Goal: Task Accomplishment & Management: Use online tool/utility

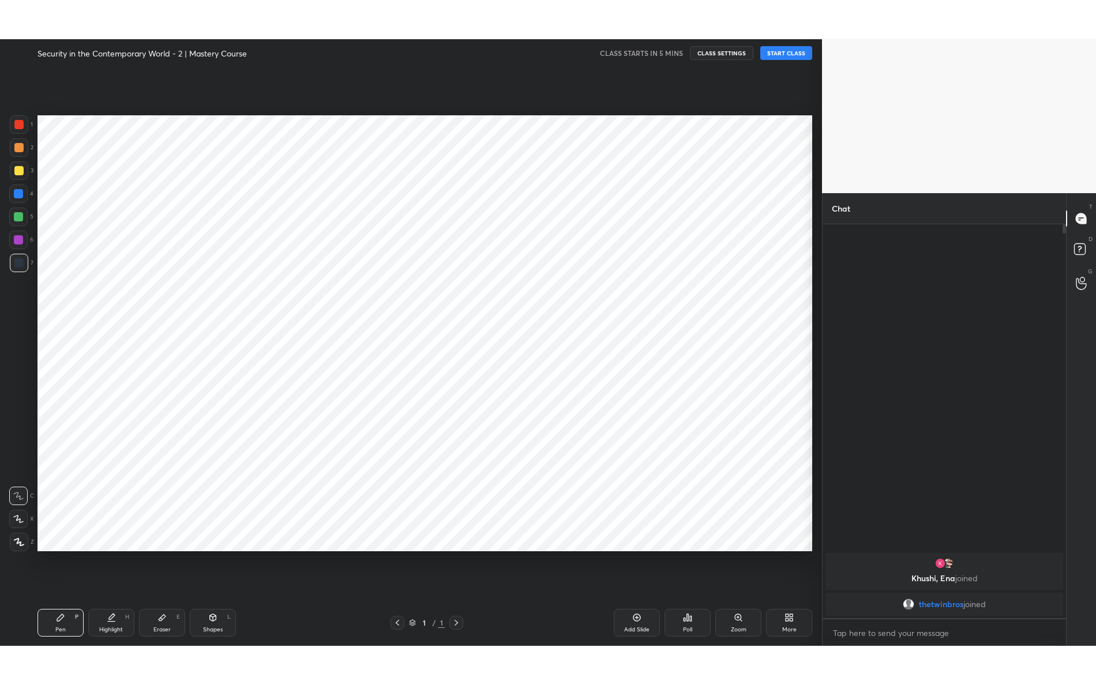
scroll to position [57150, 56908]
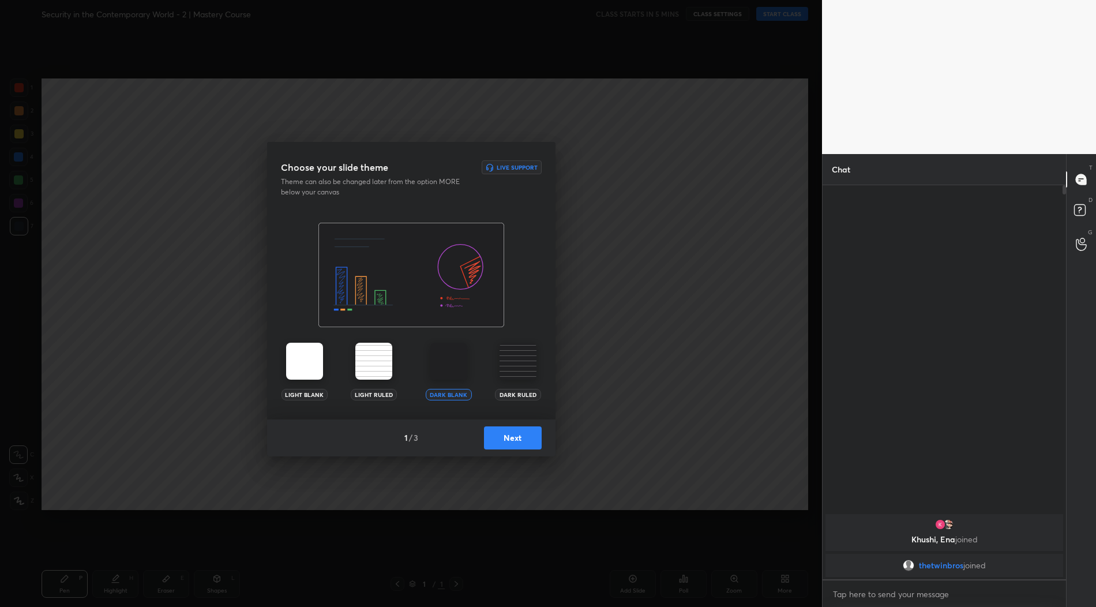
click at [530, 365] on img at bounding box center [518, 361] width 37 height 37
click at [511, 433] on button "Next" at bounding box center [513, 437] width 58 height 23
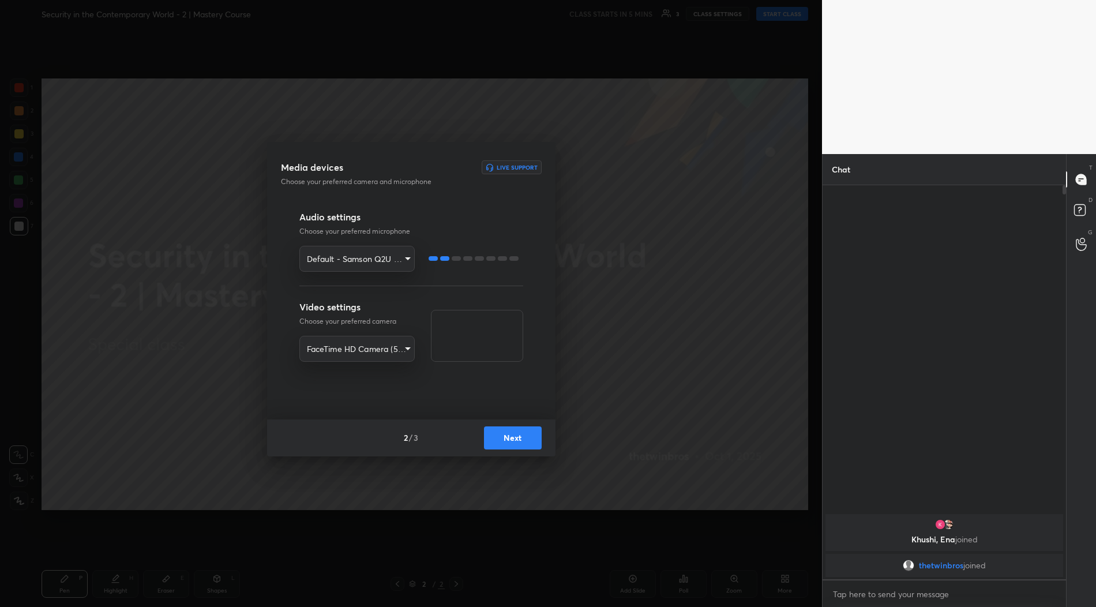
click at [342, 259] on body "1 2 3 4 5 6 7 R O A L C X Z Erase all C X Z Security in the Contemporary World …" at bounding box center [548, 303] width 1096 height 607
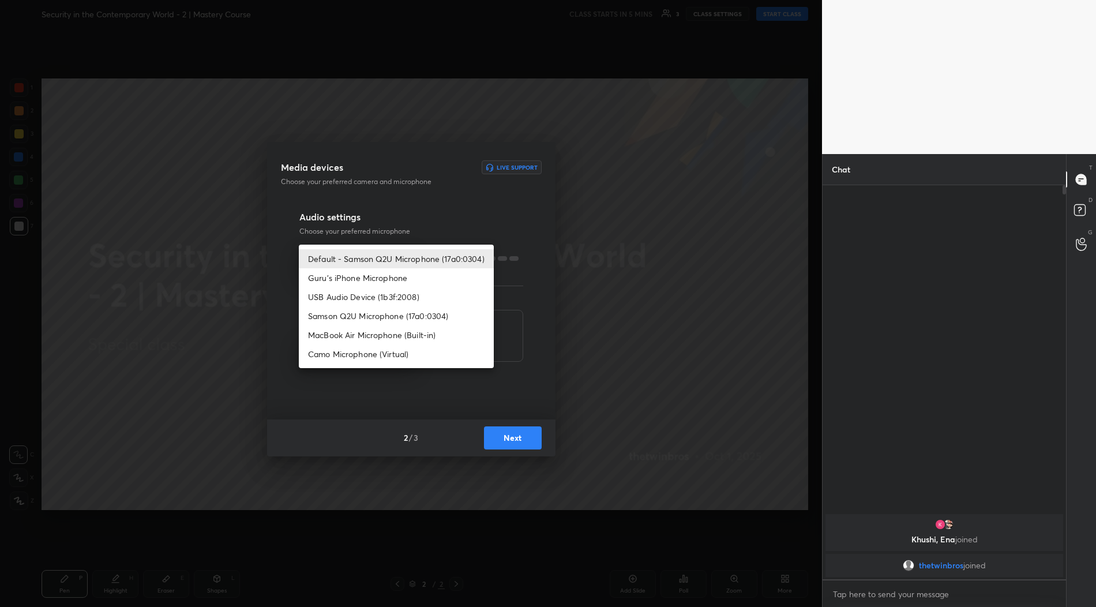
click at [311, 214] on div at bounding box center [548, 303] width 1096 height 607
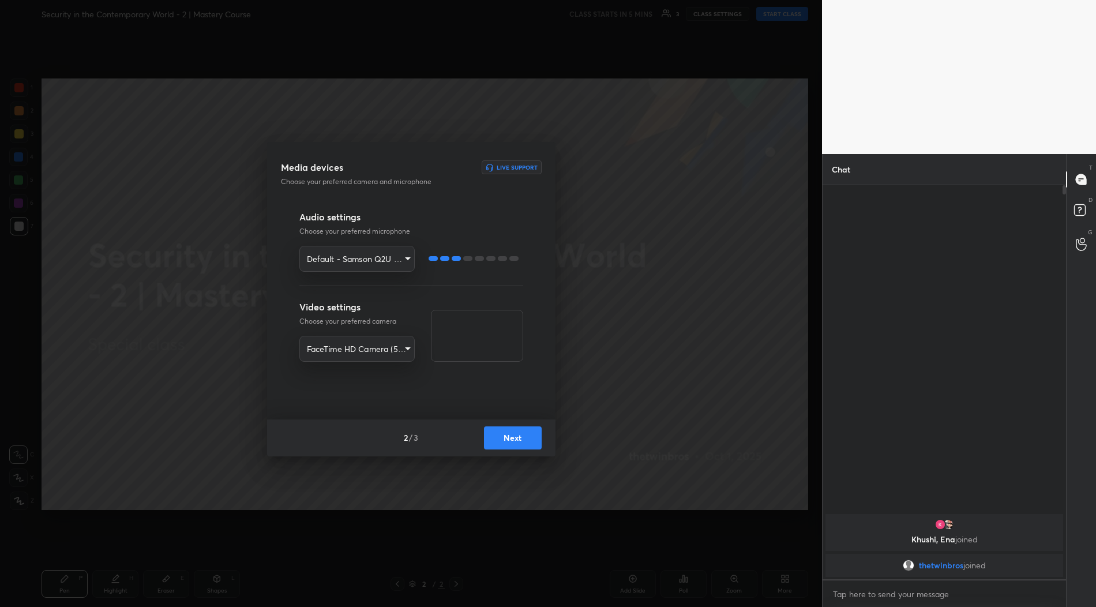
click at [511, 432] on button "Next" at bounding box center [513, 437] width 58 height 23
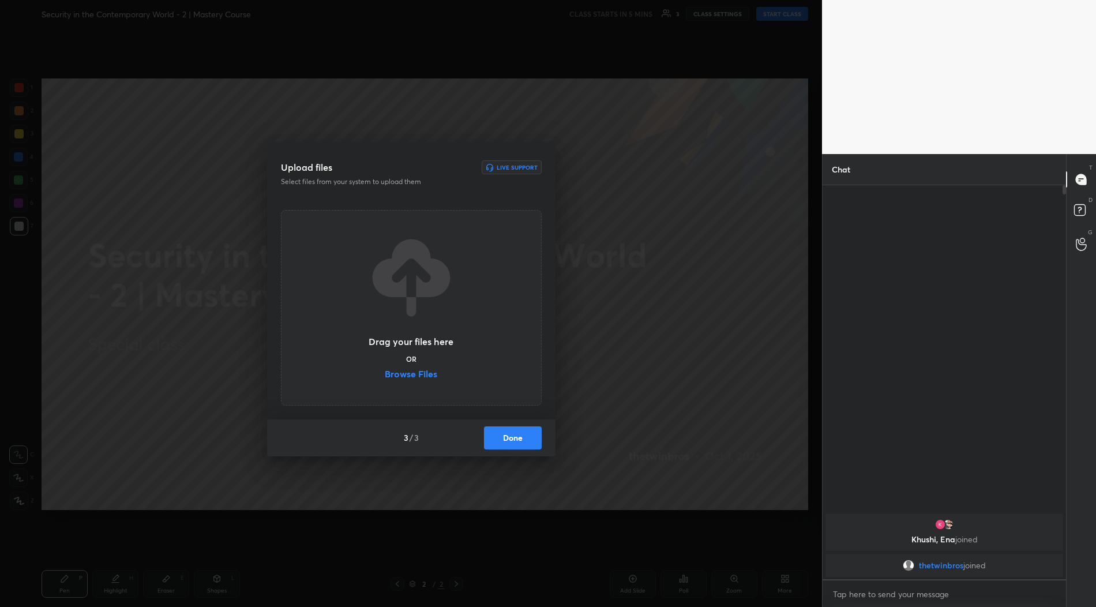
click at [425, 369] on label "Browse Files" at bounding box center [411, 375] width 52 height 12
click at [385, 369] on input "Browse Files" at bounding box center [385, 375] width 0 height 12
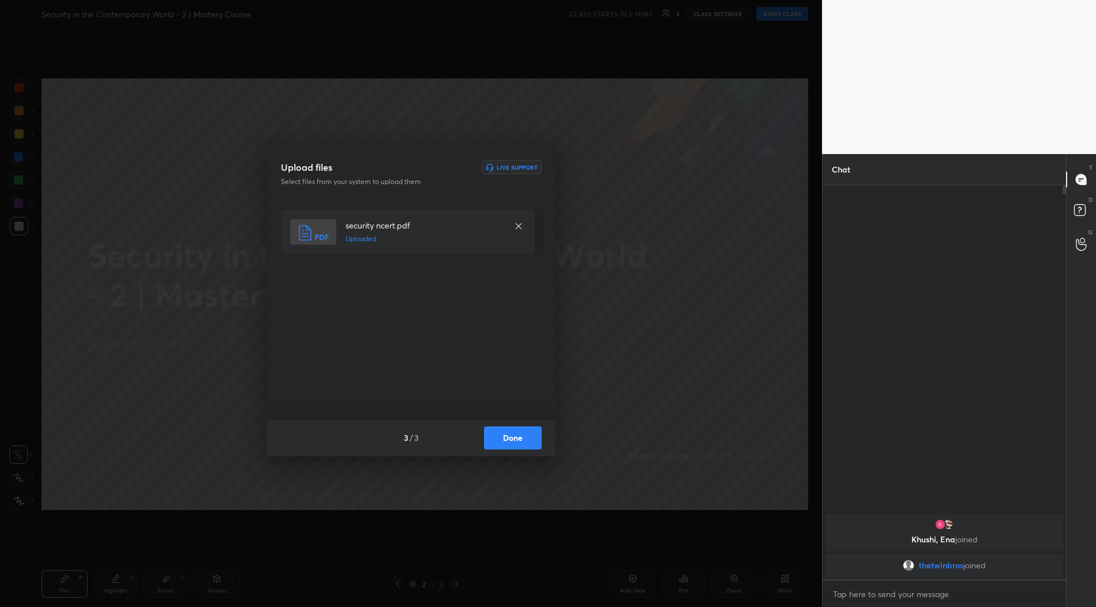
click at [523, 442] on button "Done" at bounding box center [513, 437] width 58 height 23
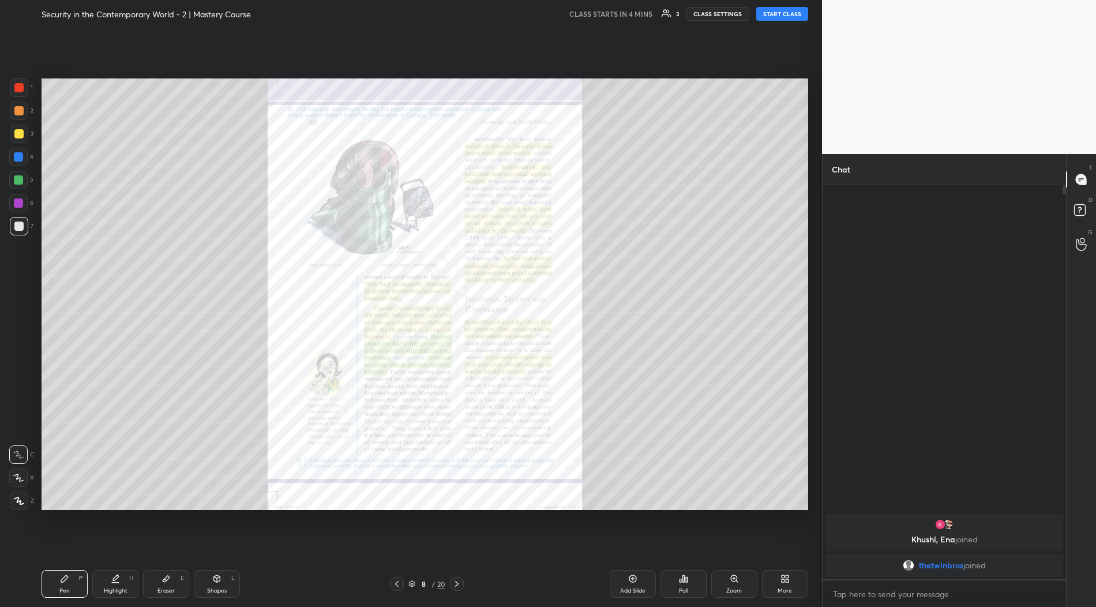
click at [726, 576] on div "Zoom" at bounding box center [734, 584] width 46 height 28
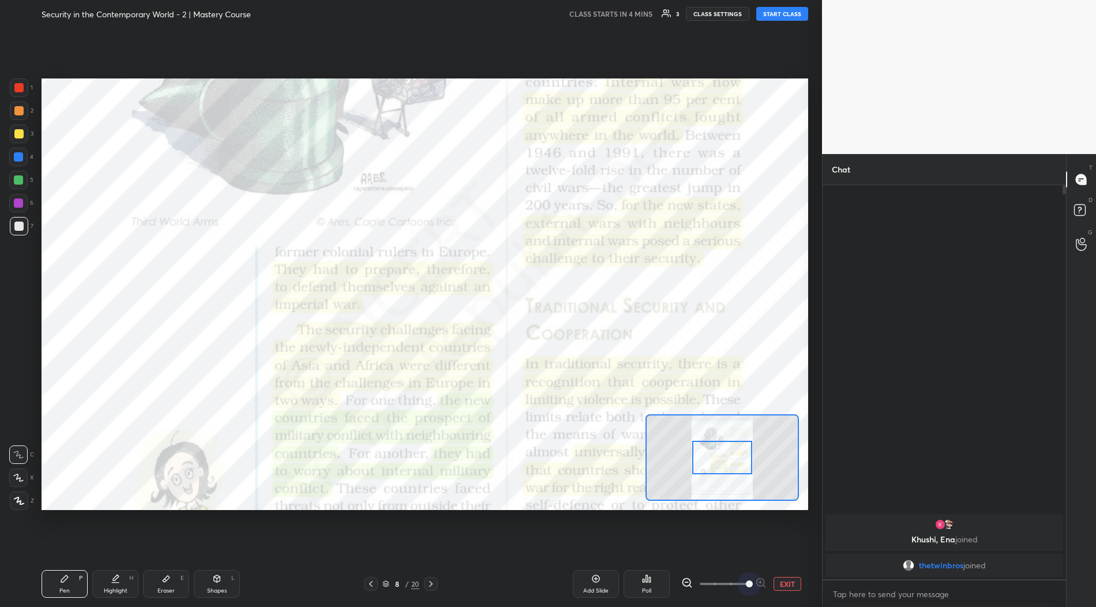
drag, startPoint x: 712, startPoint y: 584, endPoint x: 798, endPoint y: 591, distance: 86.8
click at [798, 591] on div "Add Slide Poll EXIT" at bounding box center [638, 584] width 340 height 28
click at [14, 91] on div at bounding box center [19, 87] width 18 height 18
click at [17, 474] on icon at bounding box center [18, 478] width 10 height 8
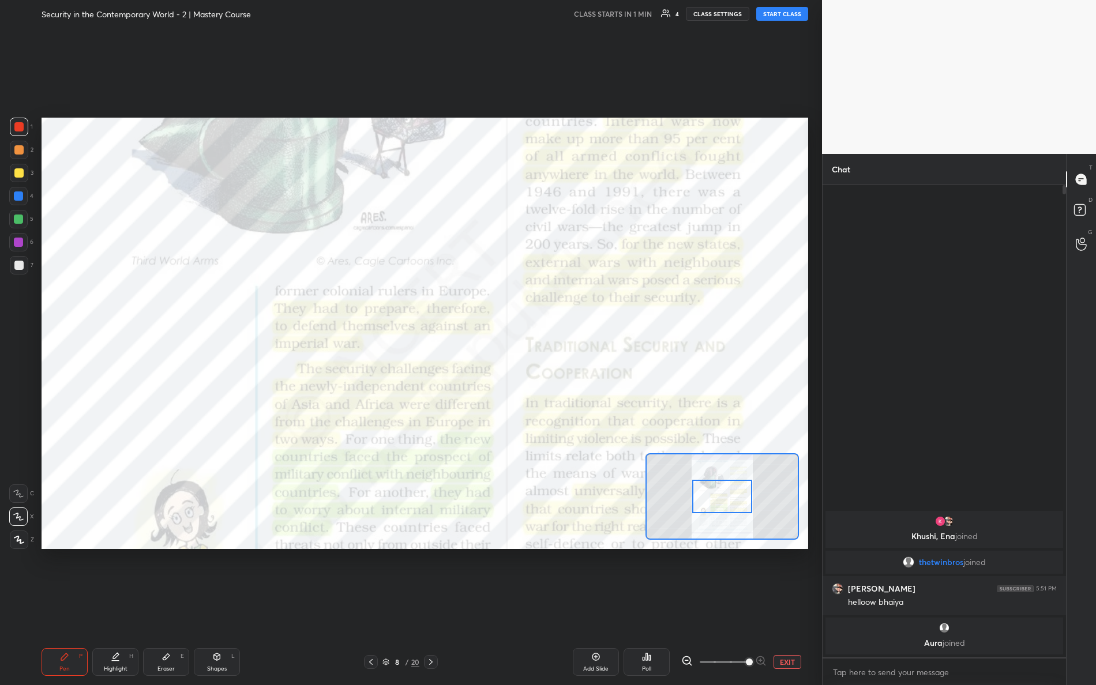
scroll to position [497, 241]
click at [774, 16] on button "START CLASS" at bounding box center [782, 14] width 52 height 14
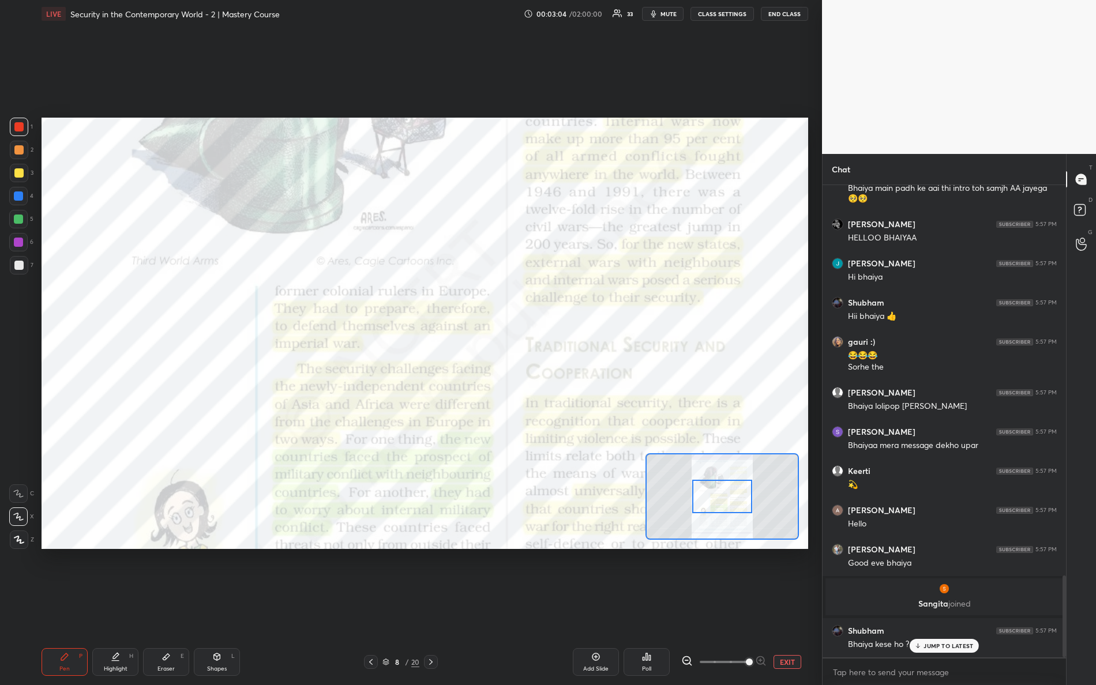
scroll to position [2243, 0]
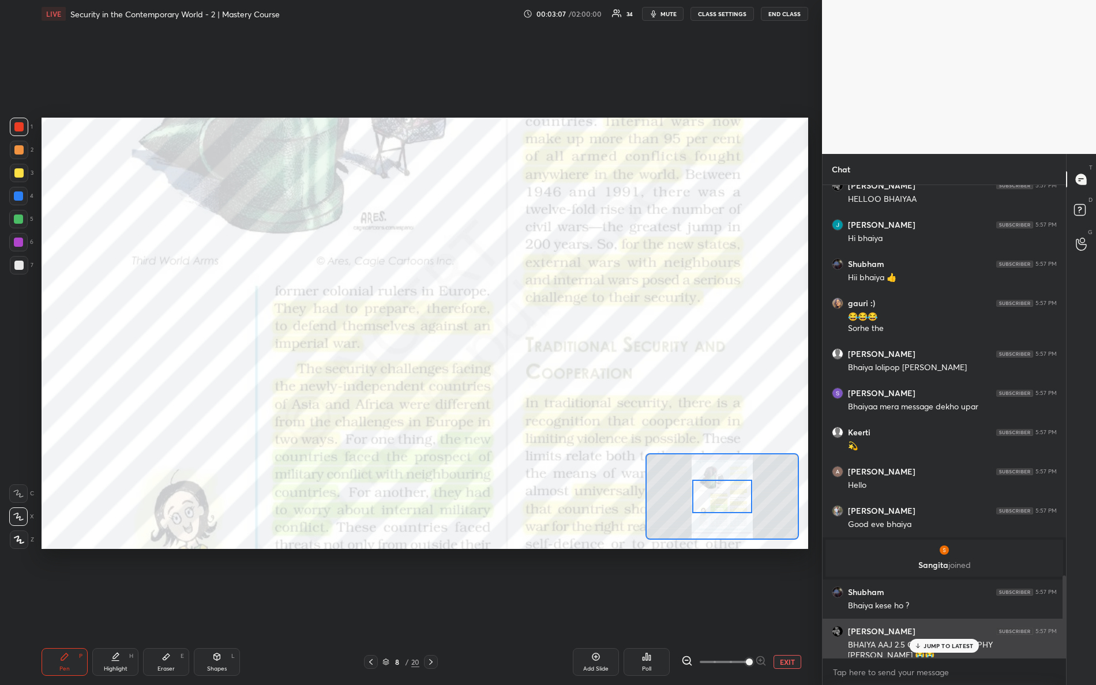
click at [925, 606] on p "JUMP TO LATEST" at bounding box center [949, 646] width 50 height 7
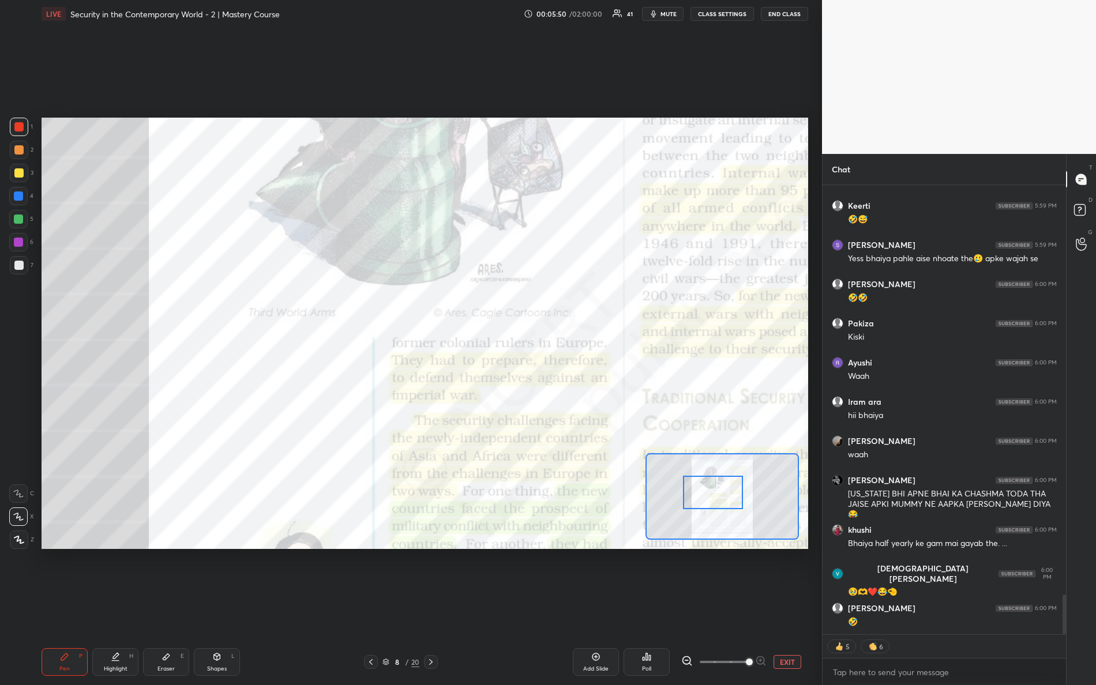
scroll to position [4656, 0]
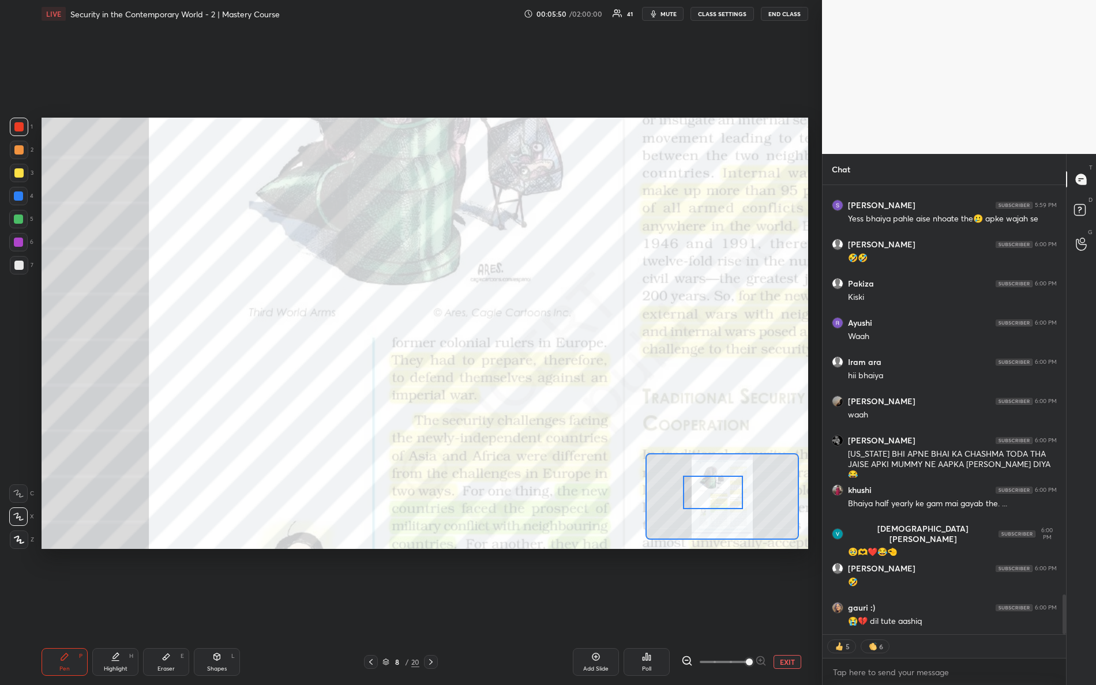
drag, startPoint x: 710, startPoint y: 496, endPoint x: 699, endPoint y: 489, distance: 13.0
click at [699, 490] on div at bounding box center [713, 492] width 61 height 33
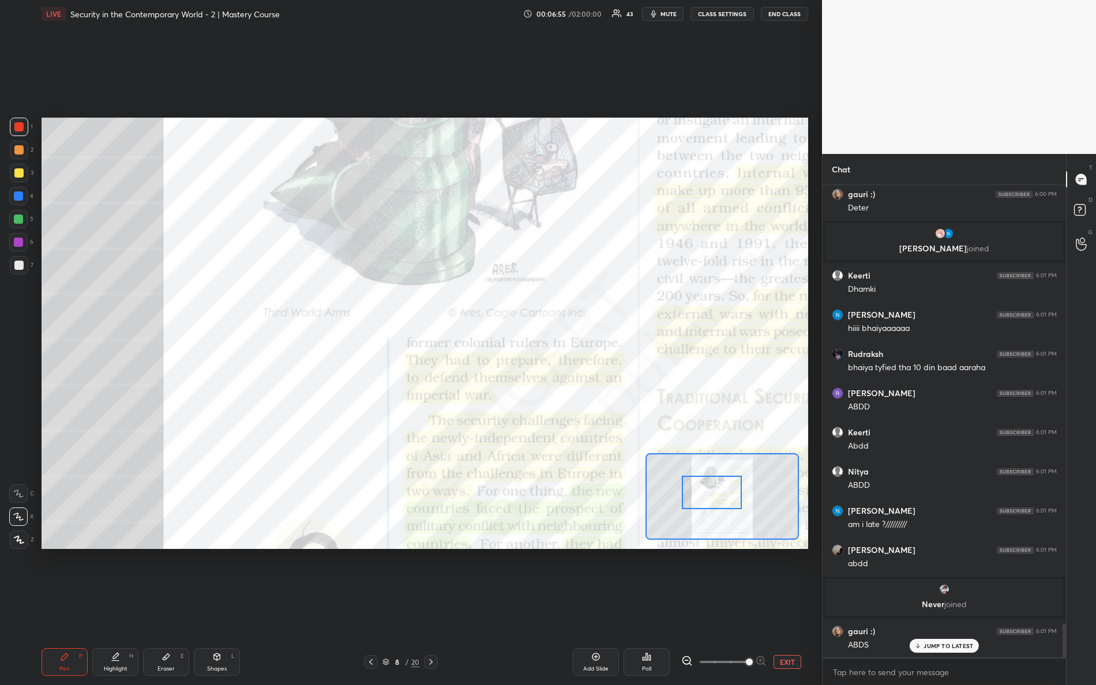
scroll to position [6263, 0]
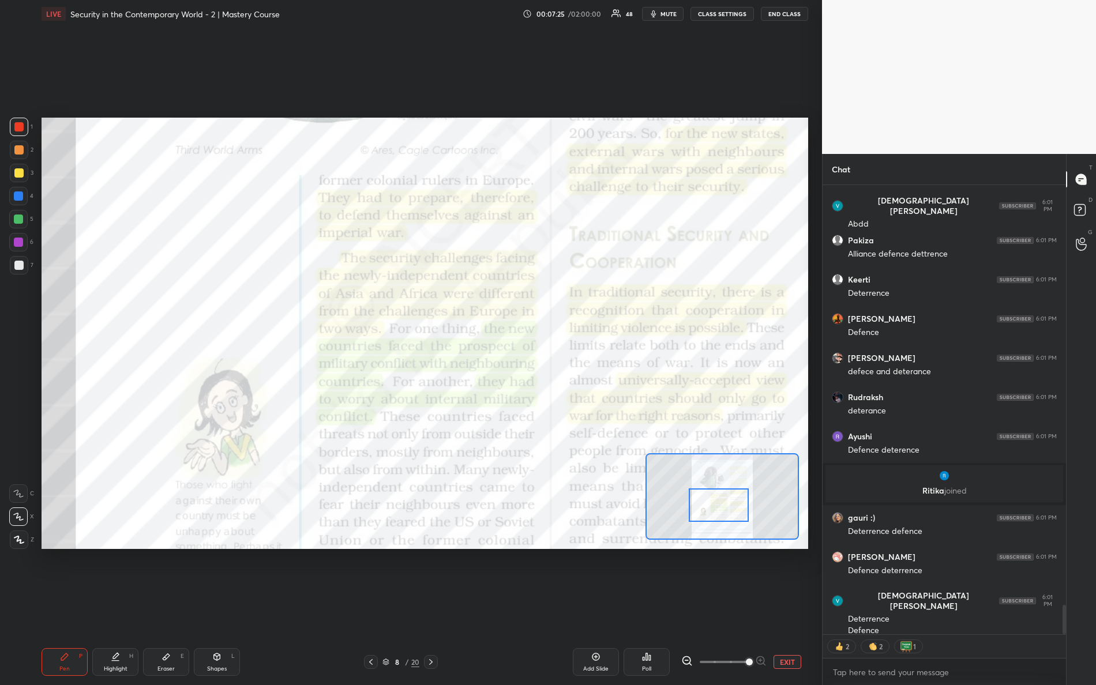
drag, startPoint x: 723, startPoint y: 496, endPoint x: 729, endPoint y: 497, distance: 6.4
click at [730, 506] on div at bounding box center [719, 505] width 61 height 33
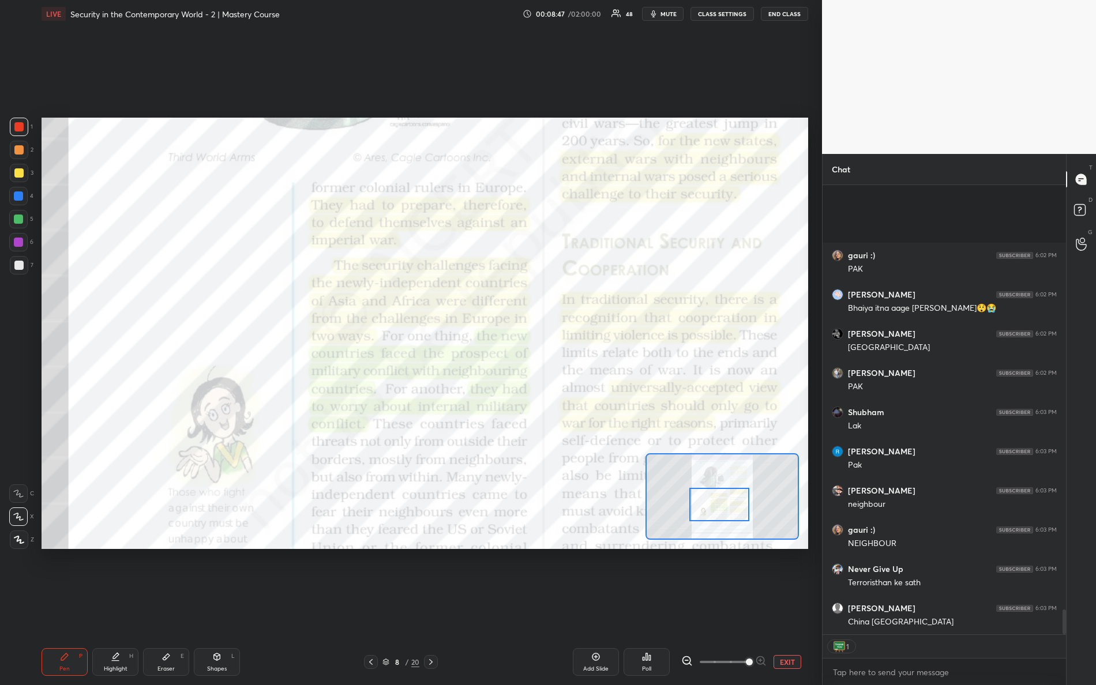
scroll to position [7728, 0]
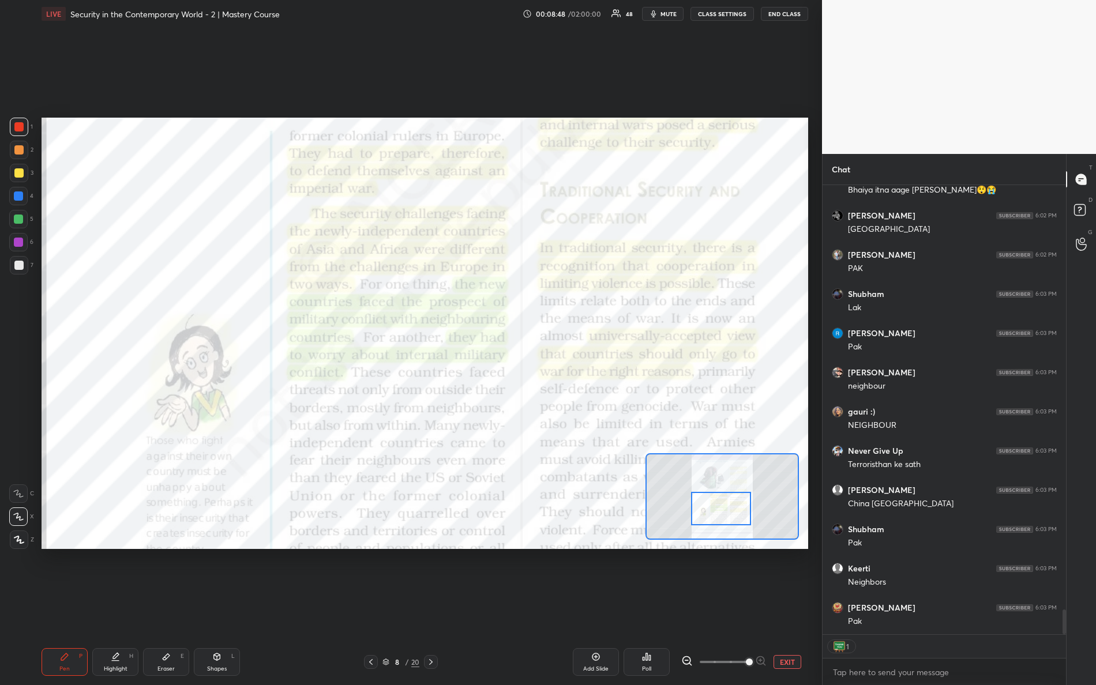
drag, startPoint x: 717, startPoint y: 512, endPoint x: 725, endPoint y: 512, distance: 7.5
click at [720, 516] on div at bounding box center [721, 508] width 61 height 33
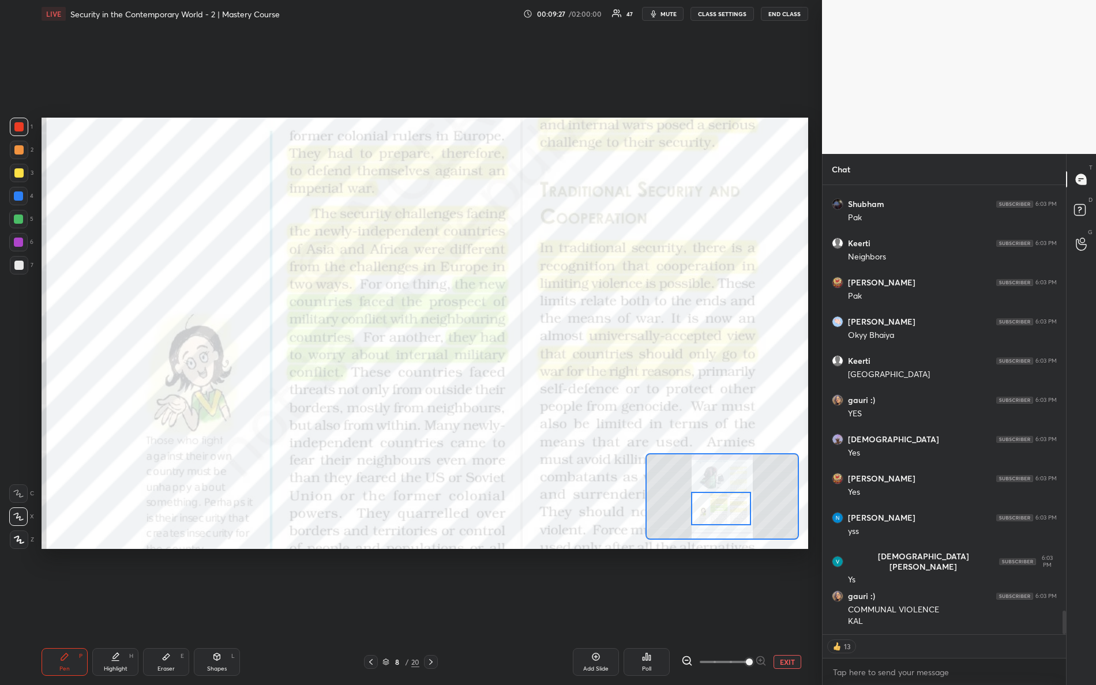
scroll to position [8095, 0]
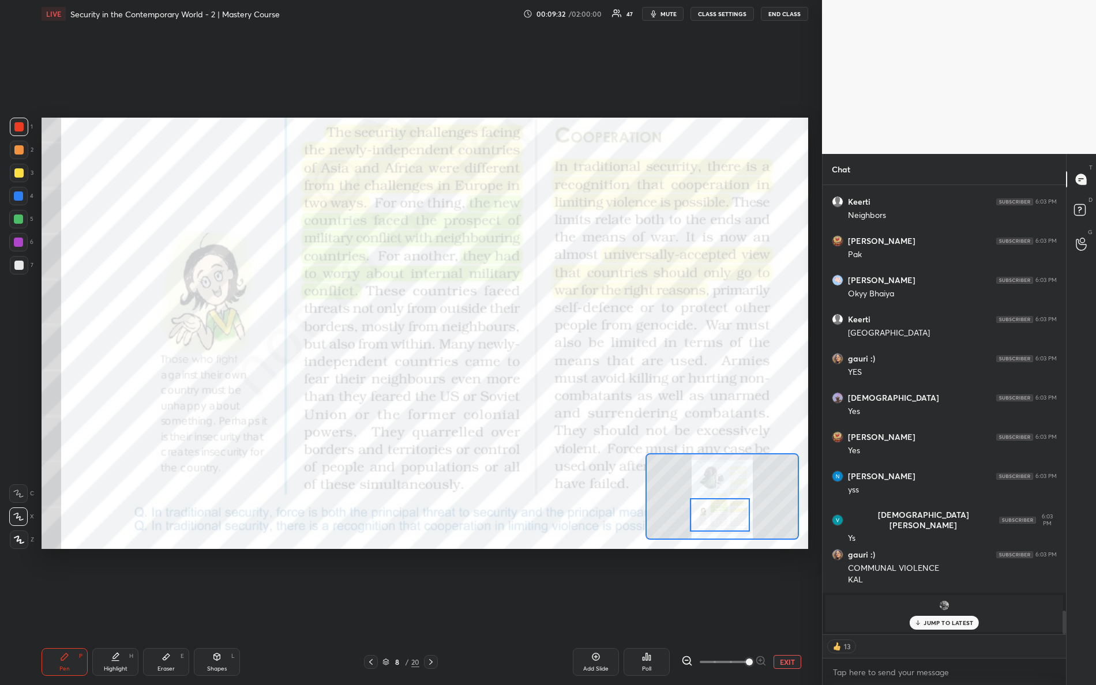
click at [708, 510] on div at bounding box center [720, 514] width 61 height 33
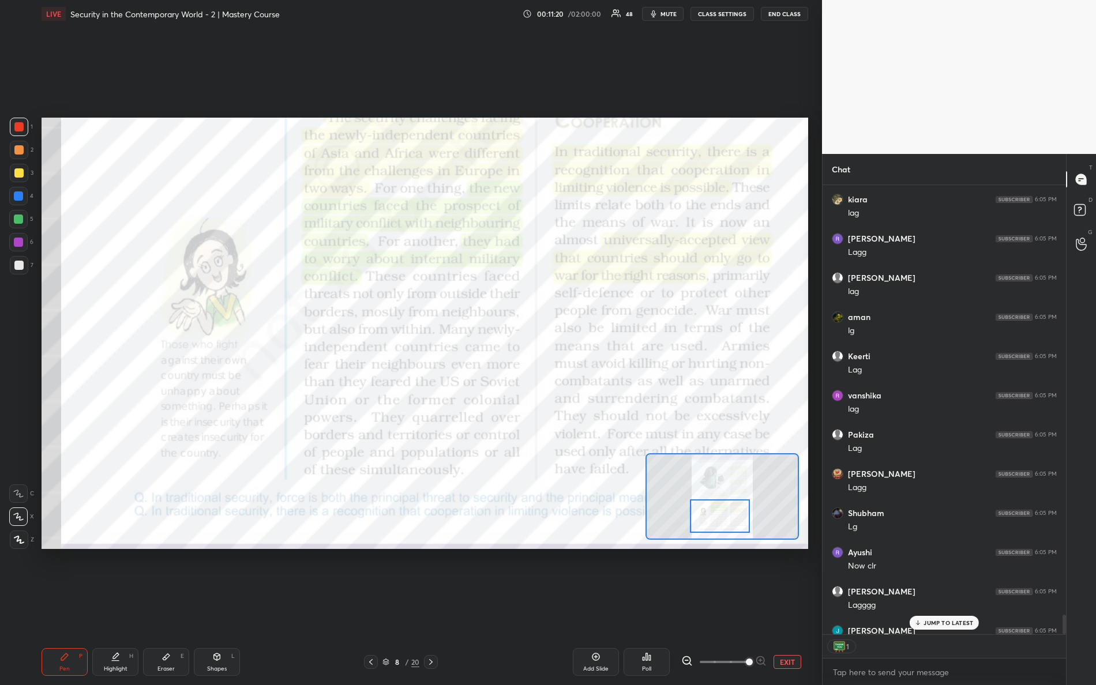
scroll to position [9828, 0]
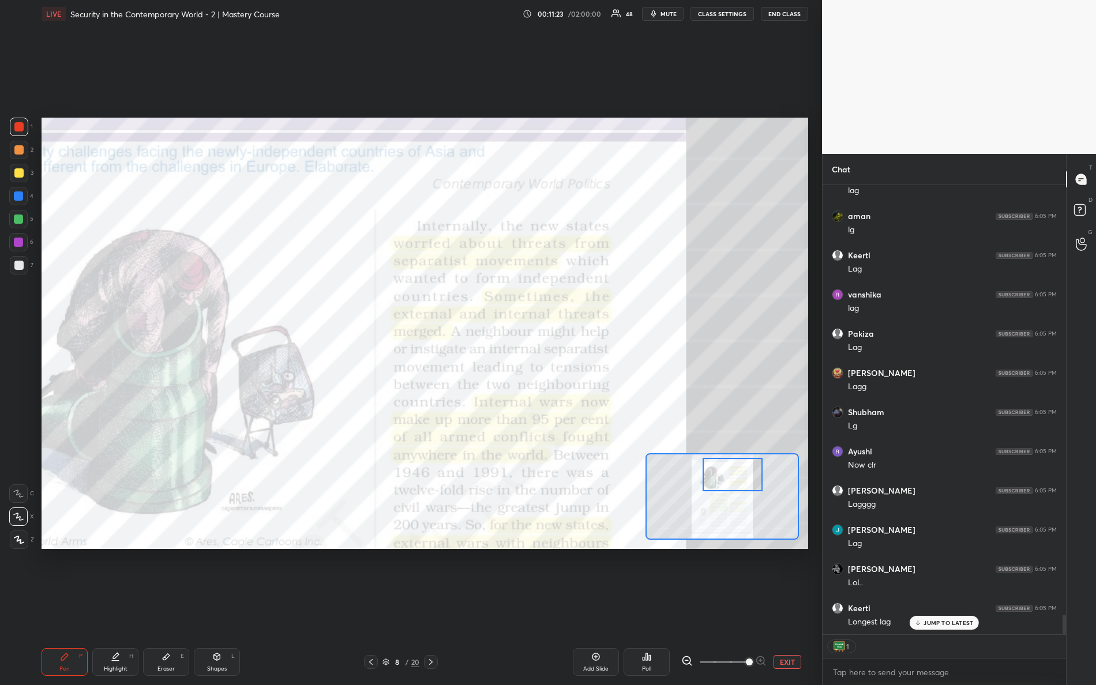
drag, startPoint x: 719, startPoint y: 512, endPoint x: 735, endPoint y: 466, distance: 48.3
click at [734, 470] on div at bounding box center [733, 474] width 61 height 33
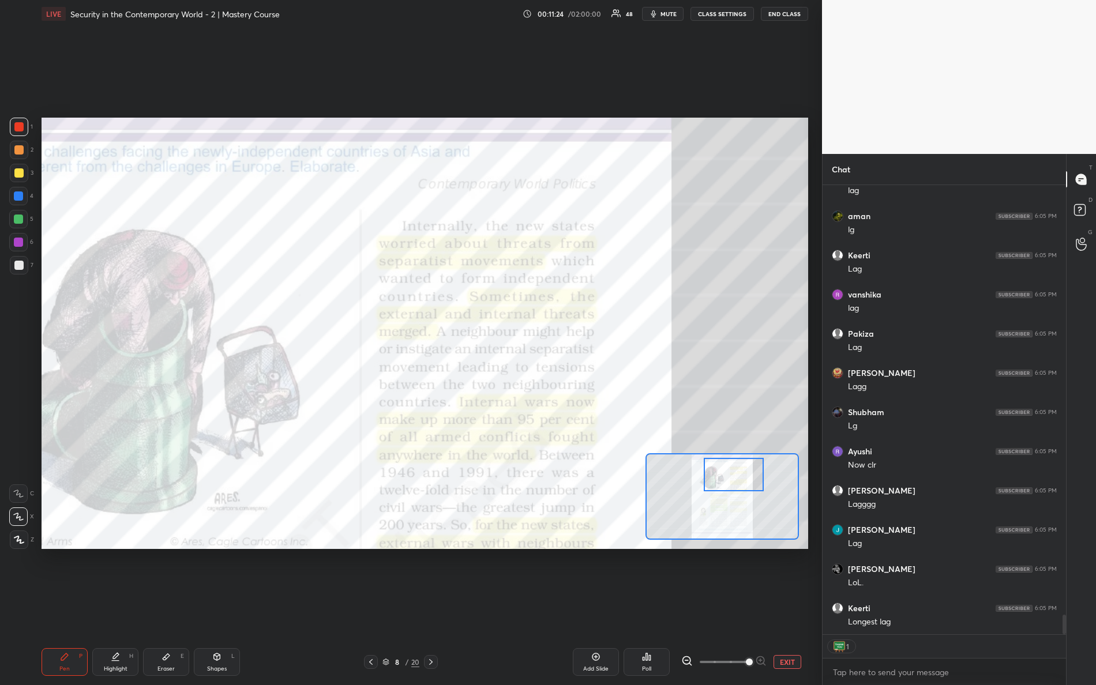
scroll to position [9867, 0]
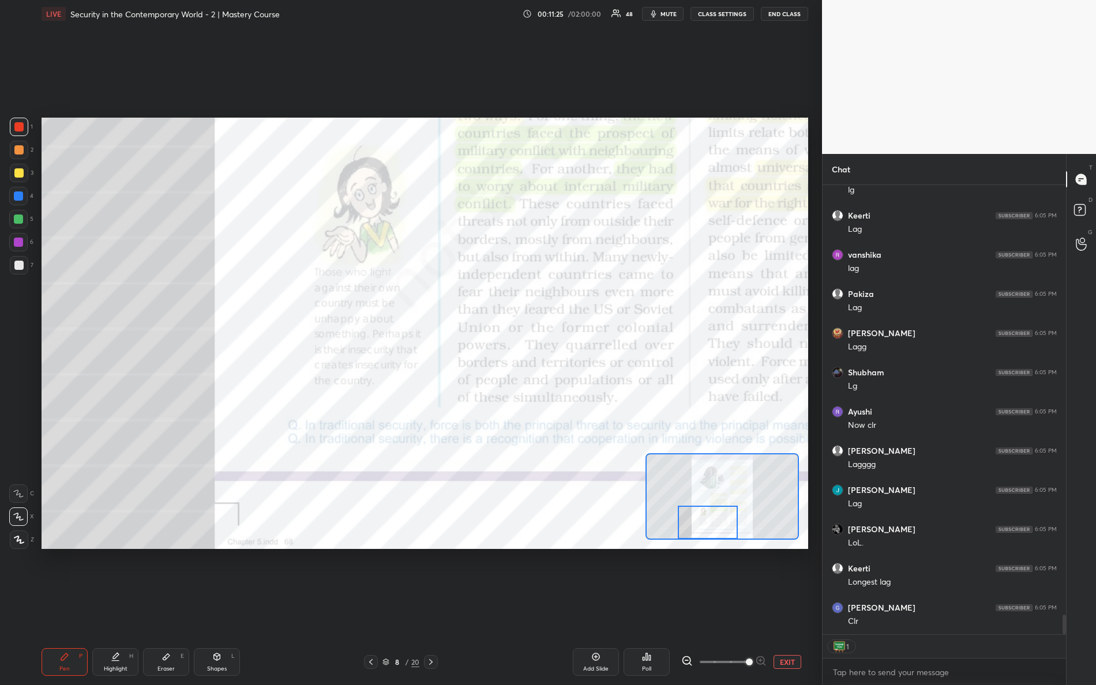
click at [714, 542] on div "Setting up your live class Poll for secs No correct answer Start poll" at bounding box center [425, 333] width 767 height 431
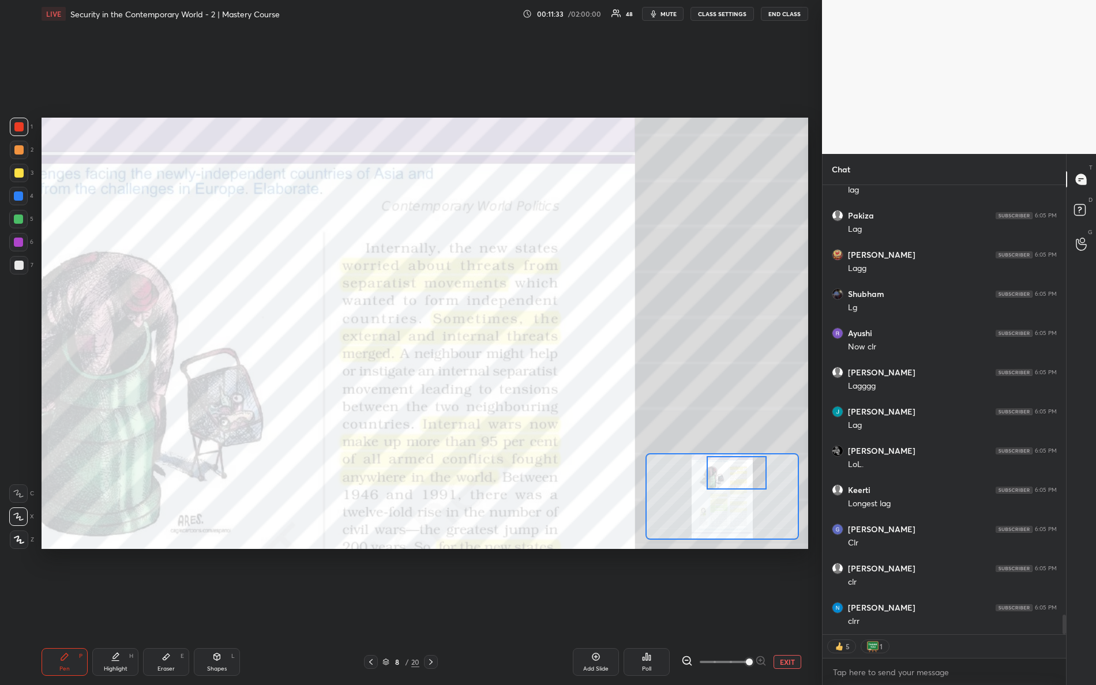
drag, startPoint x: 711, startPoint y: 518, endPoint x: 737, endPoint y: 458, distance: 65.1
click at [741, 468] on div at bounding box center [737, 472] width 61 height 33
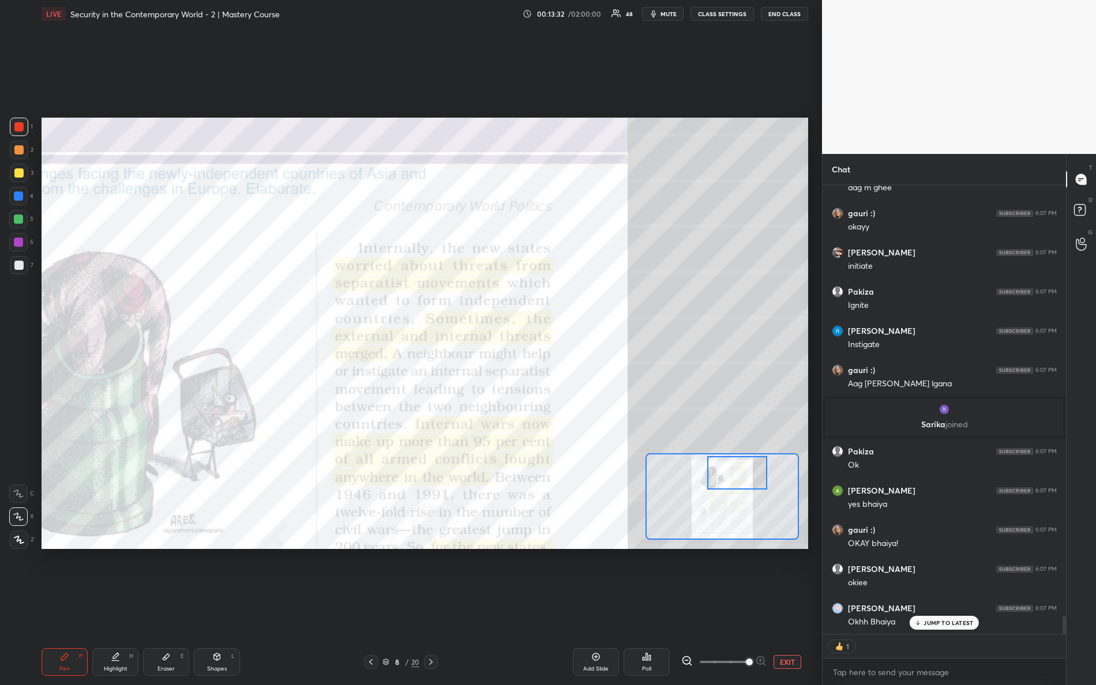
scroll to position [10606, 0]
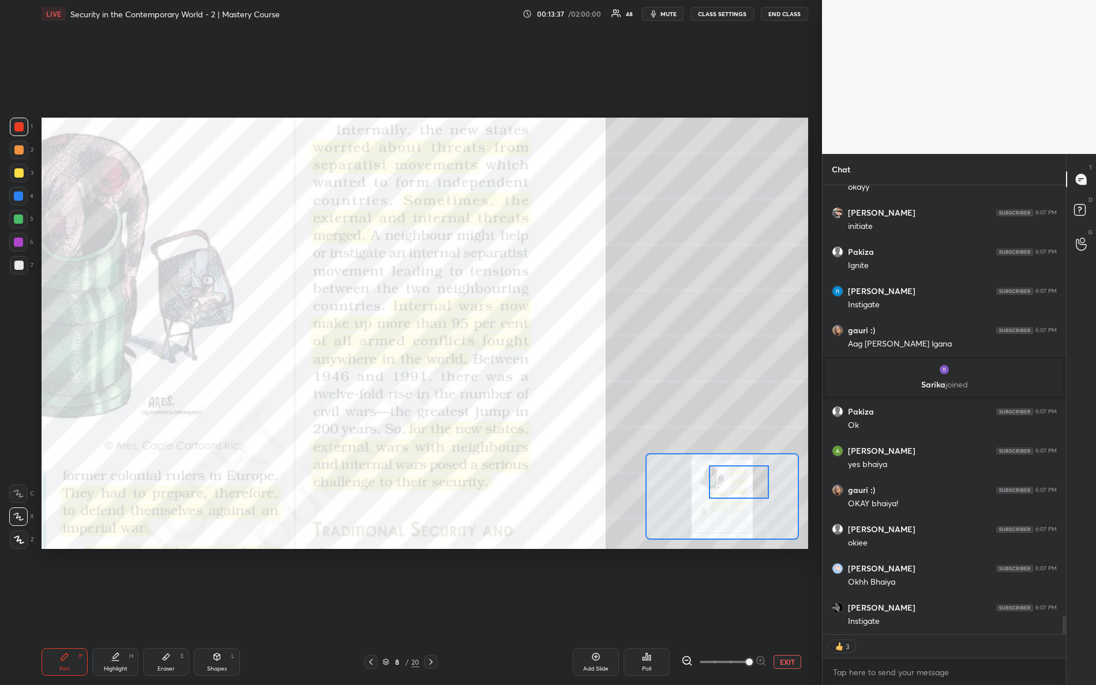
drag, startPoint x: 731, startPoint y: 471, endPoint x: 734, endPoint y: 476, distance: 6.4
click at [734, 482] on div at bounding box center [739, 482] width 61 height 33
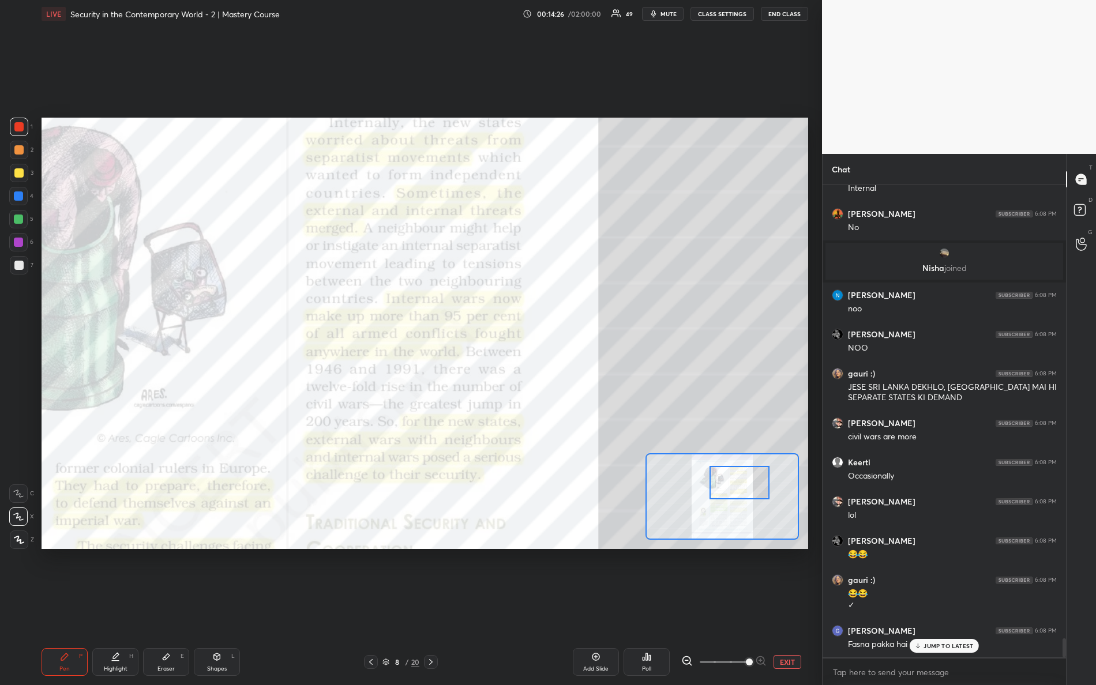
scroll to position [11313, 0]
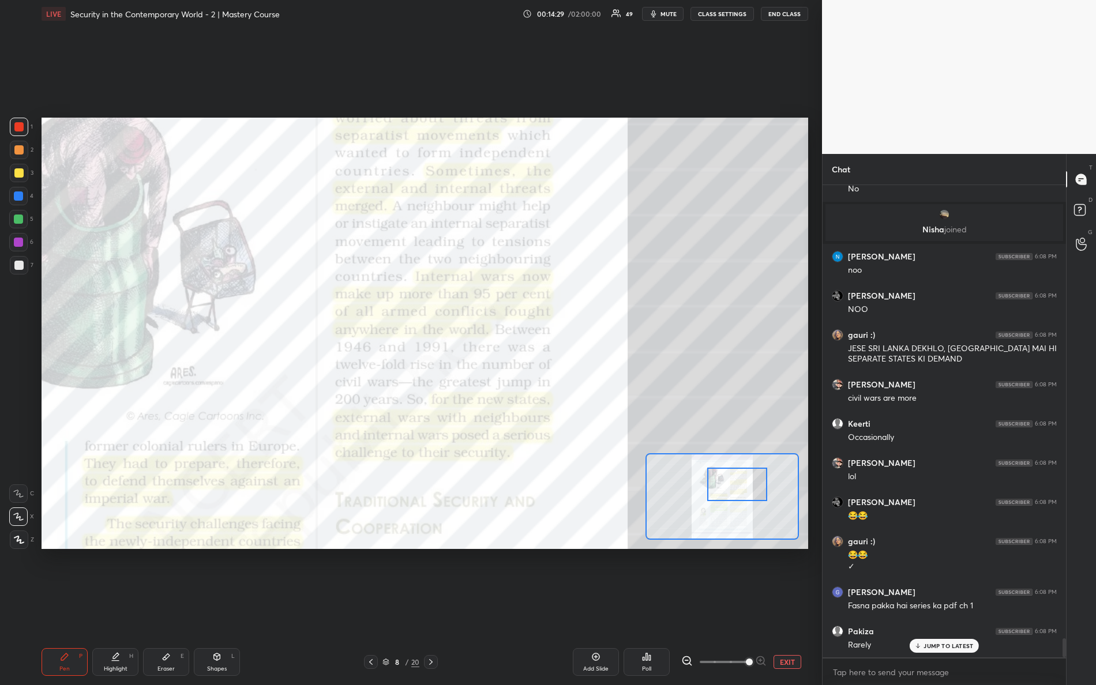
click at [726, 489] on div at bounding box center [737, 484] width 61 height 33
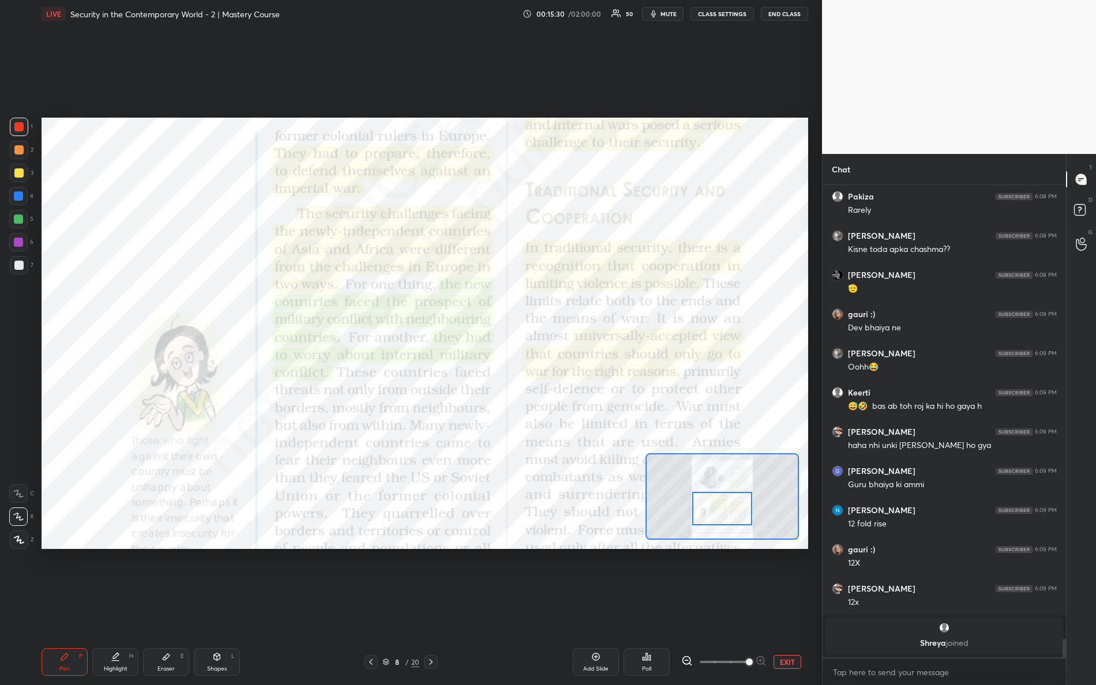
scroll to position [11787, 0]
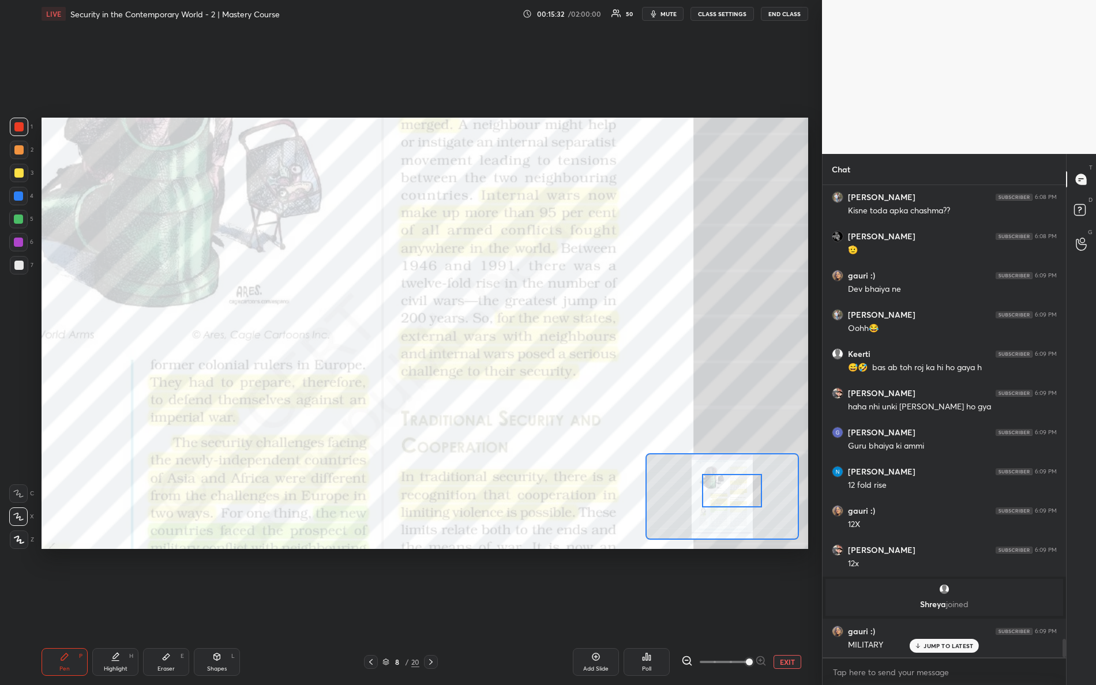
drag, startPoint x: 737, startPoint y: 489, endPoint x: 738, endPoint y: 498, distance: 9.3
click at [739, 498] on div at bounding box center [732, 490] width 61 height 33
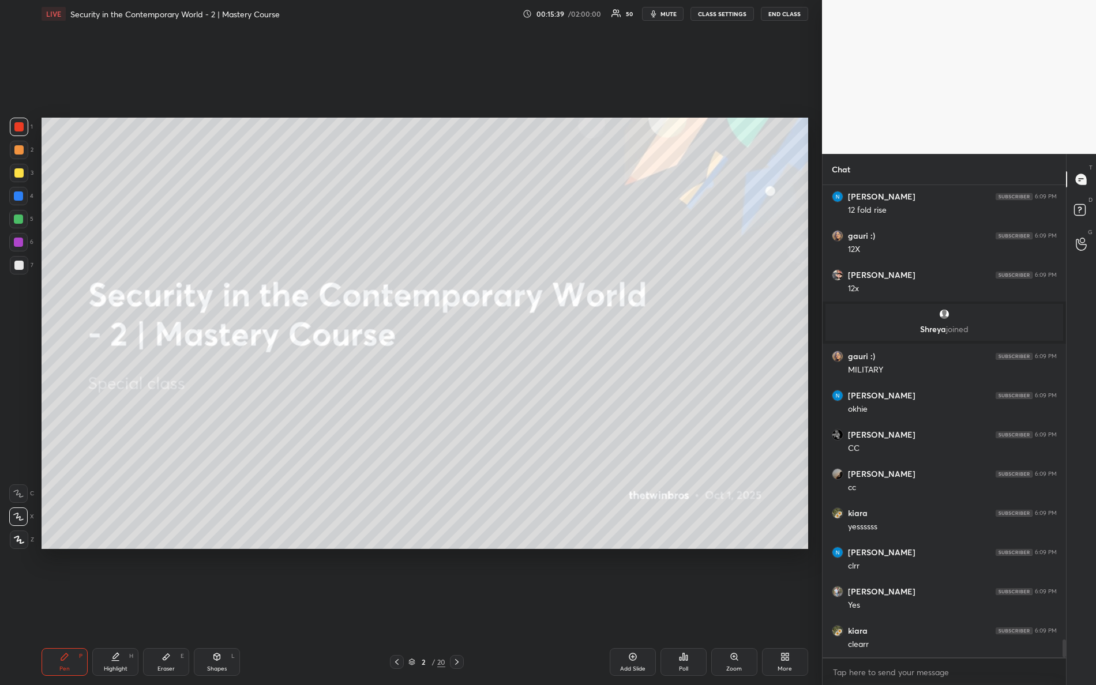
scroll to position [12140, 0]
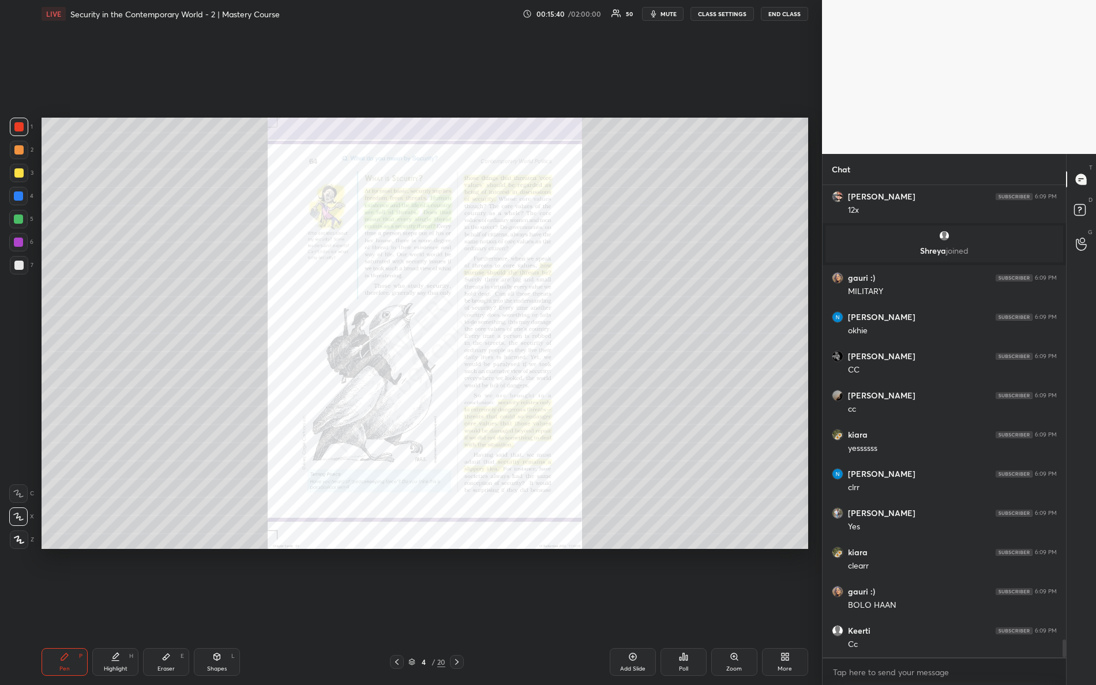
click at [734, 606] on div "Zoom" at bounding box center [734, 669] width 16 height 6
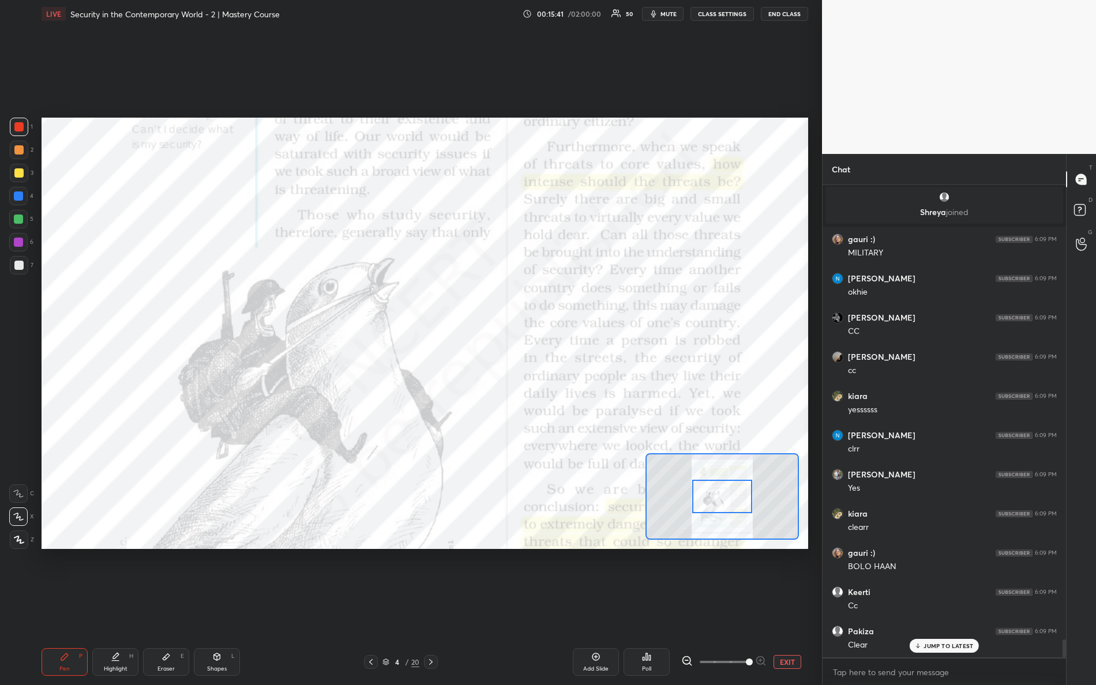
drag, startPoint x: 746, startPoint y: 671, endPoint x: 800, endPoint y: 629, distance: 68.7
click at [811, 606] on div "LIVE Security in the Contemporary World - 2 | Mastery Course 00:15:41 / 02:00:0…" at bounding box center [425, 342] width 776 height 685
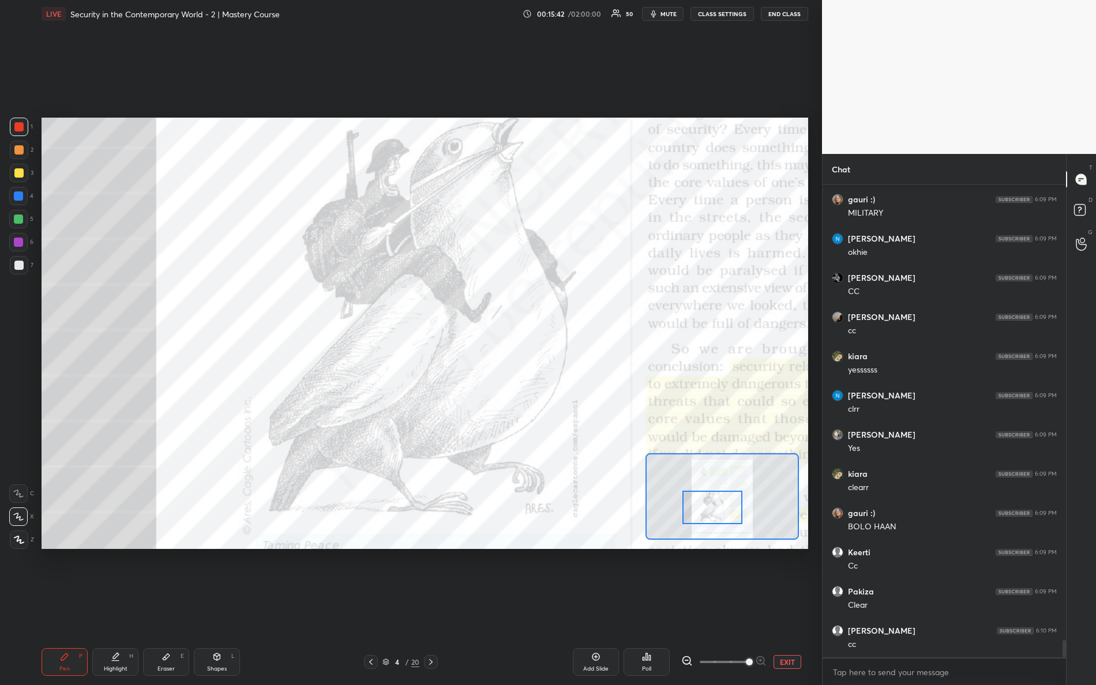
drag, startPoint x: 718, startPoint y: 494, endPoint x: 712, endPoint y: 506, distance: 13.7
click at [712, 507] on div at bounding box center [712, 507] width 61 height 33
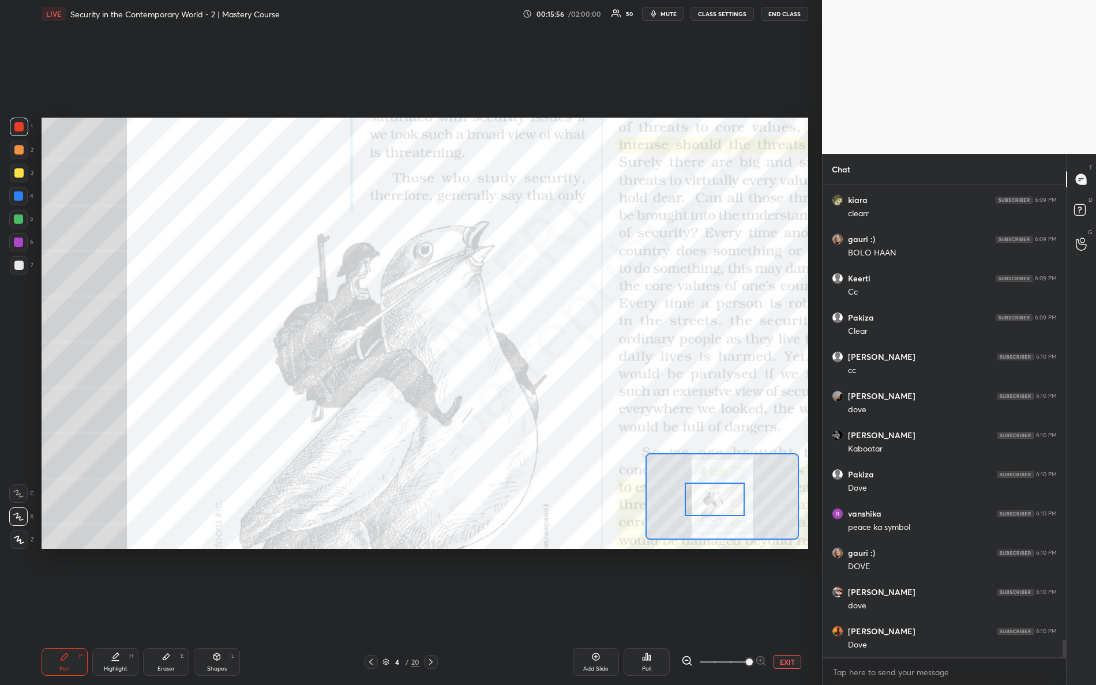
scroll to position [12532, 0]
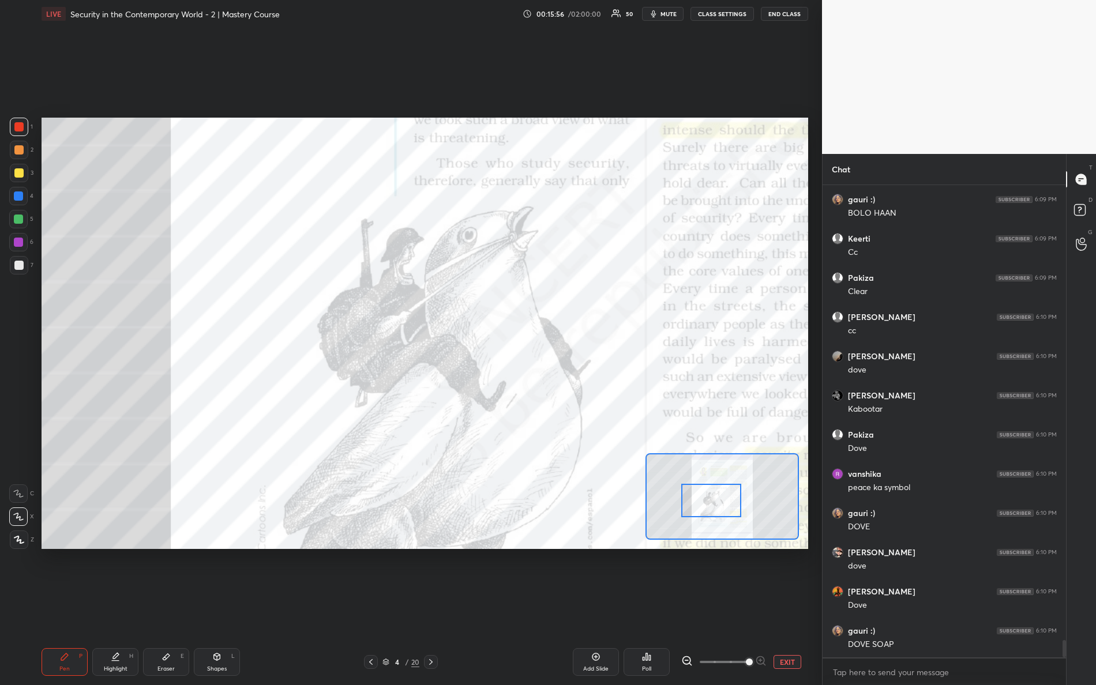
drag, startPoint x: 717, startPoint y: 511, endPoint x: 711, endPoint y: 502, distance: 9.9
click at [711, 502] on div at bounding box center [711, 500] width 61 height 33
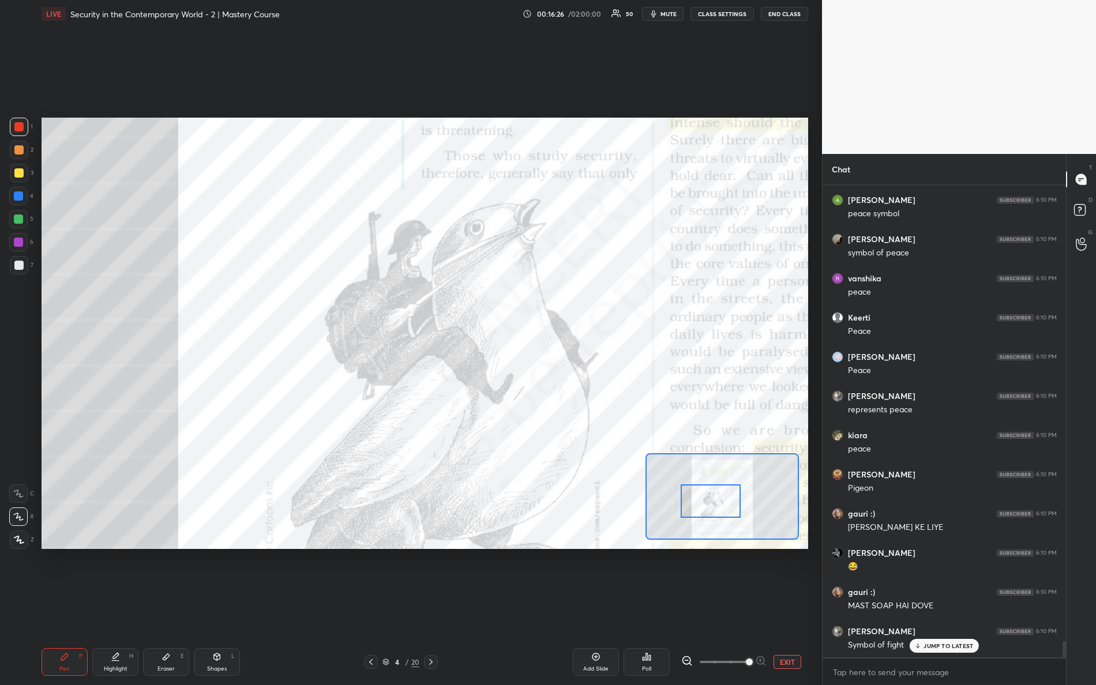
scroll to position [13199, 0]
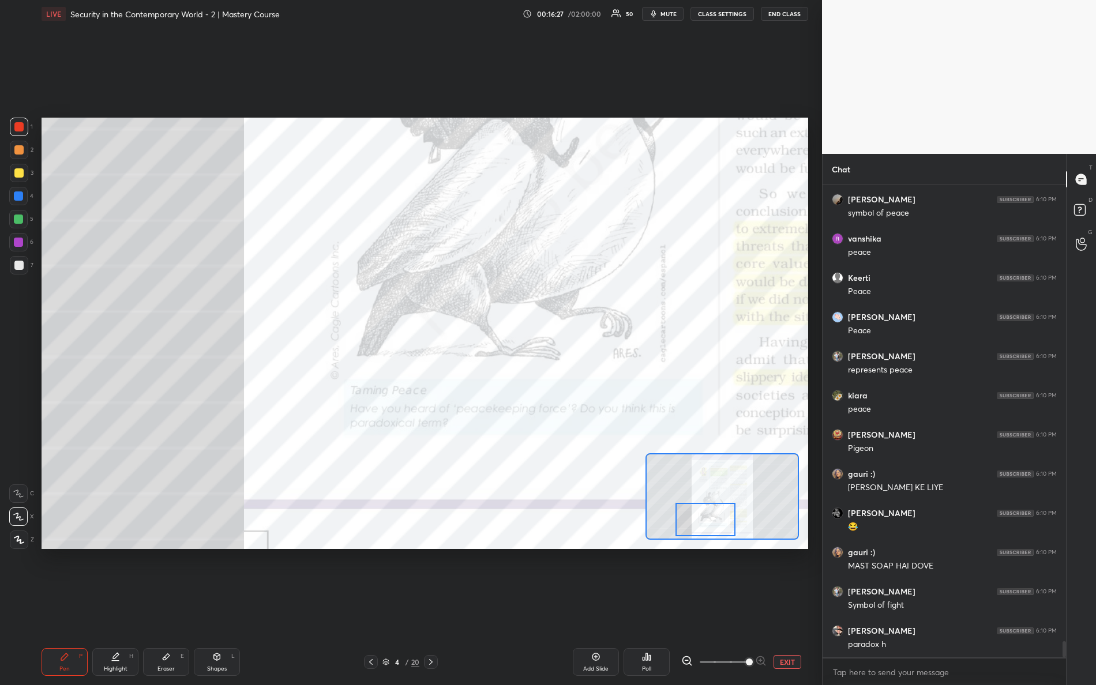
drag, startPoint x: 720, startPoint y: 497, endPoint x: 718, endPoint y: 510, distance: 13.5
click at [716, 516] on div at bounding box center [705, 519] width 61 height 33
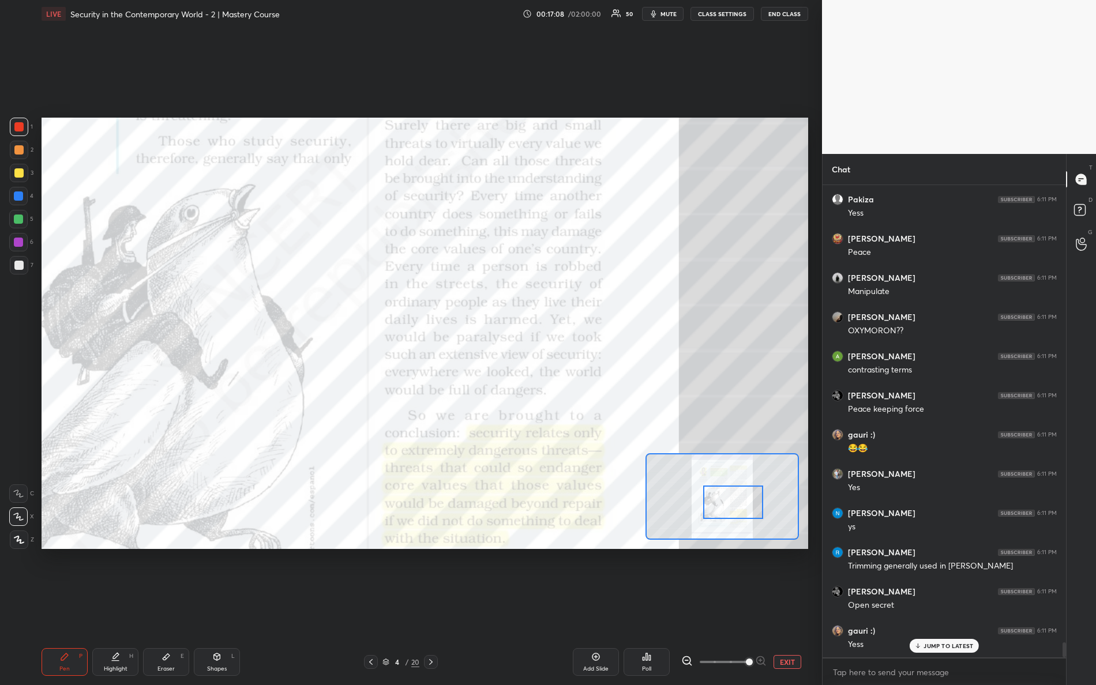
scroll to position [469, 241]
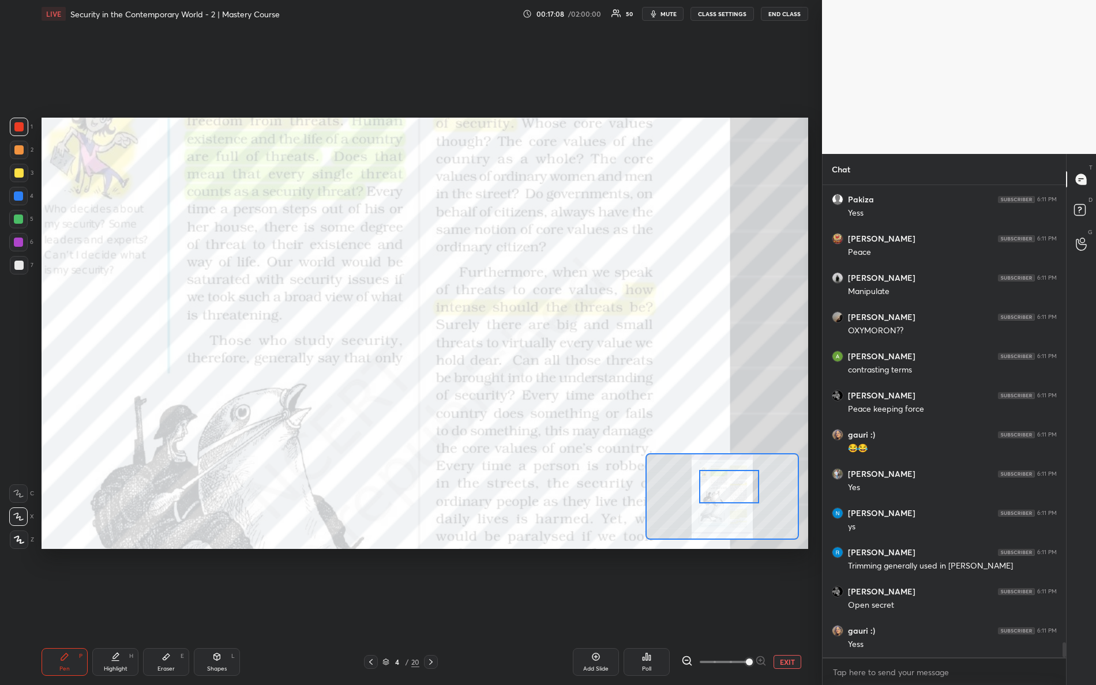
drag, startPoint x: 695, startPoint y: 519, endPoint x: 705, endPoint y: 489, distance: 31.4
click at [706, 489] on div at bounding box center [729, 486] width 61 height 33
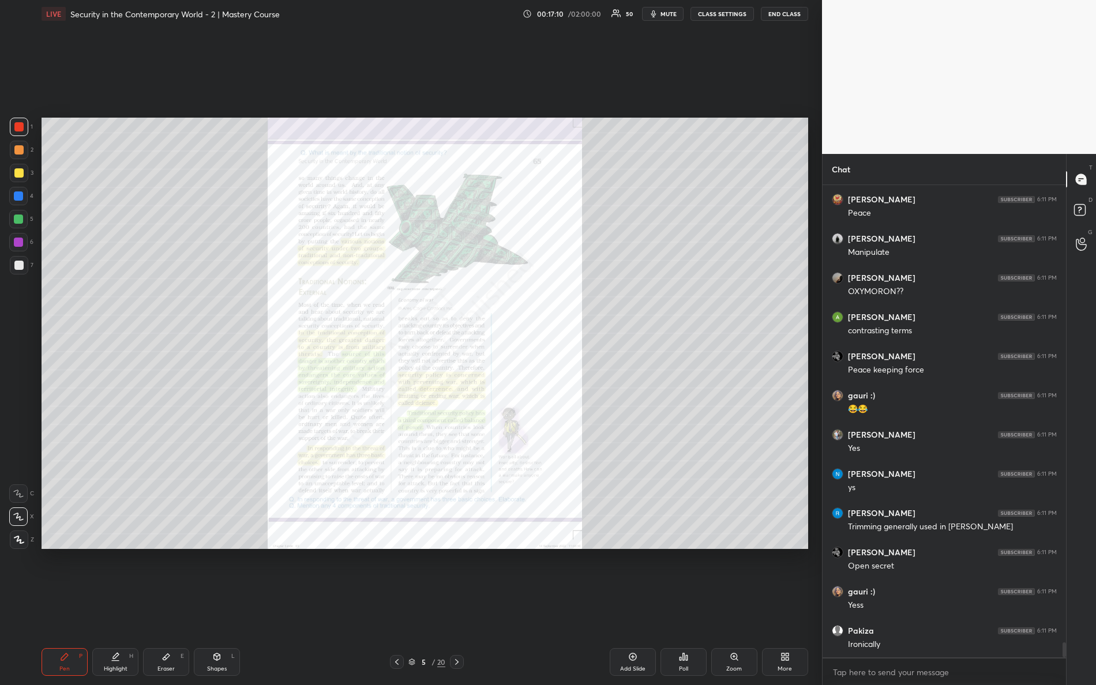
click at [727, 606] on div "Zoom" at bounding box center [734, 662] width 46 height 28
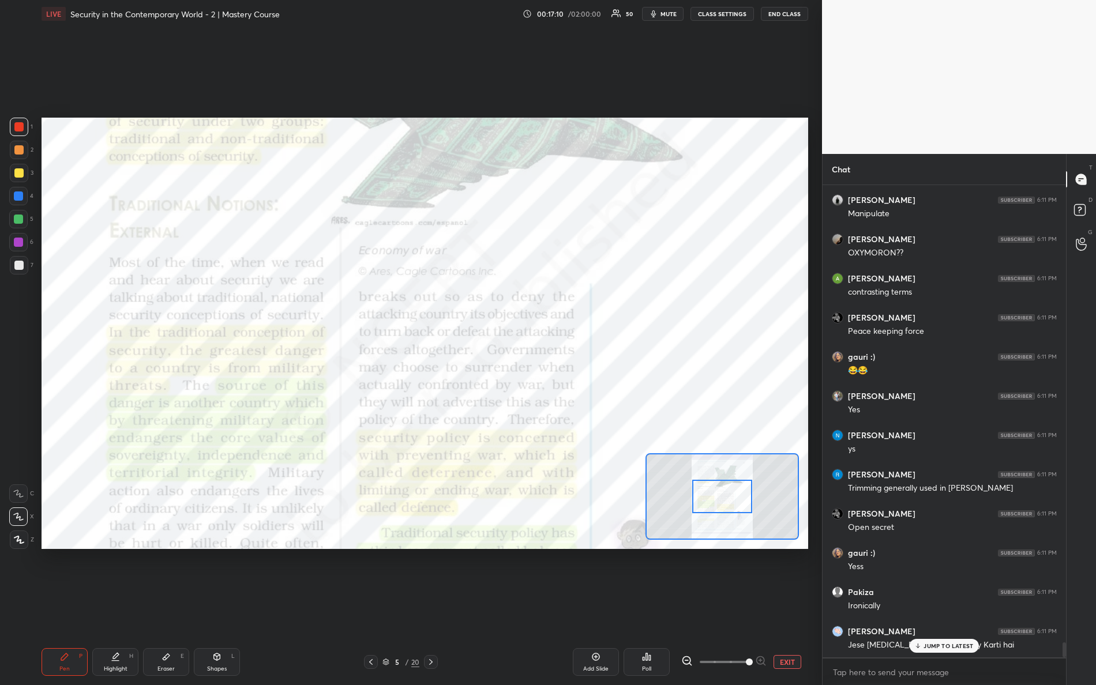
drag, startPoint x: 763, startPoint y: 659, endPoint x: 783, endPoint y: 658, distance: 20.3
click at [783, 606] on div "EXIT" at bounding box center [744, 662] width 127 height 14
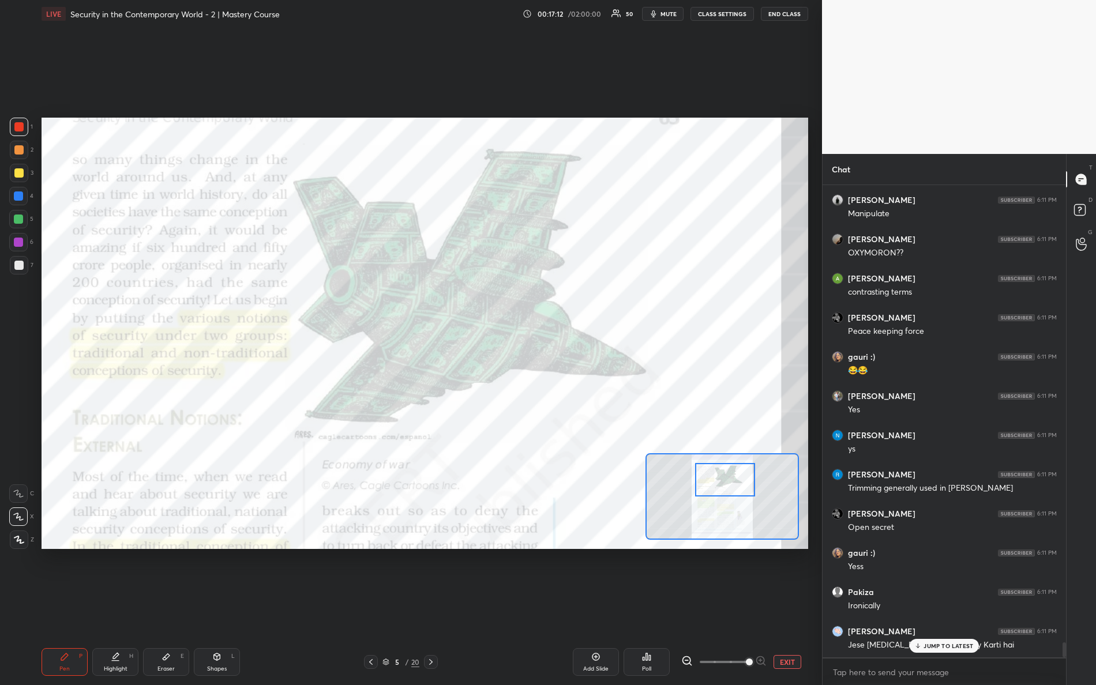
drag, startPoint x: 724, startPoint y: 493, endPoint x: 718, endPoint y: 477, distance: 17.4
click at [726, 478] on div at bounding box center [725, 479] width 61 height 33
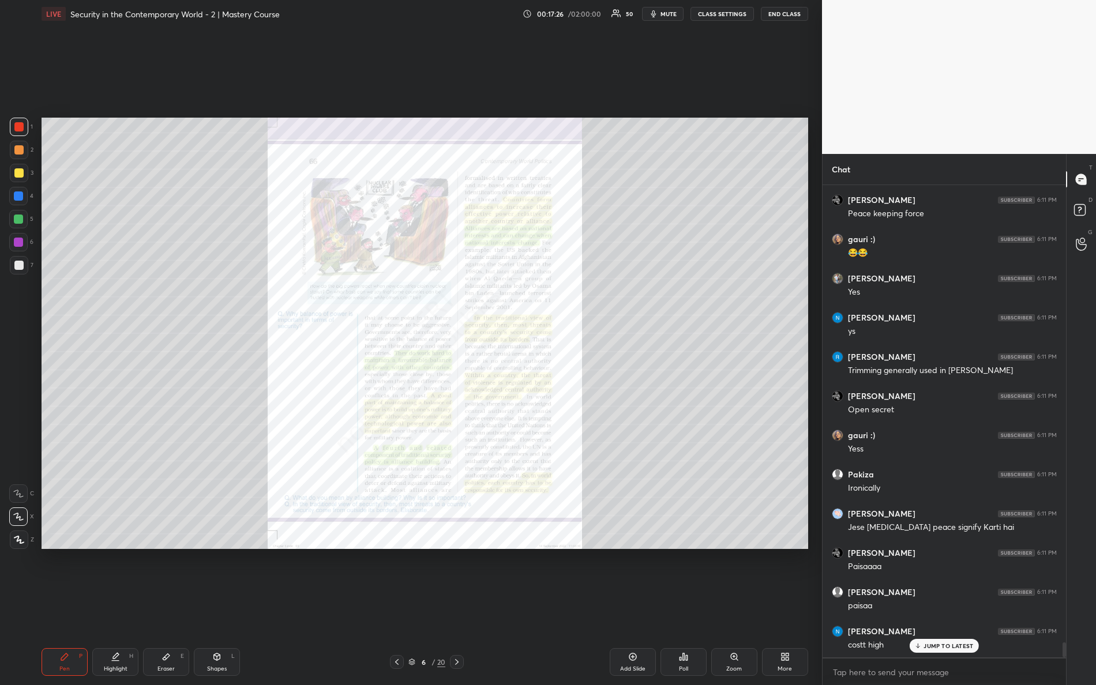
click at [728, 606] on div "Zoom" at bounding box center [734, 669] width 16 height 6
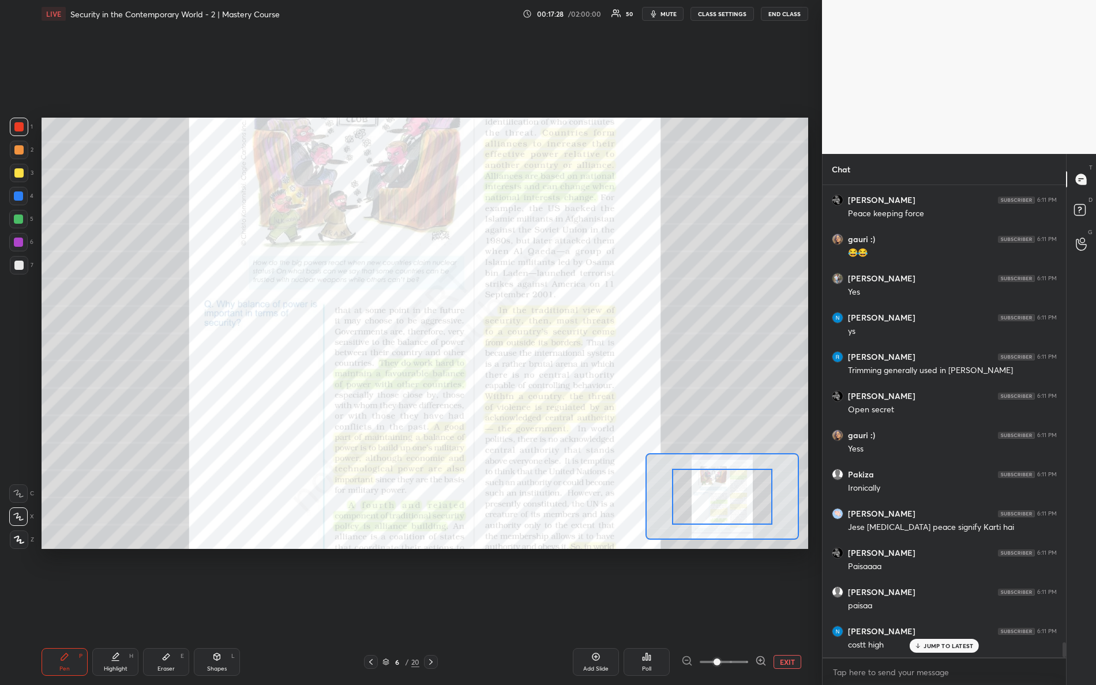
drag, startPoint x: 718, startPoint y: 651, endPoint x: 710, endPoint y: 648, distance: 8.3
click at [717, 606] on span at bounding box center [717, 662] width 7 height 7
drag, startPoint x: 711, startPoint y: 659, endPoint x: 787, endPoint y: 667, distance: 76.5
click at [780, 606] on div "EXIT" at bounding box center [744, 662] width 127 height 14
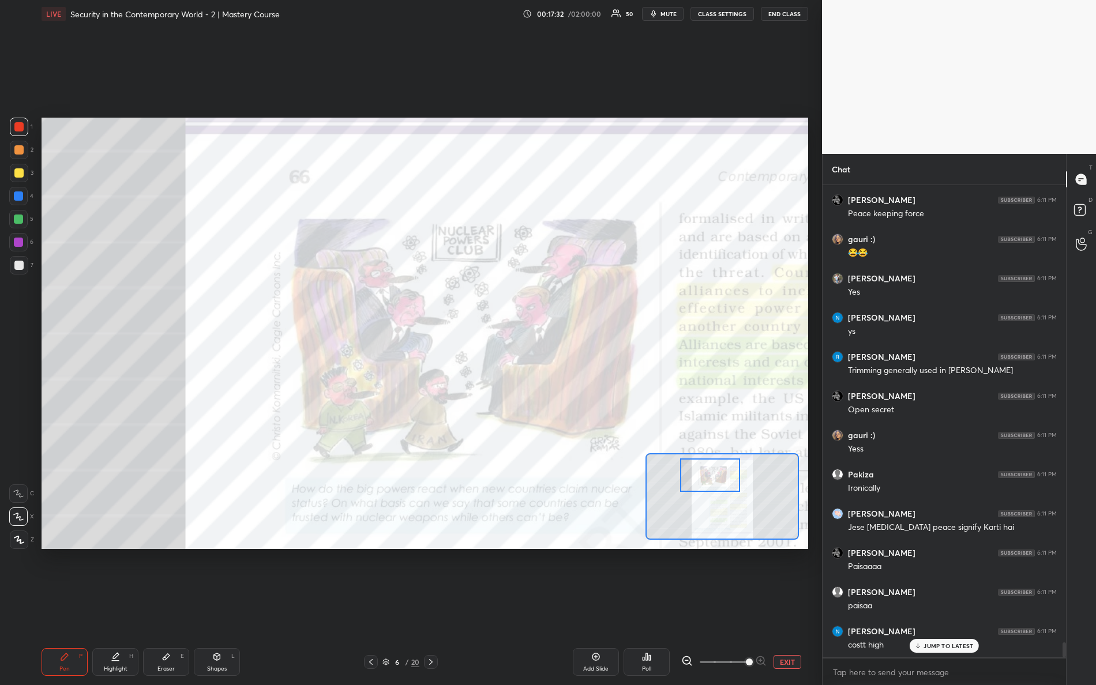
drag, startPoint x: 718, startPoint y: 486, endPoint x: 701, endPoint y: 462, distance: 29.0
click at [702, 467] on div at bounding box center [710, 475] width 61 height 33
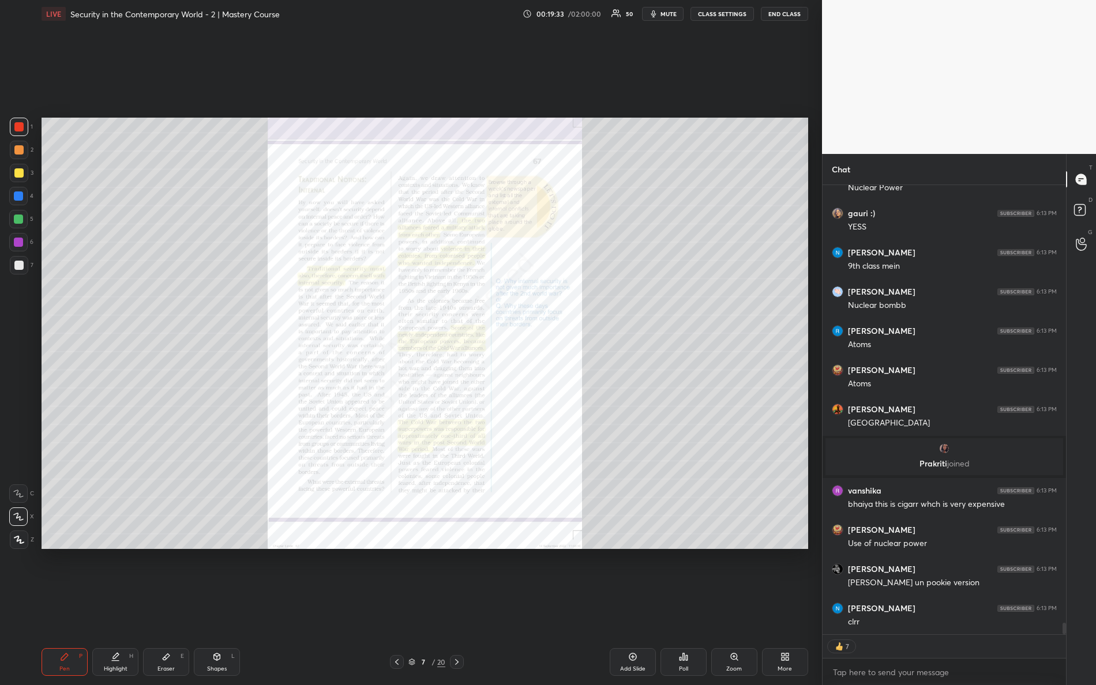
scroll to position [17171, 0]
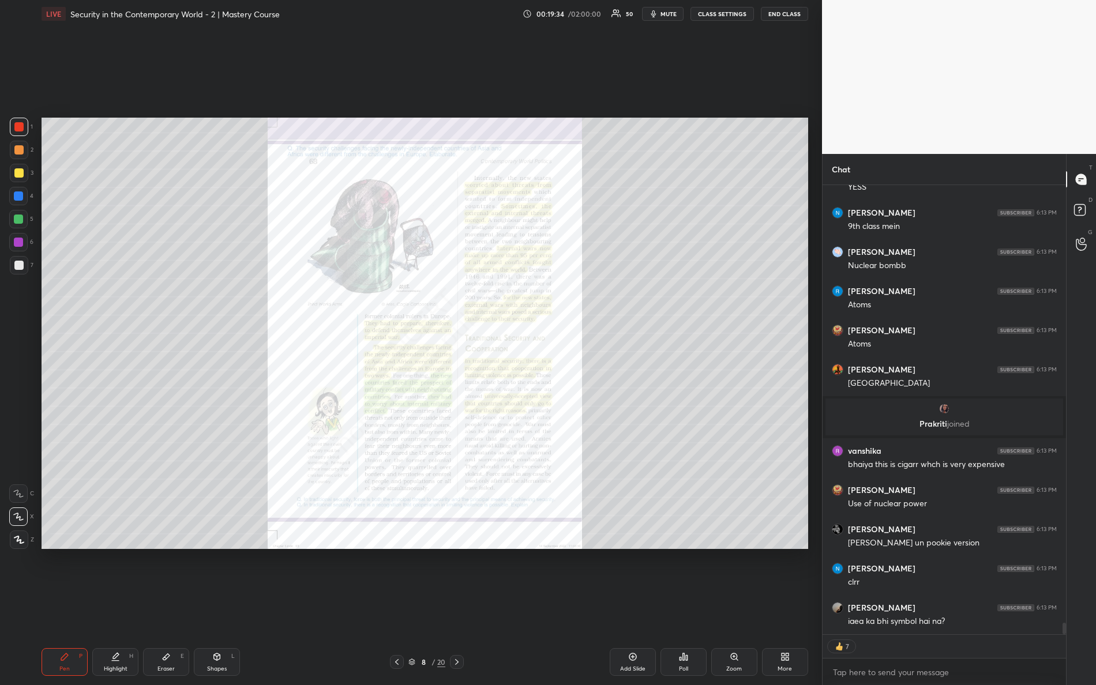
click at [724, 606] on div "Zoom" at bounding box center [734, 662] width 46 height 28
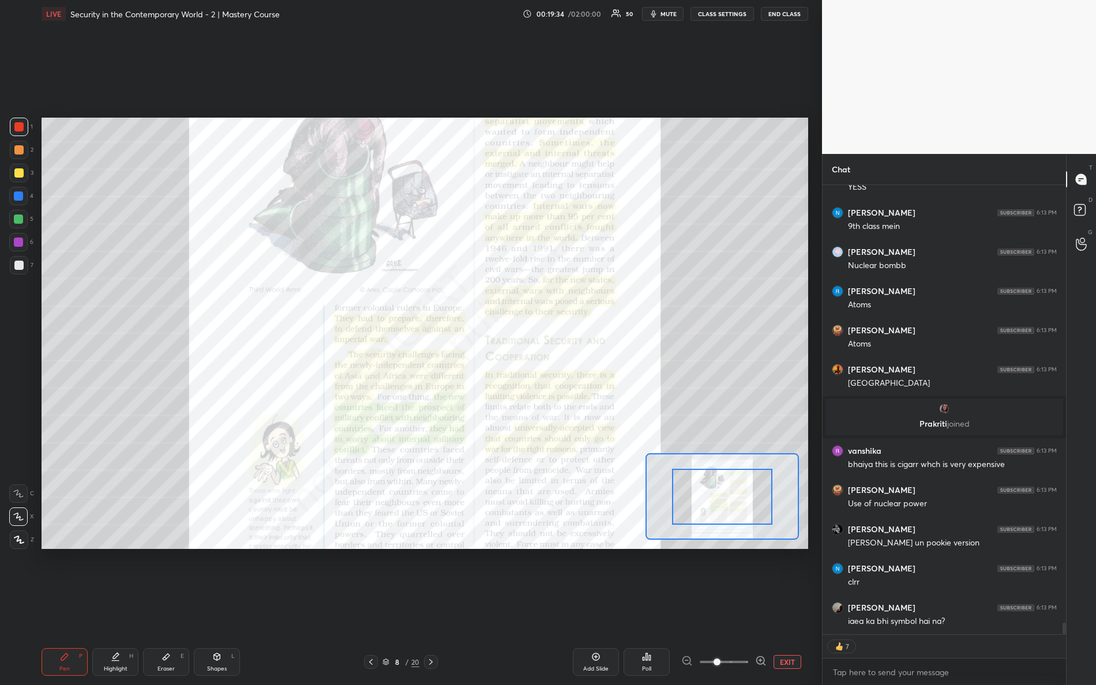
drag, startPoint x: 767, startPoint y: 670, endPoint x: 799, endPoint y: 644, distance: 41.4
click at [795, 606] on div "Add Slide Poll EXIT" at bounding box center [638, 662] width 340 height 28
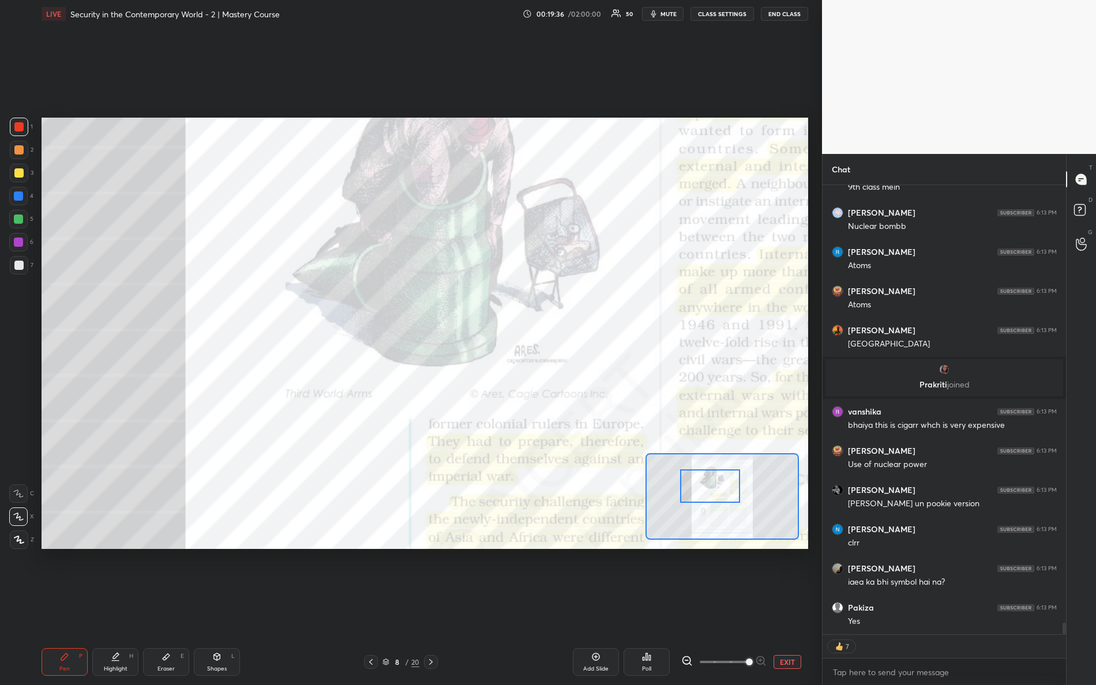
scroll to position [469, 241]
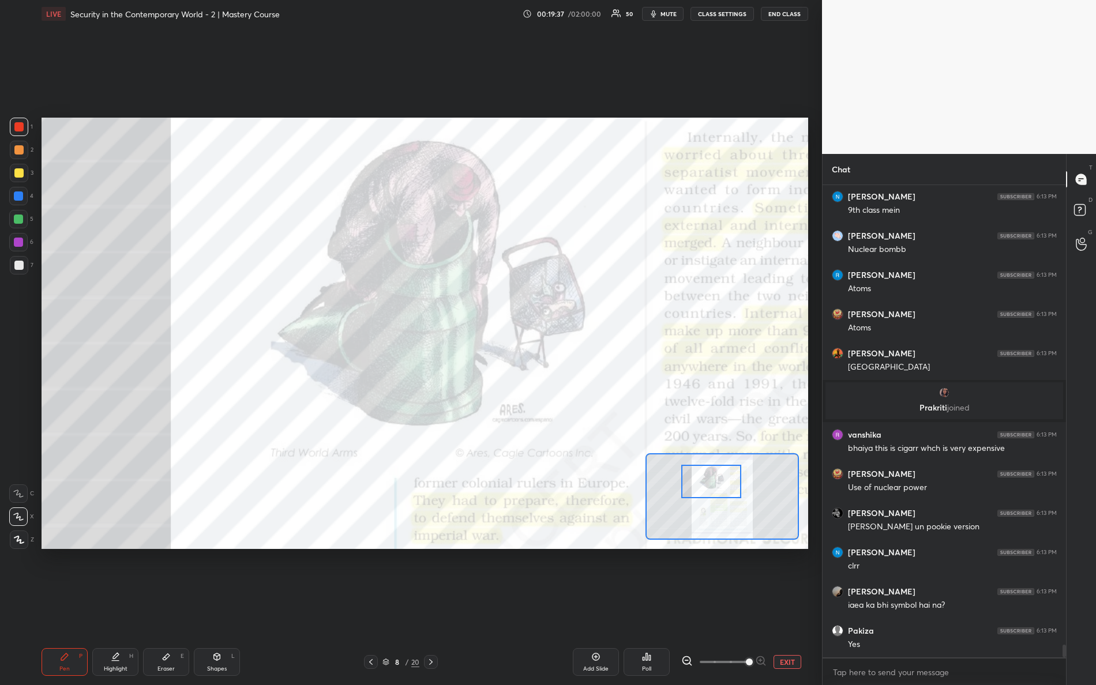
drag, startPoint x: 721, startPoint y: 492, endPoint x: 708, endPoint y: 480, distance: 17.5
click at [709, 479] on div at bounding box center [711, 481] width 61 height 33
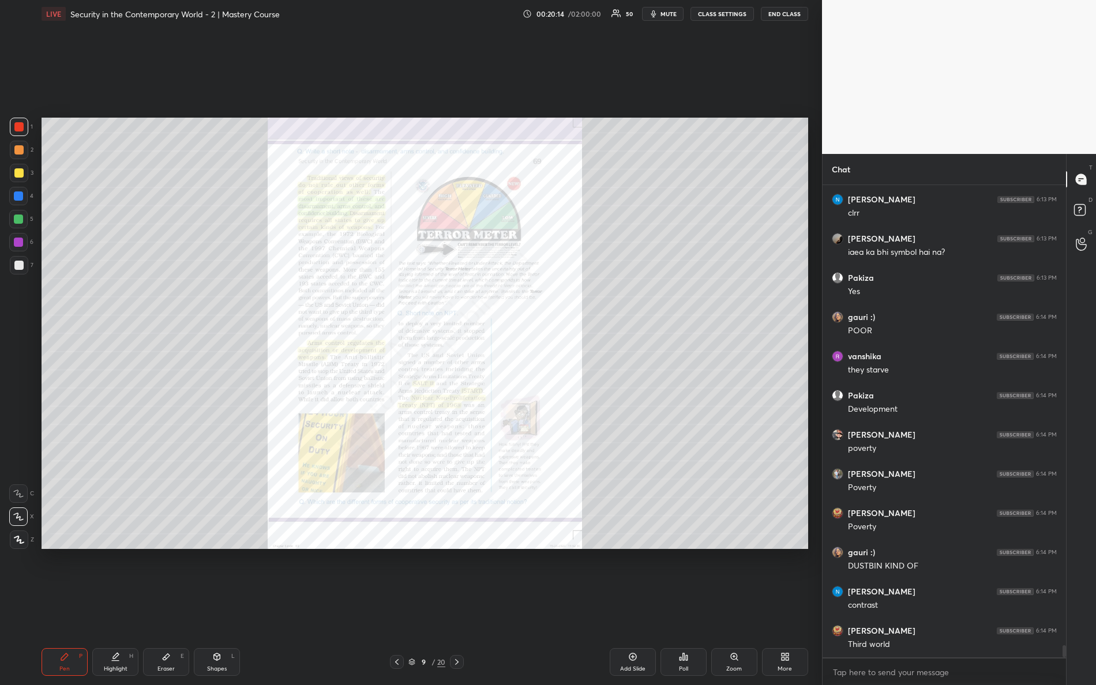
scroll to position [17579, 0]
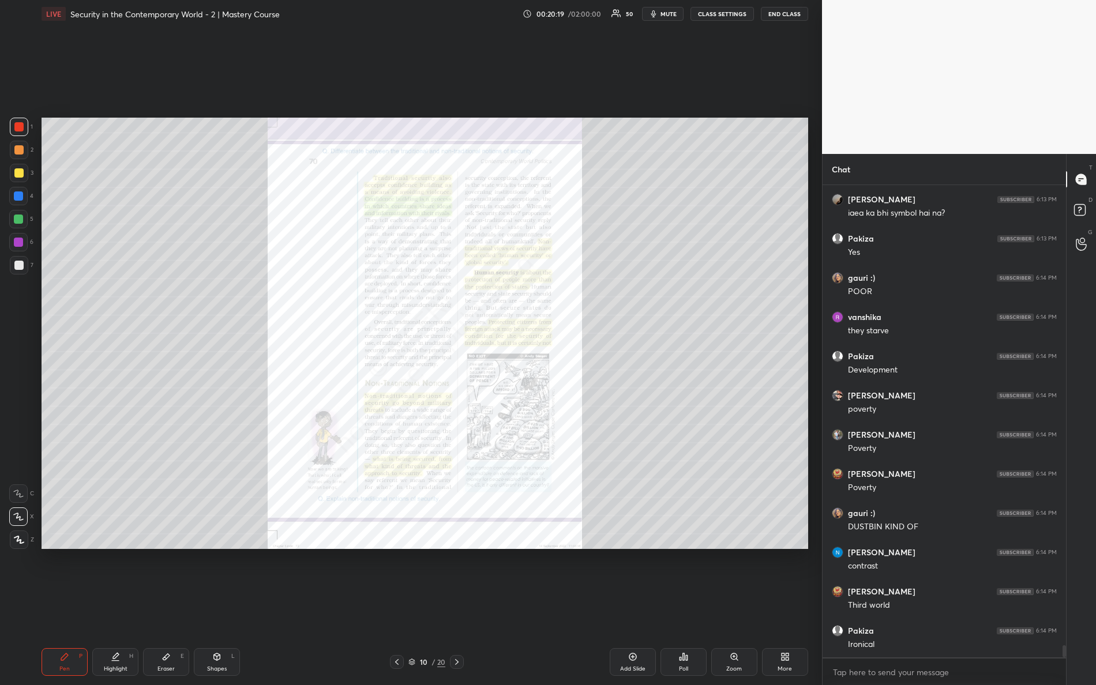
click at [727, 606] on div "Zoom" at bounding box center [734, 662] width 46 height 28
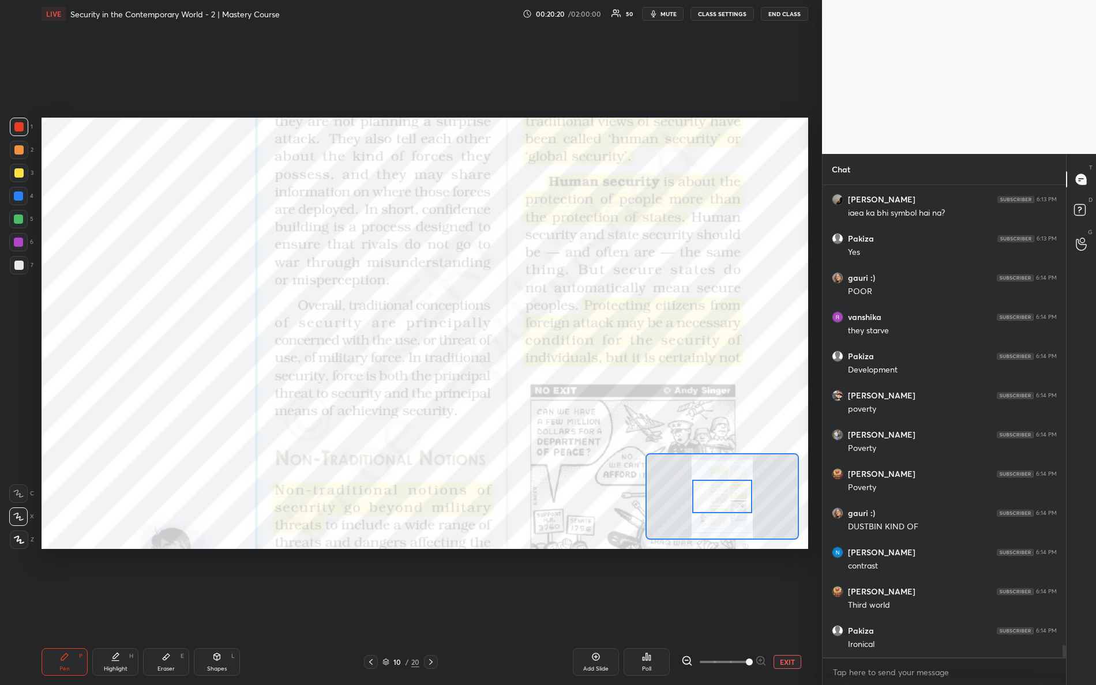
drag, startPoint x: 714, startPoint y: 665, endPoint x: 769, endPoint y: 591, distance: 92.4
click at [806, 606] on div "EXIT" at bounding box center [744, 662] width 127 height 14
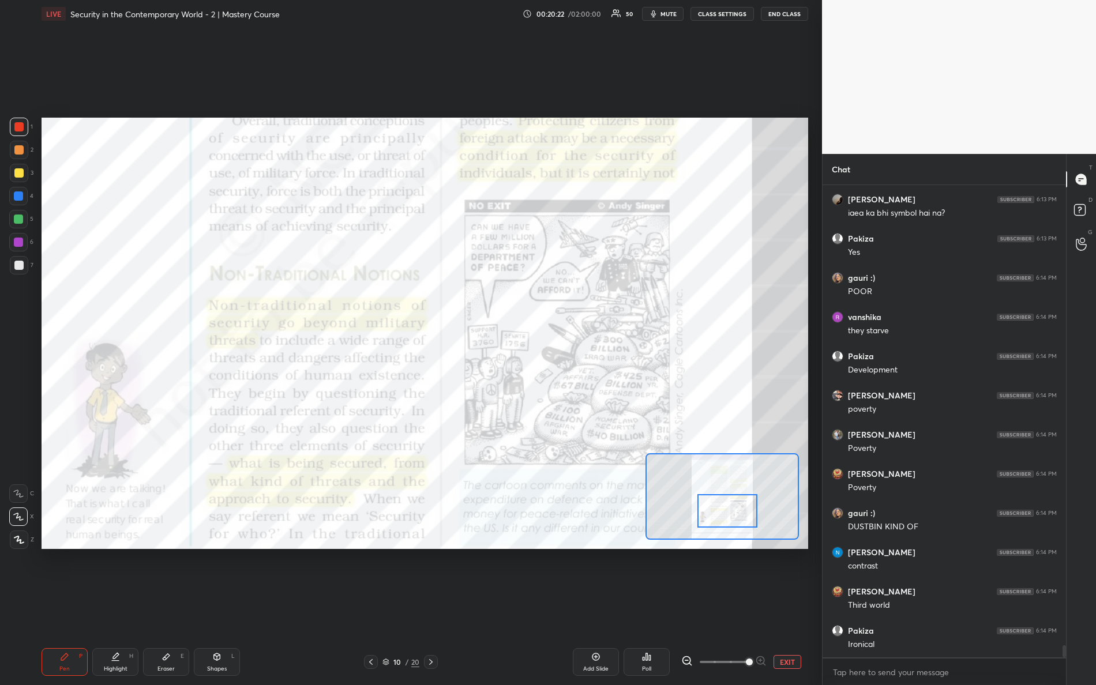
drag, startPoint x: 703, startPoint y: 489, endPoint x: 708, endPoint y: 505, distance: 16.6
click at [709, 505] on div at bounding box center [727, 510] width 61 height 33
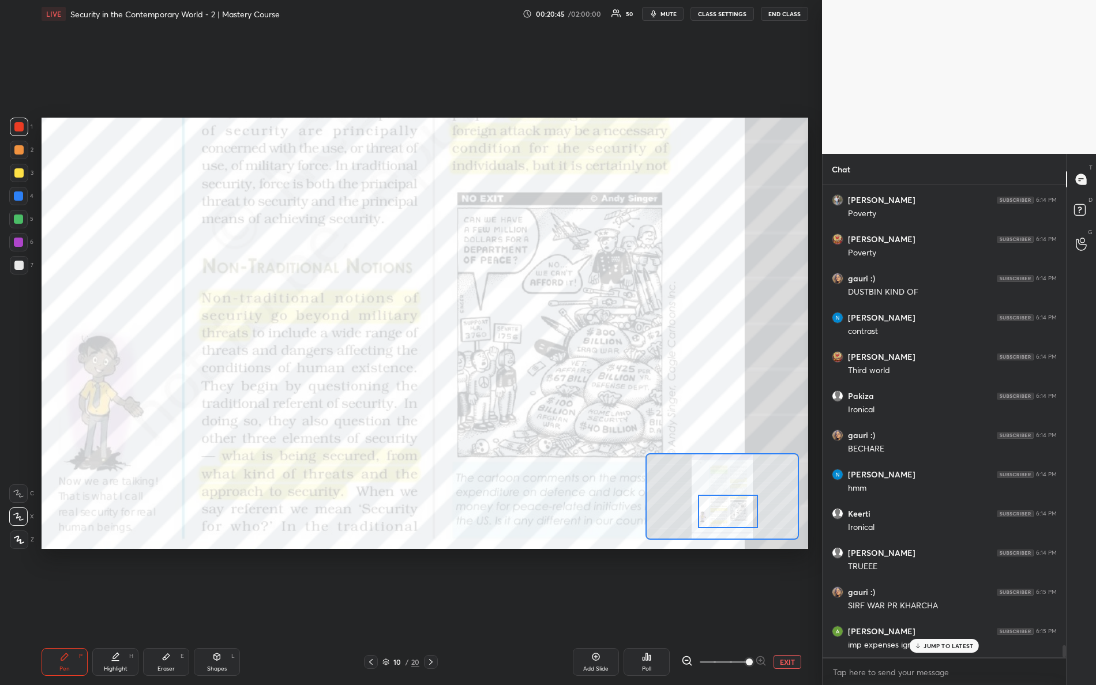
scroll to position [17854, 0]
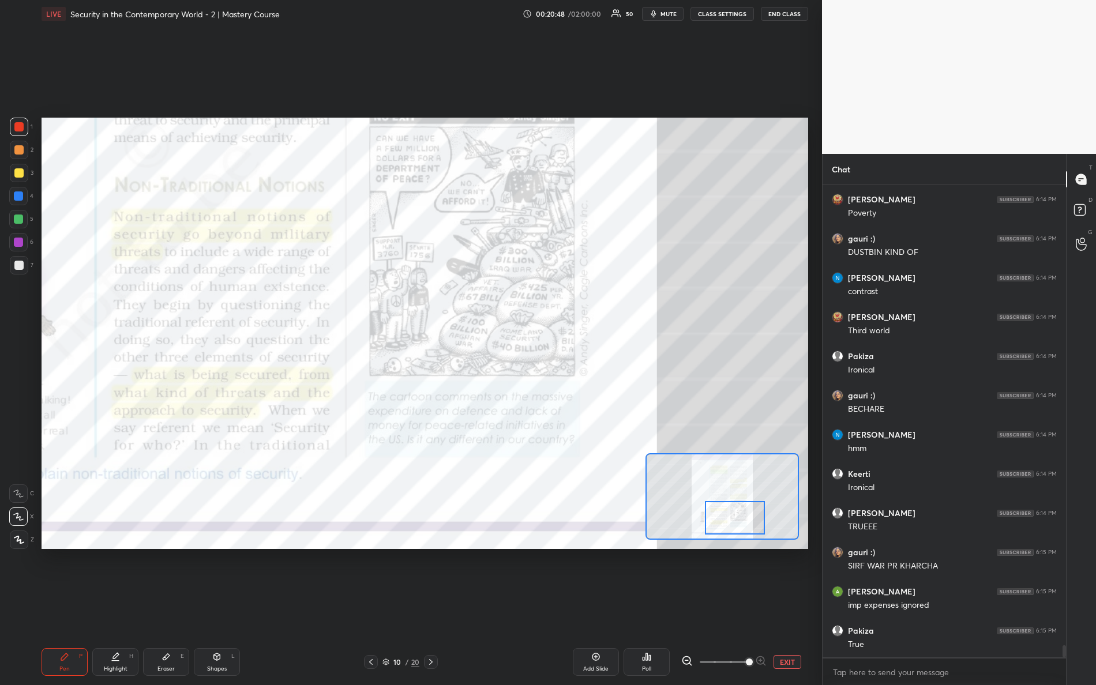
click at [720, 520] on div at bounding box center [735, 517] width 61 height 33
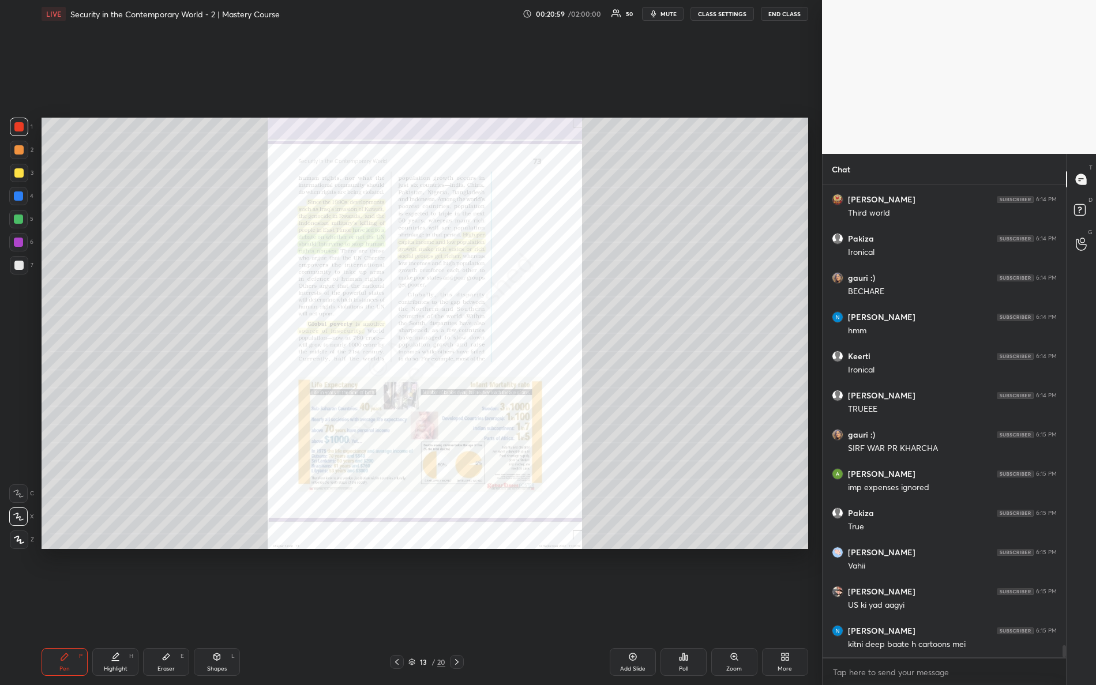
scroll to position [18010, 0]
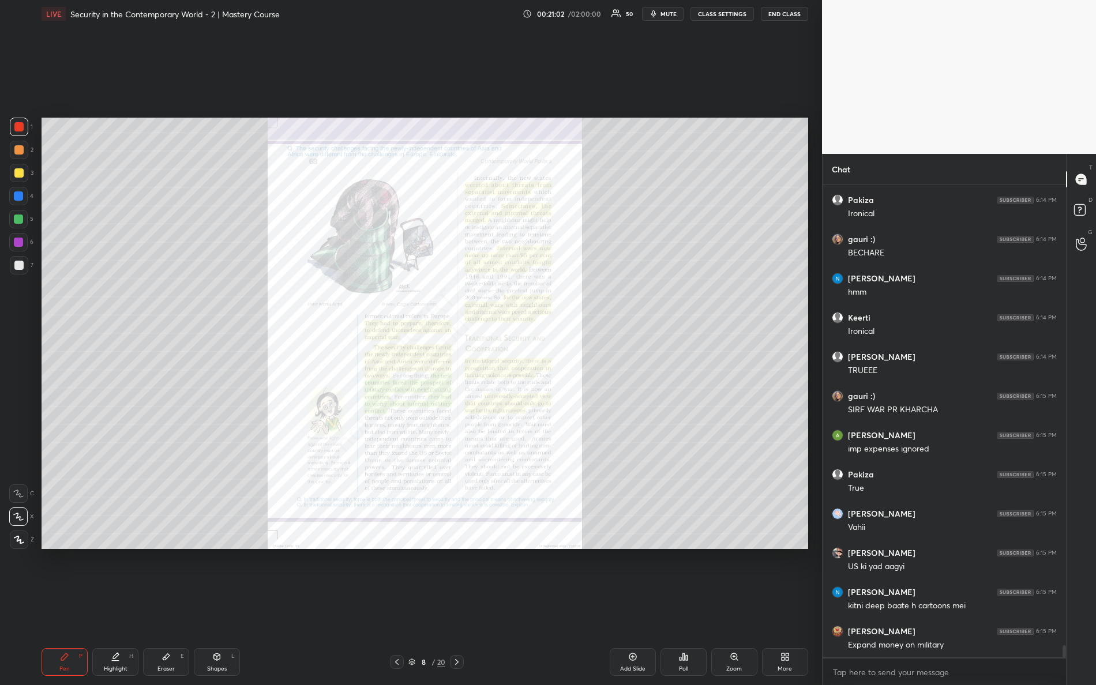
click at [735, 606] on div "Zoom" at bounding box center [734, 662] width 46 height 28
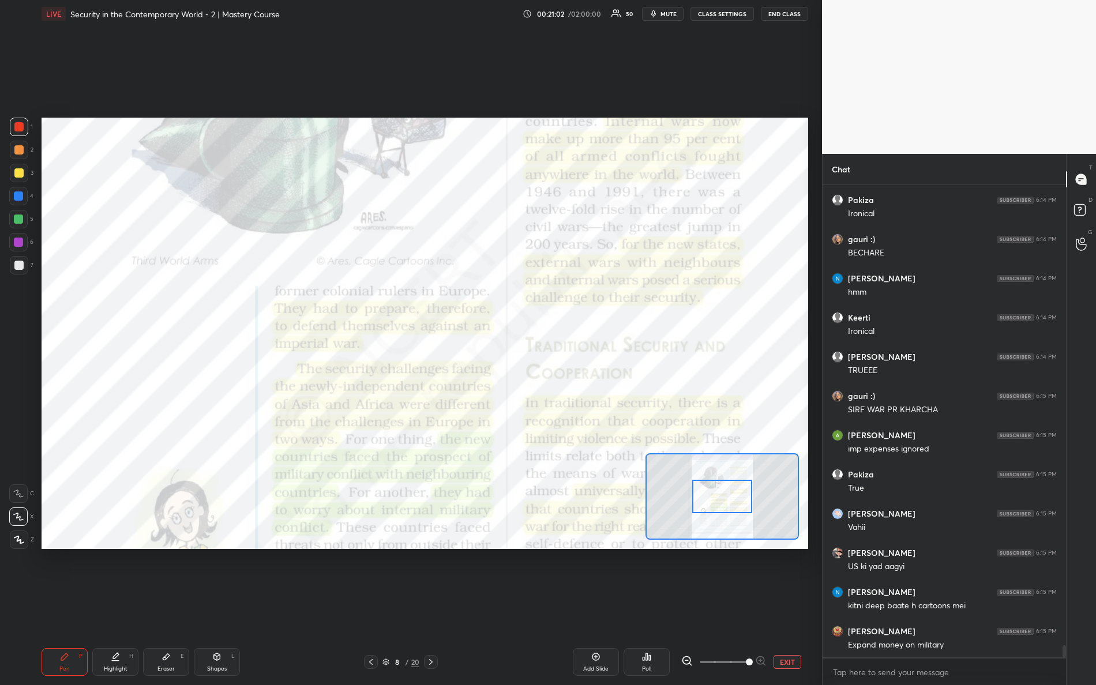
drag, startPoint x: 723, startPoint y: 666, endPoint x: 760, endPoint y: 603, distance: 73.1
click at [820, 606] on div "1 2 3 4 5 6 7 R O A L C X Z Erase all C X Z LIVE Security in the Contemporary W…" at bounding box center [411, 342] width 822 height 685
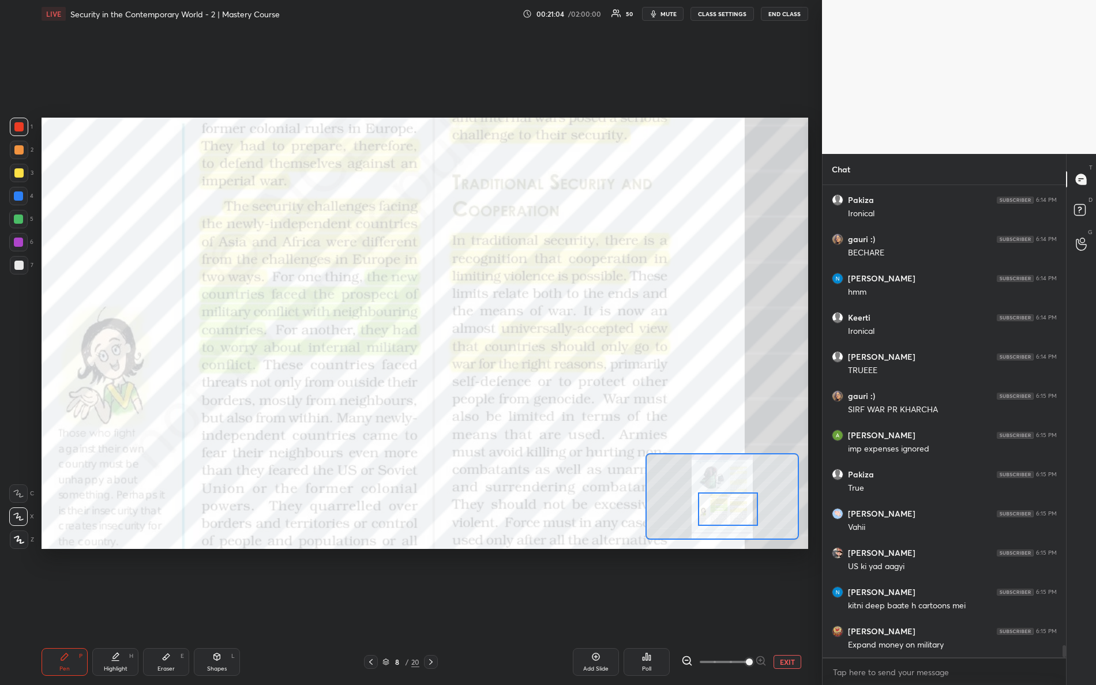
drag, startPoint x: 726, startPoint y: 497, endPoint x: 735, endPoint y: 494, distance: 9.1
click at [733, 507] on div at bounding box center [728, 509] width 61 height 33
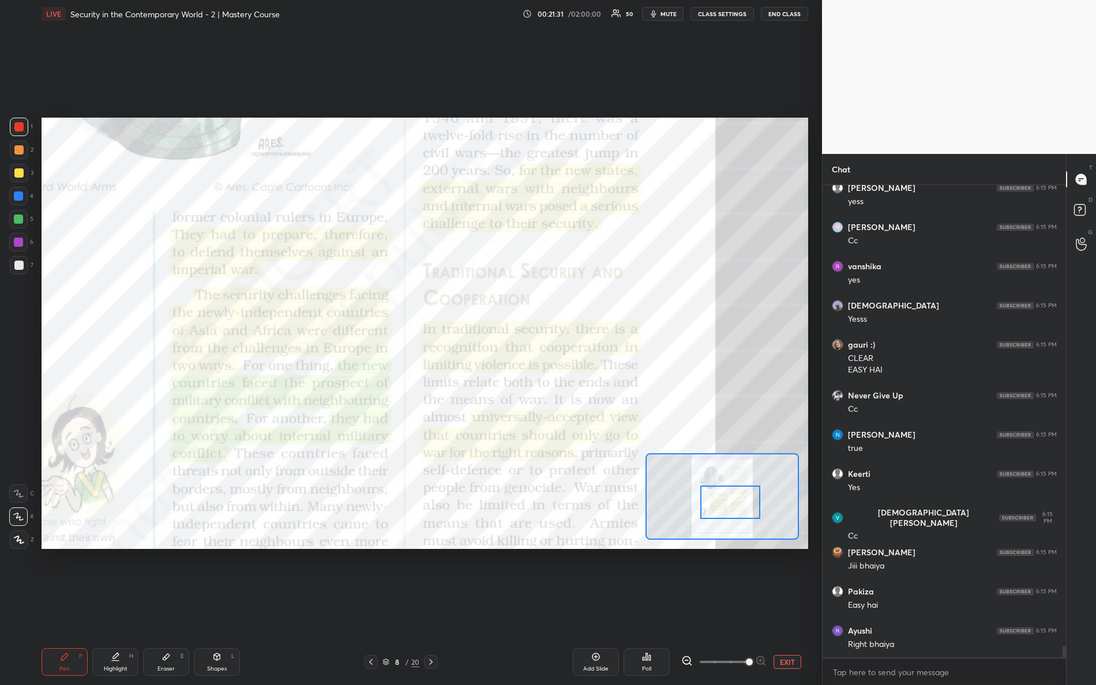
scroll to position [18884, 0]
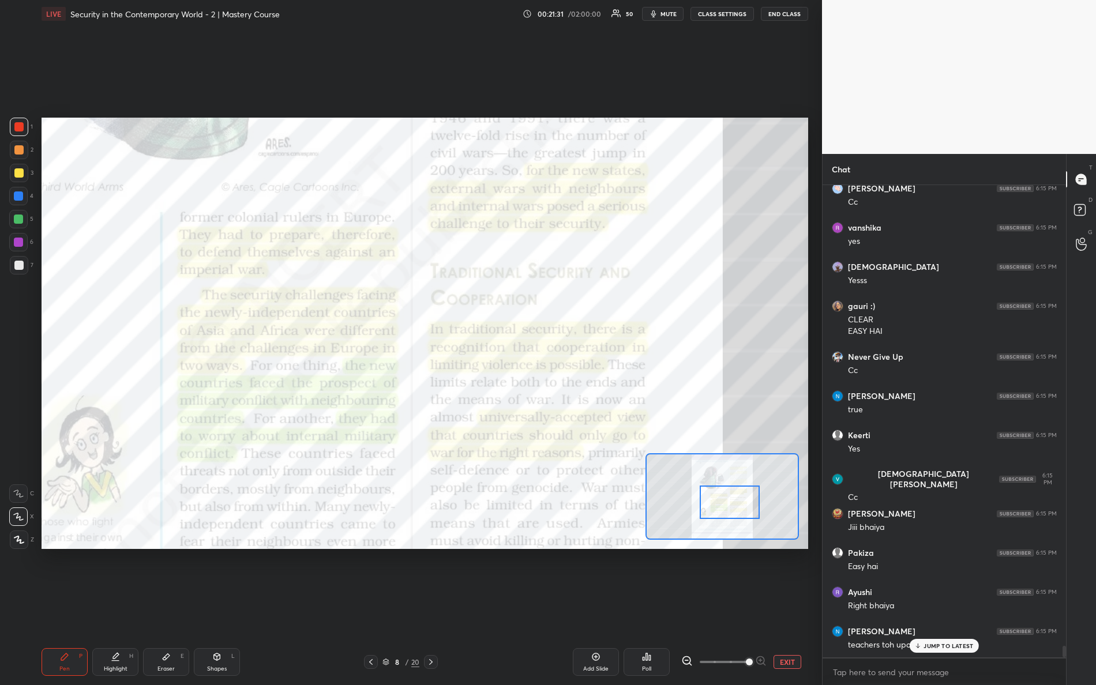
drag, startPoint x: 719, startPoint y: 508, endPoint x: 717, endPoint y: 494, distance: 14.0
click at [720, 502] on div at bounding box center [730, 502] width 61 height 33
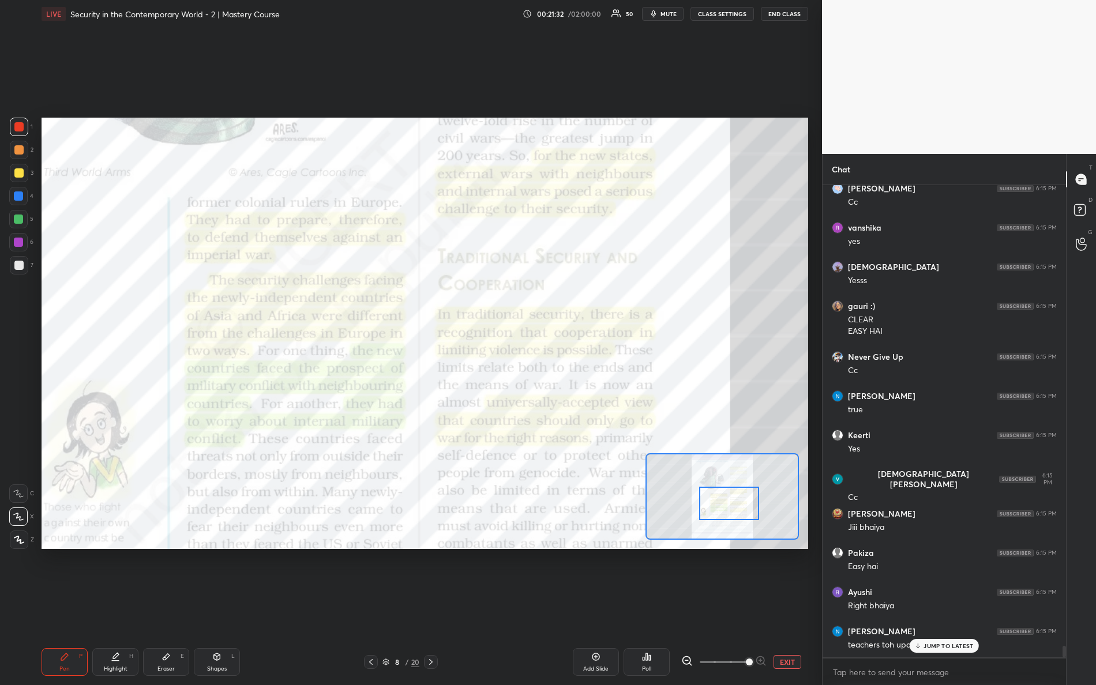
scroll to position [18935, 0]
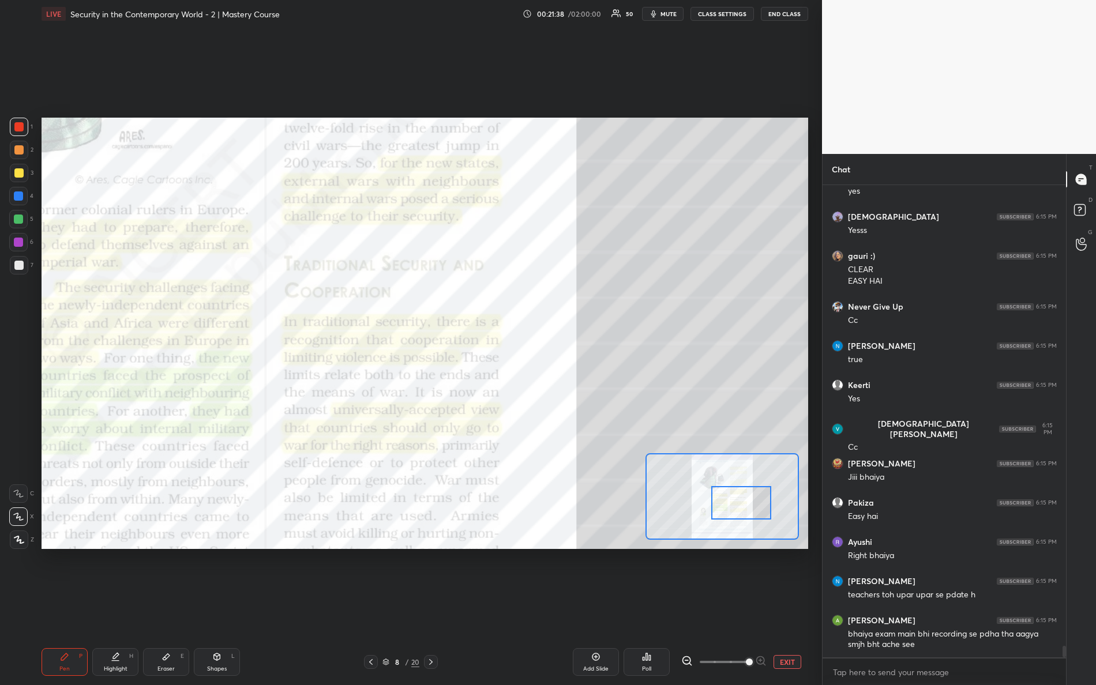
drag, startPoint x: 722, startPoint y: 505, endPoint x: 734, endPoint y: 505, distance: 12.1
click at [734, 505] on div at bounding box center [741, 502] width 61 height 33
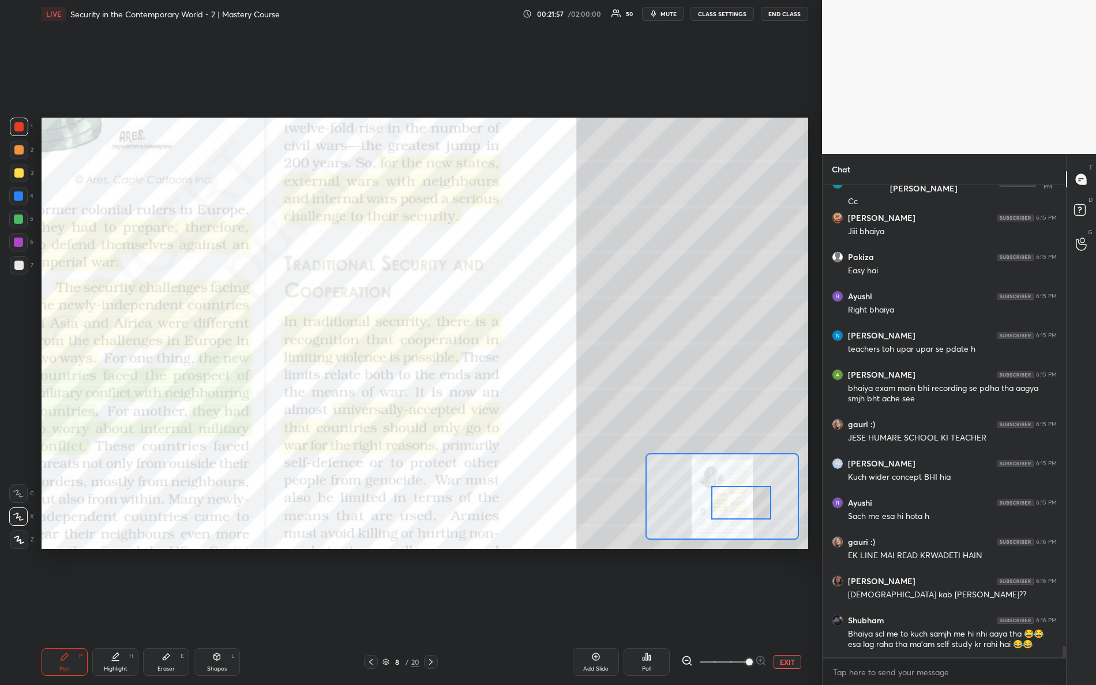
scroll to position [19219, 0]
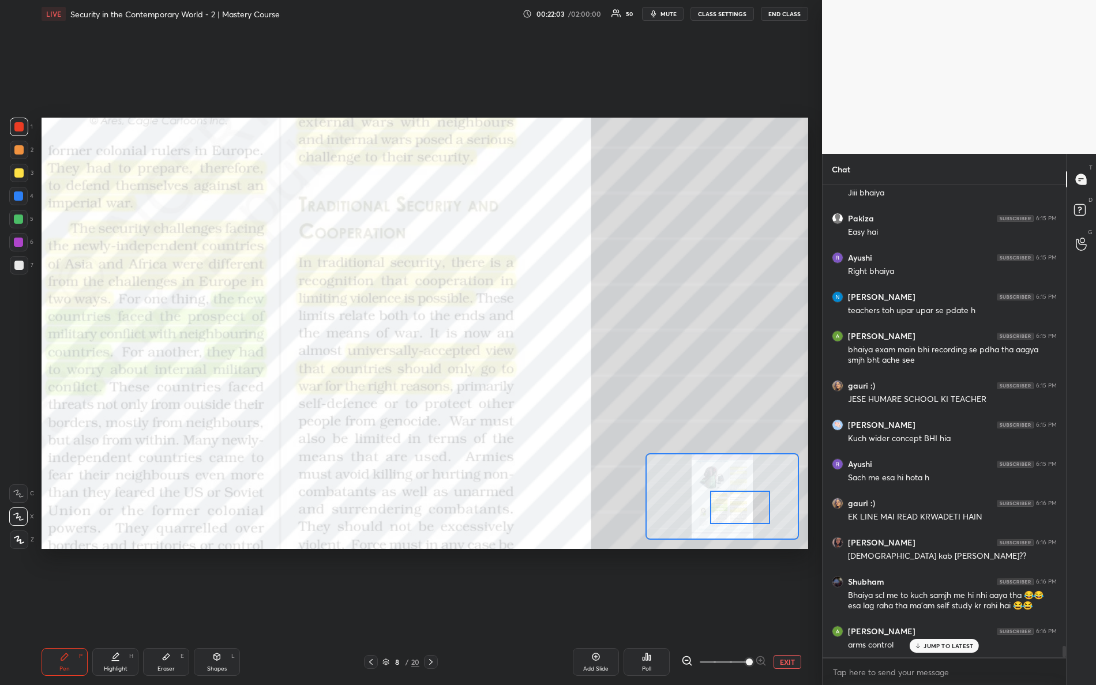
click at [722, 504] on div at bounding box center [740, 507] width 61 height 33
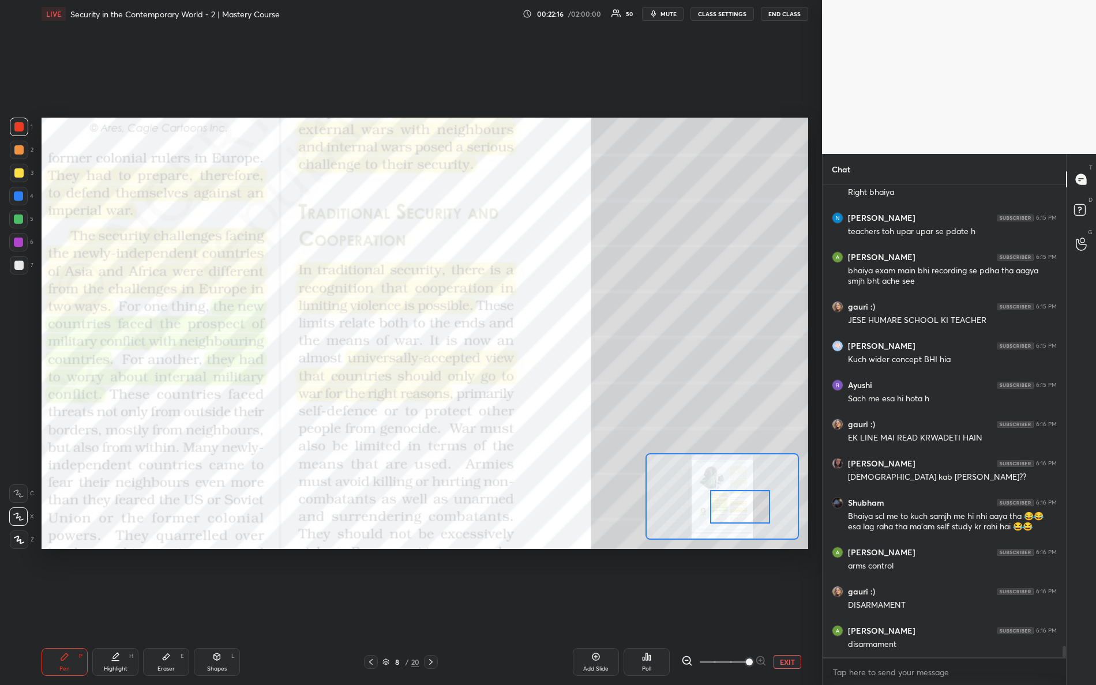
scroll to position [19340, 0]
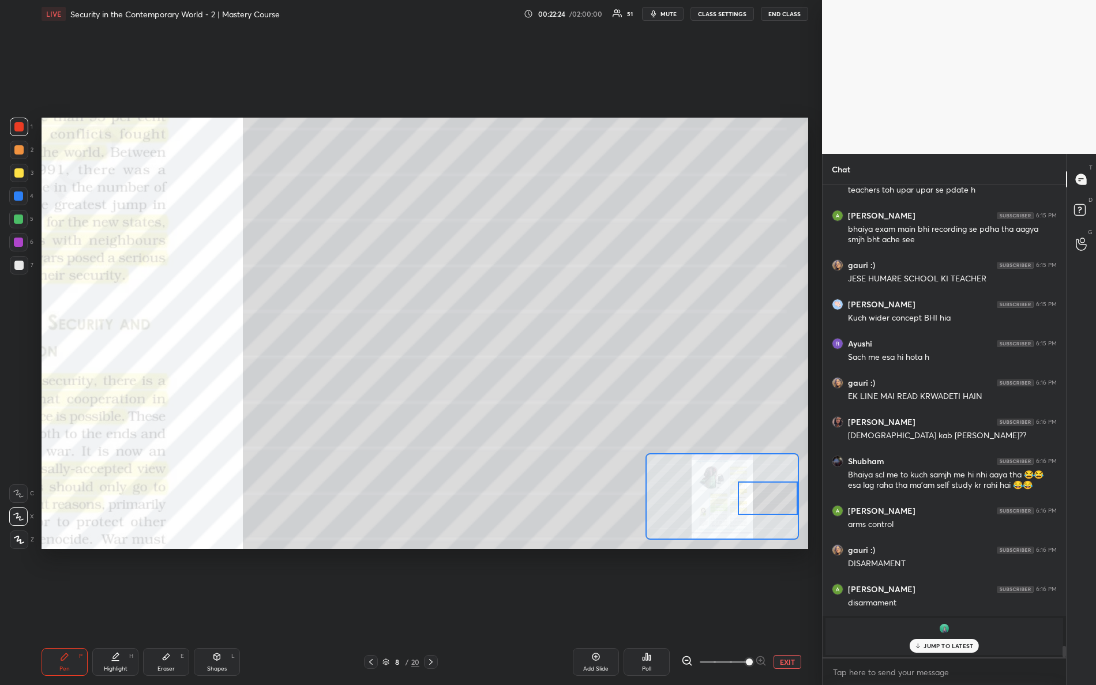
drag, startPoint x: 728, startPoint y: 506, endPoint x: 779, endPoint y: 484, distance: 55.8
click at [789, 493] on div at bounding box center [768, 498] width 61 height 33
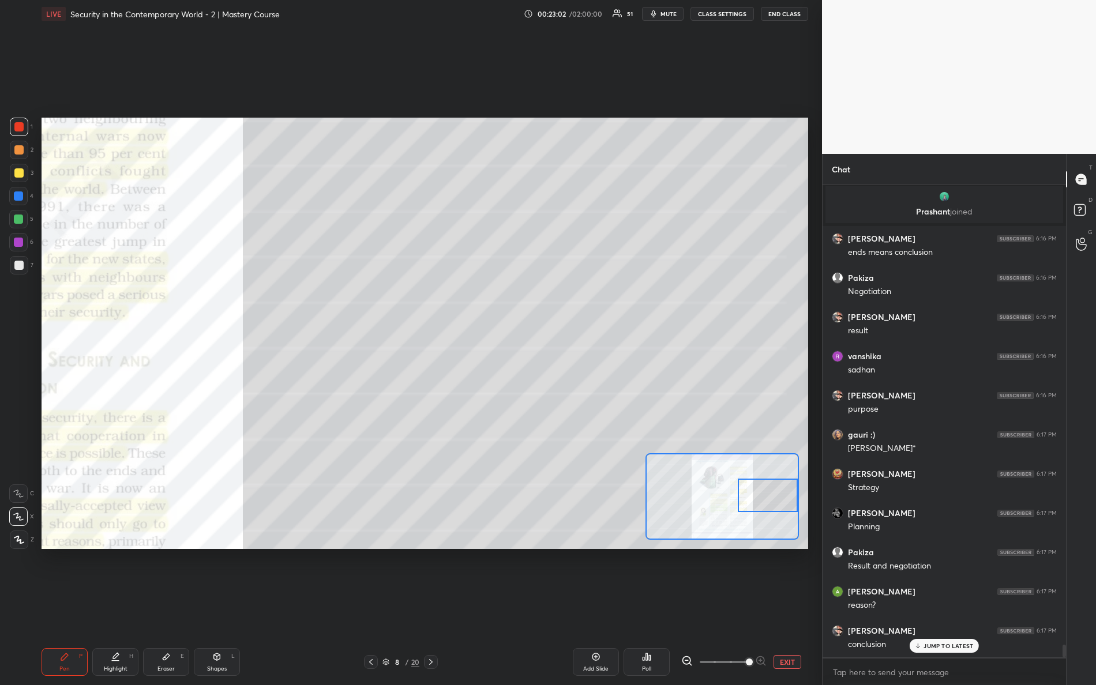
scroll to position [17365, 0]
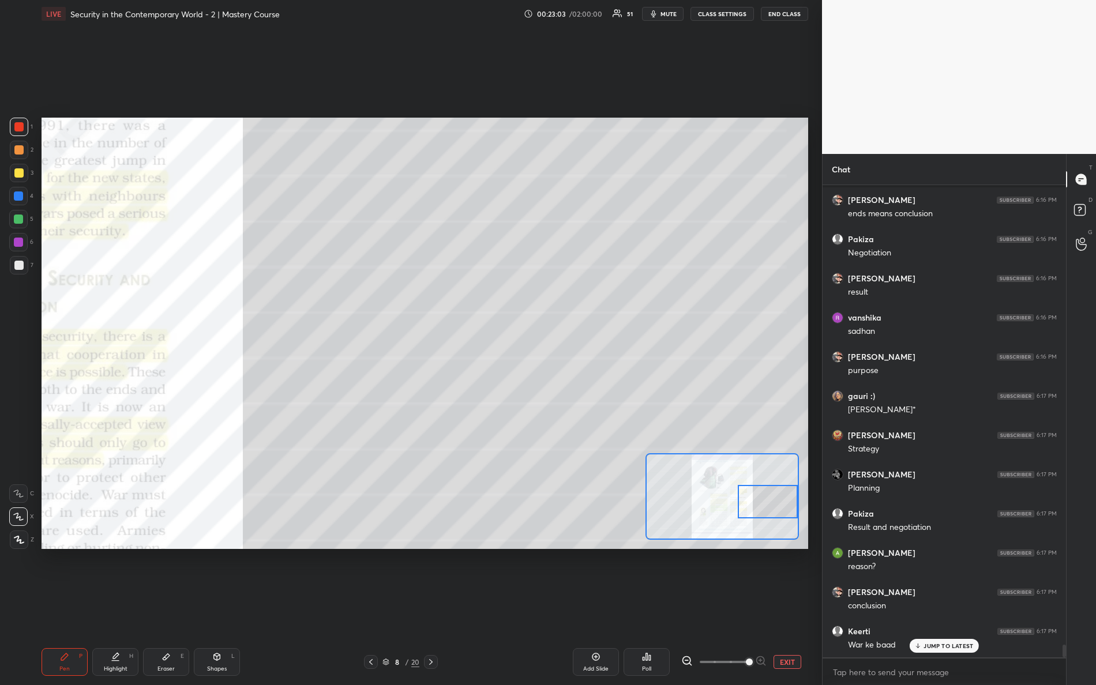
drag, startPoint x: 761, startPoint y: 500, endPoint x: 759, endPoint y: 489, distance: 11.3
click at [765, 508] on div at bounding box center [768, 501] width 61 height 33
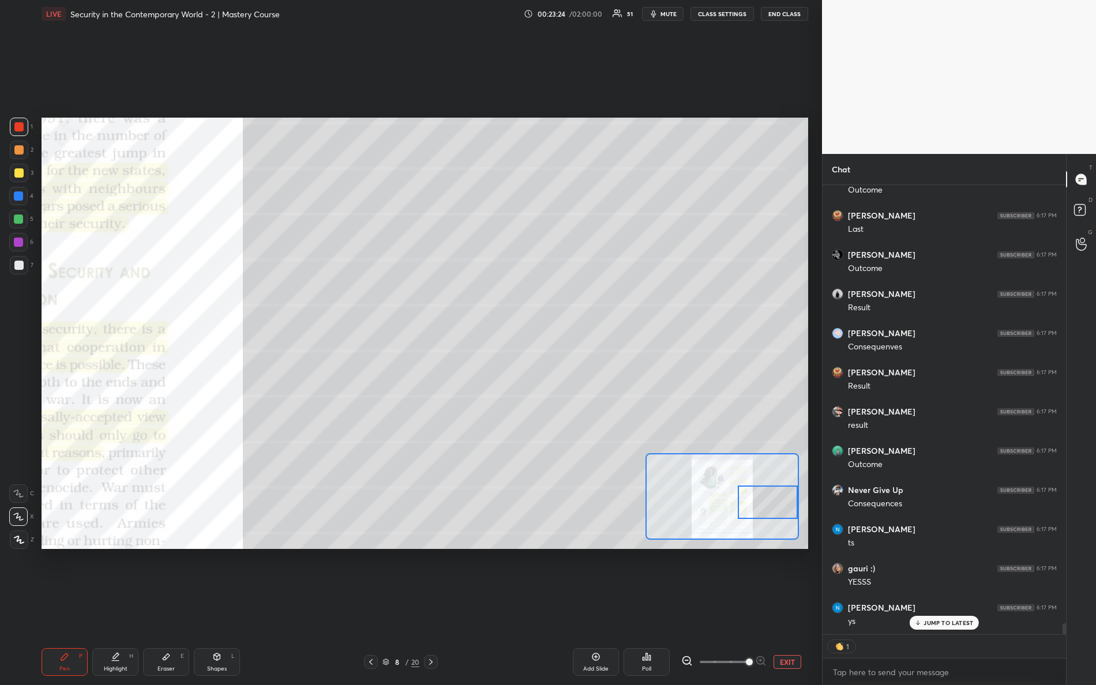
scroll to position [17976, 0]
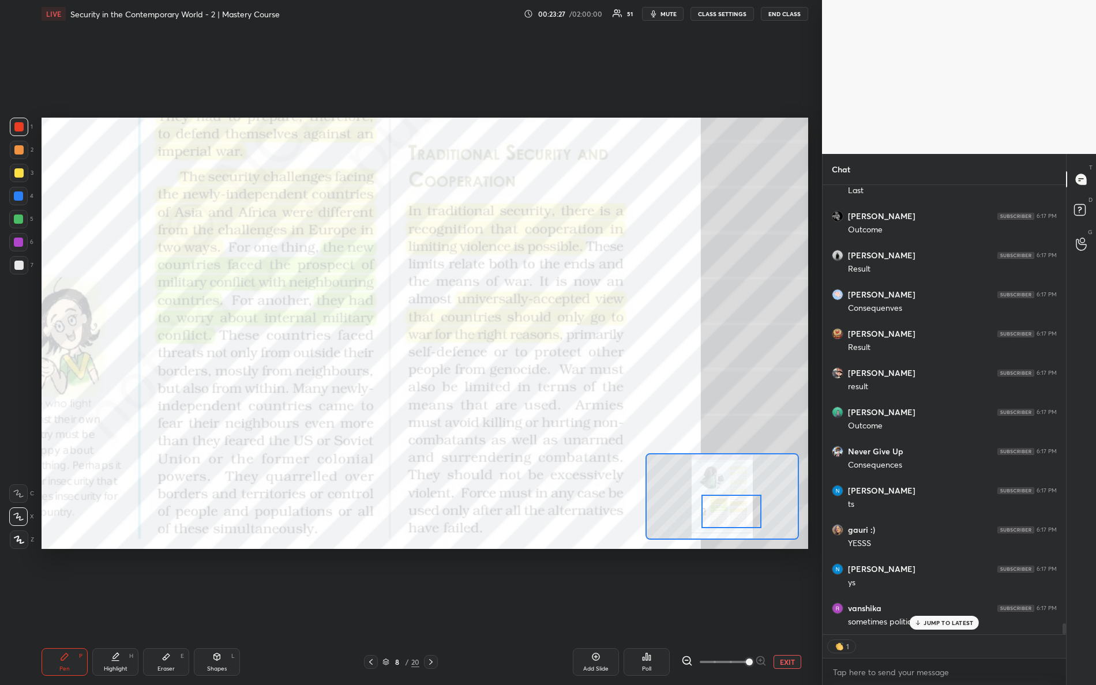
drag, startPoint x: 764, startPoint y: 504, endPoint x: 730, endPoint y: 498, distance: 35.0
click at [730, 513] on div at bounding box center [731, 511] width 61 height 33
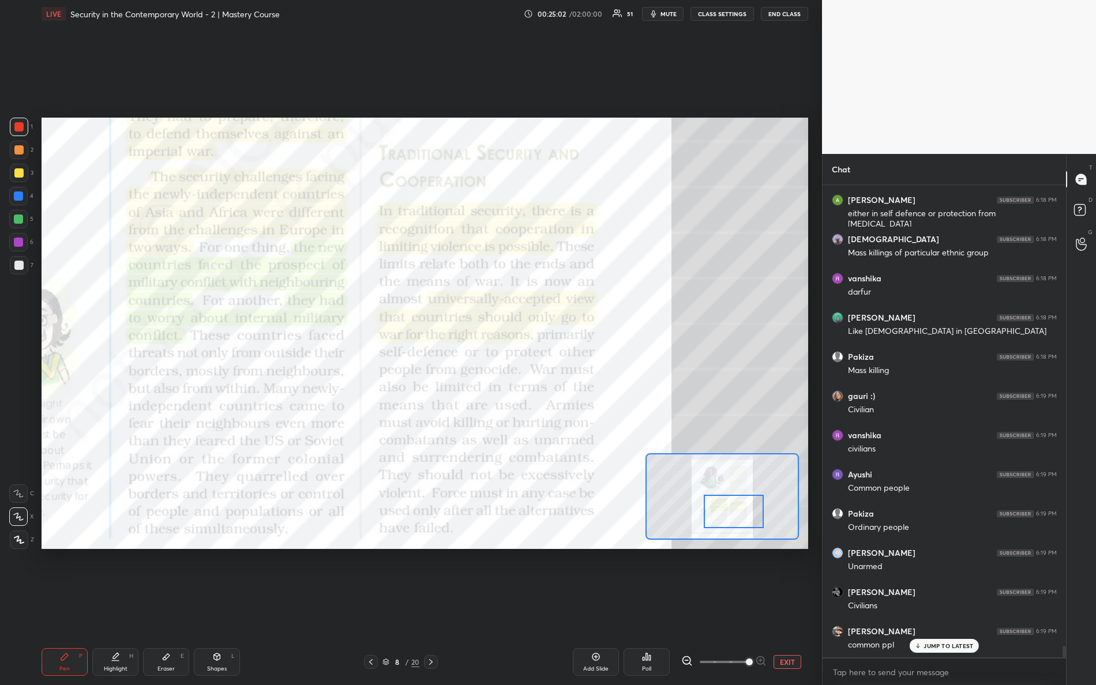
scroll to position [18777, 0]
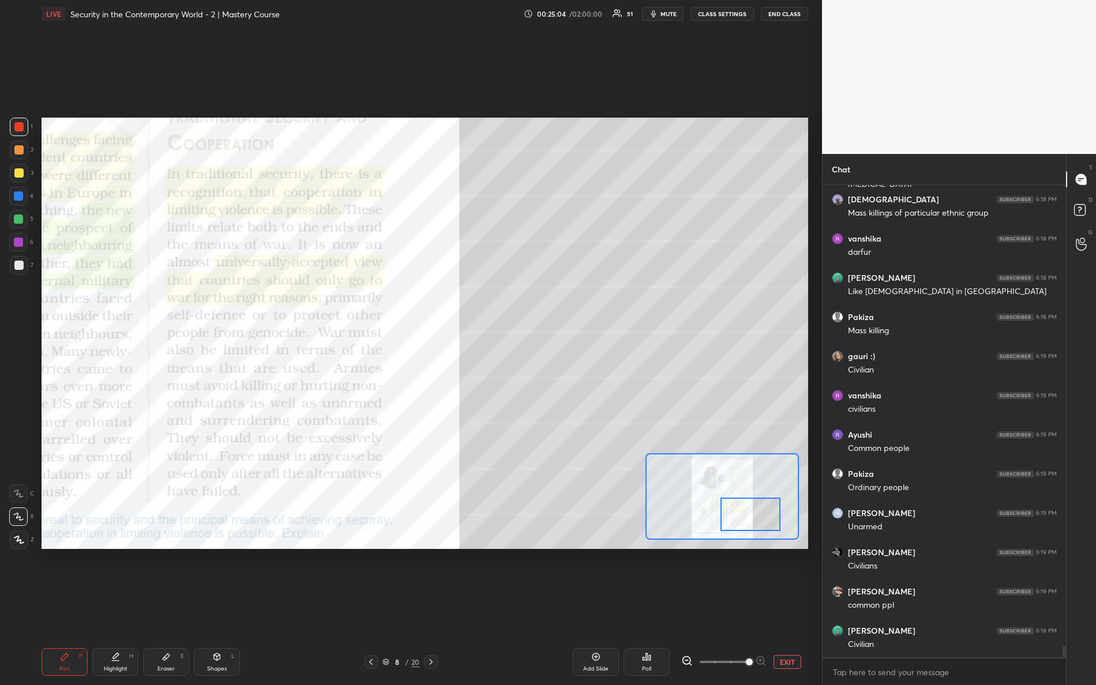
drag, startPoint x: 720, startPoint y: 517, endPoint x: 734, endPoint y: 518, distance: 14.5
click at [741, 521] on div at bounding box center [750, 514] width 61 height 33
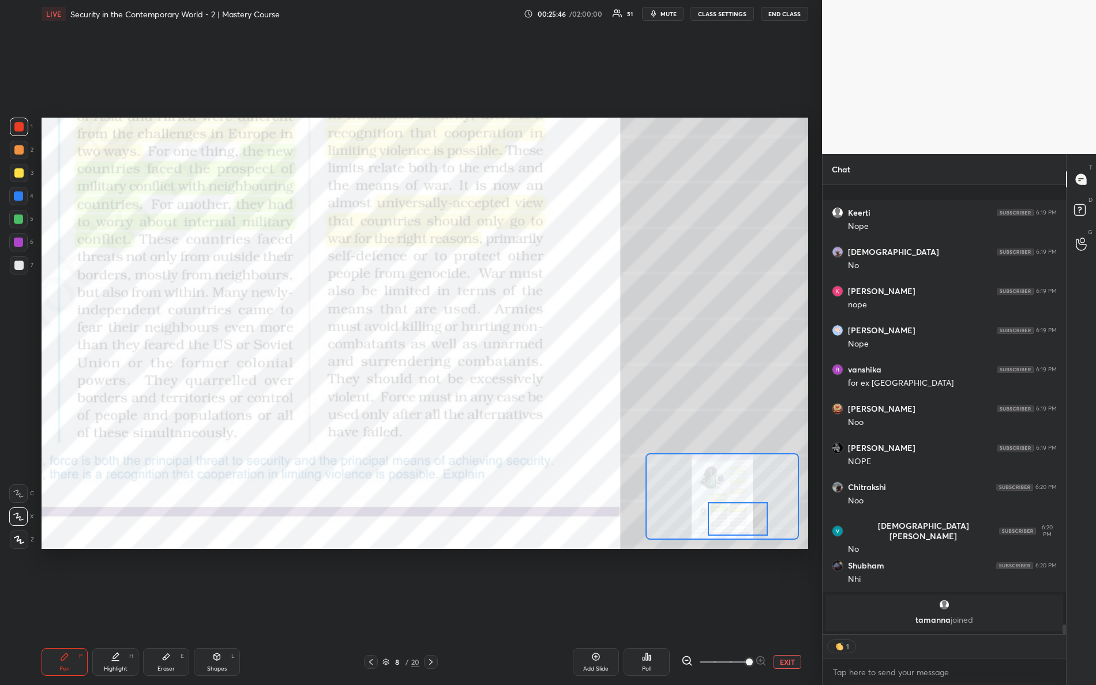
scroll to position [20254, 0]
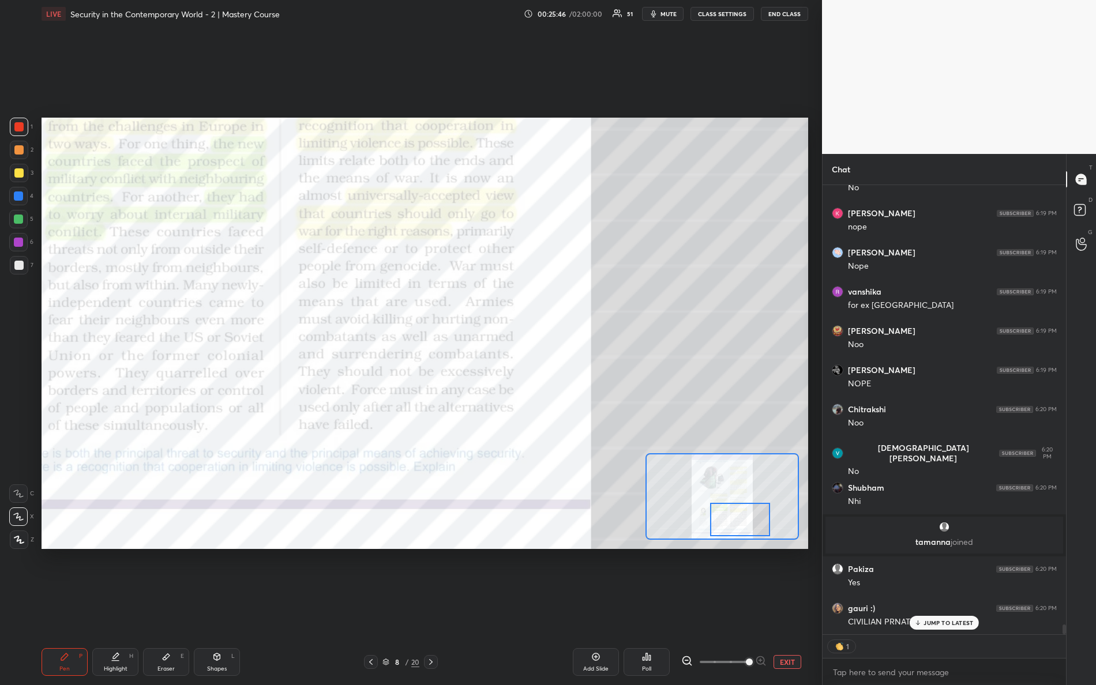
drag, startPoint x: 736, startPoint y: 504, endPoint x: 724, endPoint y: 509, distance: 13.2
click at [724, 510] on div at bounding box center [740, 519] width 61 height 33
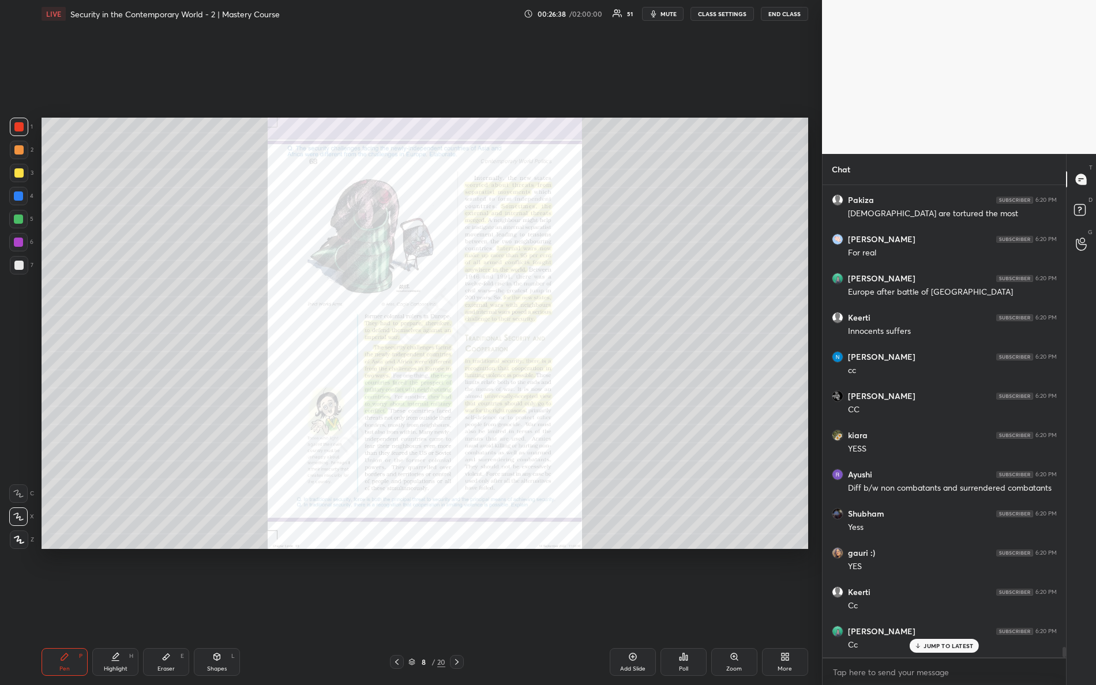
scroll to position [20909, 0]
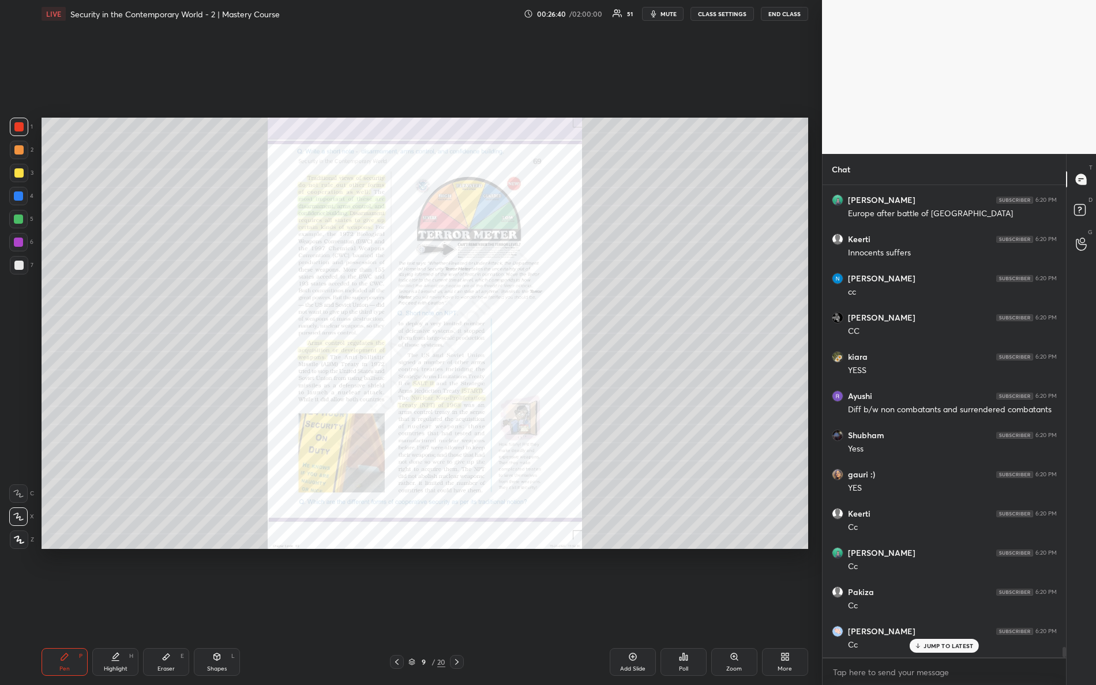
click at [738, 606] on div "Zoom" at bounding box center [734, 669] width 16 height 6
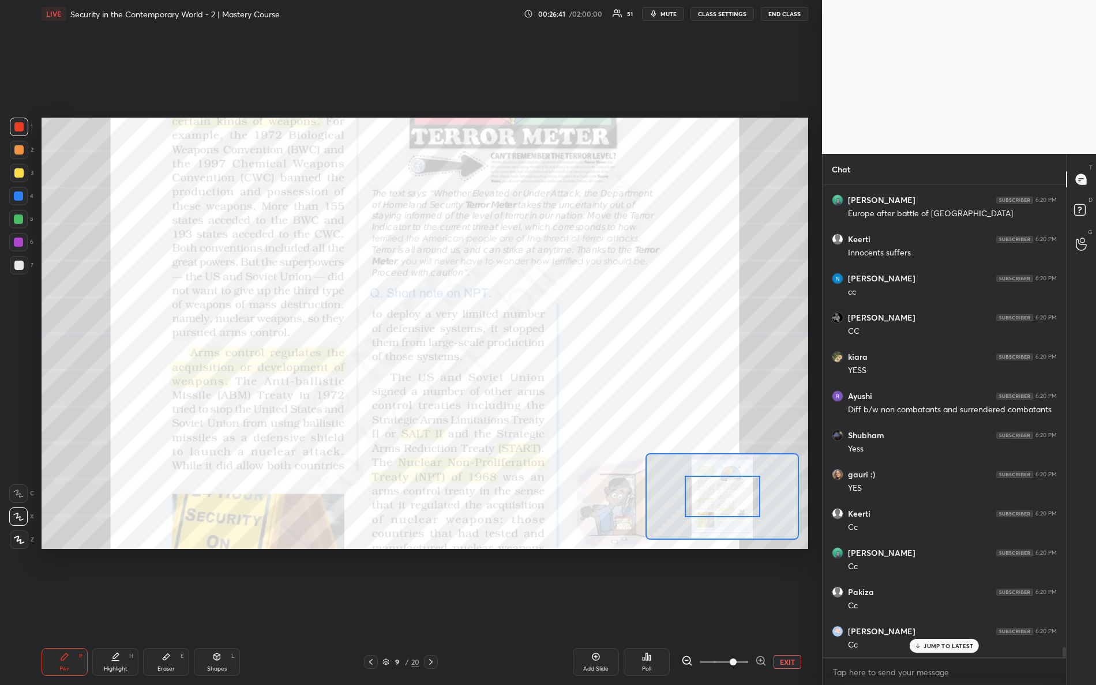
drag, startPoint x: 735, startPoint y: 660, endPoint x: 752, endPoint y: 579, distance: 83.2
click at [768, 606] on div "EXIT" at bounding box center [744, 662] width 127 height 14
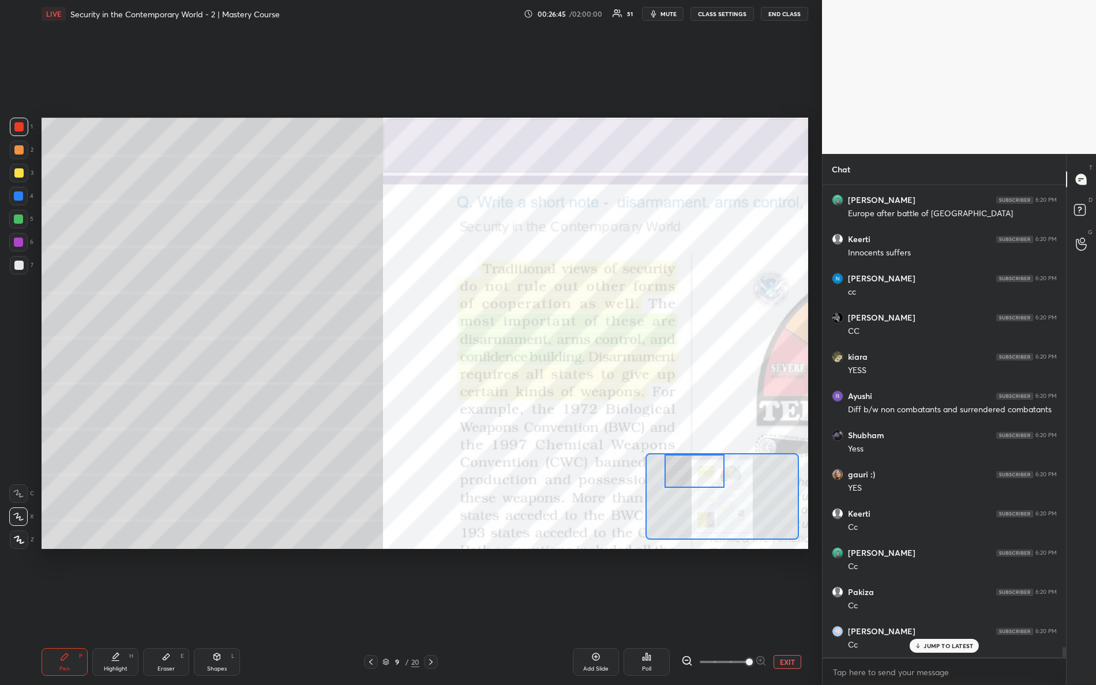
drag, startPoint x: 714, startPoint y: 489, endPoint x: 686, endPoint y: 461, distance: 39.6
click at [686, 461] on div at bounding box center [695, 471] width 61 height 33
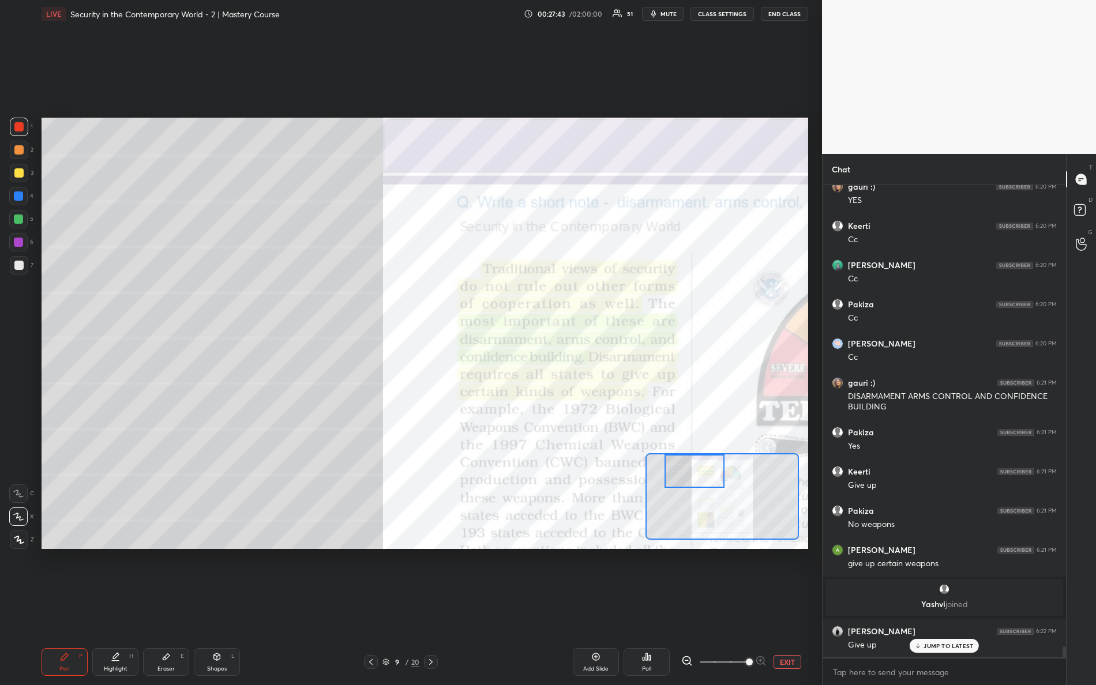
scroll to position [20098, 0]
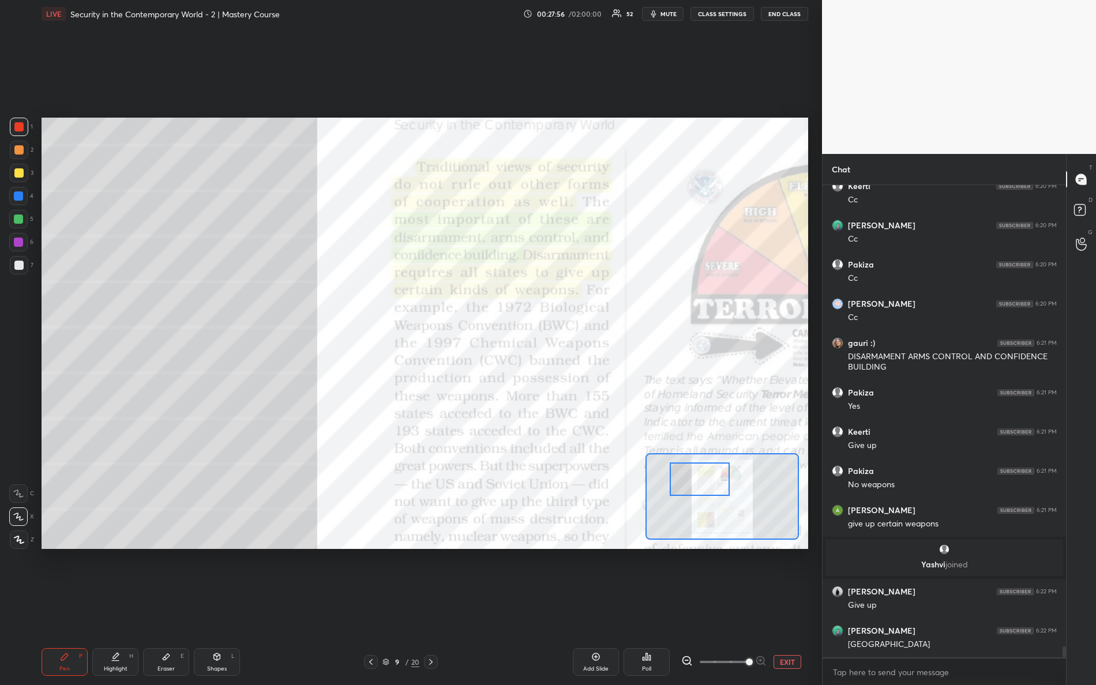
drag, startPoint x: 693, startPoint y: 472, endPoint x: 699, endPoint y: 479, distance: 9.5
click at [699, 479] on div at bounding box center [700, 479] width 61 height 33
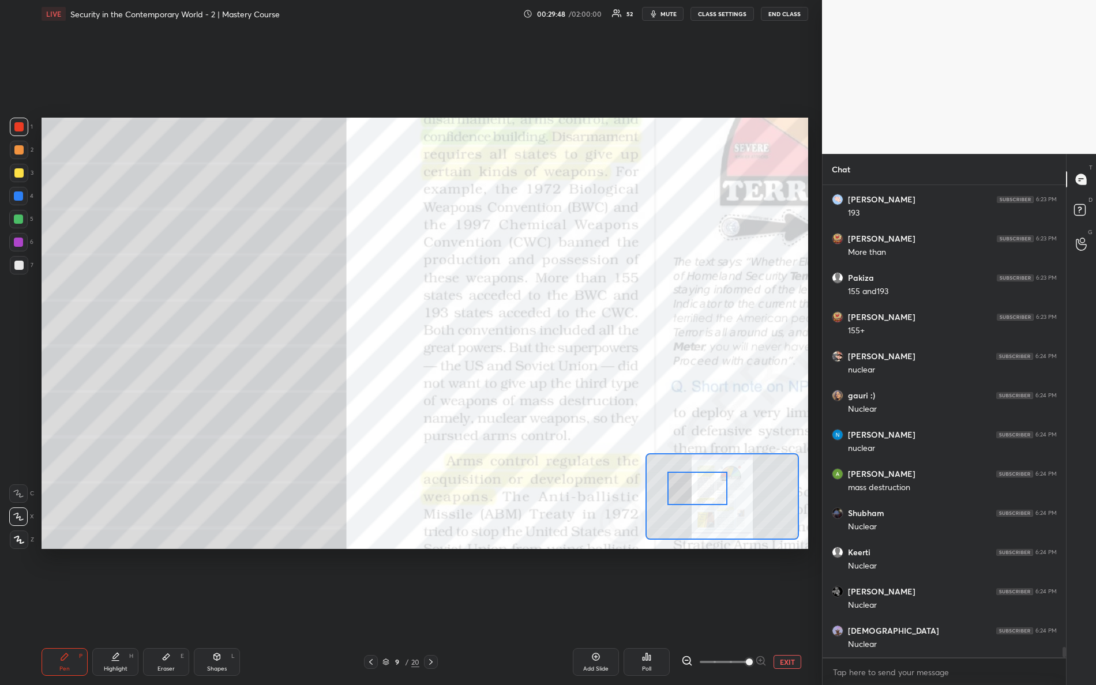
scroll to position [21592, 0]
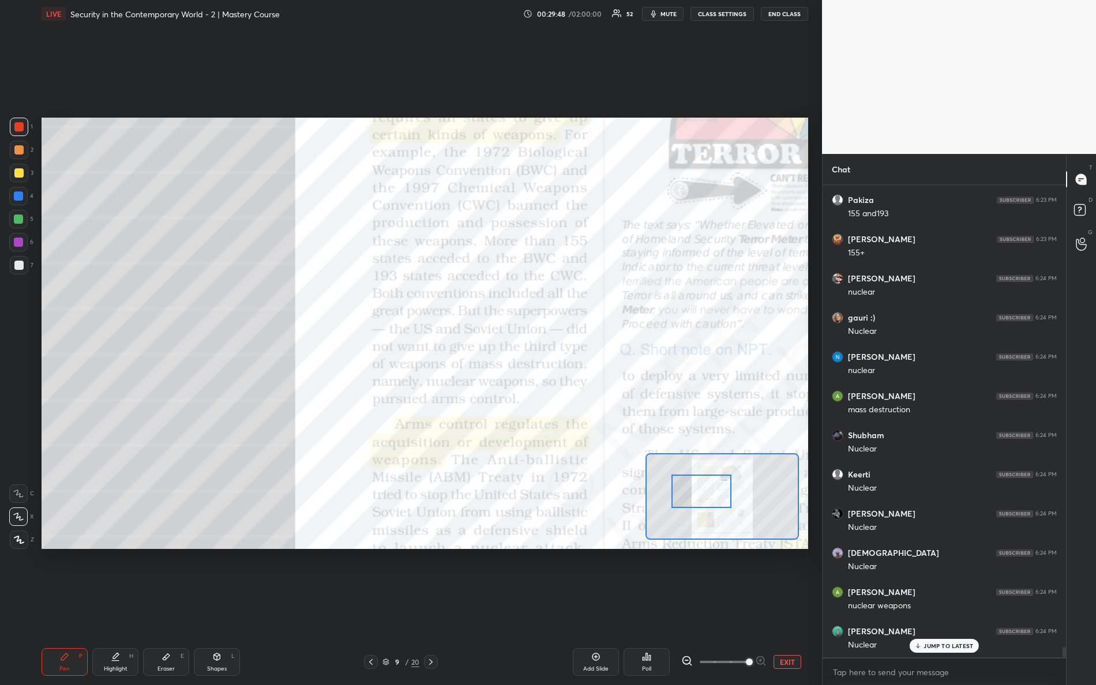
drag, startPoint x: 702, startPoint y: 475, endPoint x: 707, endPoint y: 485, distance: 11.1
click at [707, 487] on div at bounding box center [701, 491] width 61 height 33
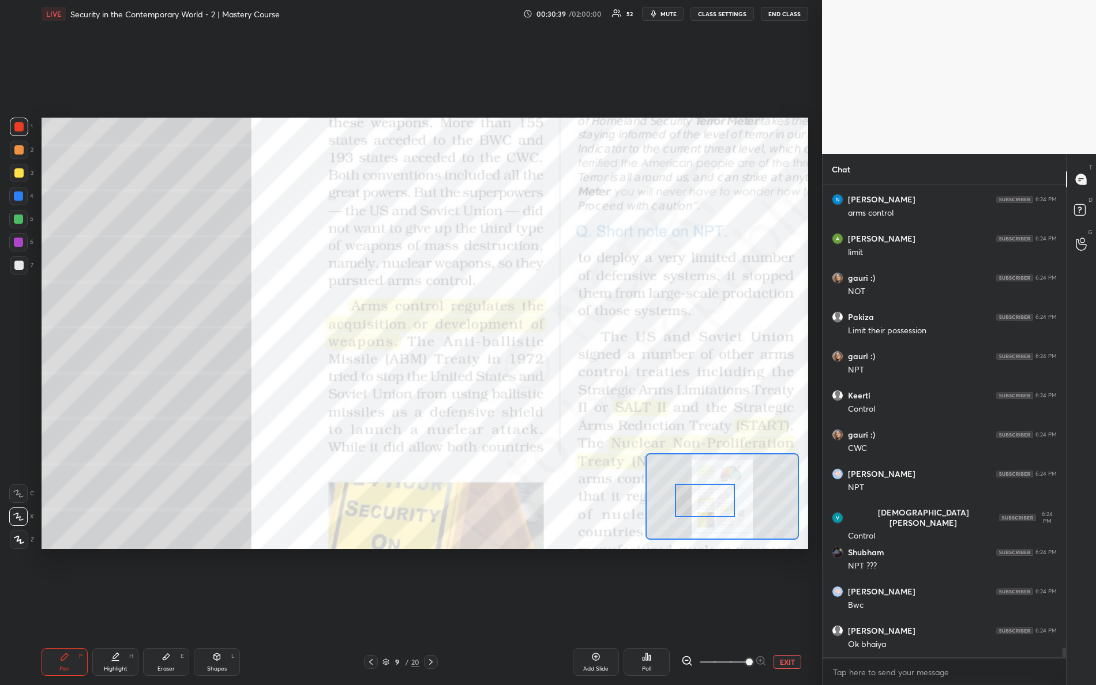
scroll to position [22350, 0]
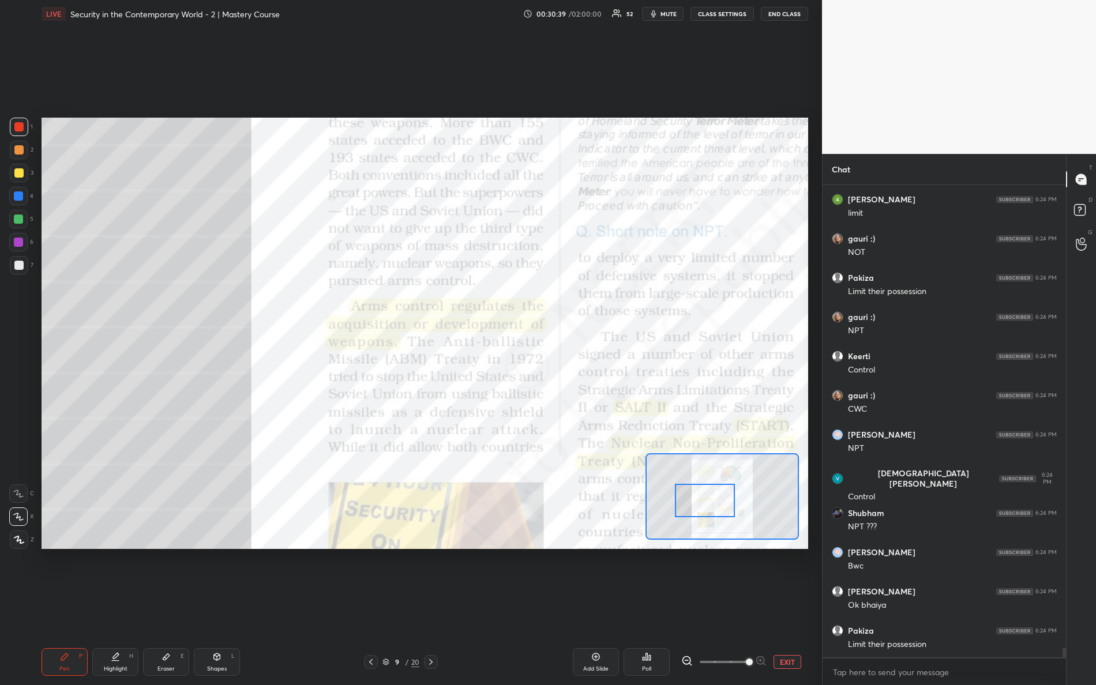
drag, startPoint x: 698, startPoint y: 484, endPoint x: 700, endPoint y: 490, distance: 6.6
click at [700, 494] on div at bounding box center [705, 500] width 61 height 33
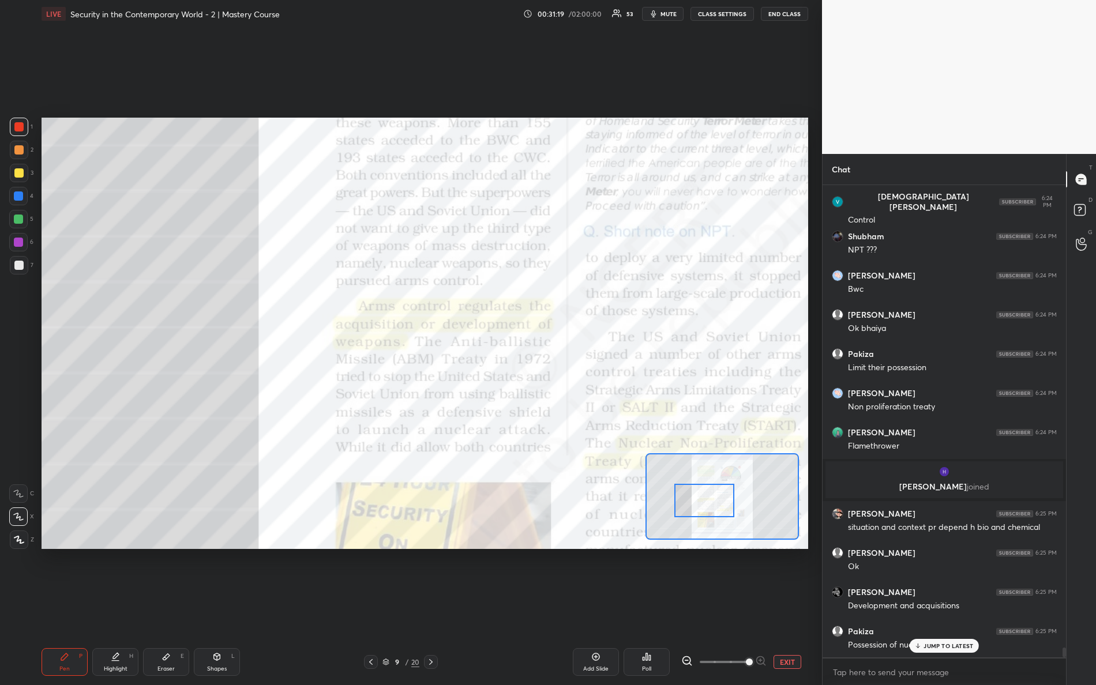
scroll to position [22204, 0]
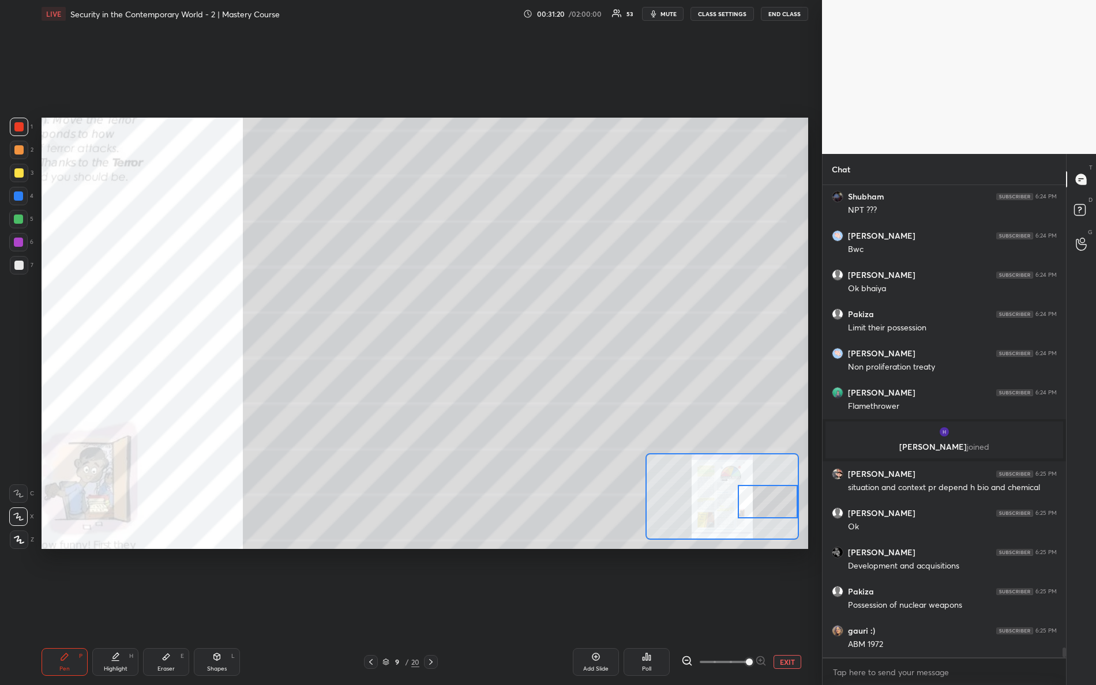
drag, startPoint x: 697, startPoint y: 490, endPoint x: 776, endPoint y: 486, distance: 78.6
click at [781, 491] on div at bounding box center [768, 501] width 61 height 33
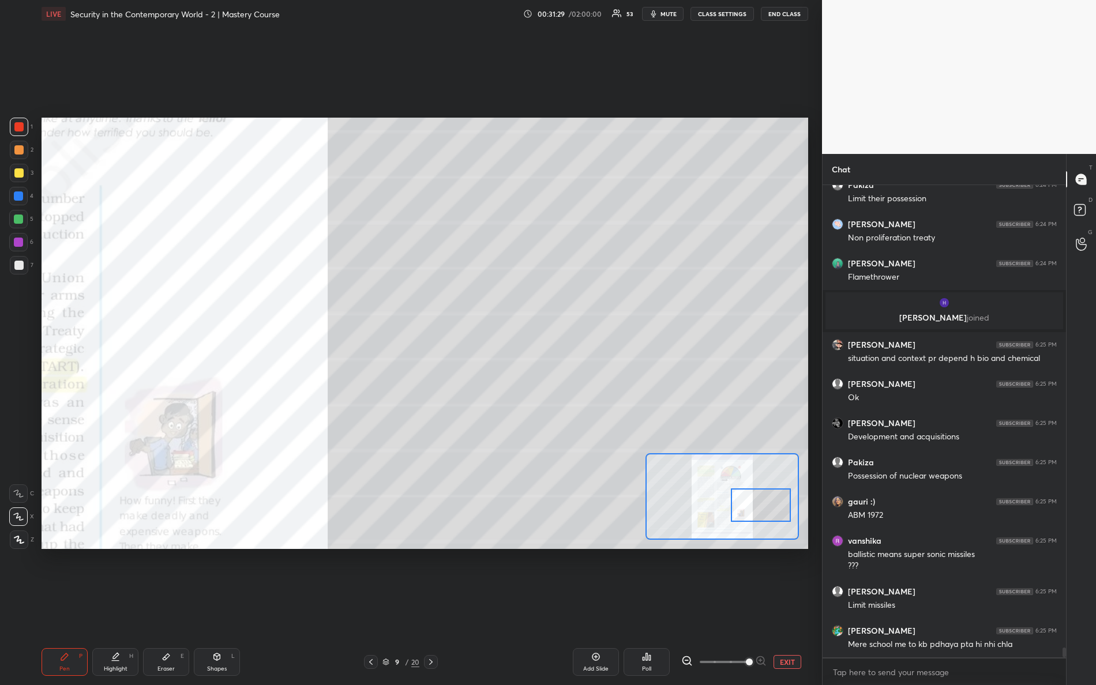
scroll to position [22371, 0]
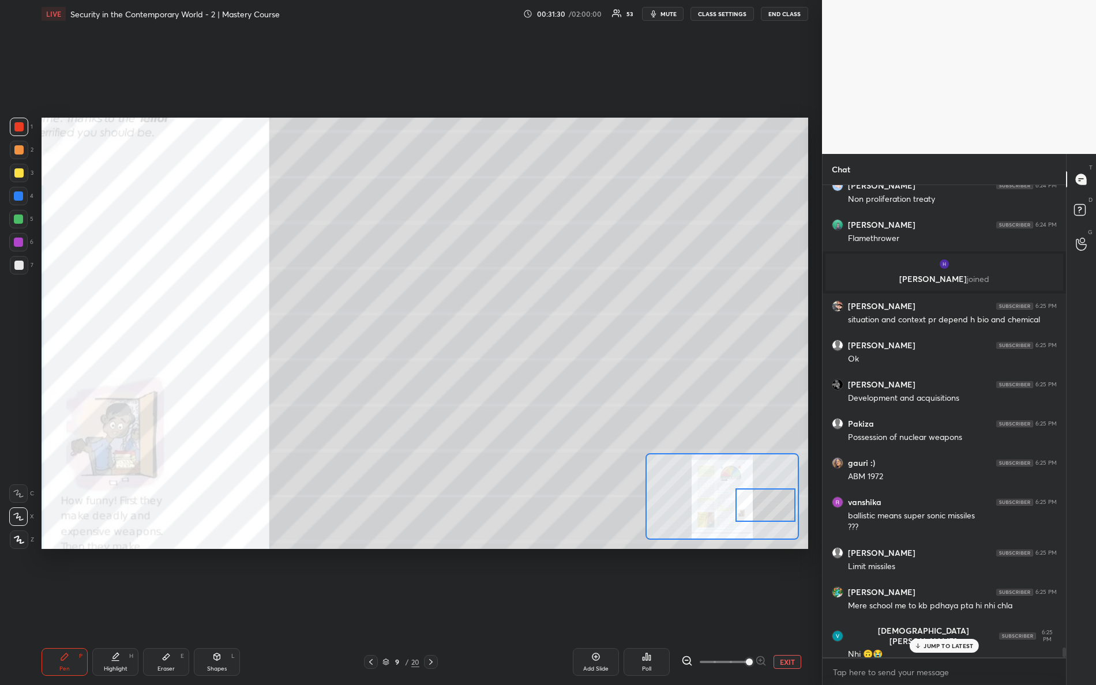
click at [761, 510] on div at bounding box center [765, 505] width 61 height 33
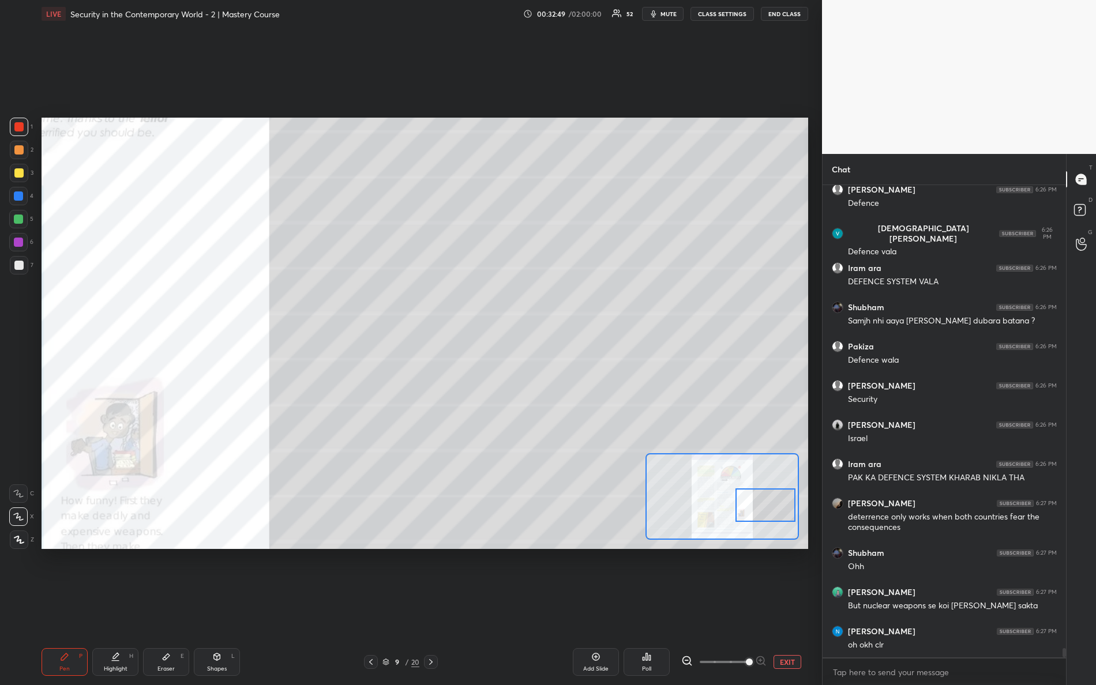
scroll to position [23363, 0]
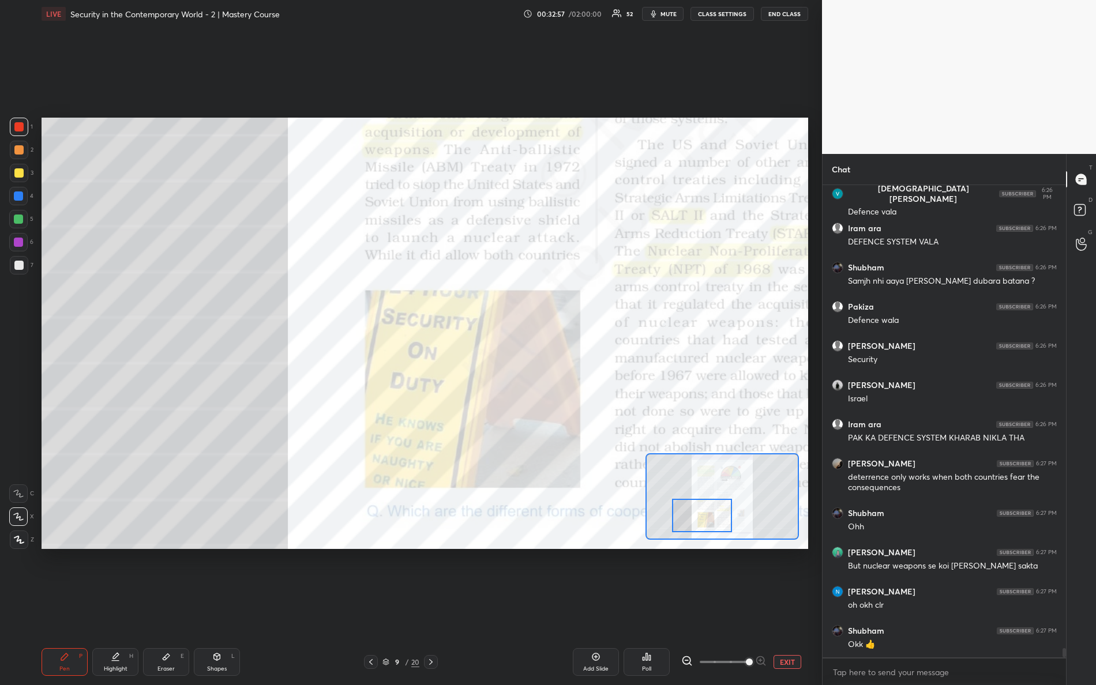
drag, startPoint x: 759, startPoint y: 498, endPoint x: 692, endPoint y: 506, distance: 67.5
click at [692, 507] on div at bounding box center [702, 515] width 61 height 33
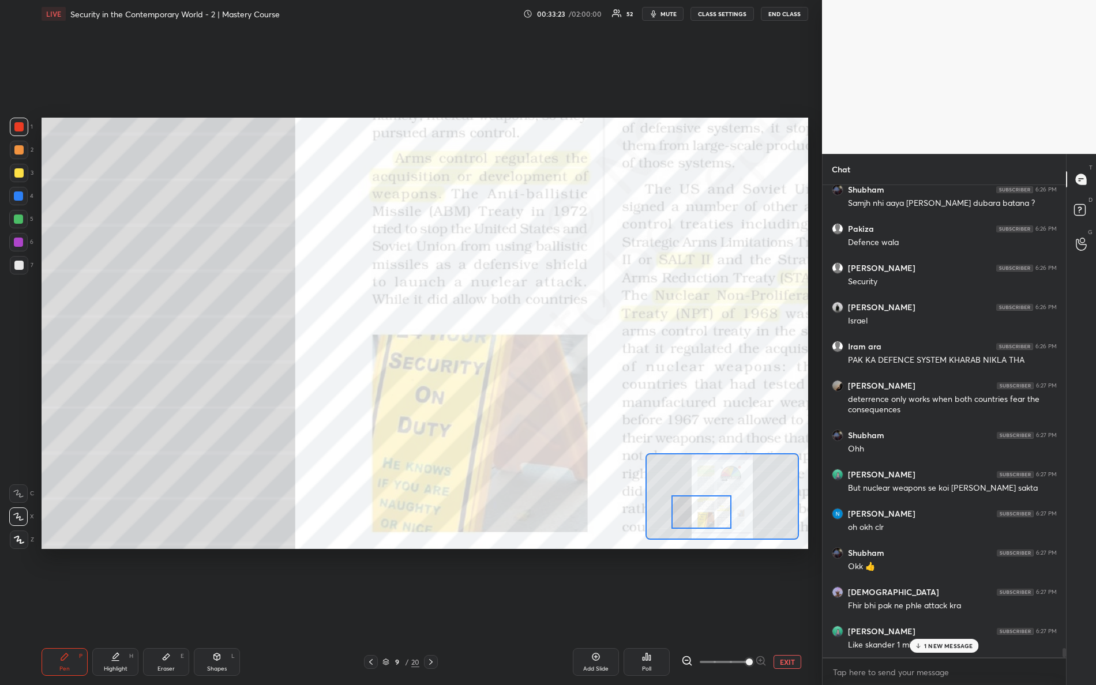
scroll to position [23481, 0]
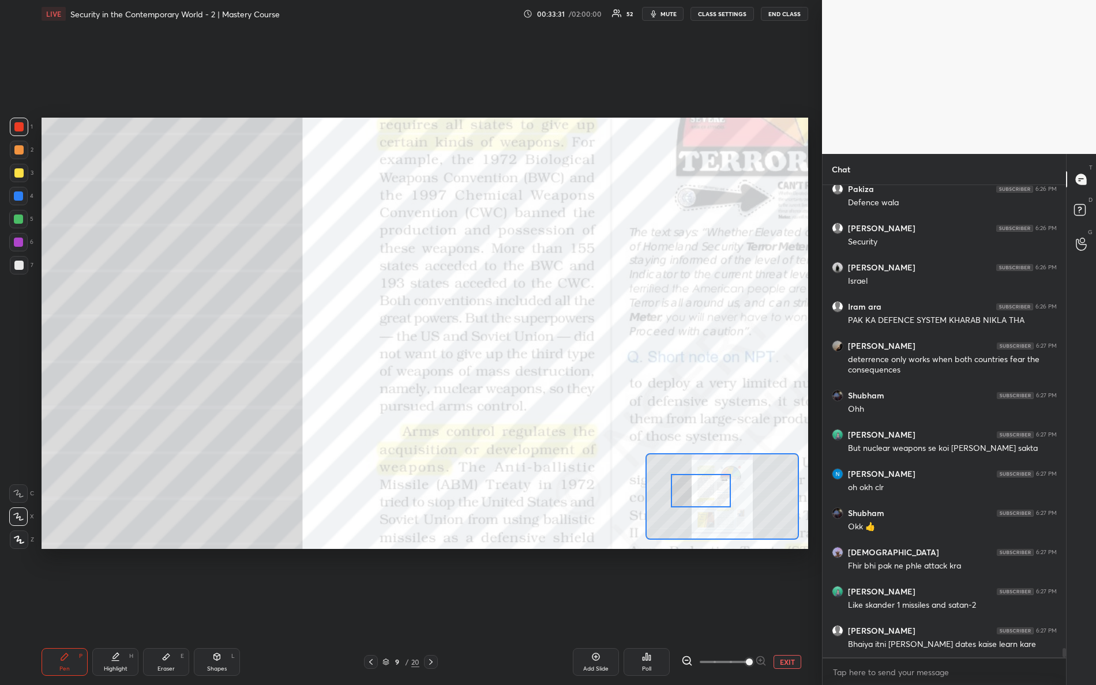
drag, startPoint x: 705, startPoint y: 504, endPoint x: 701, endPoint y: 482, distance: 22.8
click at [703, 484] on div at bounding box center [701, 490] width 61 height 33
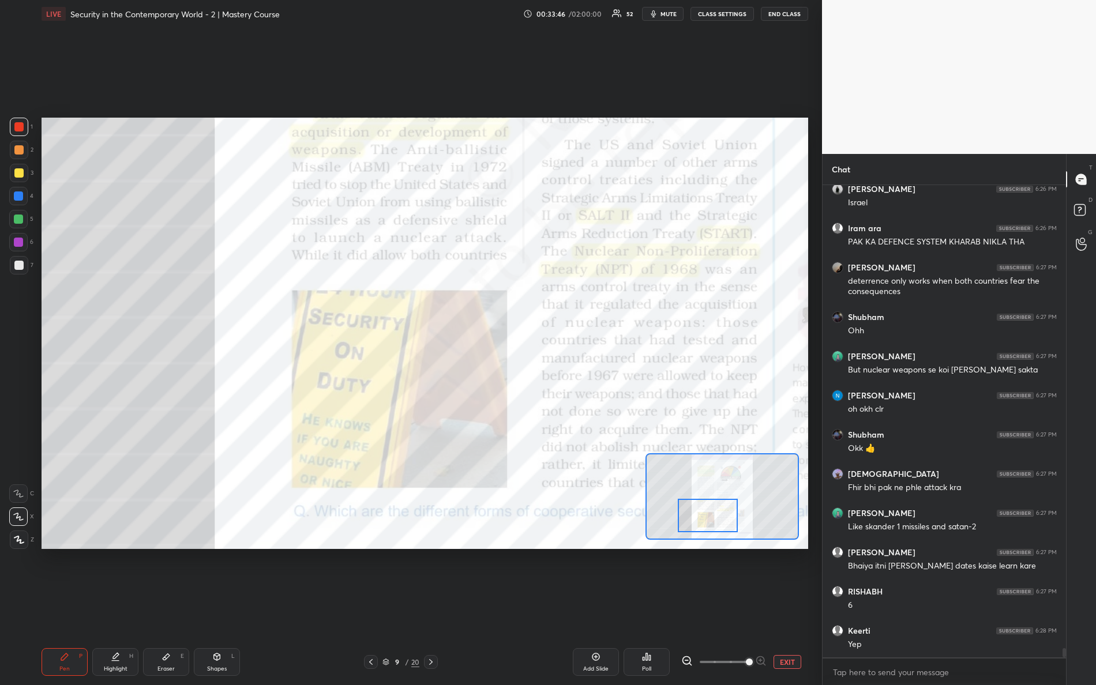
scroll to position [23598, 0]
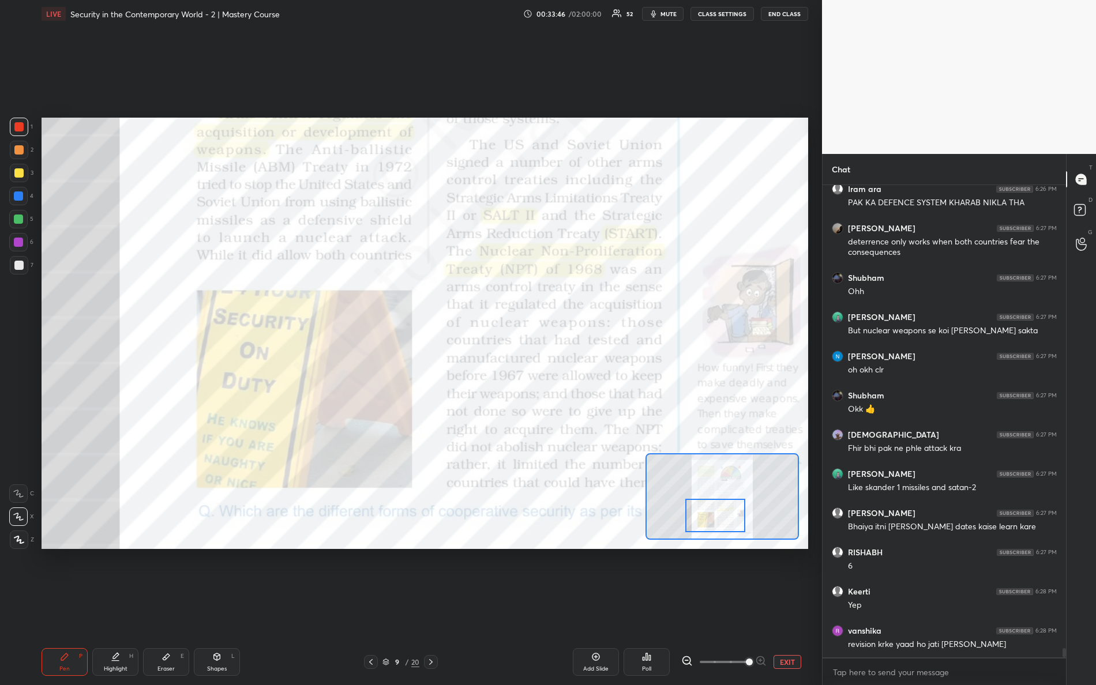
drag, startPoint x: 704, startPoint y: 490, endPoint x: 722, endPoint y: 520, distance: 34.6
click at [720, 520] on div at bounding box center [715, 515] width 61 height 33
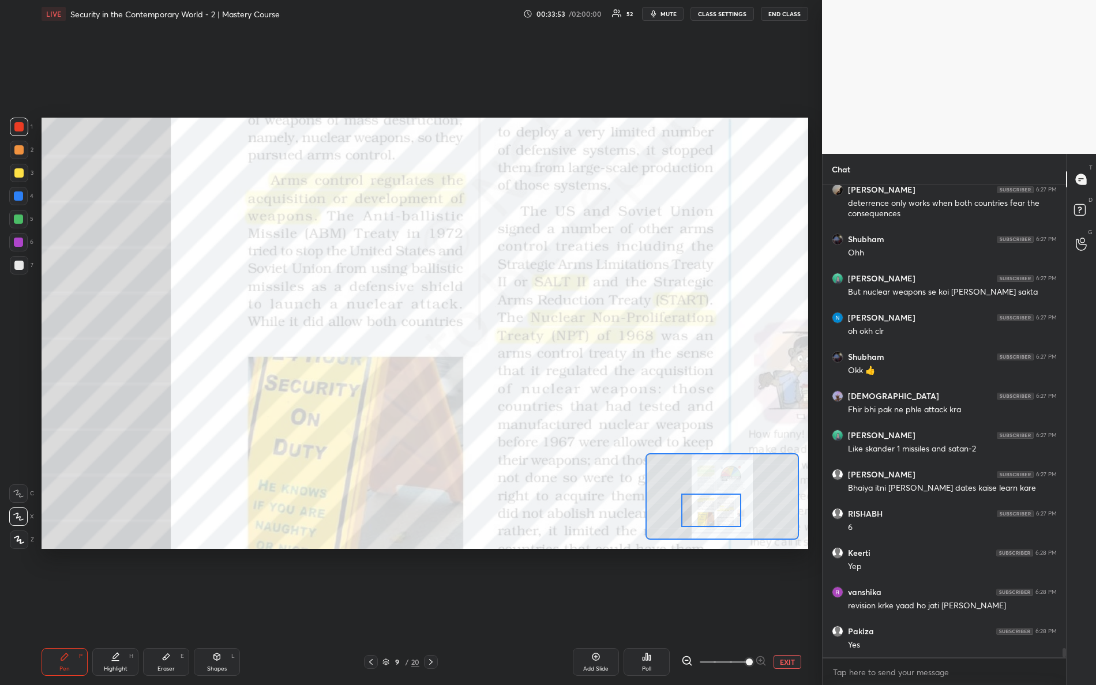
scroll to position [23677, 0]
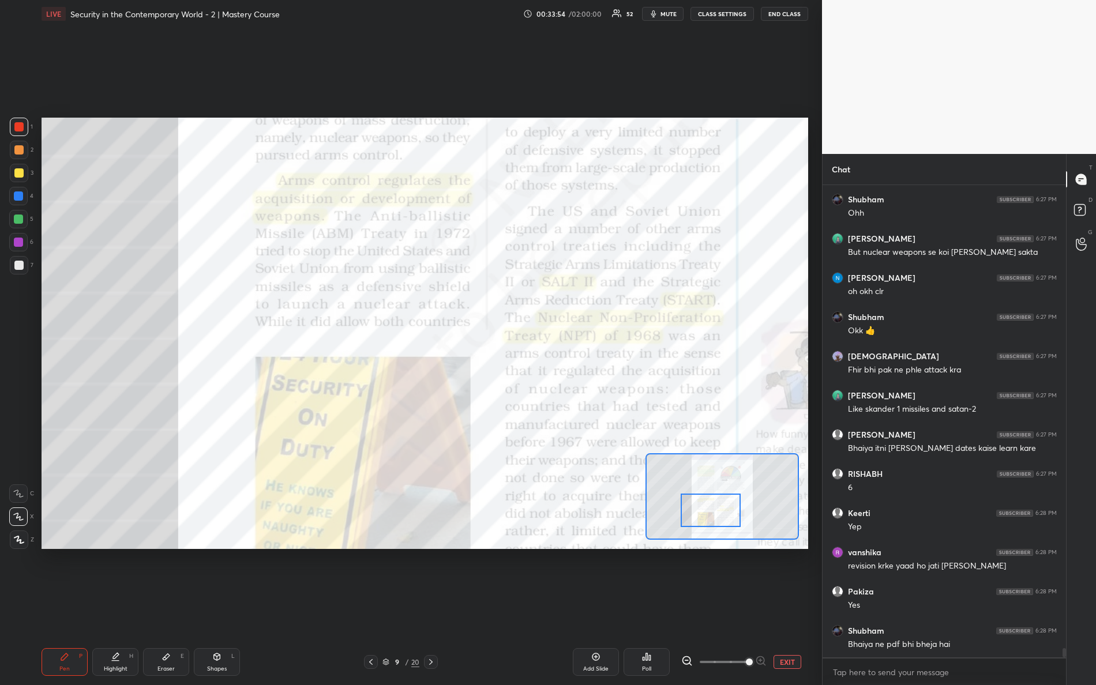
drag, startPoint x: 723, startPoint y: 513, endPoint x: 714, endPoint y: 500, distance: 16.2
click at [716, 507] on div at bounding box center [711, 510] width 61 height 33
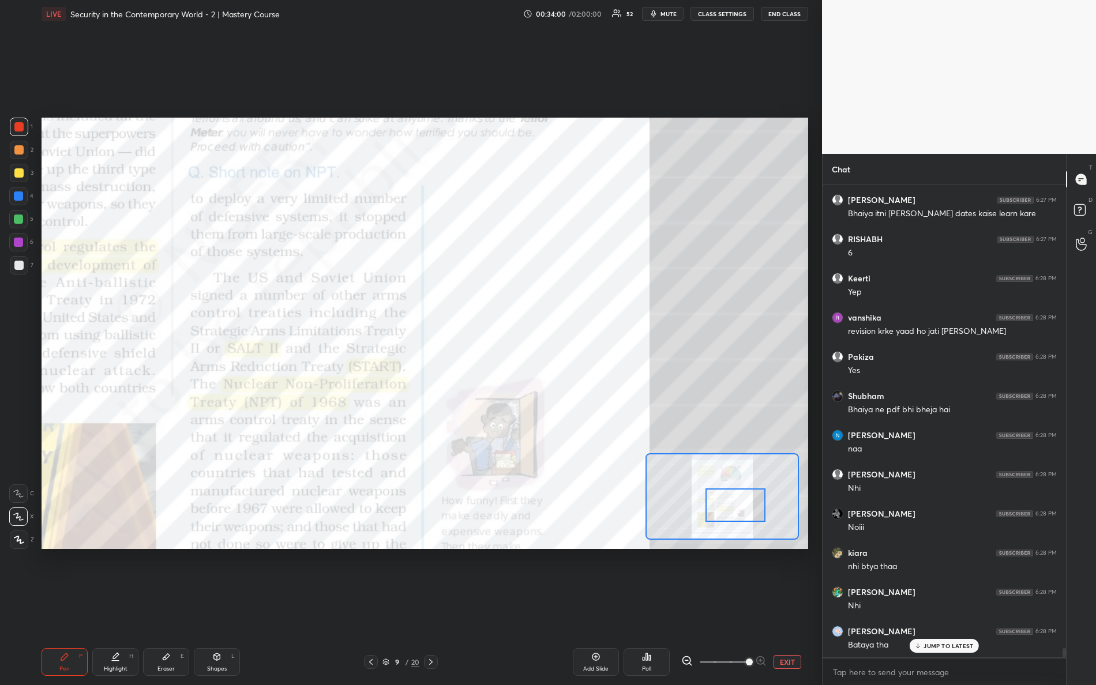
scroll to position [23951, 0]
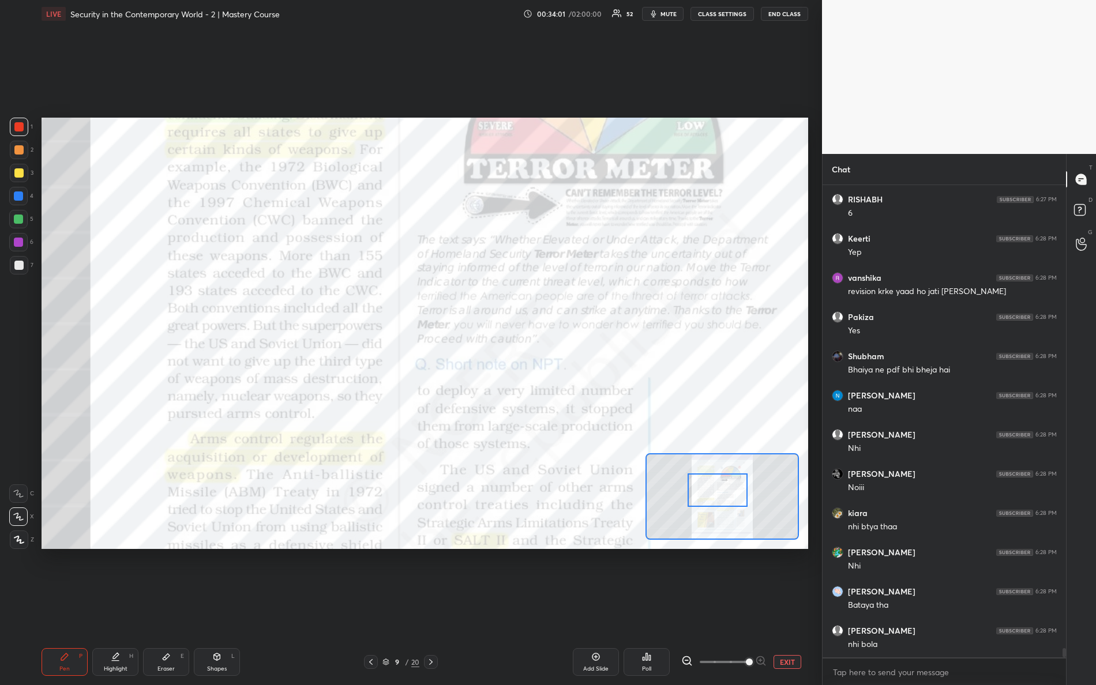
drag, startPoint x: 726, startPoint y: 523, endPoint x: 729, endPoint y: 506, distance: 17.0
click at [731, 506] on div at bounding box center [718, 490] width 61 height 33
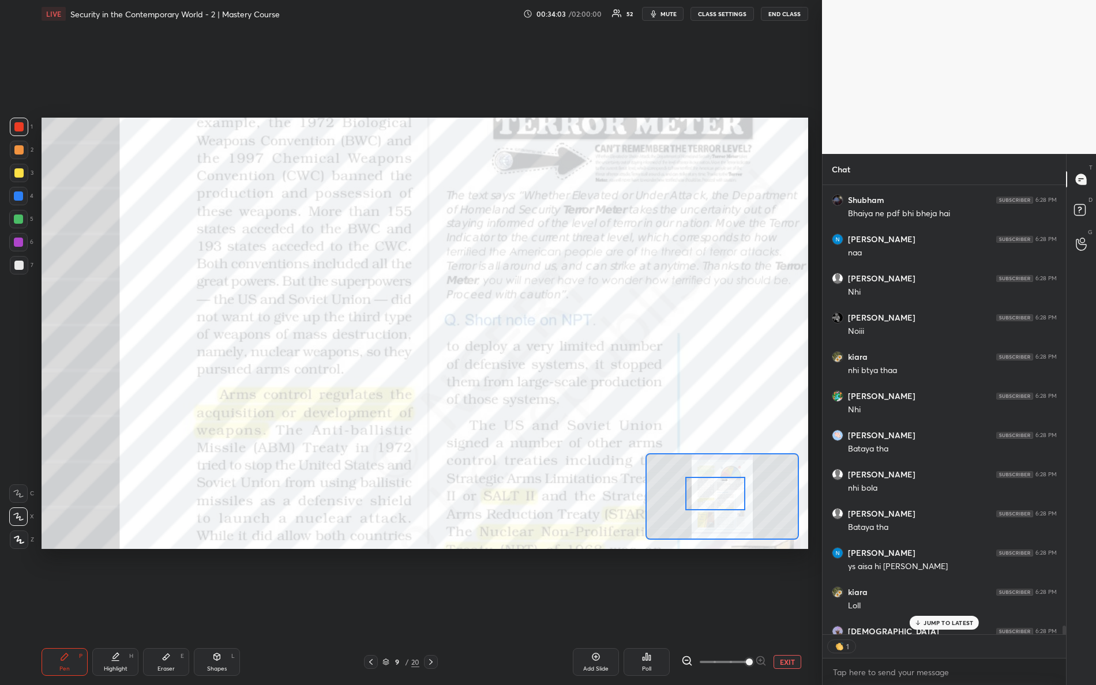
scroll to position [24159, 0]
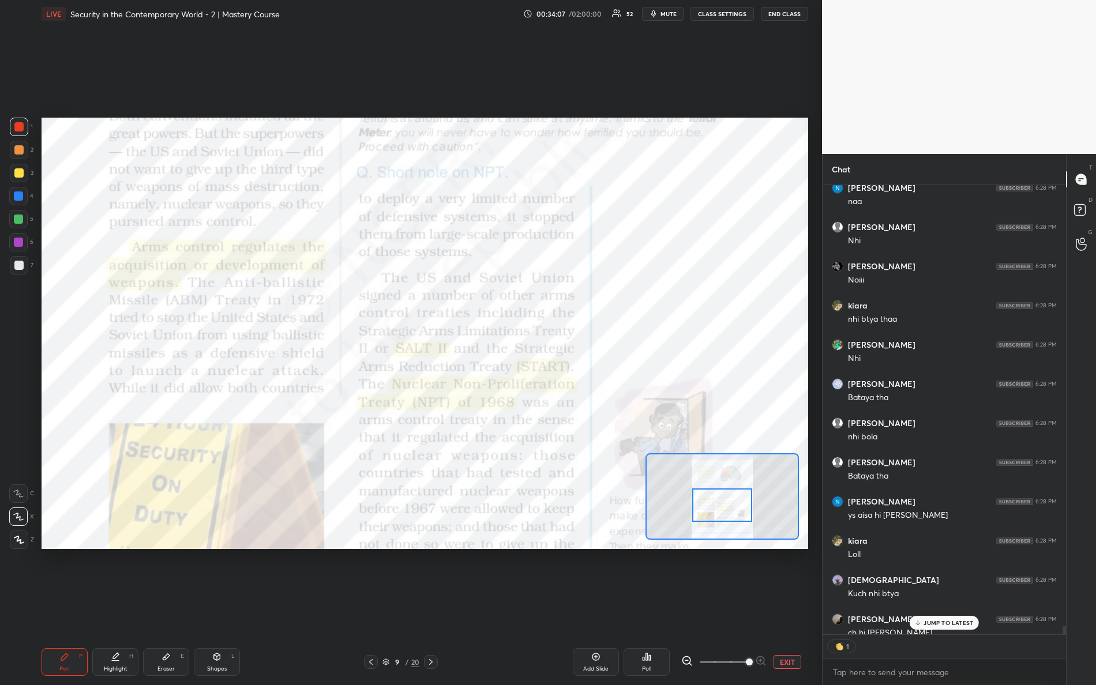
drag, startPoint x: 710, startPoint y: 495, endPoint x: 717, endPoint y: 510, distance: 16.8
click at [716, 509] on div at bounding box center [722, 505] width 61 height 33
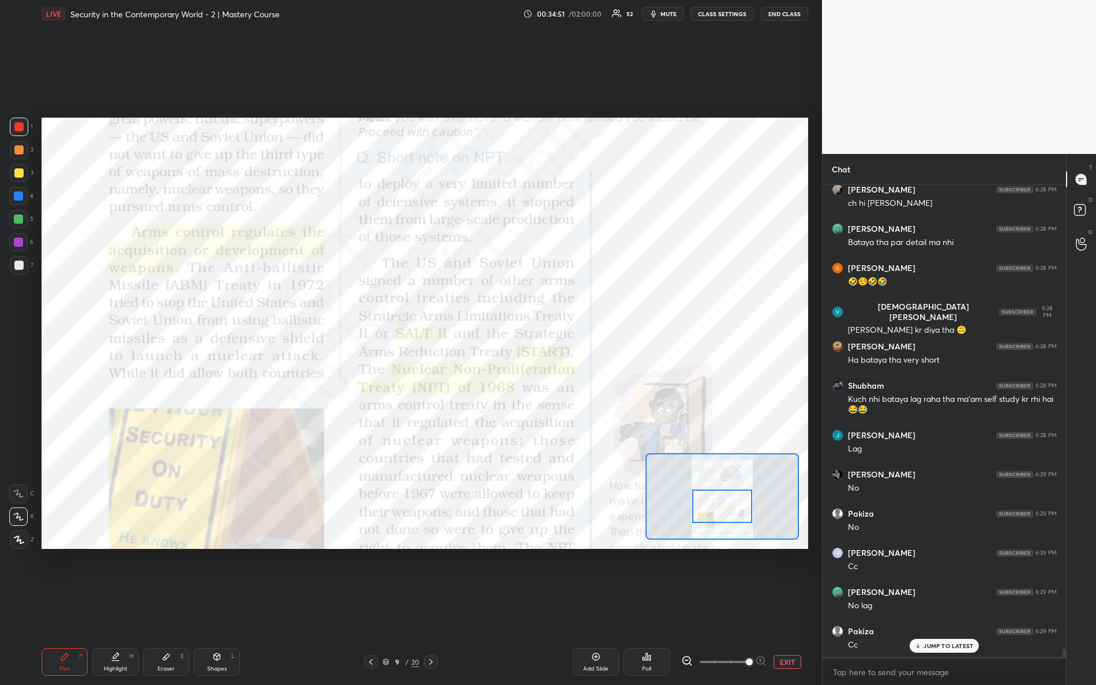
scroll to position [24638, 0]
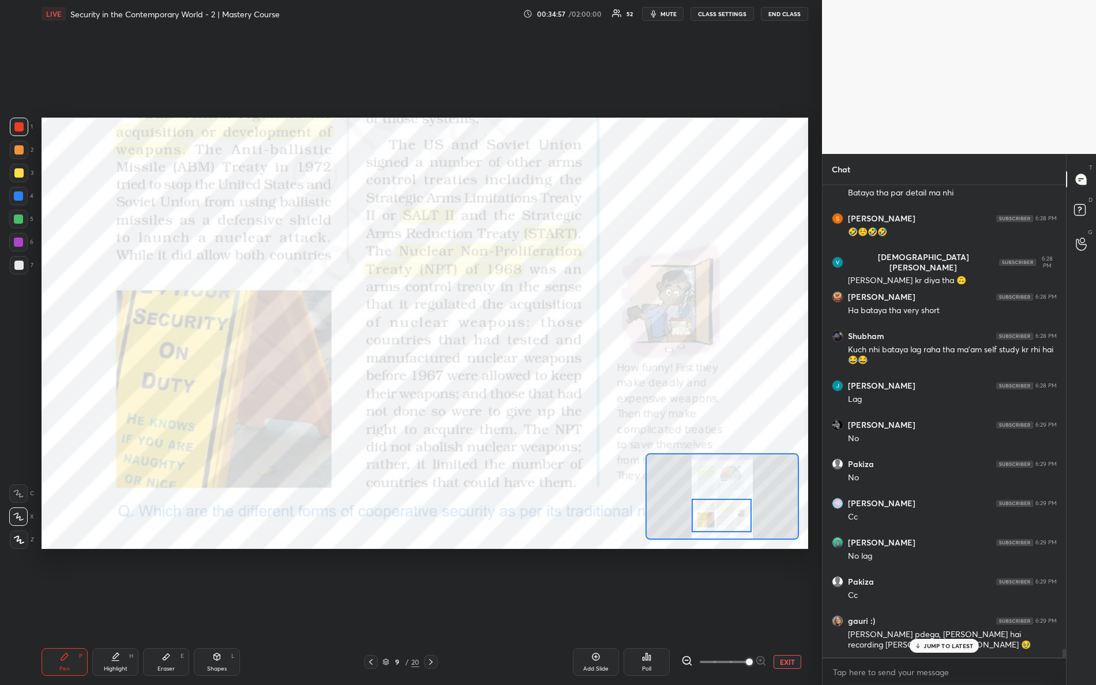
drag, startPoint x: 704, startPoint y: 498, endPoint x: 705, endPoint y: 506, distance: 8.7
click at [704, 506] on div at bounding box center [722, 515] width 61 height 33
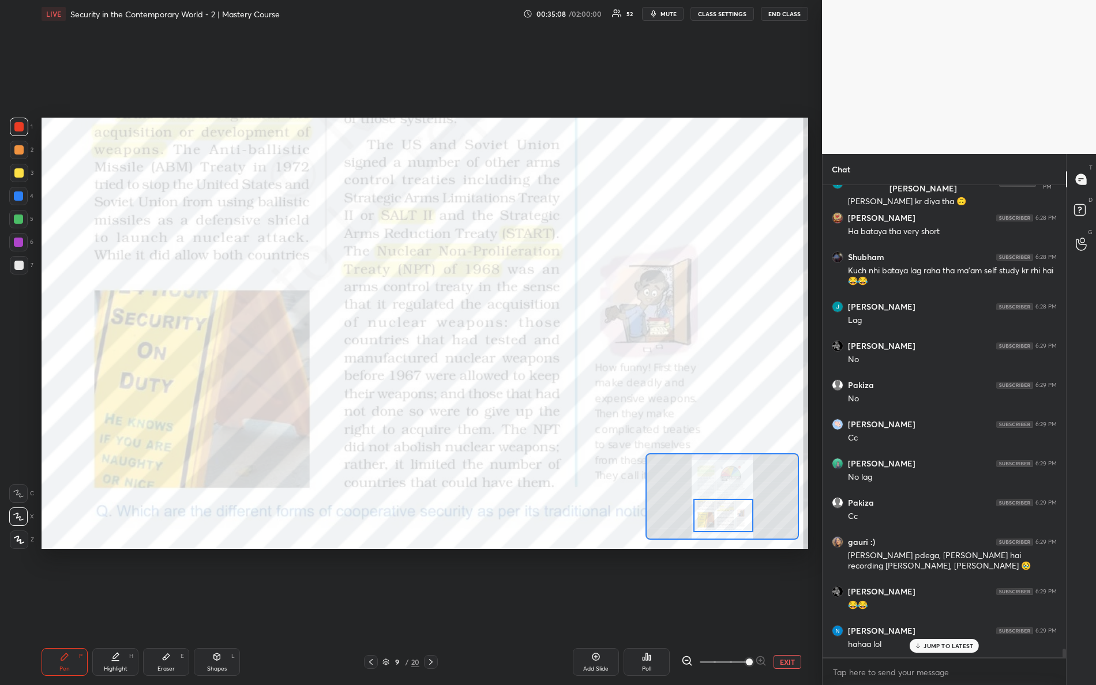
scroll to position [24756, 0]
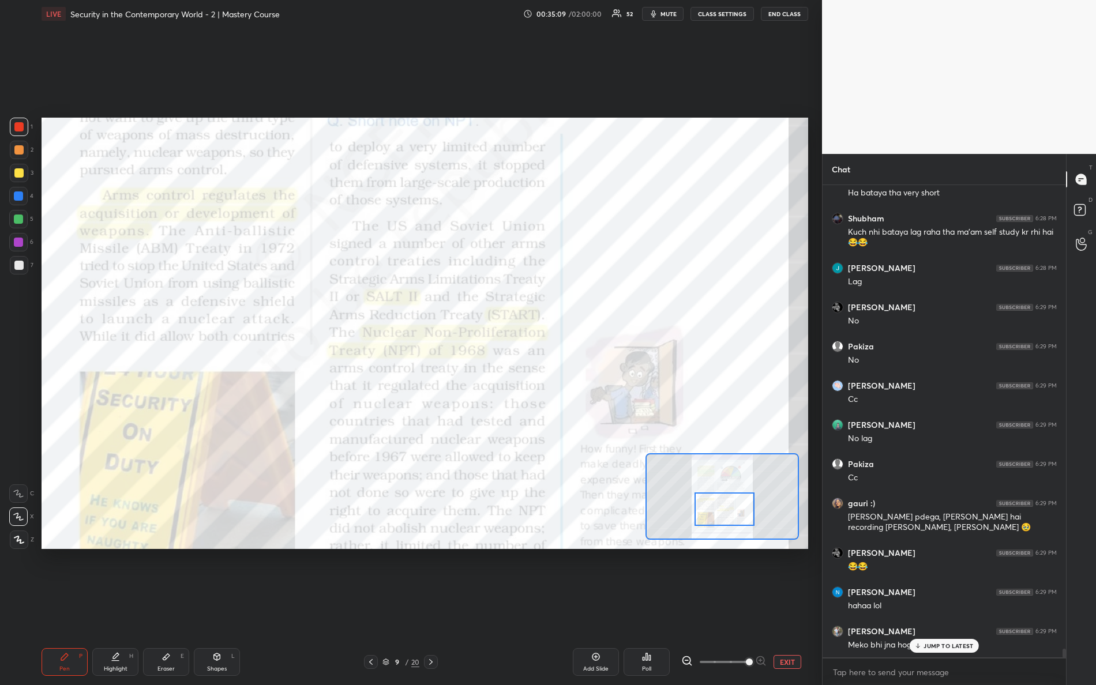
drag, startPoint x: 708, startPoint y: 517, endPoint x: 707, endPoint y: 498, distance: 19.1
click at [709, 509] on div at bounding box center [725, 509] width 61 height 33
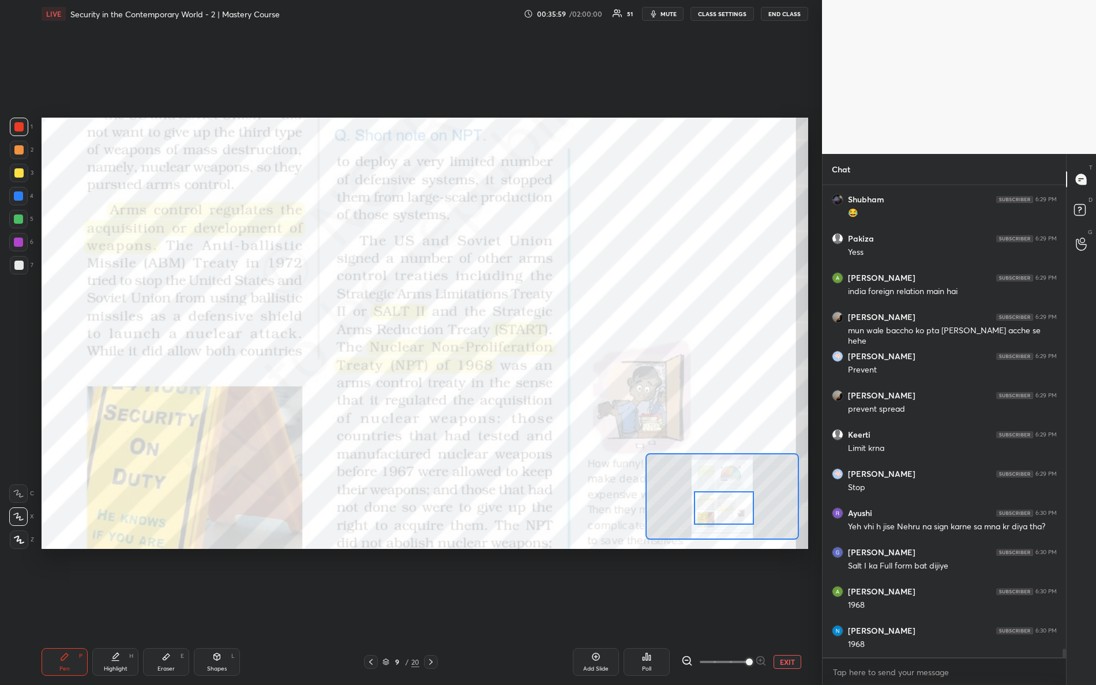
scroll to position [25306, 0]
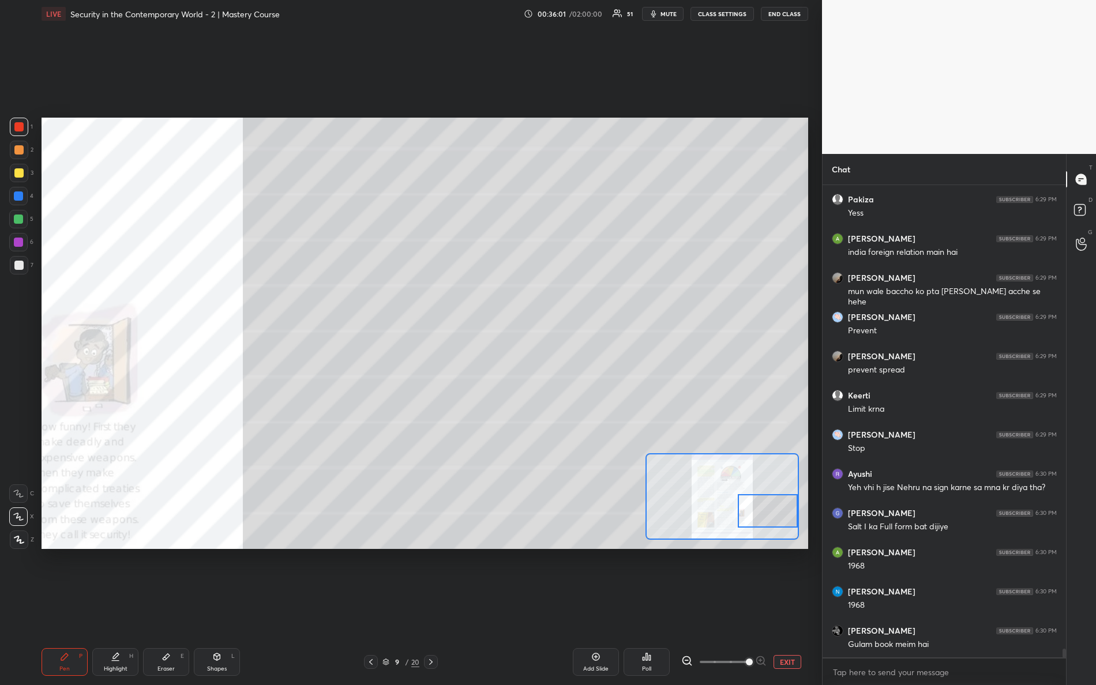
drag, startPoint x: 716, startPoint y: 504, endPoint x: 751, endPoint y: 497, distance: 35.9
click at [764, 505] on div at bounding box center [768, 510] width 61 height 33
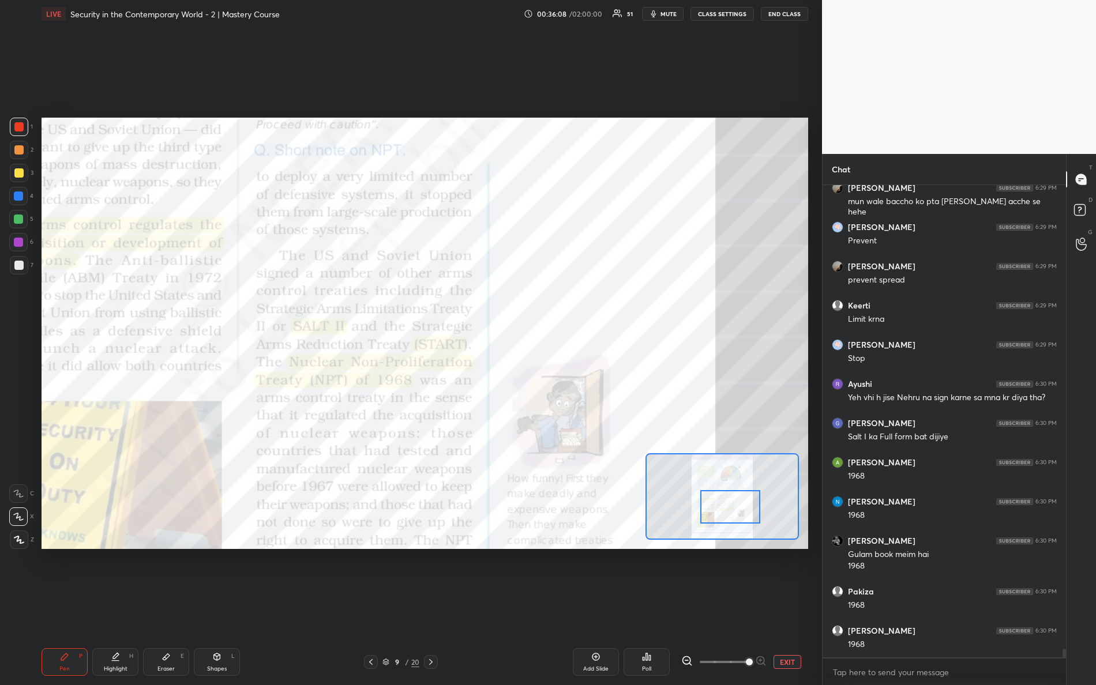
scroll to position [25434, 0]
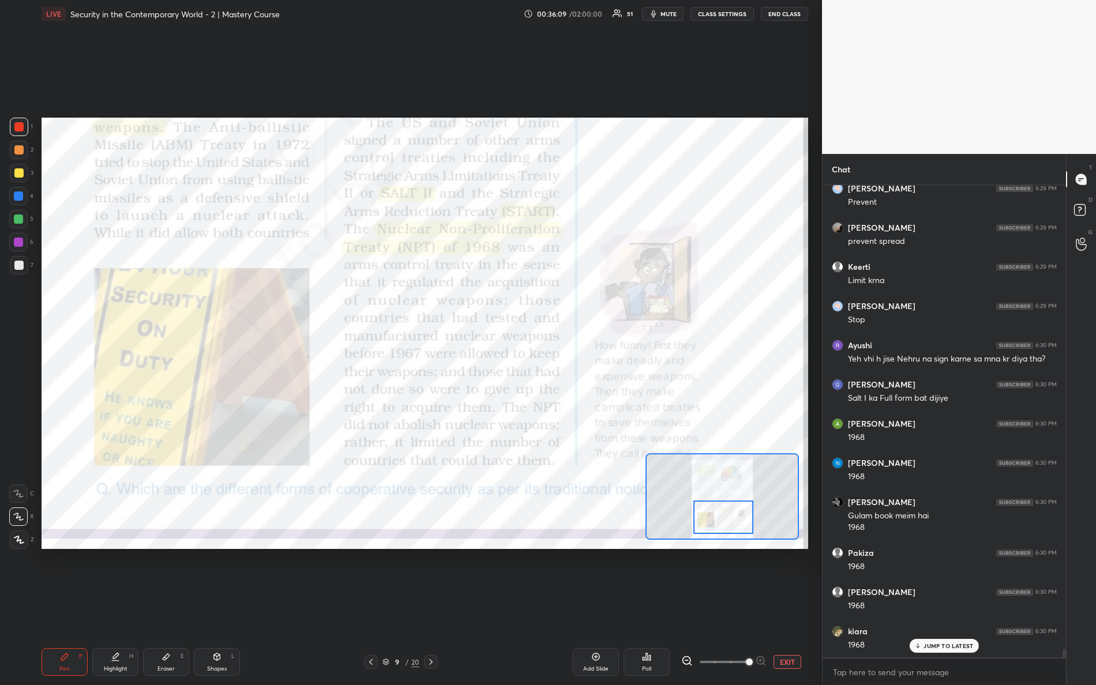
drag, startPoint x: 759, startPoint y: 513, endPoint x: 715, endPoint y: 511, distance: 43.9
click at [715, 521] on div at bounding box center [723, 517] width 61 height 33
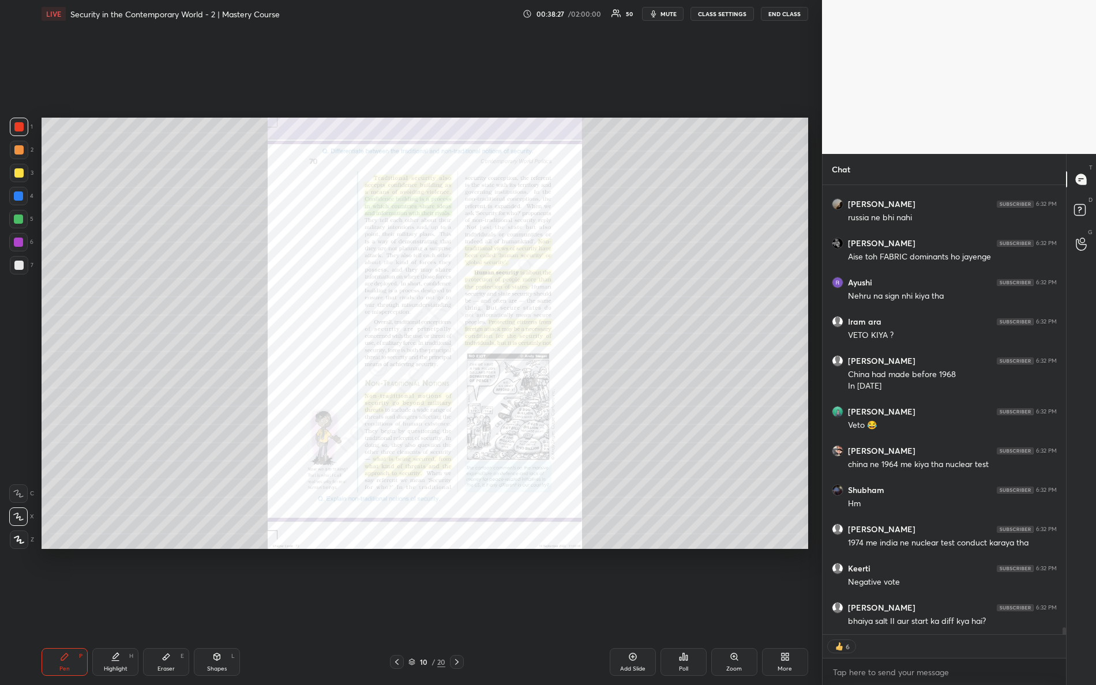
scroll to position [27669, 0]
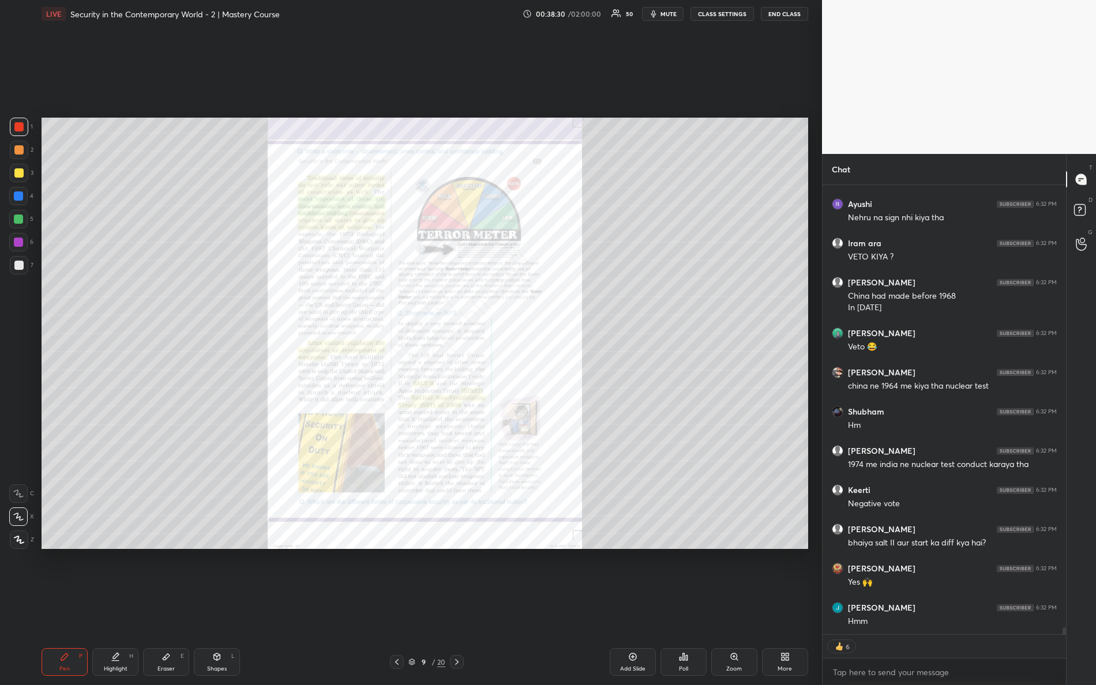
click at [731, 606] on div "Zoom" at bounding box center [734, 662] width 46 height 28
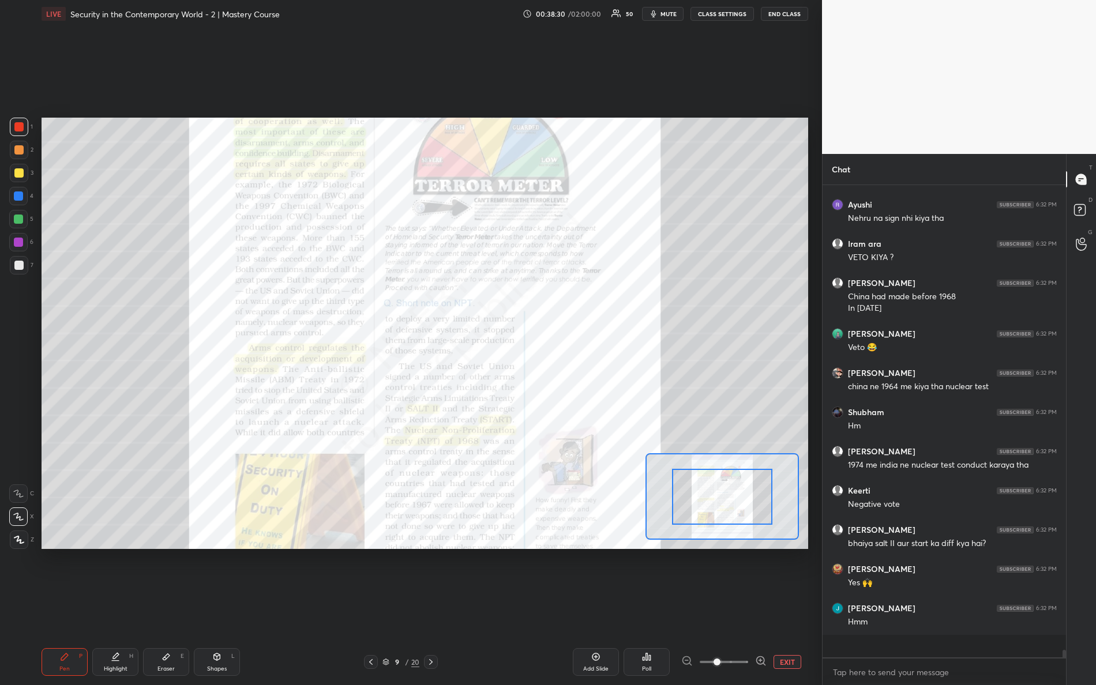
scroll to position [27646, 0]
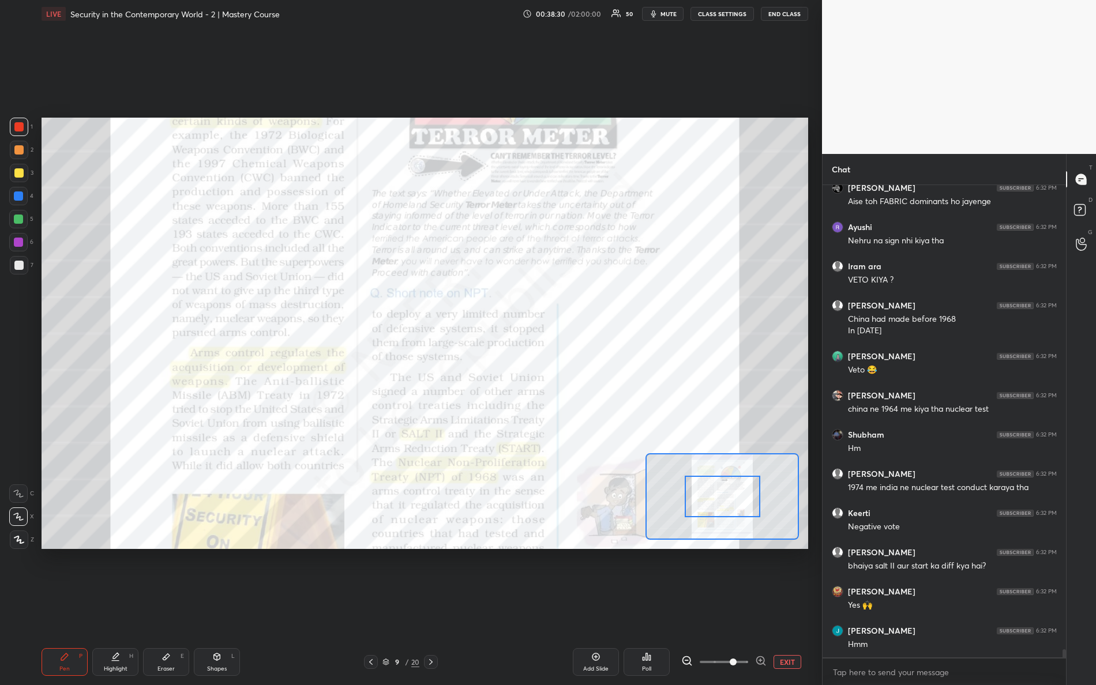
drag, startPoint x: 731, startPoint y: 661, endPoint x: 760, endPoint y: 610, distance: 58.4
click at [783, 606] on div "Pen P Highlight H Eraser E Shapes L 9 / 20 Add Slide Poll EXIT" at bounding box center [425, 662] width 767 height 46
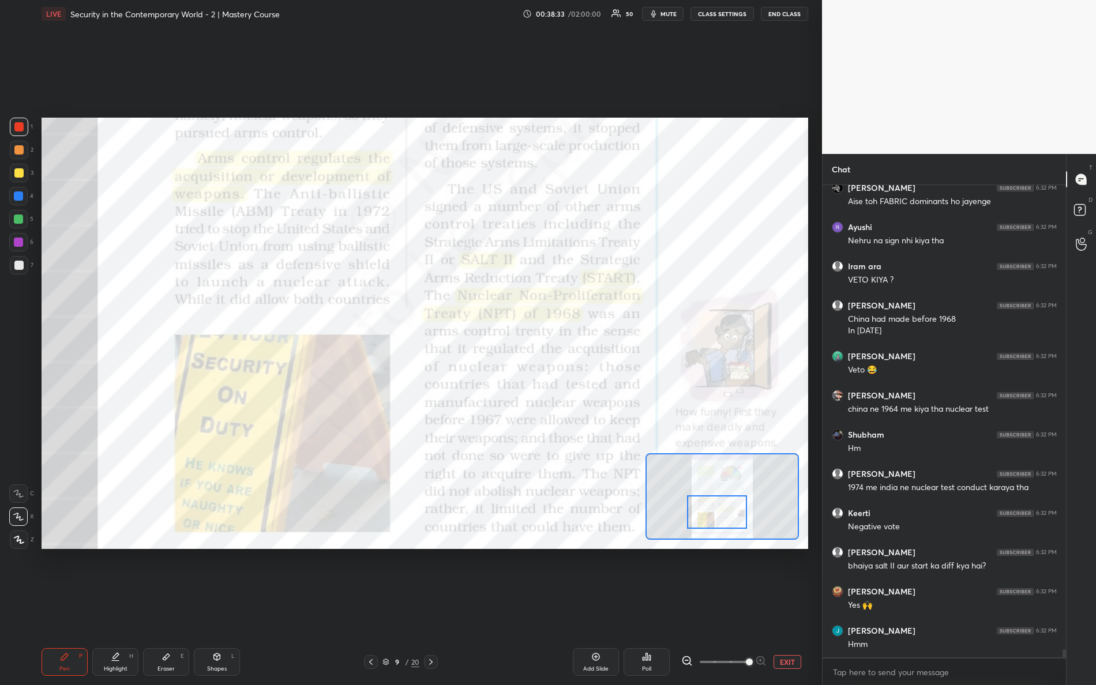
scroll to position [27685, 0]
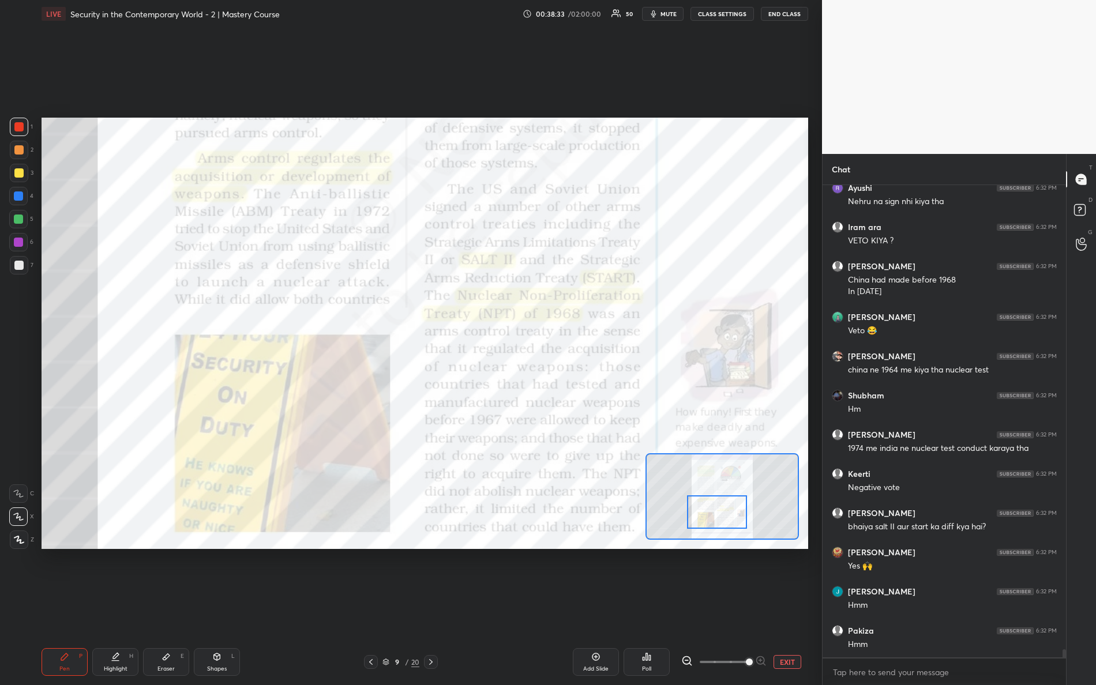
drag, startPoint x: 720, startPoint y: 497, endPoint x: 713, endPoint y: 509, distance: 14.0
click at [715, 512] on div at bounding box center [717, 512] width 61 height 33
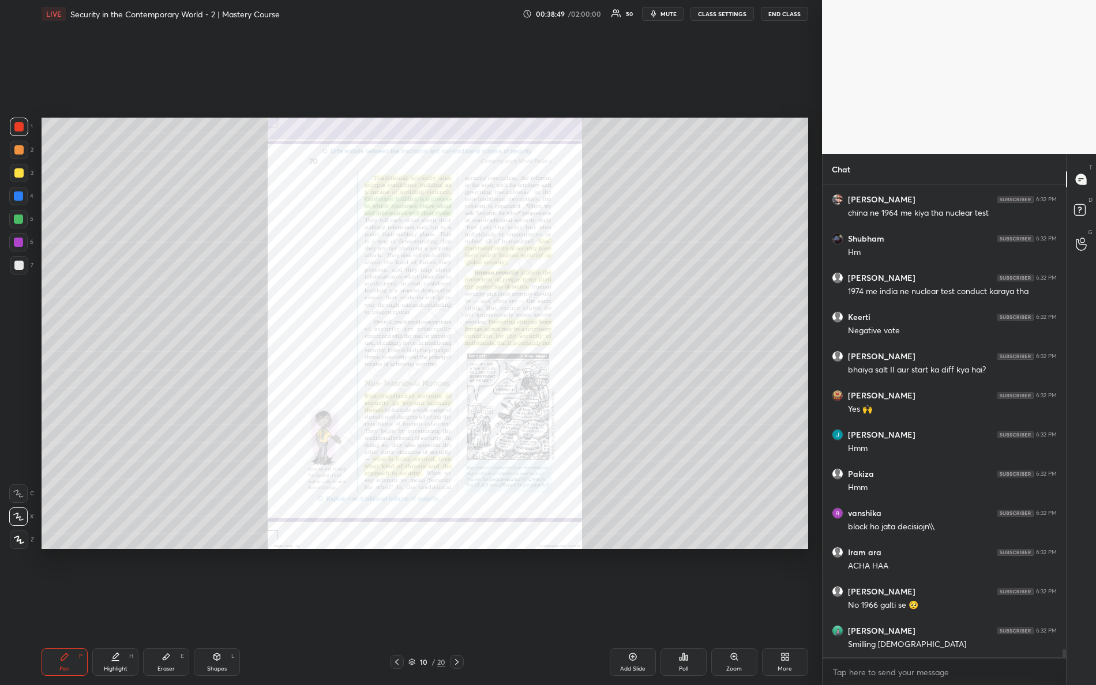
scroll to position [27881, 0]
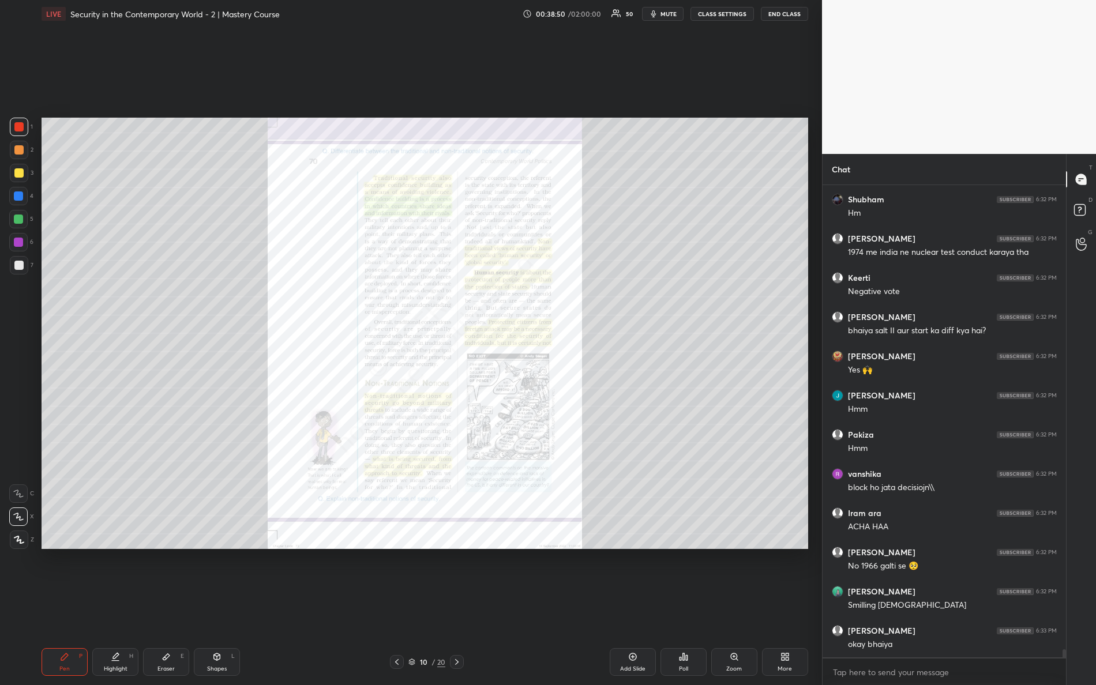
click at [725, 606] on div "Zoom" at bounding box center [734, 662] width 46 height 28
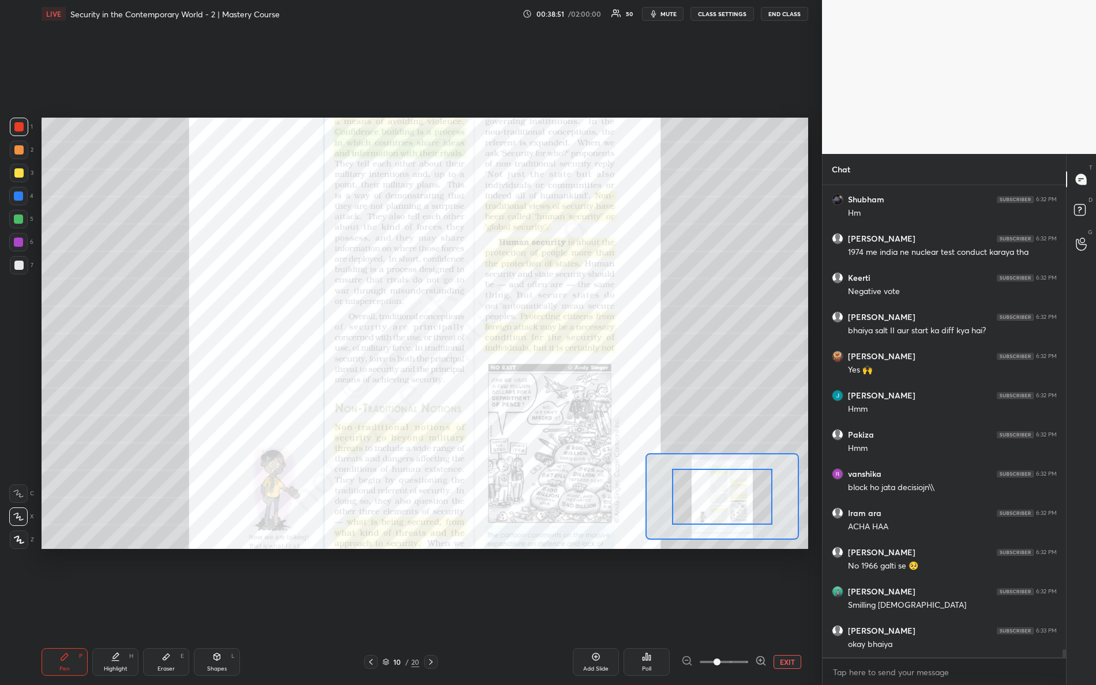
drag, startPoint x: 715, startPoint y: 660, endPoint x: 770, endPoint y: 666, distance: 55.1
click at [767, 606] on div "EXIT" at bounding box center [744, 662] width 127 height 14
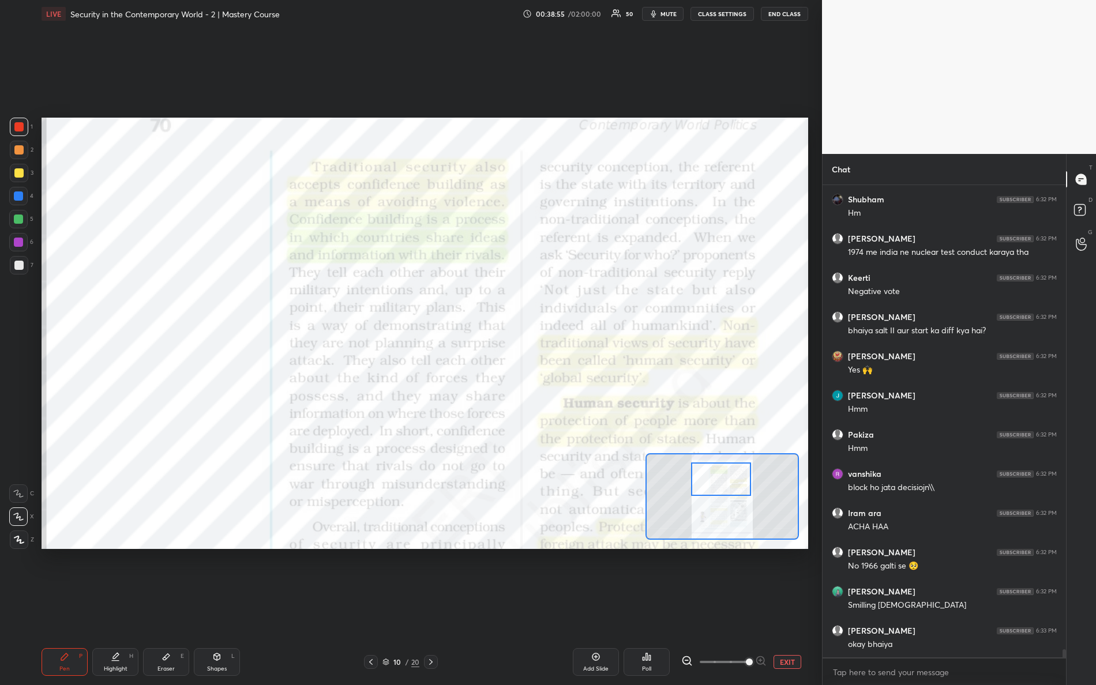
drag, startPoint x: 713, startPoint y: 502, endPoint x: 694, endPoint y: 466, distance: 41.0
click at [711, 486] on div at bounding box center [721, 479] width 61 height 33
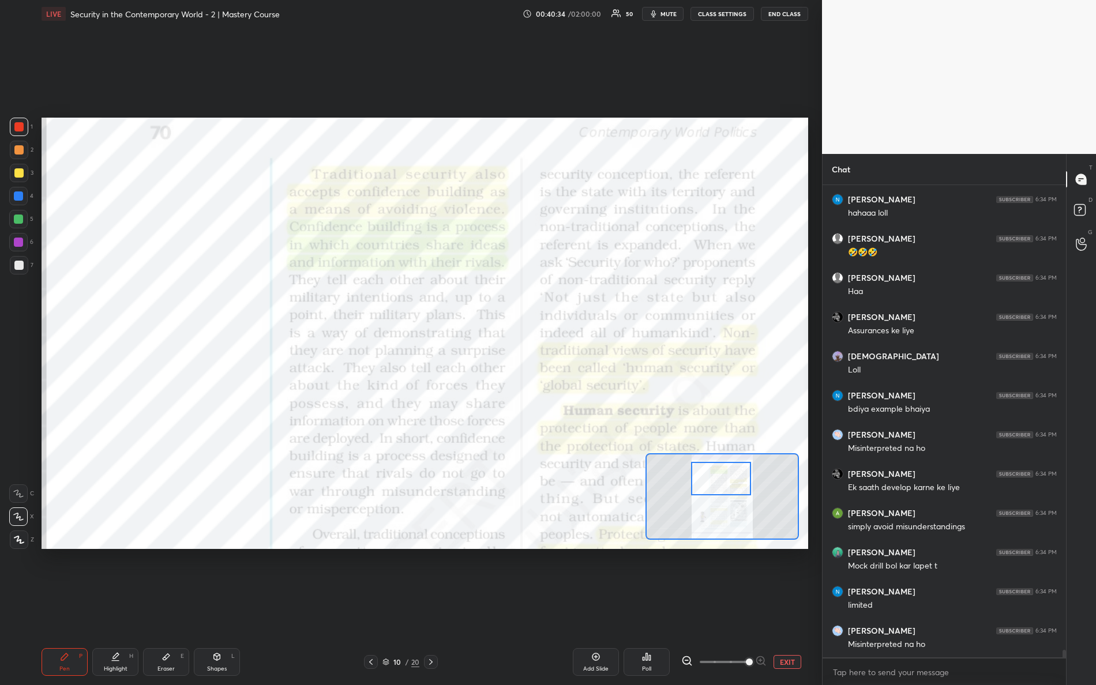
scroll to position [29097, 0]
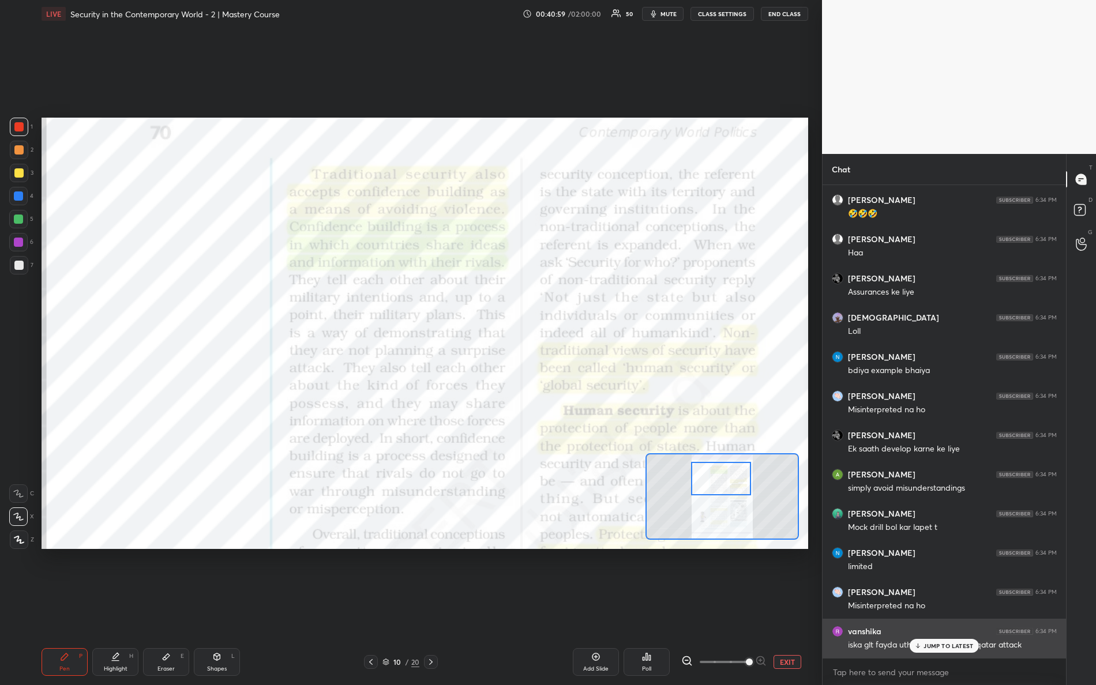
drag, startPoint x: 917, startPoint y: 643, endPoint x: 888, endPoint y: 618, distance: 37.7
click at [914, 606] on div "JUMP TO LATEST" at bounding box center [944, 646] width 69 height 14
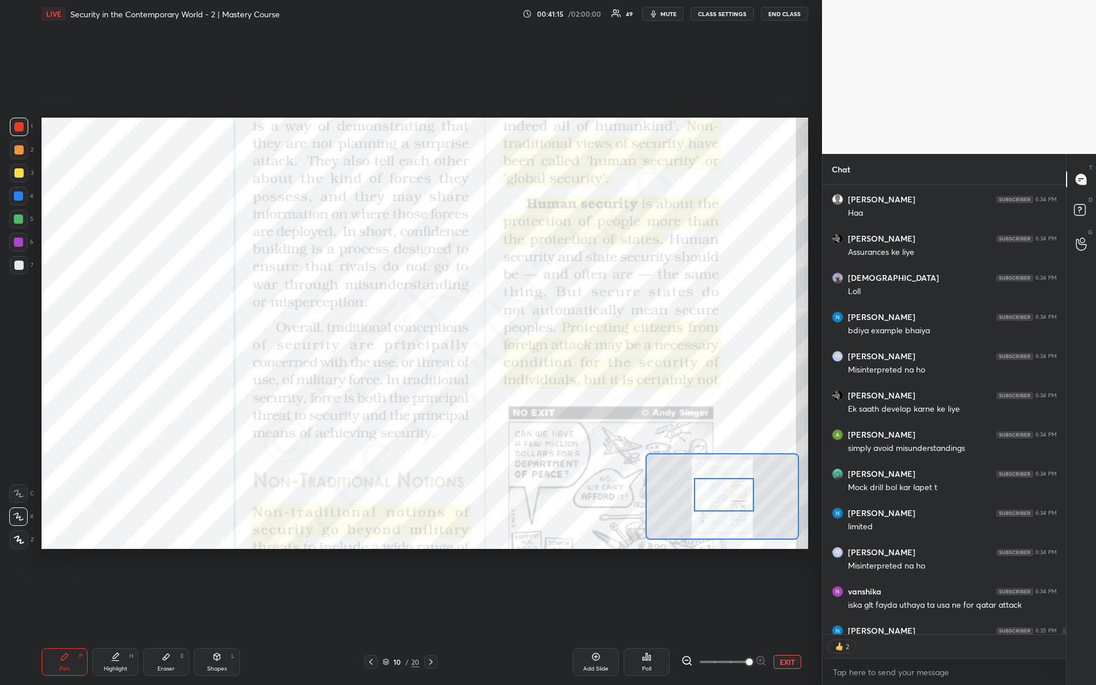
scroll to position [4, 3]
drag, startPoint x: 713, startPoint y: 483, endPoint x: 718, endPoint y: 498, distance: 15.7
click at [715, 504] on div at bounding box center [724, 494] width 61 height 33
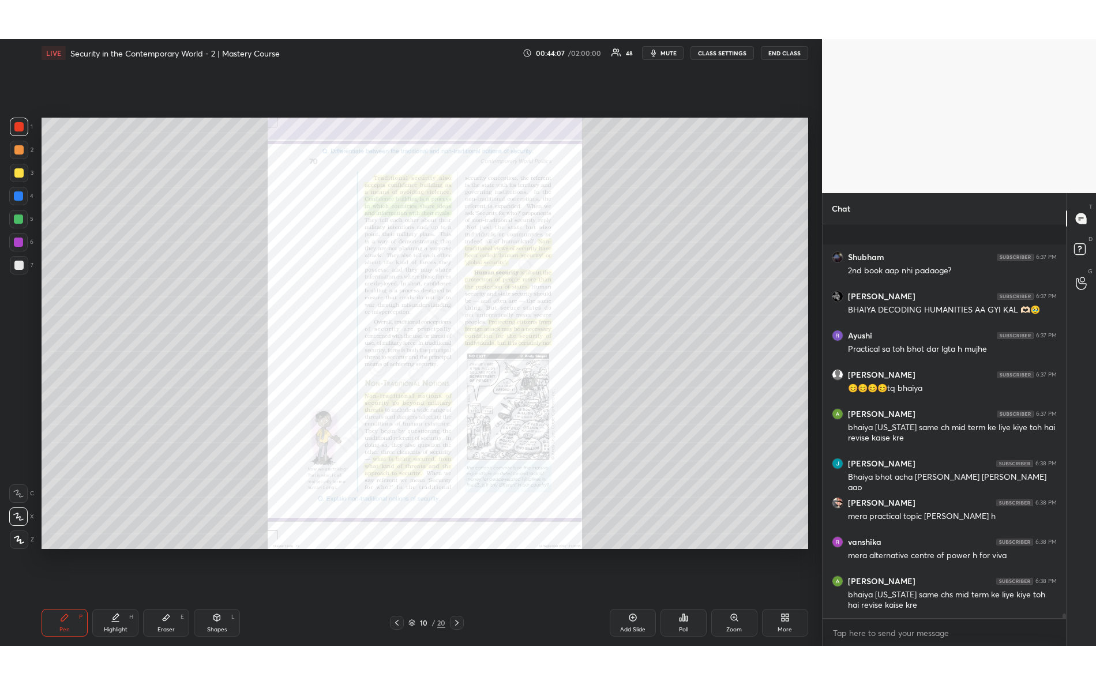
scroll to position [497, 241]
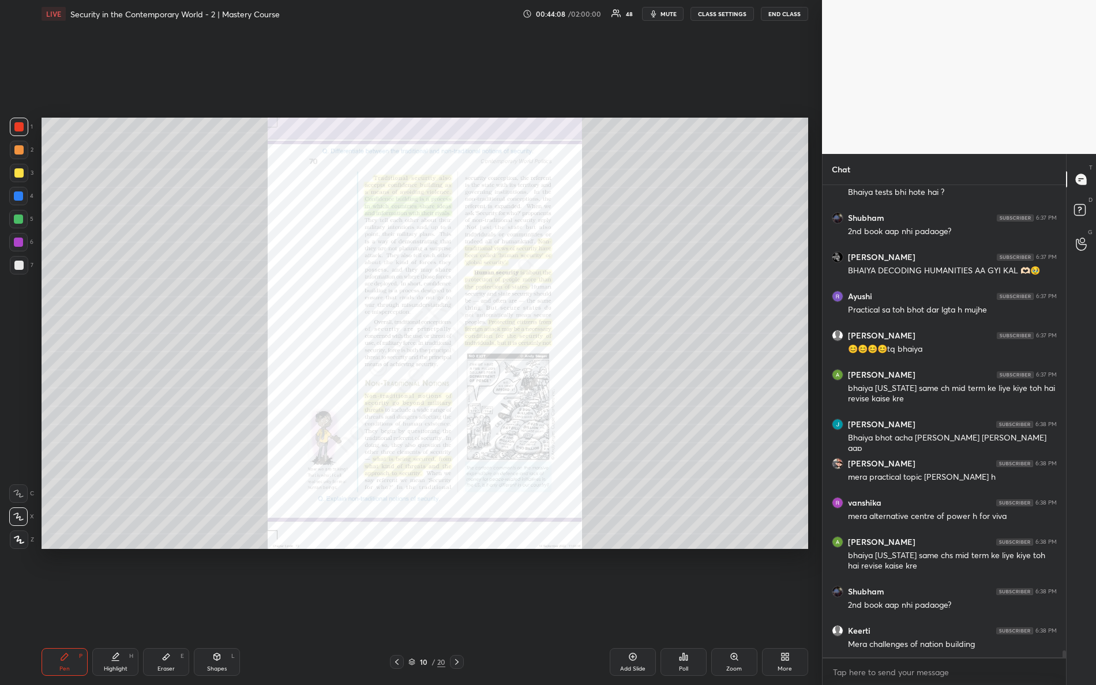
click at [730, 606] on div "Zoom" at bounding box center [734, 662] width 46 height 28
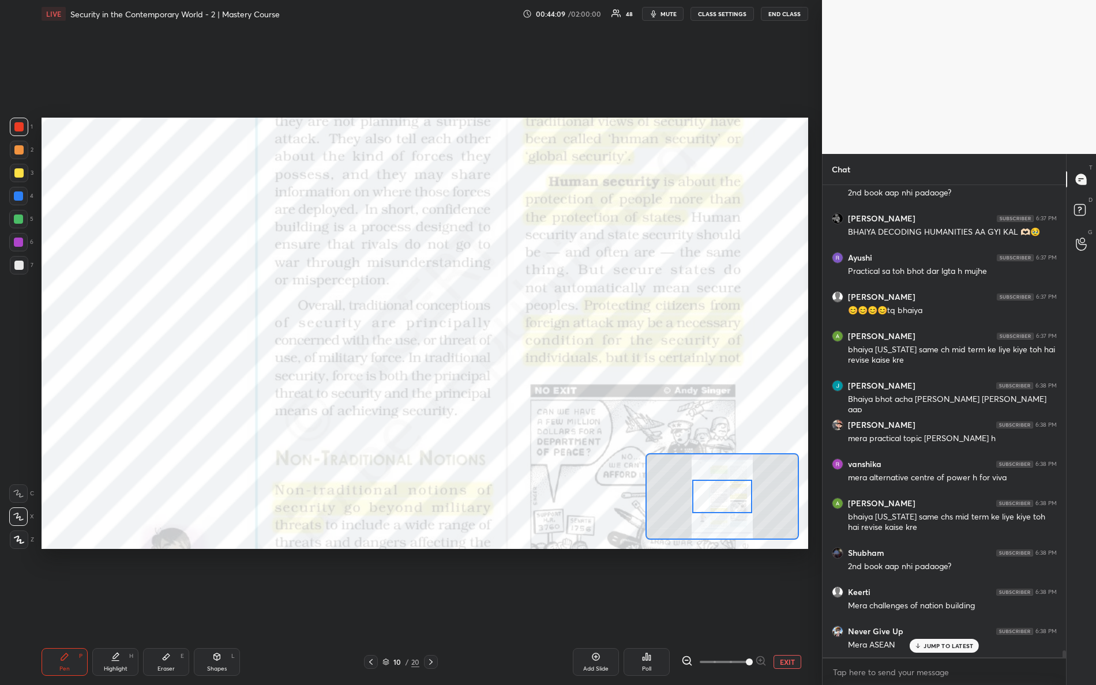
drag, startPoint x: 713, startPoint y: 662, endPoint x: 794, endPoint y: 652, distance: 81.3
click at [809, 606] on div "LIVE Security in the Contemporary World - 2 | Mastery Course 00:44:09 / 02:00:0…" at bounding box center [425, 342] width 776 height 685
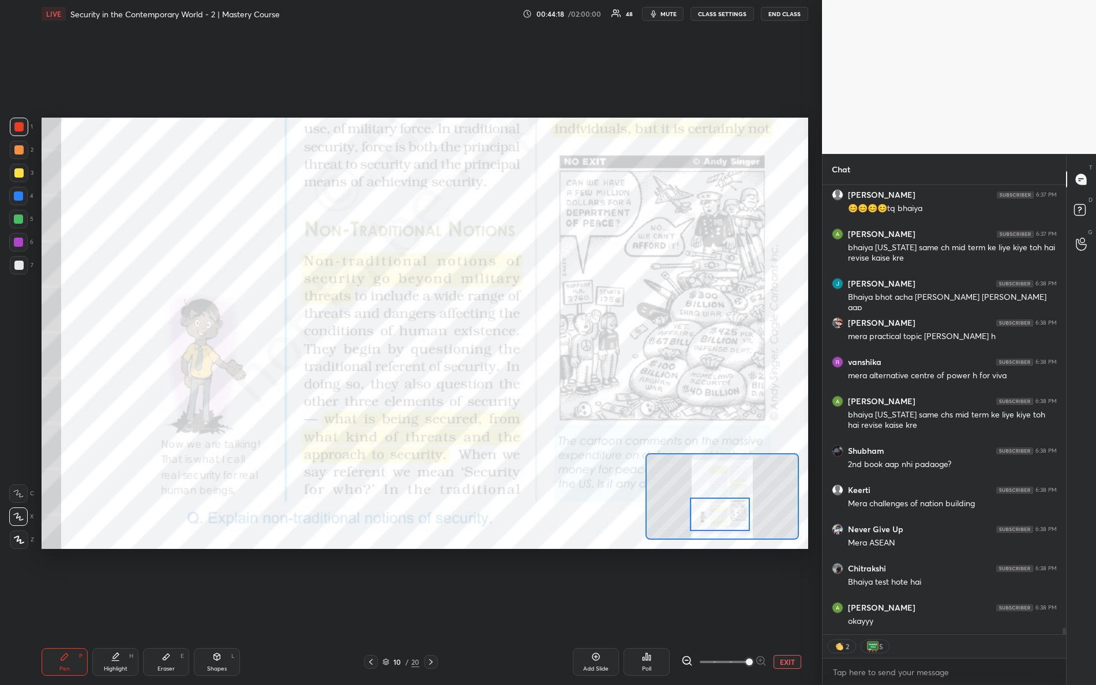
drag, startPoint x: 725, startPoint y: 486, endPoint x: 723, endPoint y: 502, distance: 16.2
click at [723, 504] on div at bounding box center [720, 514] width 61 height 33
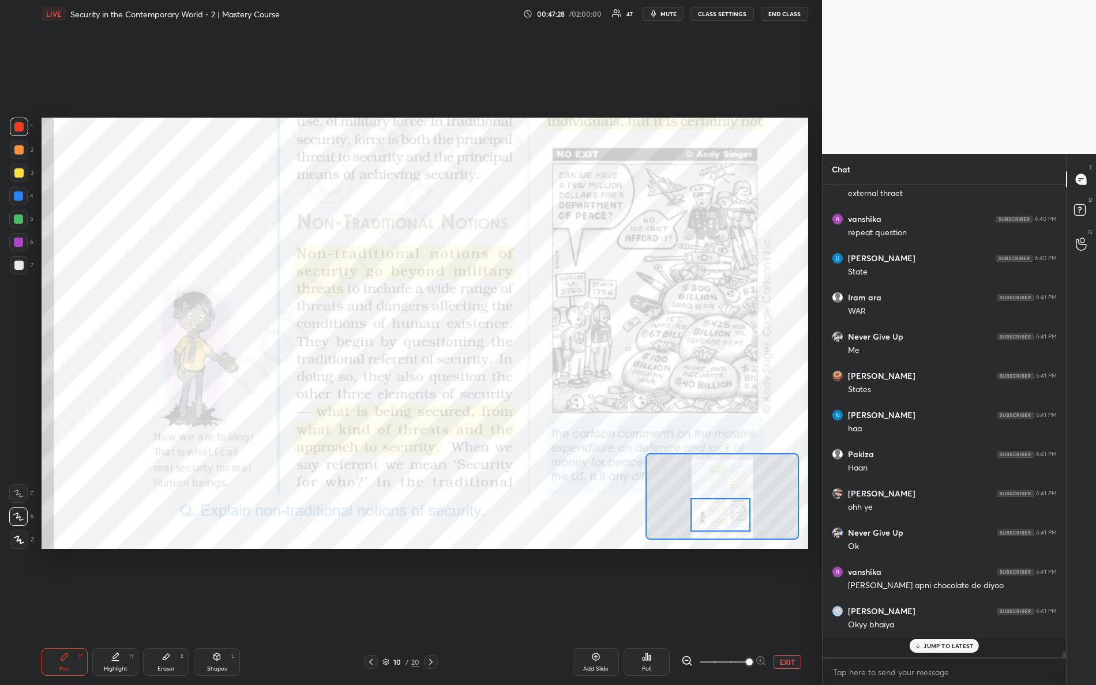
scroll to position [33830, 0]
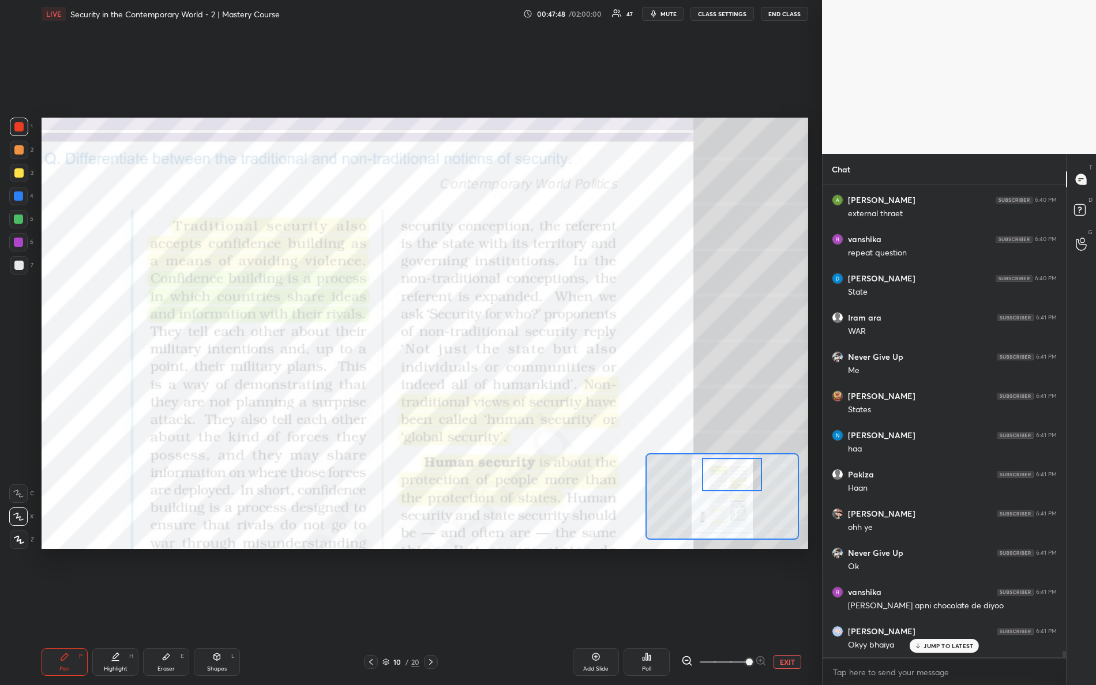
drag, startPoint x: 735, startPoint y: 512, endPoint x: 751, endPoint y: 468, distance: 46.2
click at [749, 471] on div at bounding box center [732, 474] width 61 height 33
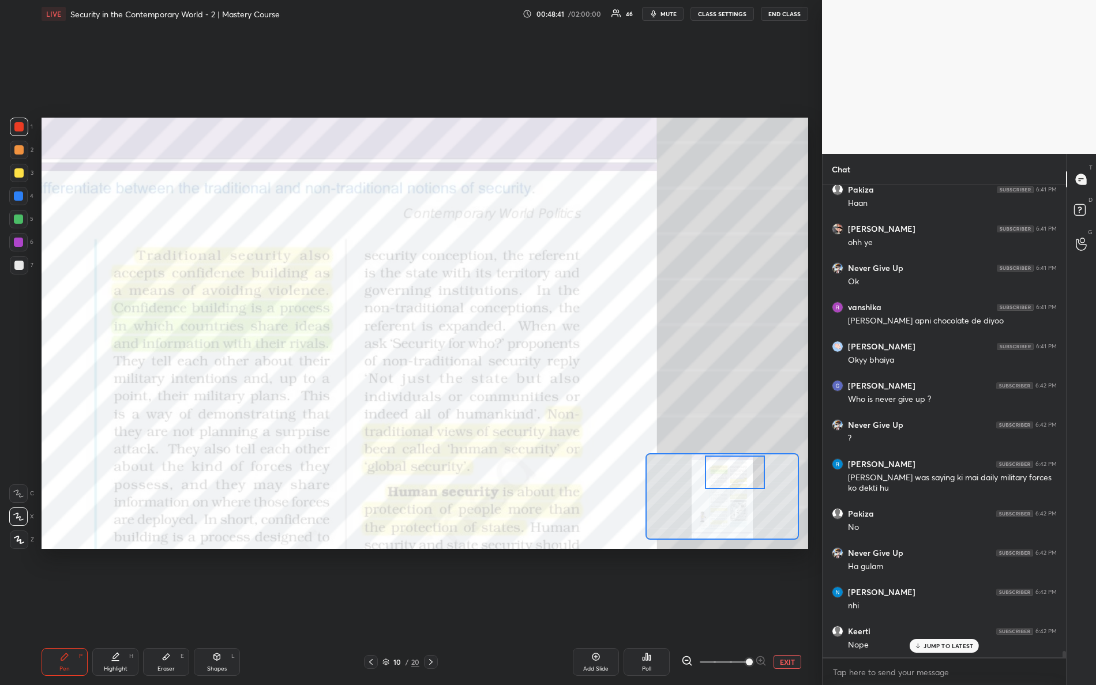
scroll to position [34155, 0]
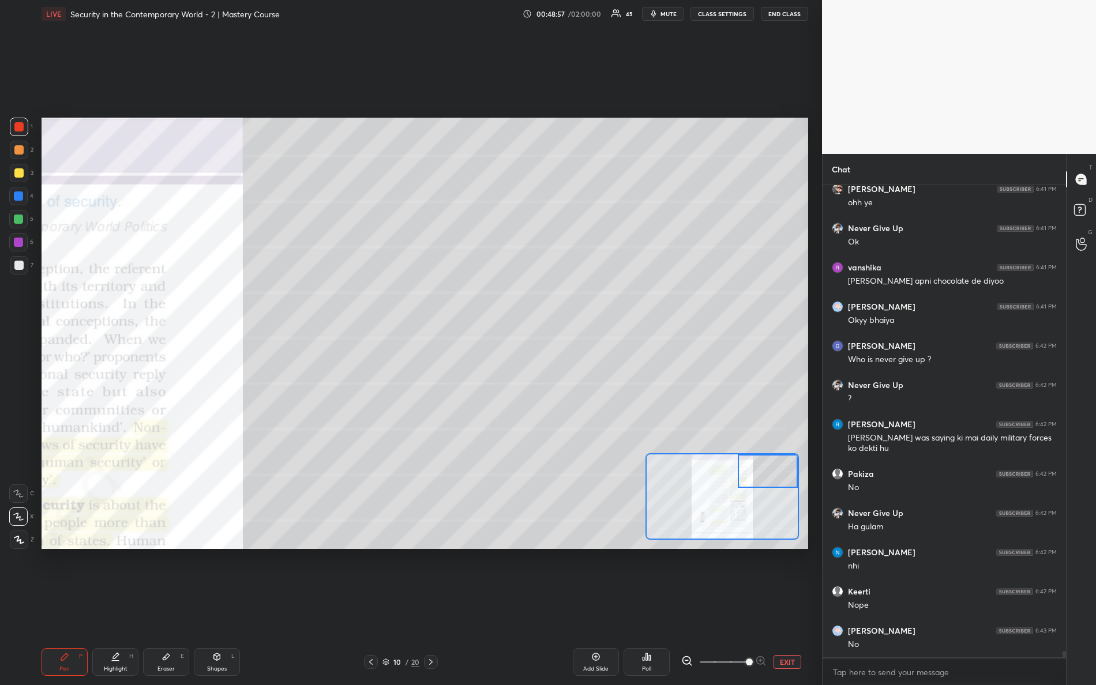
drag, startPoint x: 718, startPoint y: 471, endPoint x: 744, endPoint y: 457, distance: 29.7
click at [754, 463] on div at bounding box center [768, 471] width 61 height 33
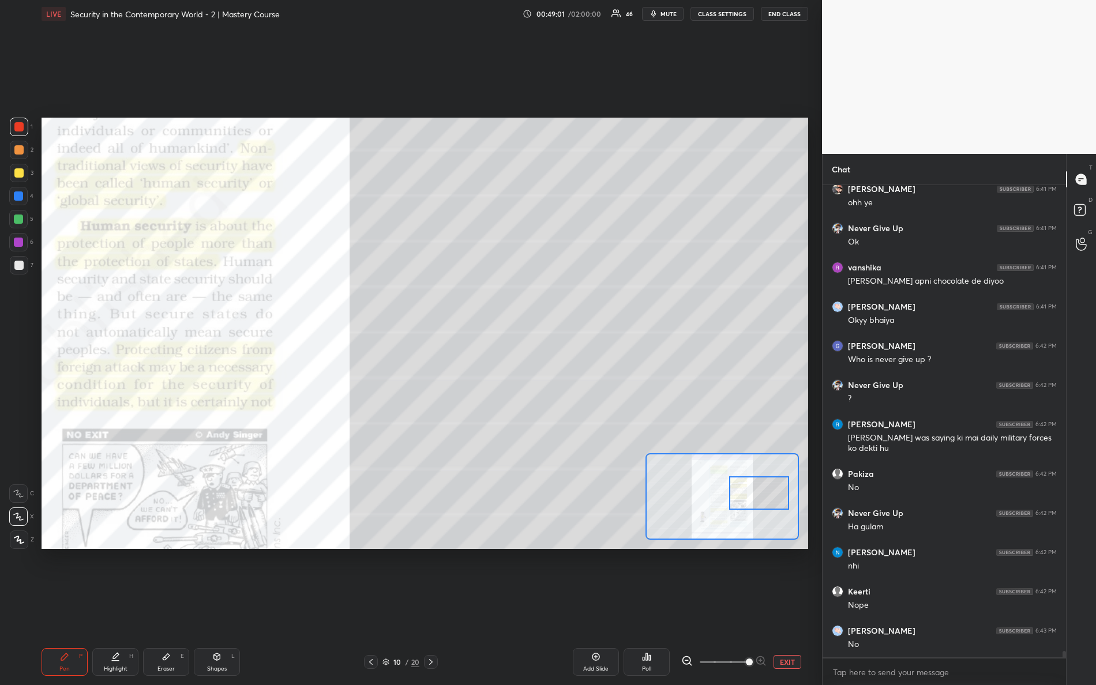
drag, startPoint x: 765, startPoint y: 479, endPoint x: 760, endPoint y: 499, distance: 20.3
click at [758, 501] on div at bounding box center [759, 492] width 61 height 33
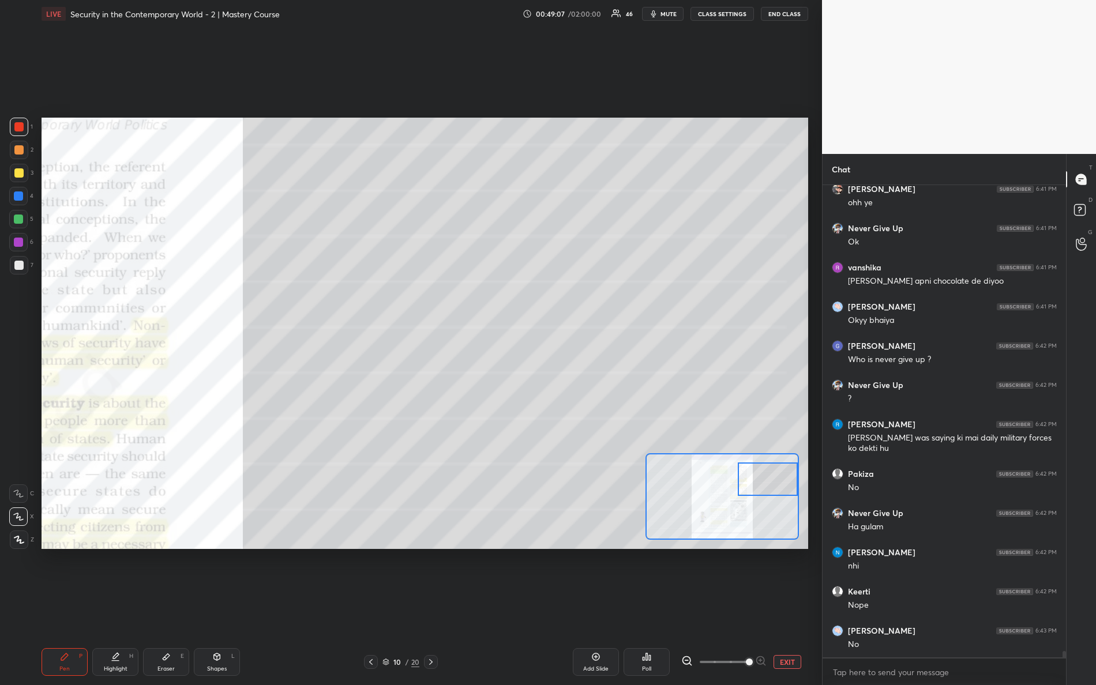
drag, startPoint x: 749, startPoint y: 490, endPoint x: 761, endPoint y: 468, distance: 24.5
click at [770, 477] on div at bounding box center [768, 479] width 61 height 33
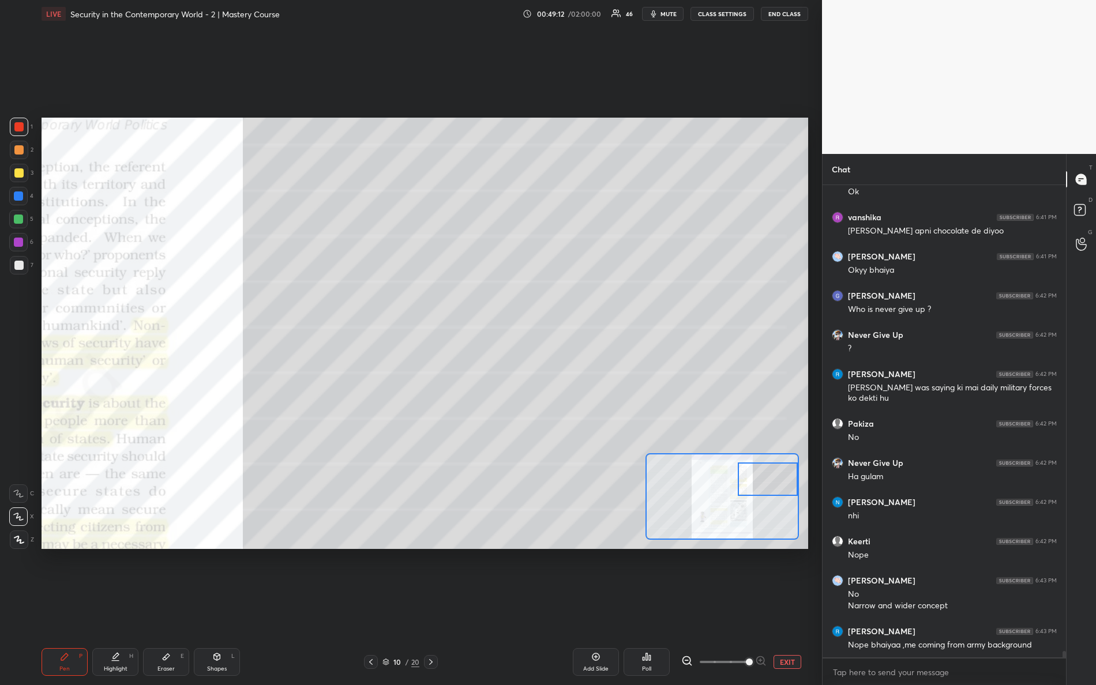
scroll to position [34245, 0]
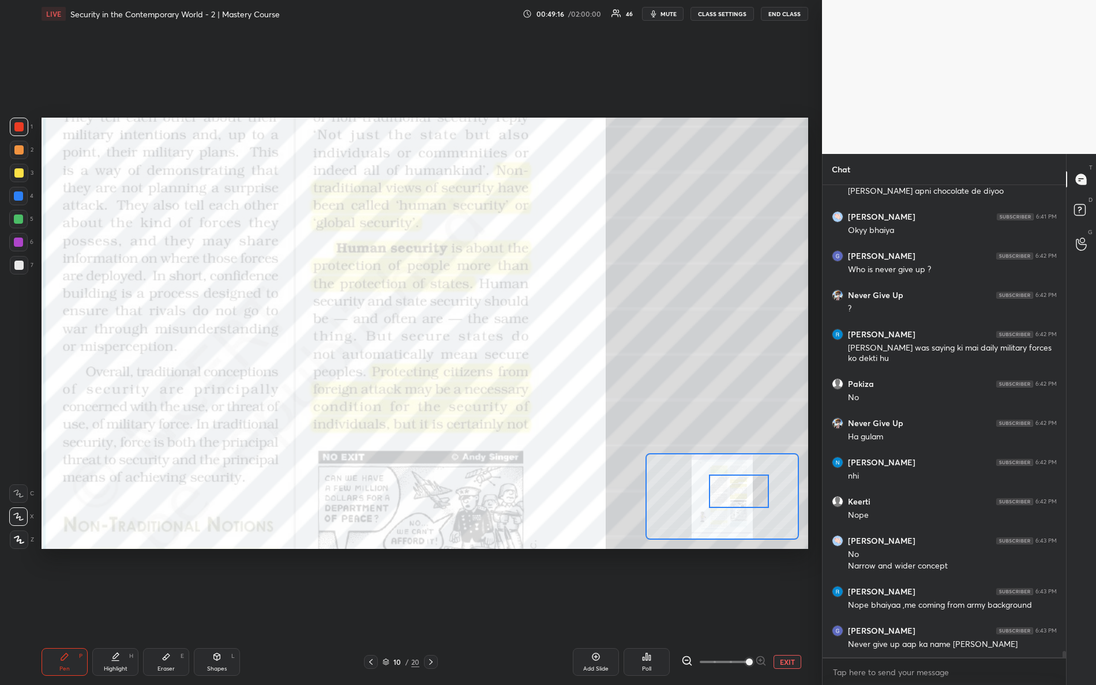
drag, startPoint x: 763, startPoint y: 478, endPoint x: 737, endPoint y: 485, distance: 27.6
click at [735, 489] on div at bounding box center [739, 491] width 61 height 33
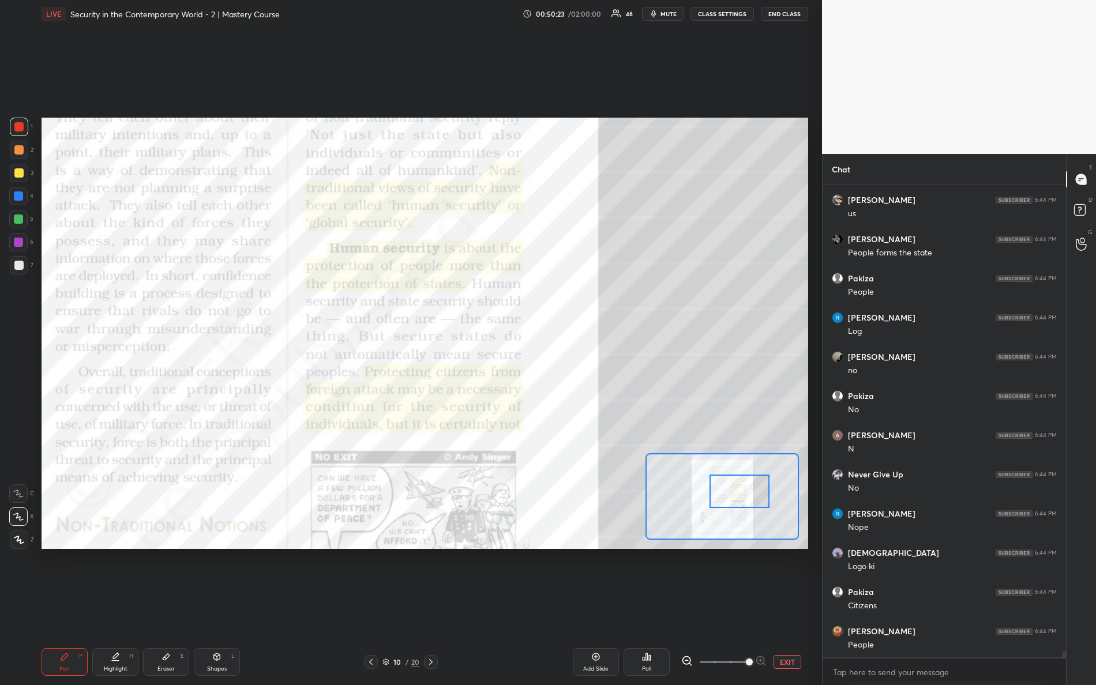
scroll to position [35422, 0]
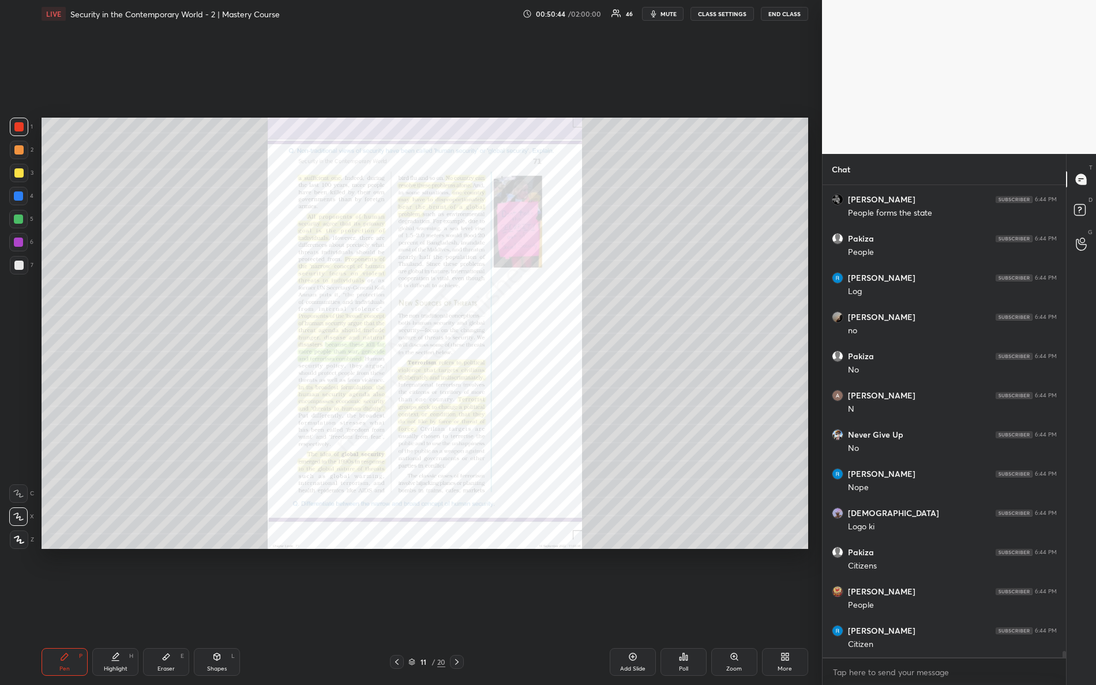
drag, startPoint x: 738, startPoint y: 667, endPoint x: 746, endPoint y: 673, distance: 10.7
click at [746, 606] on div "Zoom" at bounding box center [734, 662] width 46 height 28
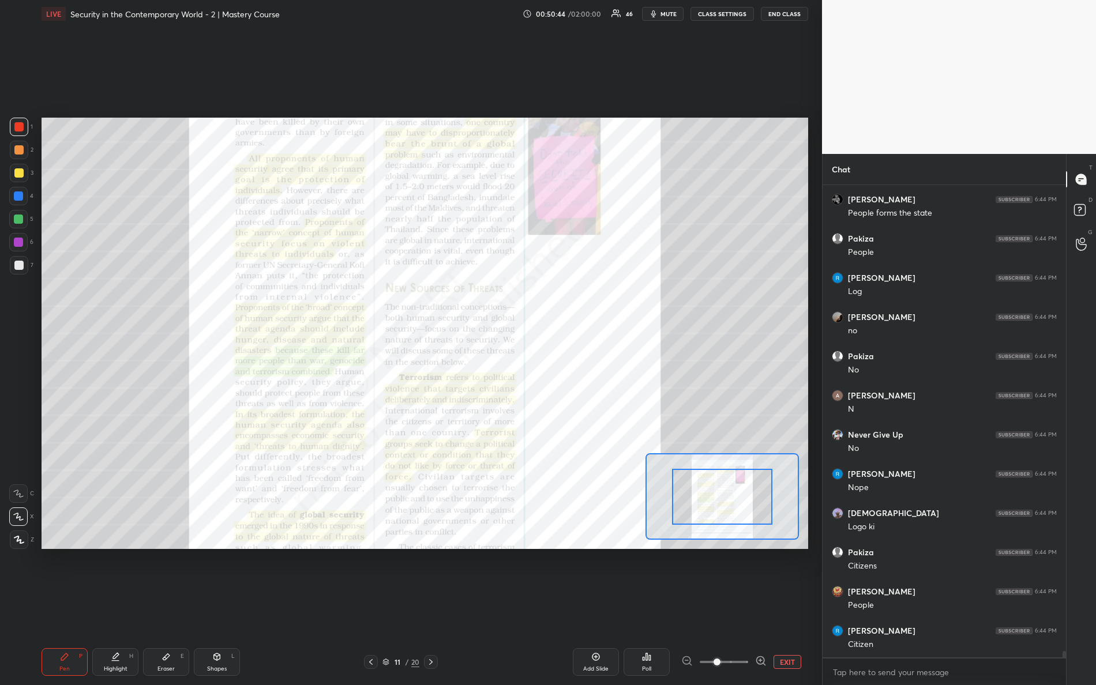
drag, startPoint x: 733, startPoint y: 674, endPoint x: 784, endPoint y: 633, distance: 65.2
click at [806, 0] on html "1 2 3 4 5 6 7 R O A L C X Z Erase all C X Z LIVE Security in the Contemporary W…" at bounding box center [548, 0] width 1096 height 0
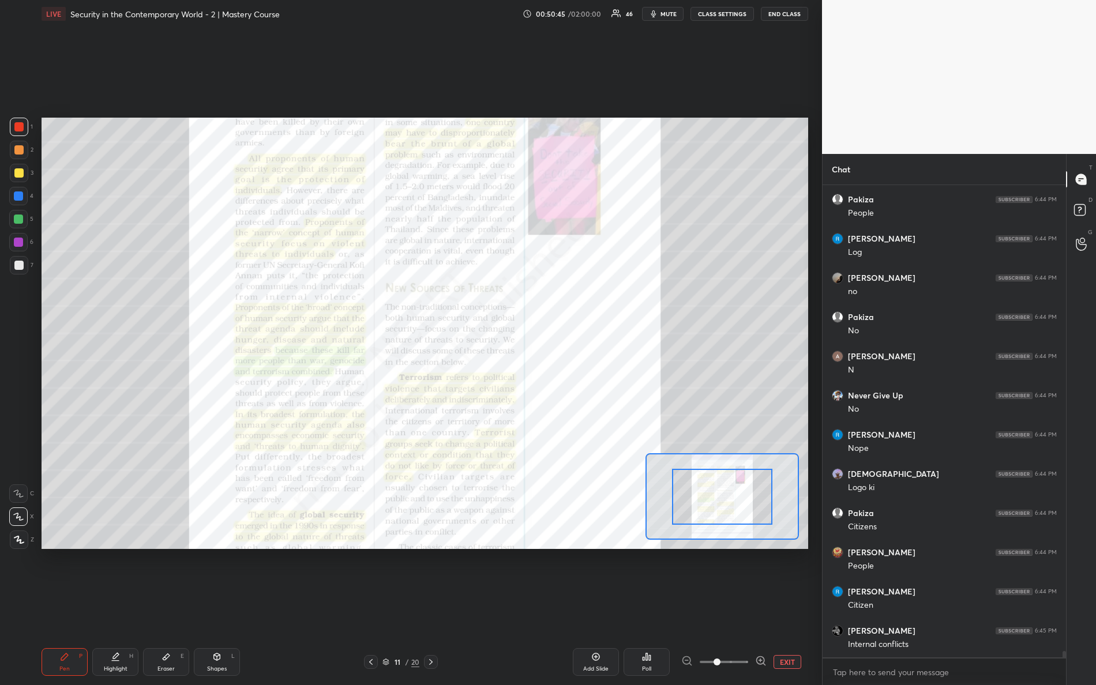
drag, startPoint x: 718, startPoint y: 667, endPoint x: 778, endPoint y: 669, distance: 60.0
click at [782, 606] on div "Pen P Highlight H Eraser E Shapes L 11 / 20 Add Slide Poll EXIT" at bounding box center [425, 662] width 767 height 46
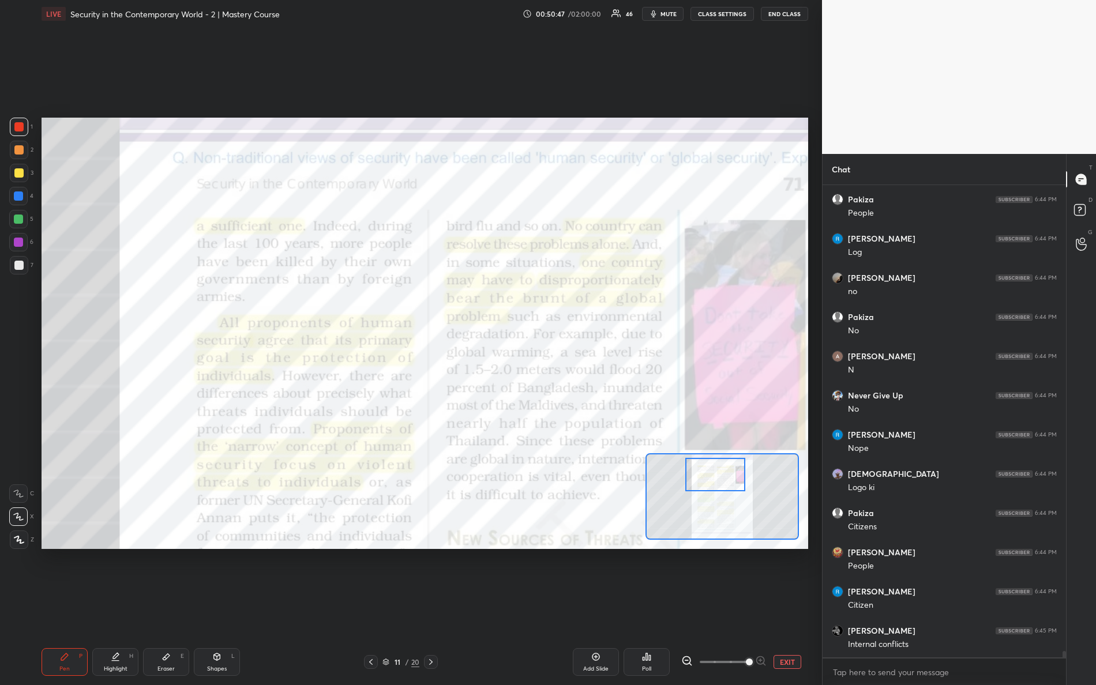
drag, startPoint x: 709, startPoint y: 496, endPoint x: 704, endPoint y: 476, distance: 20.8
click at [703, 475] on div at bounding box center [715, 474] width 61 height 33
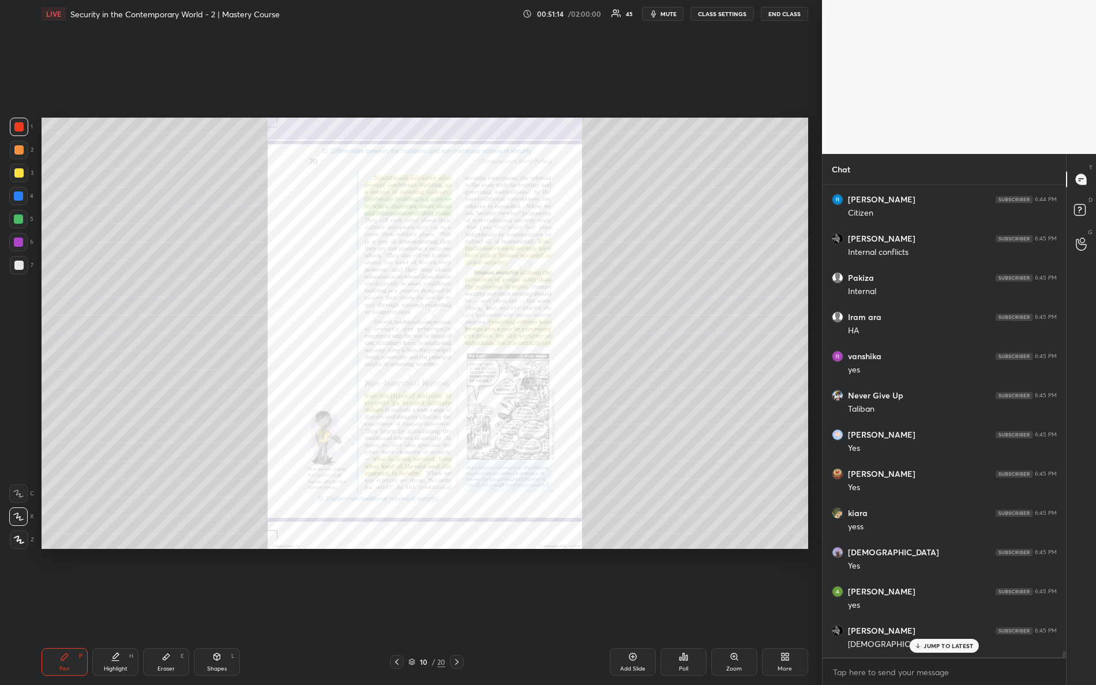
scroll to position [35892, 0]
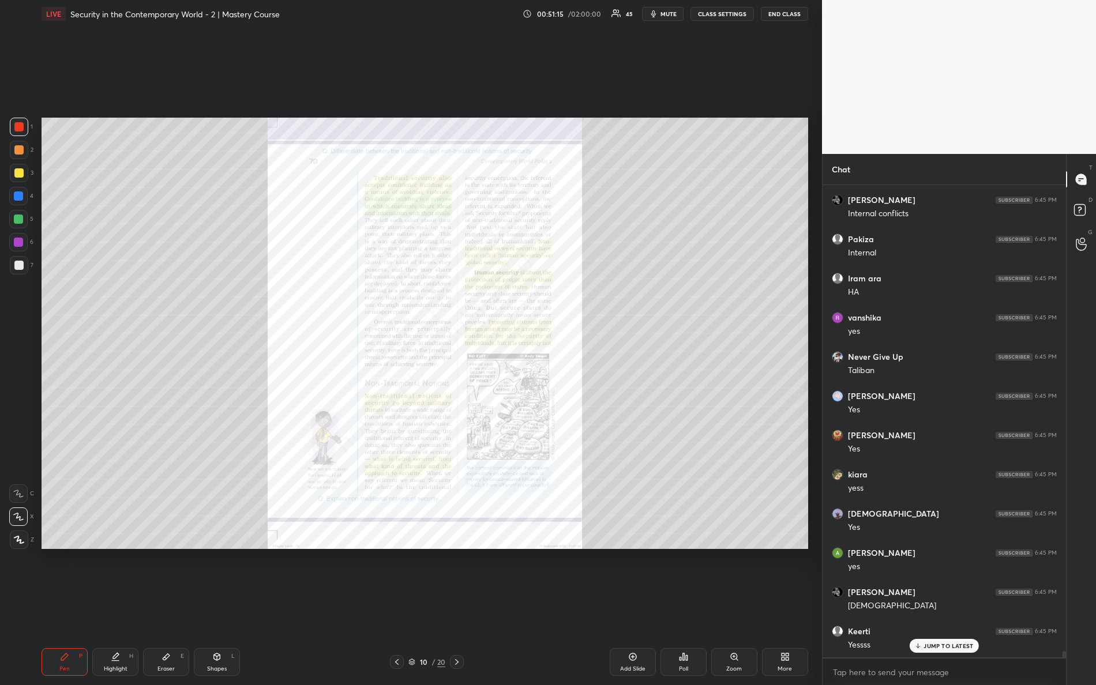
drag, startPoint x: 735, startPoint y: 667, endPoint x: 744, endPoint y: 666, distance: 8.7
click at [744, 606] on div "Zoom" at bounding box center [734, 662] width 46 height 28
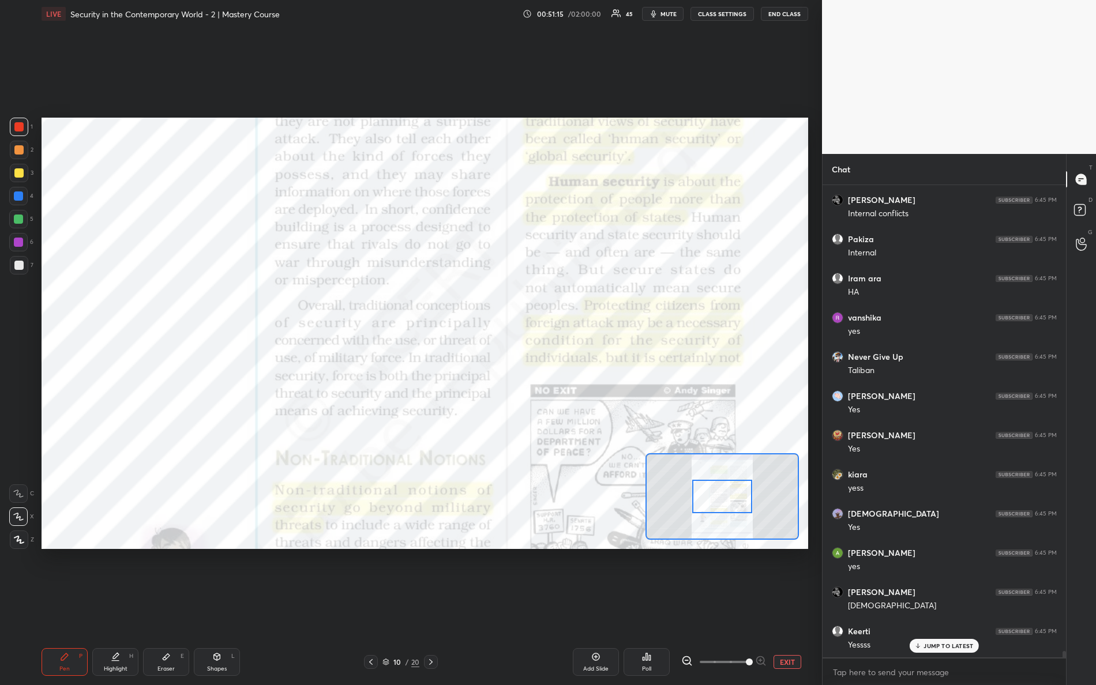
drag, startPoint x: 723, startPoint y: 657, endPoint x: 784, endPoint y: 660, distance: 61.2
click at [779, 606] on div "EXIT" at bounding box center [744, 662] width 127 height 14
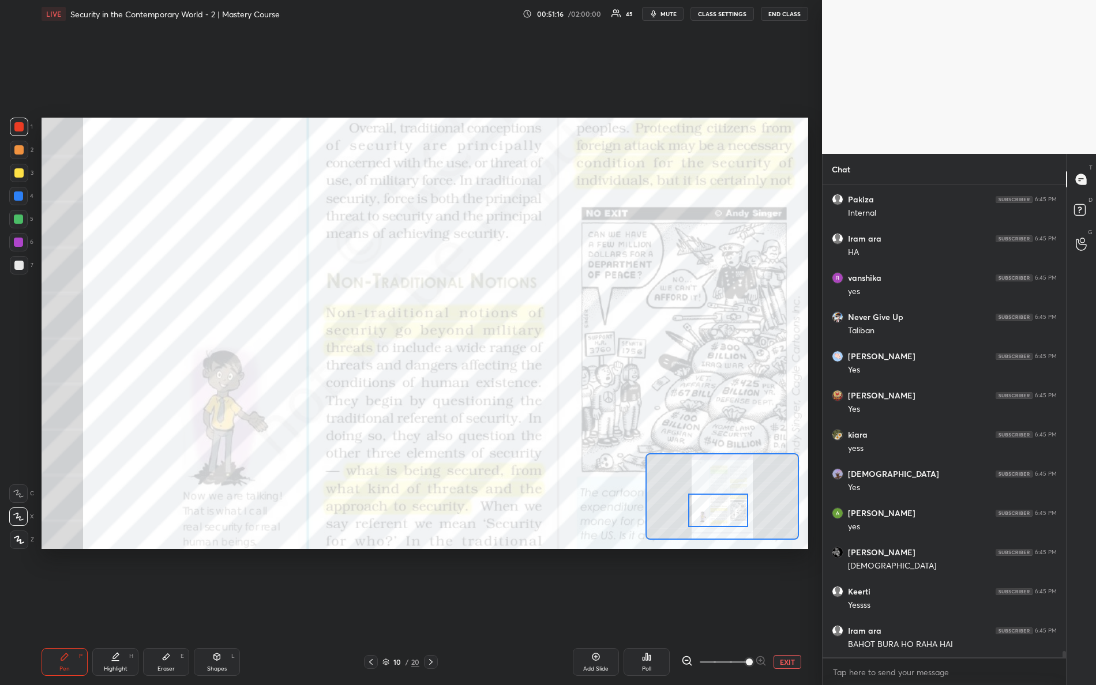
drag, startPoint x: 717, startPoint y: 491, endPoint x: 710, endPoint y: 497, distance: 9.0
click at [714, 501] on div at bounding box center [718, 510] width 61 height 33
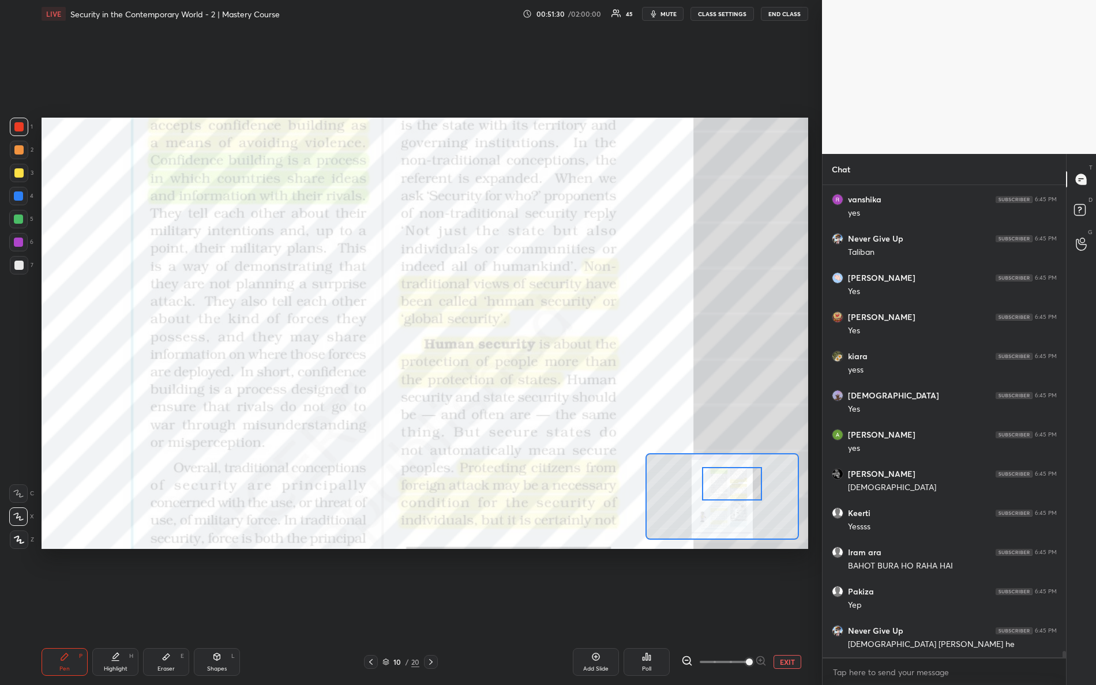
scroll to position [36049, 0]
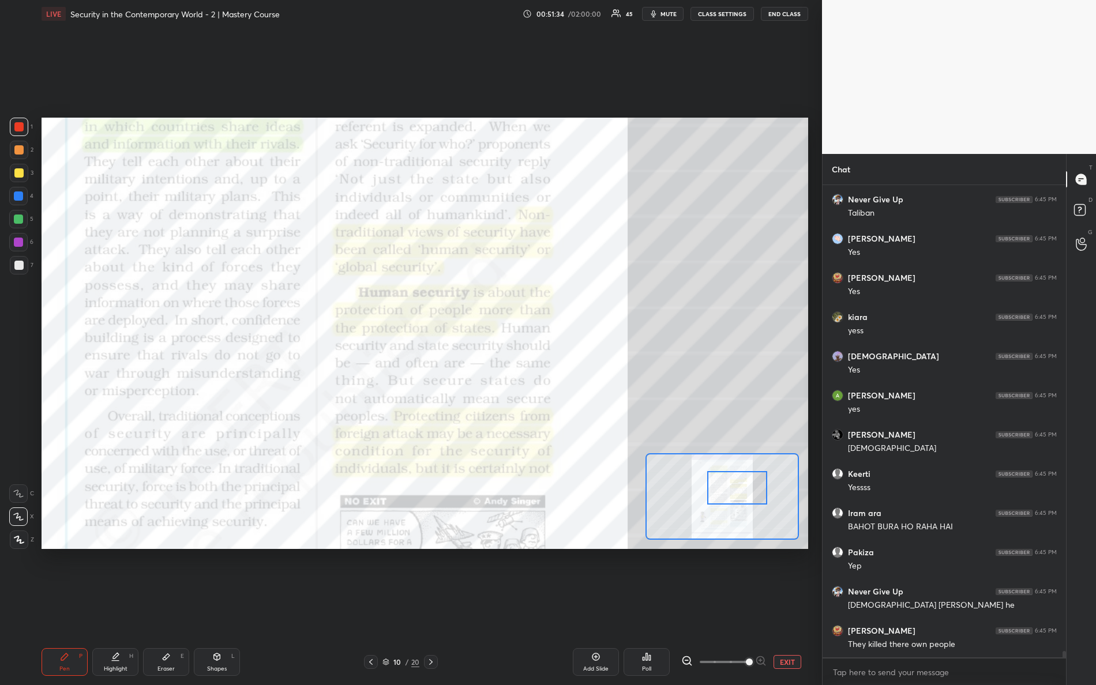
drag, startPoint x: 711, startPoint y: 493, endPoint x: 734, endPoint y: 473, distance: 30.7
click at [732, 474] on div at bounding box center [737, 487] width 61 height 33
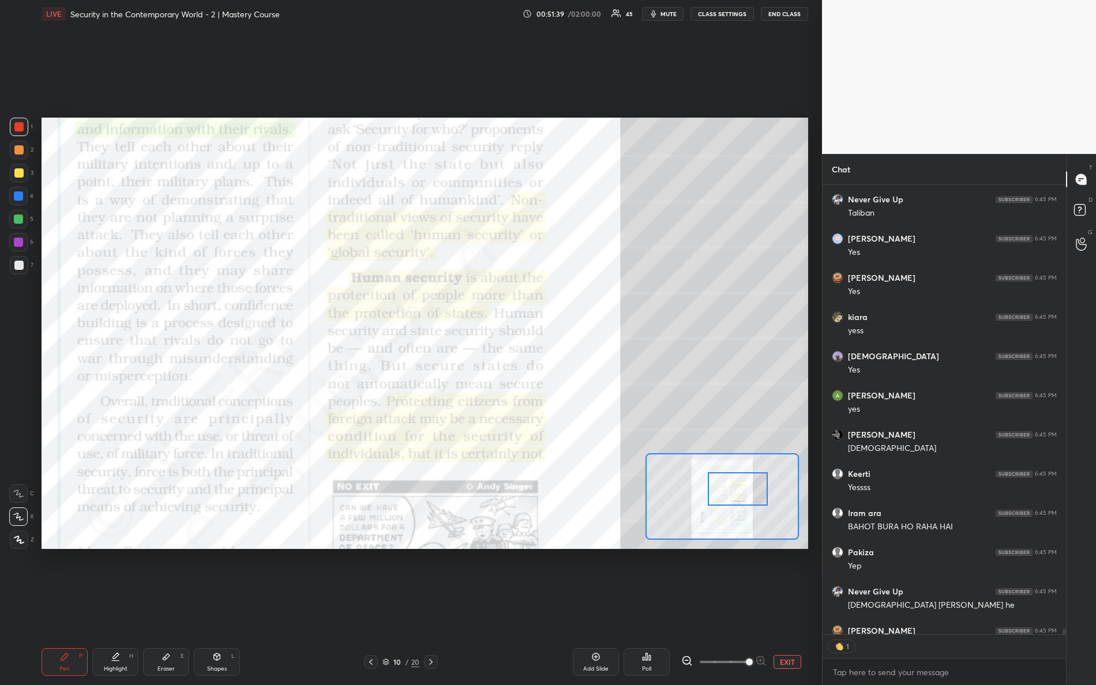
scroll to position [4, 3]
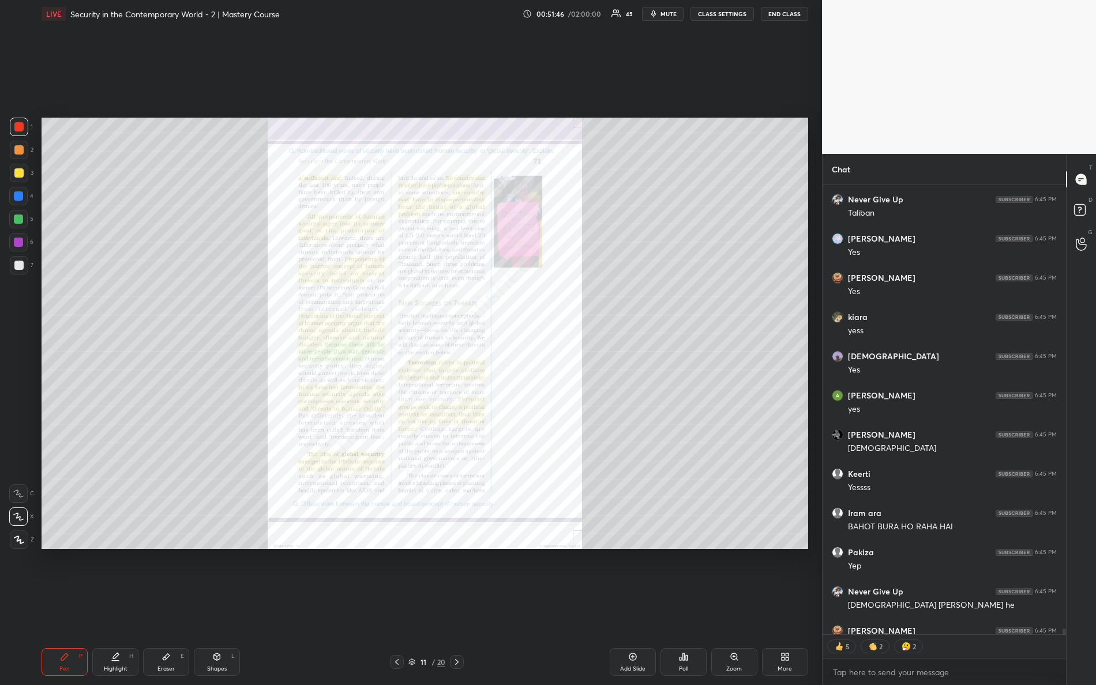
click at [735, 606] on icon at bounding box center [734, 657] width 6 height 6
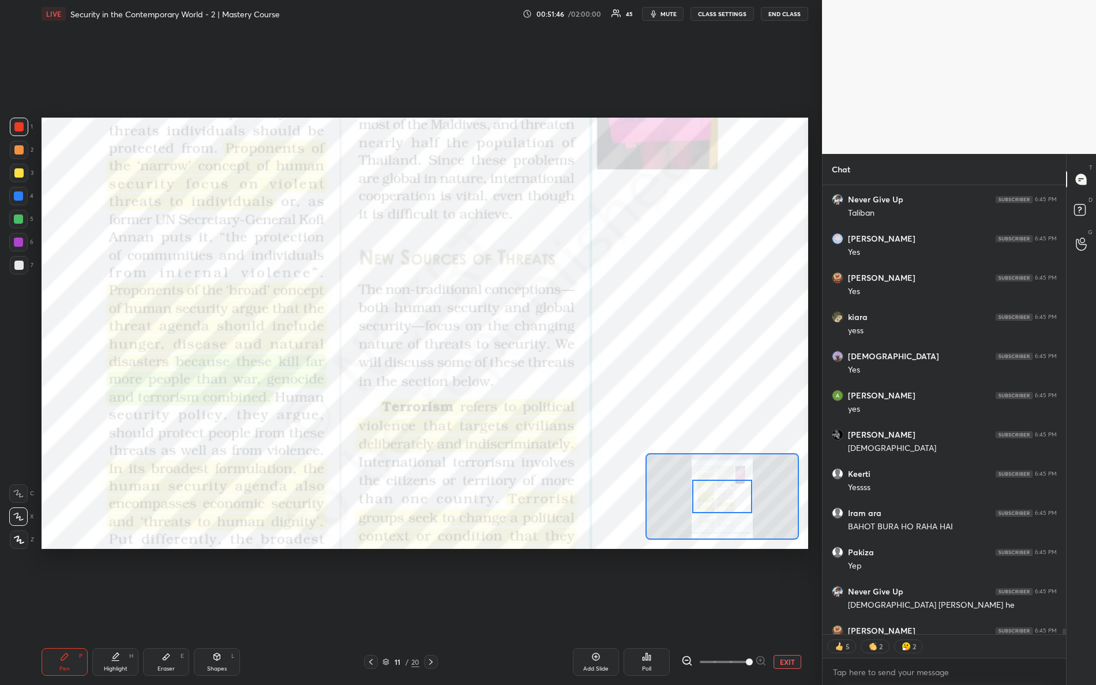
drag, startPoint x: 738, startPoint y: 657, endPoint x: 814, endPoint y: 673, distance: 77.3
click at [817, 606] on div "1 2 3 4 5 6 7 R O A L C X Z Erase all C X Z LIVE Security in the Contemporary W…" at bounding box center [411, 342] width 822 height 685
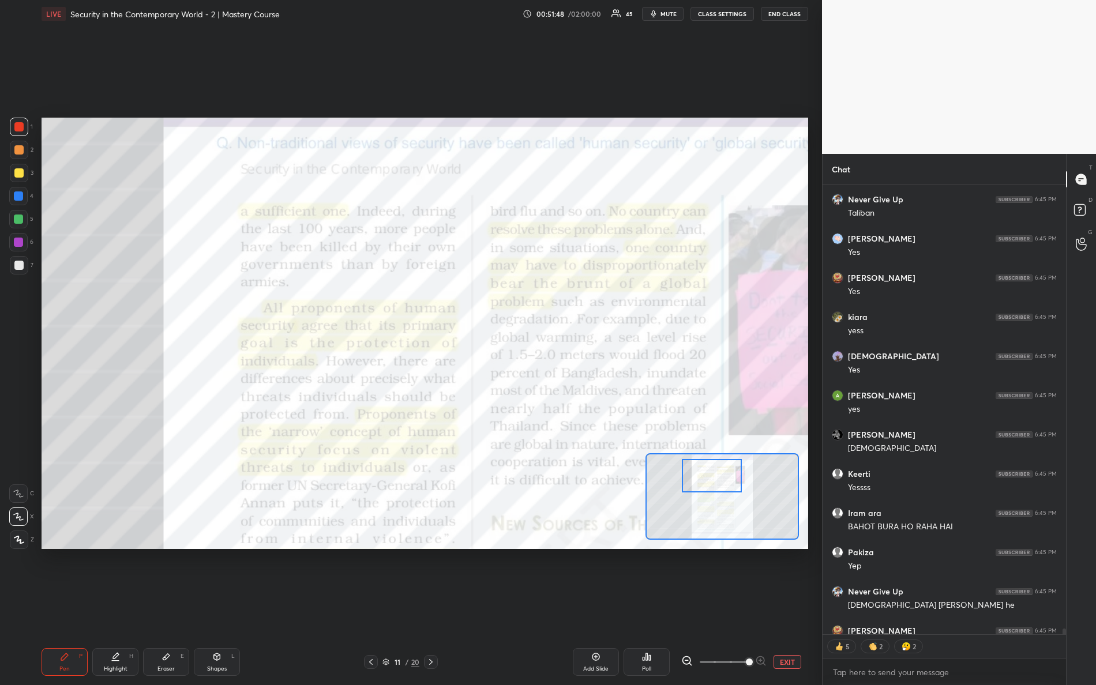
drag, startPoint x: 716, startPoint y: 485, endPoint x: 711, endPoint y: 463, distance: 22.7
click at [707, 464] on div at bounding box center [712, 475] width 61 height 33
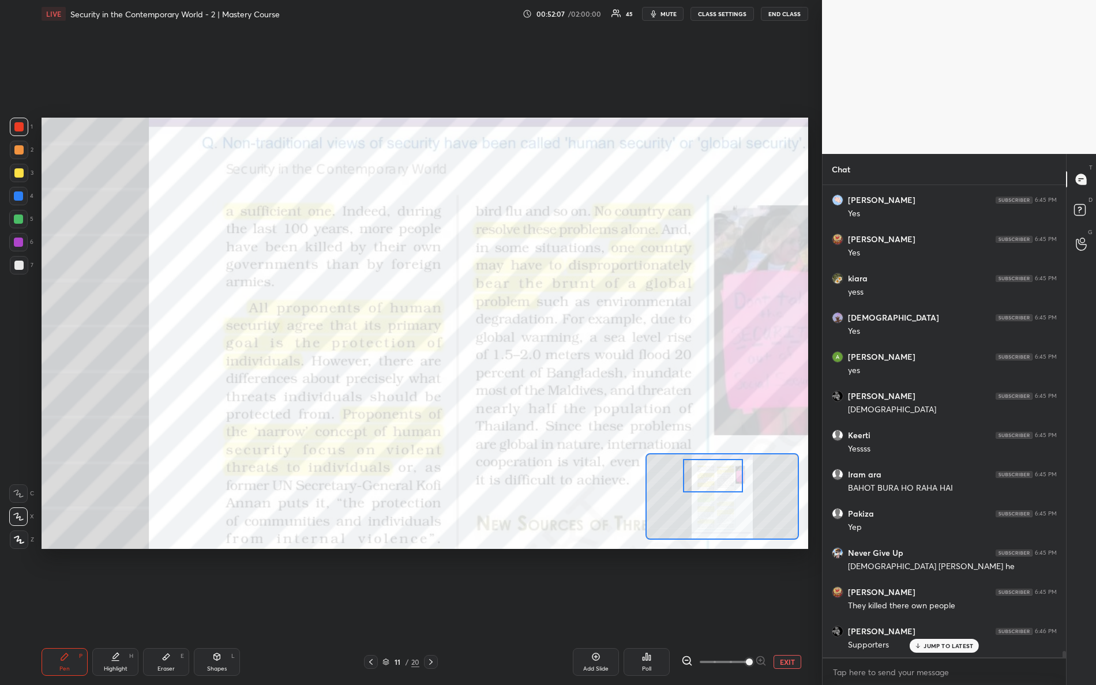
scroll to position [36128, 0]
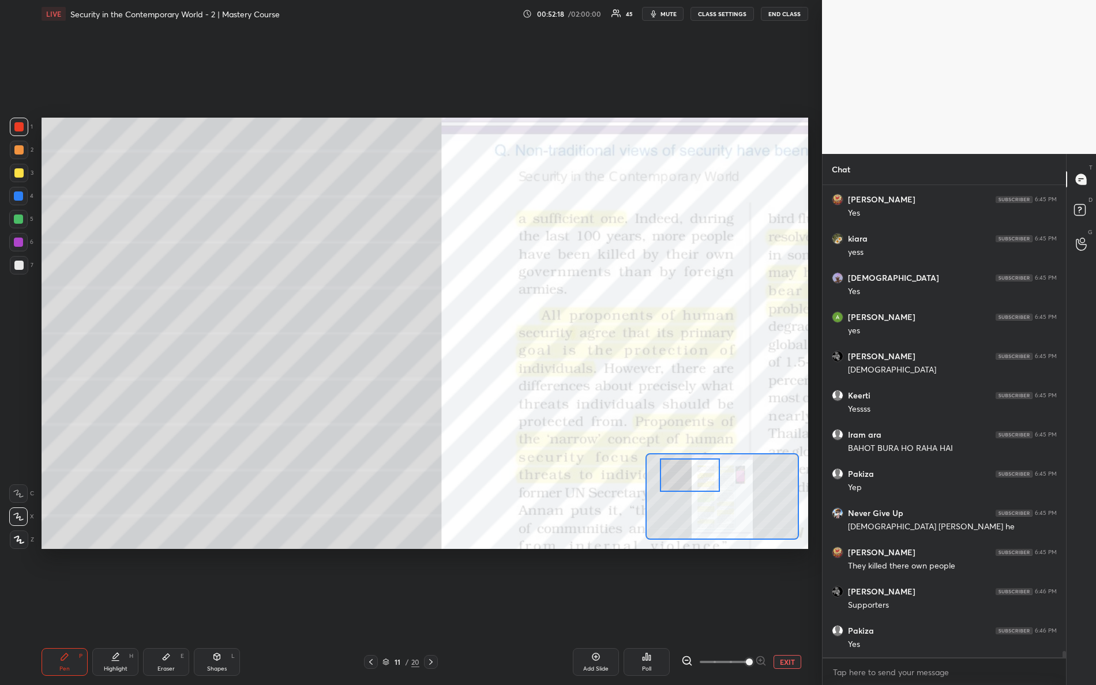
drag, startPoint x: 712, startPoint y: 473, endPoint x: 665, endPoint y: 474, distance: 47.3
click at [665, 475] on div at bounding box center [690, 475] width 61 height 33
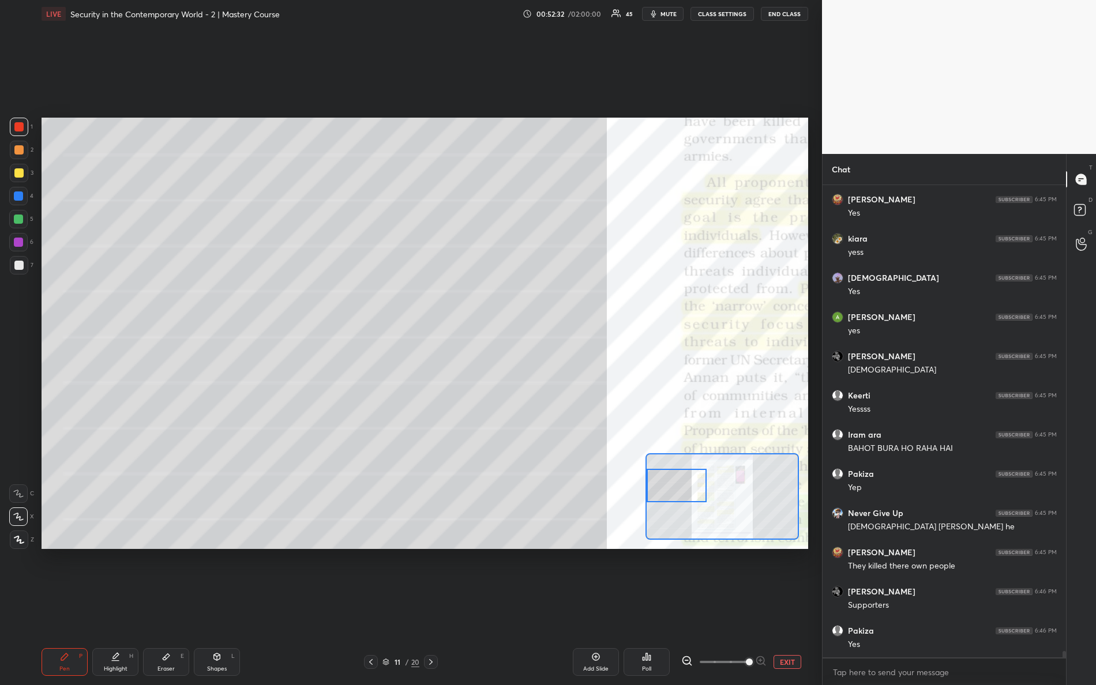
drag, startPoint x: 678, startPoint y: 472, endPoint x: 666, endPoint y: 472, distance: 12.1
click at [662, 482] on div at bounding box center [677, 485] width 61 height 33
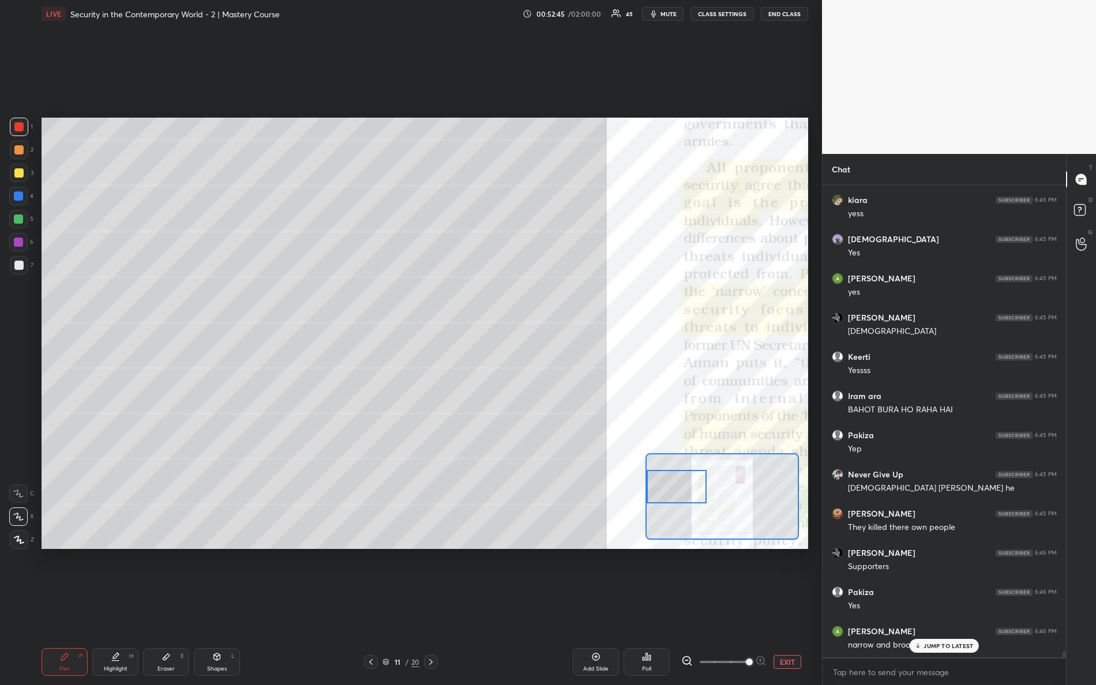
scroll to position [36206, 0]
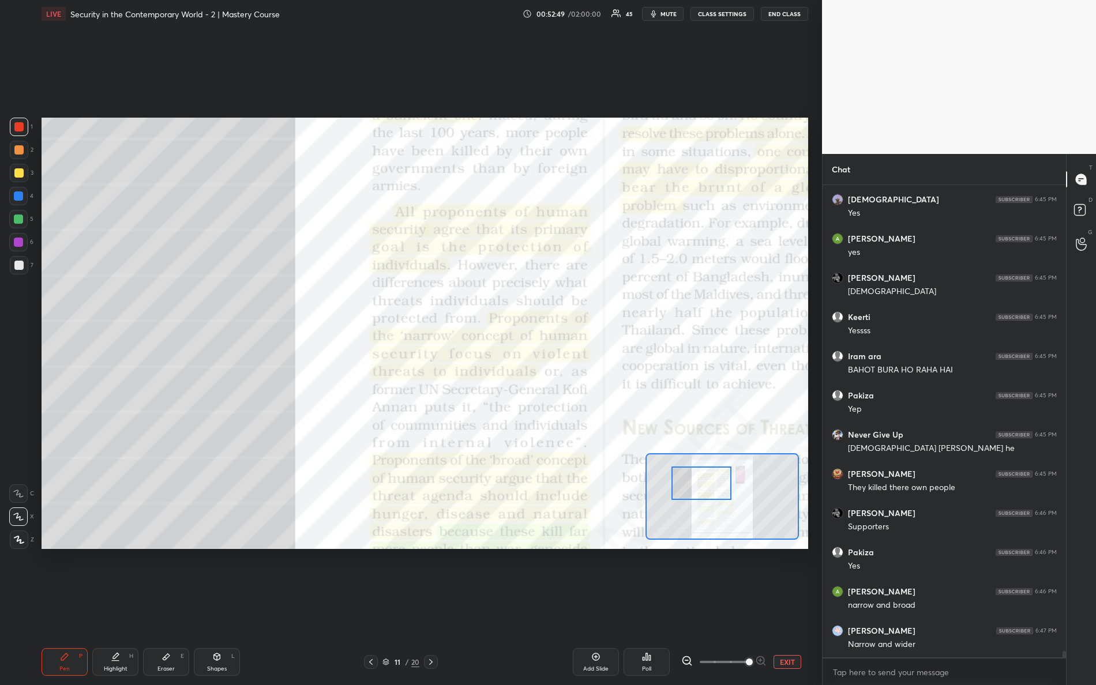
drag, startPoint x: 674, startPoint y: 491, endPoint x: 700, endPoint y: 487, distance: 25.7
click at [700, 487] on div at bounding box center [701, 483] width 61 height 33
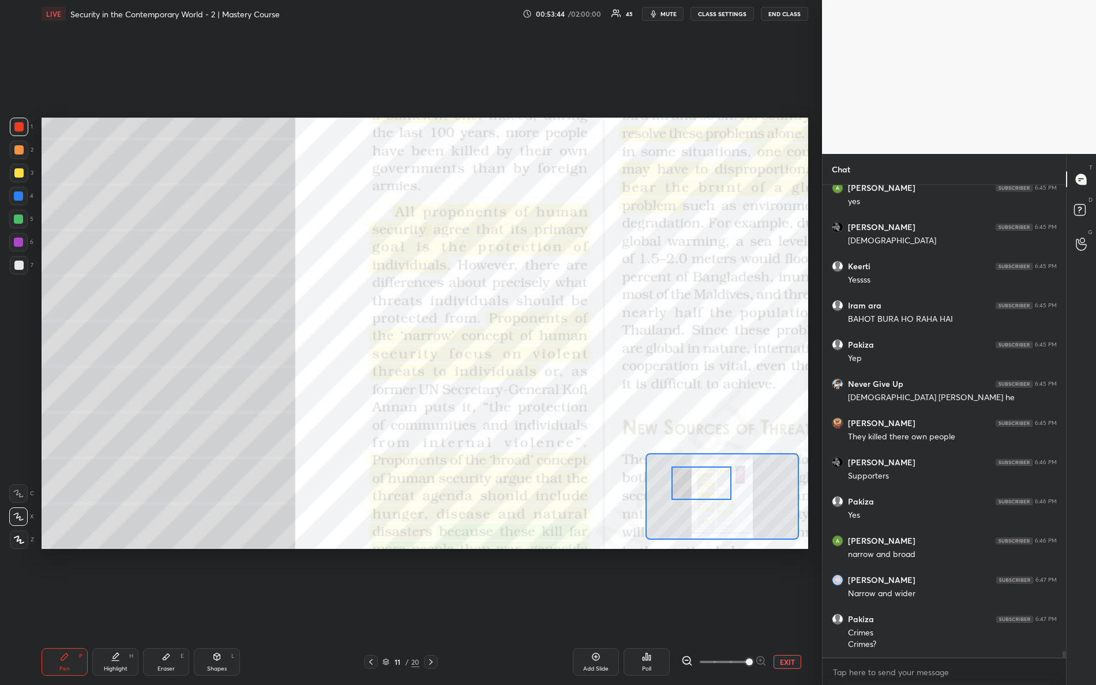
scroll to position [4, 3]
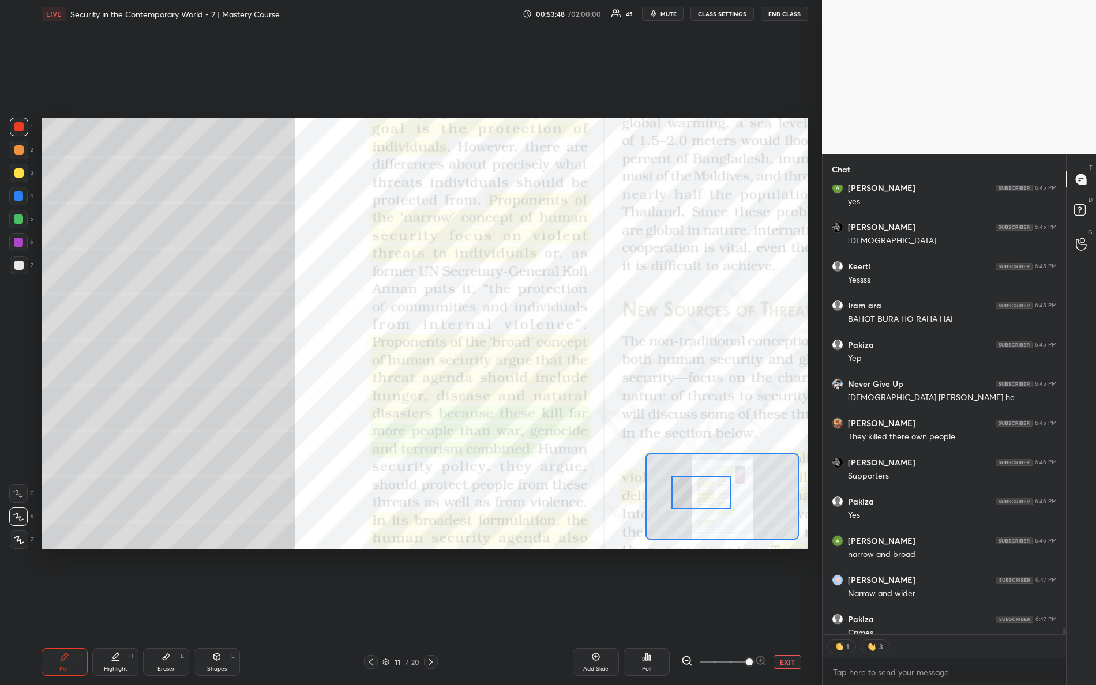
drag, startPoint x: 712, startPoint y: 482, endPoint x: 719, endPoint y: 495, distance: 14.7
click at [713, 492] on div at bounding box center [701, 492] width 61 height 33
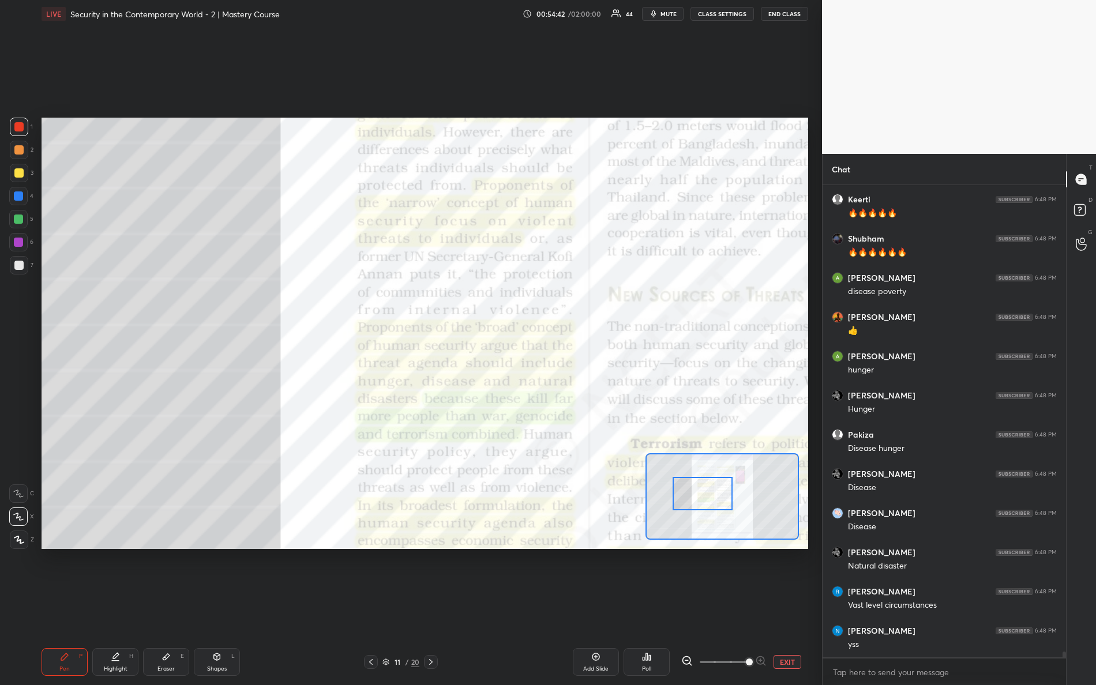
scroll to position [37276, 0]
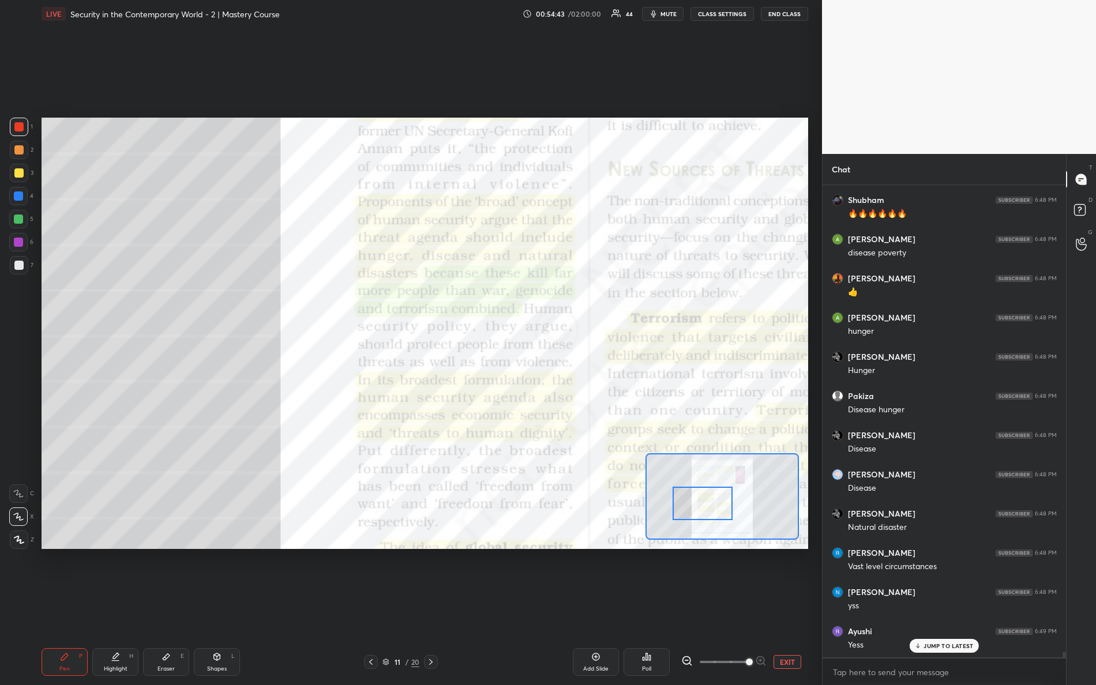
click at [715, 500] on div at bounding box center [703, 503] width 61 height 33
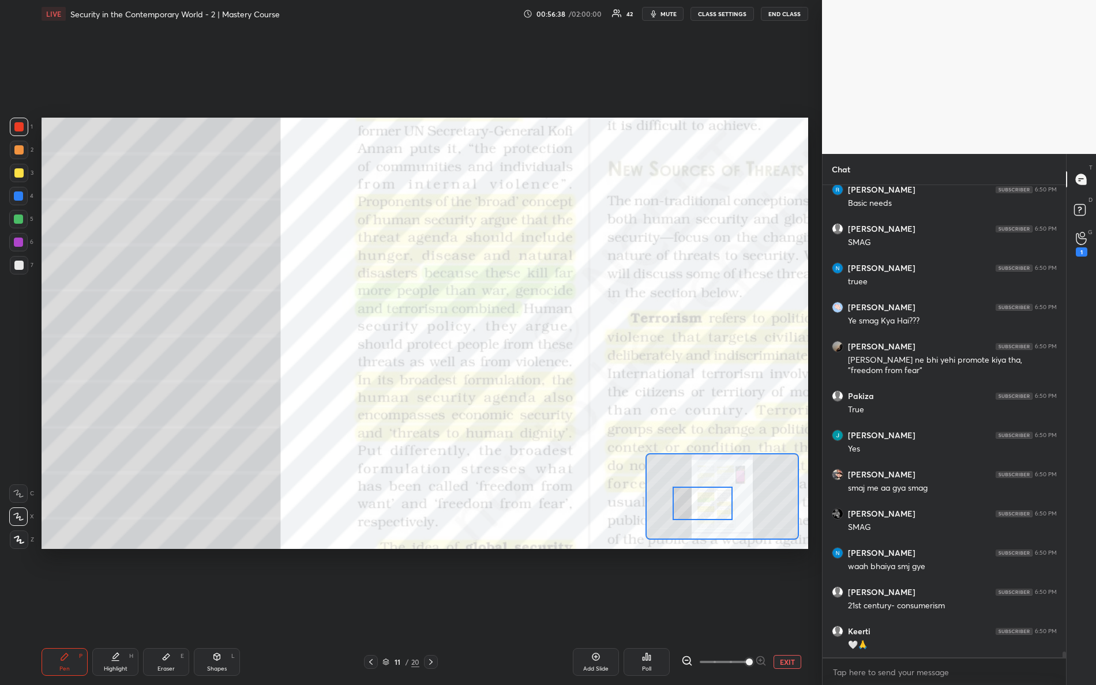
scroll to position [38083, 0]
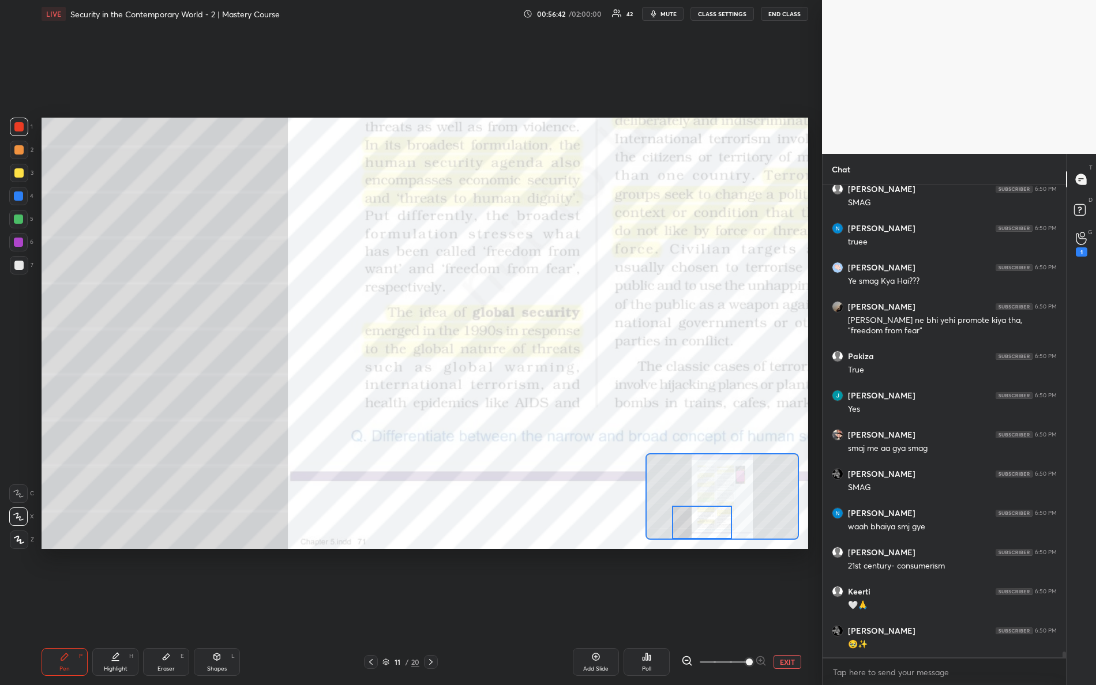
drag, startPoint x: 688, startPoint y: 497, endPoint x: 689, endPoint y: 520, distance: 23.1
click at [689, 520] on div at bounding box center [702, 522] width 61 height 33
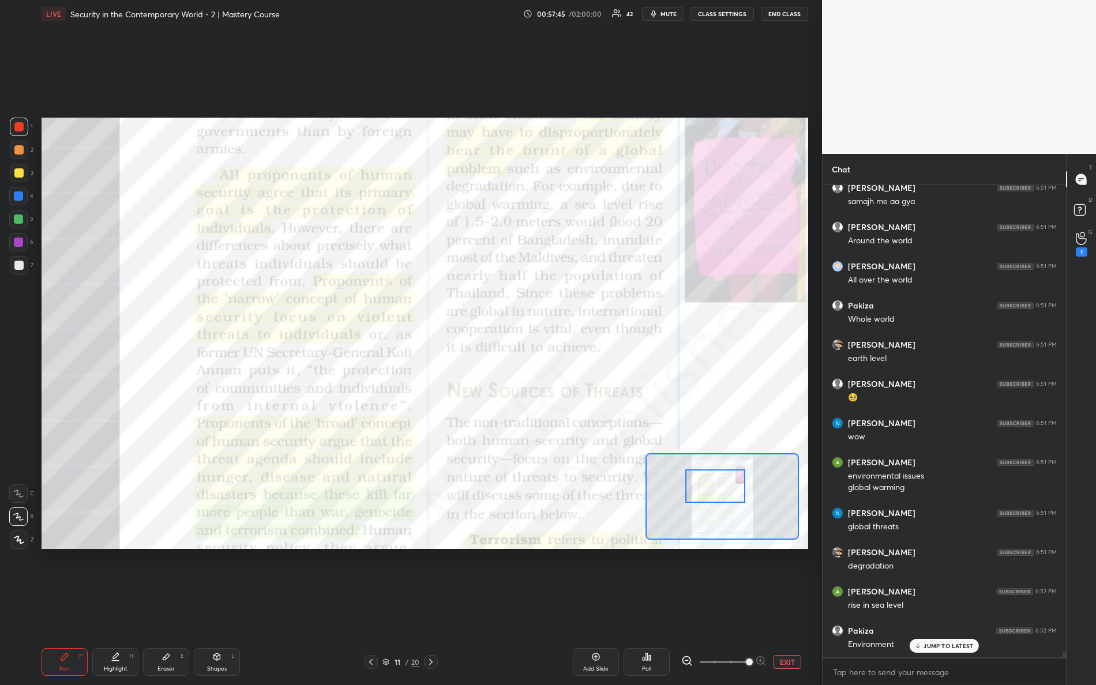
scroll to position [38918, 0]
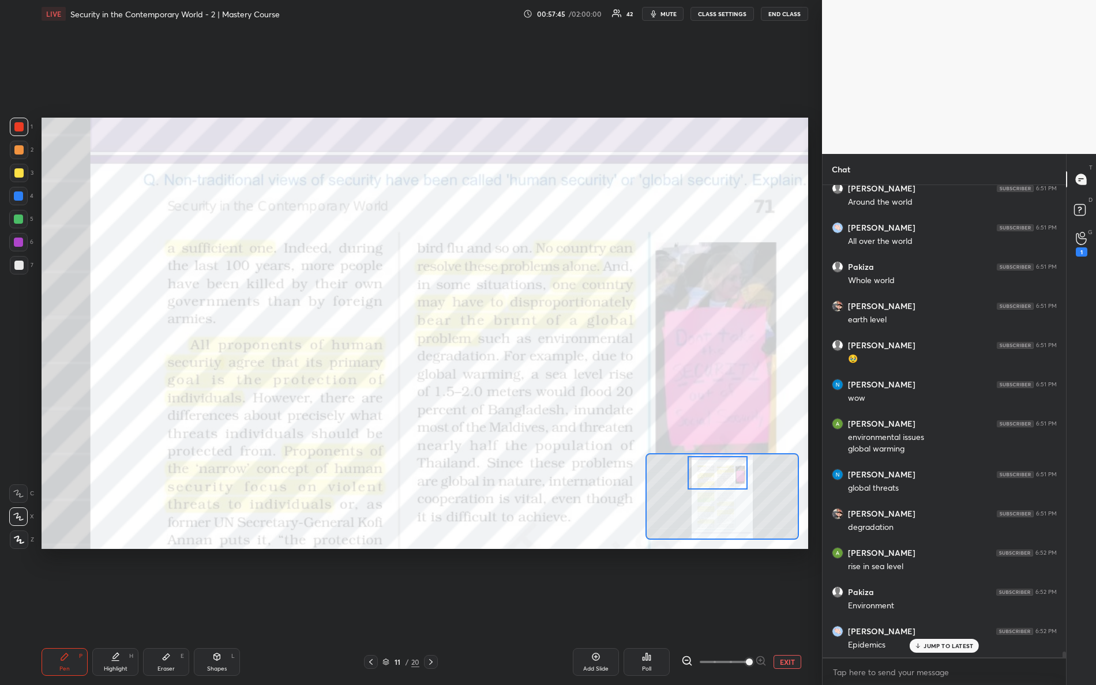
drag, startPoint x: 707, startPoint y: 517, endPoint x: 722, endPoint y: 468, distance: 51.4
click at [722, 468] on div at bounding box center [718, 472] width 61 height 33
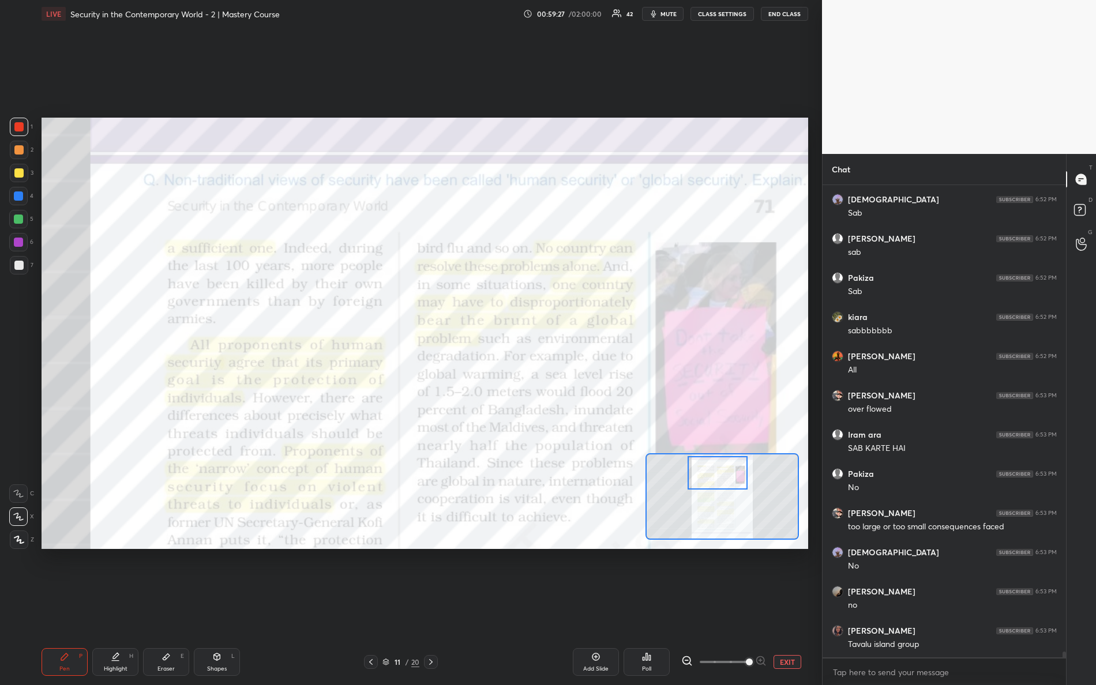
scroll to position [39791, 0]
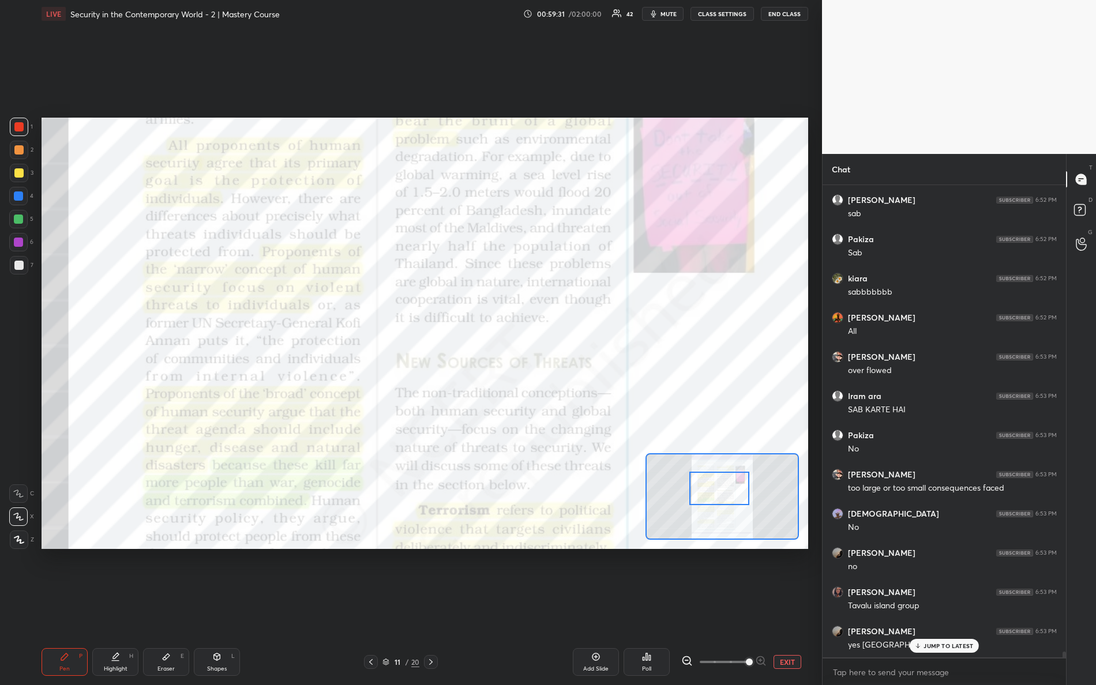
click at [716, 486] on div at bounding box center [719, 488] width 61 height 33
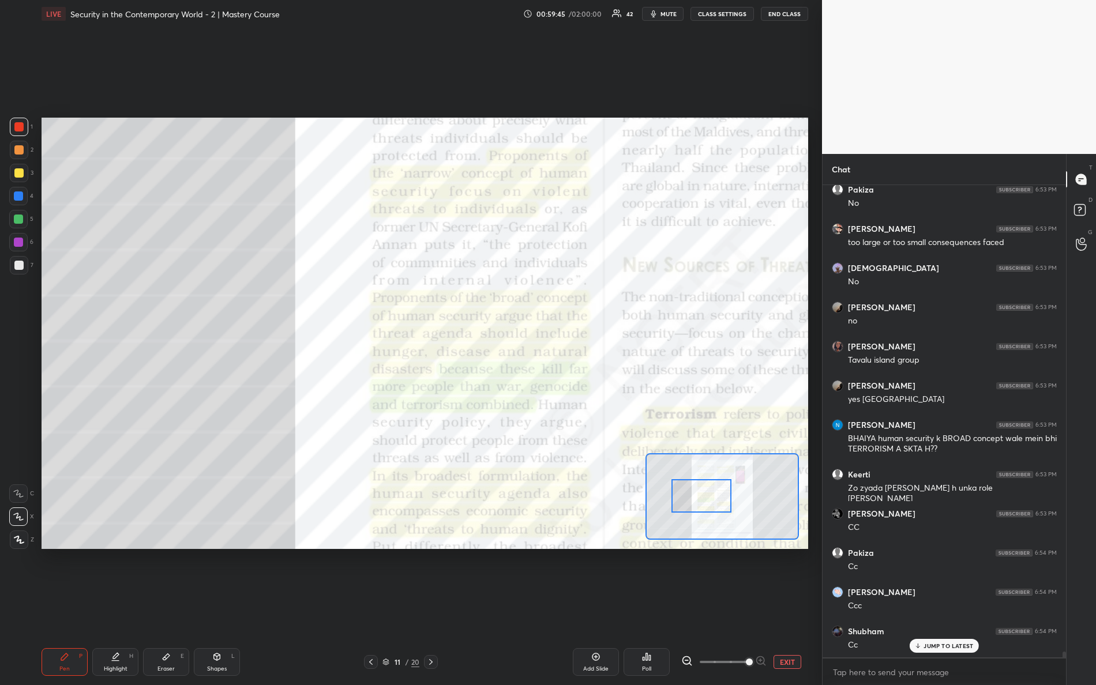
scroll to position [40116, 0]
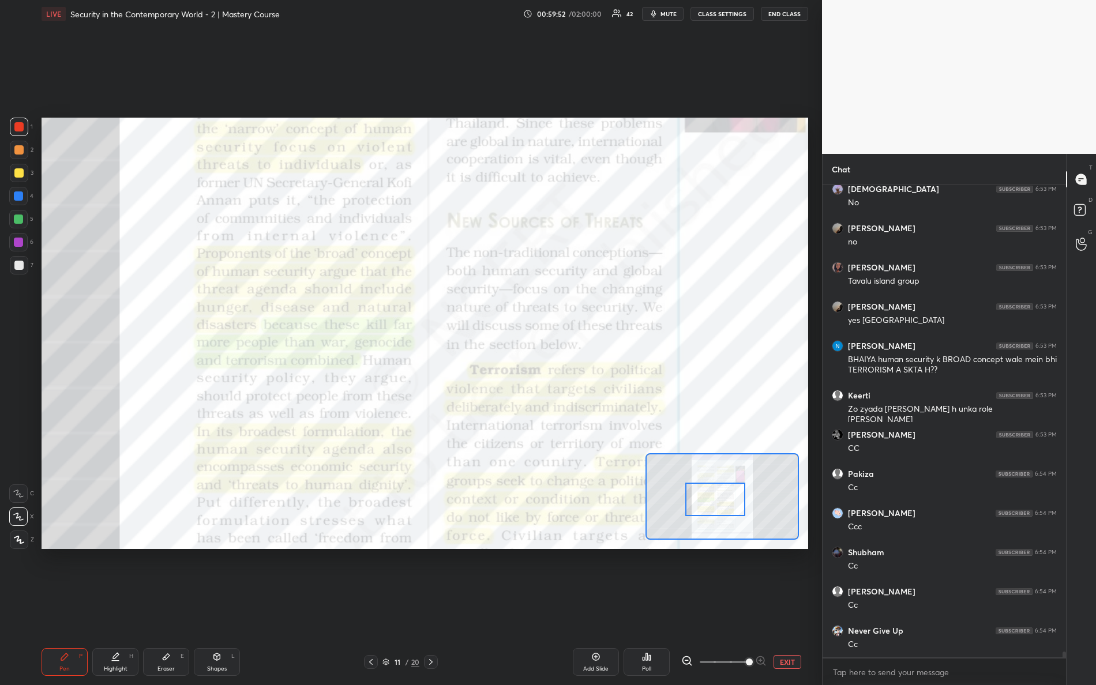
drag, startPoint x: 717, startPoint y: 481, endPoint x: 714, endPoint y: 489, distance: 8.8
click at [714, 493] on div at bounding box center [715, 499] width 61 height 33
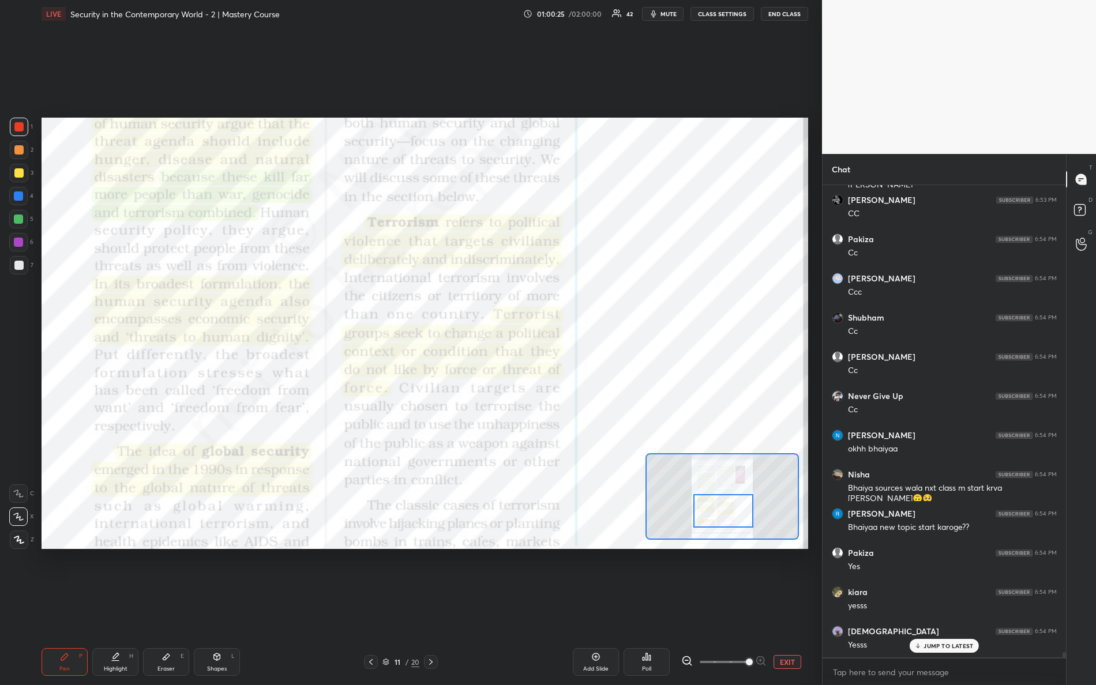
scroll to position [40391, 0]
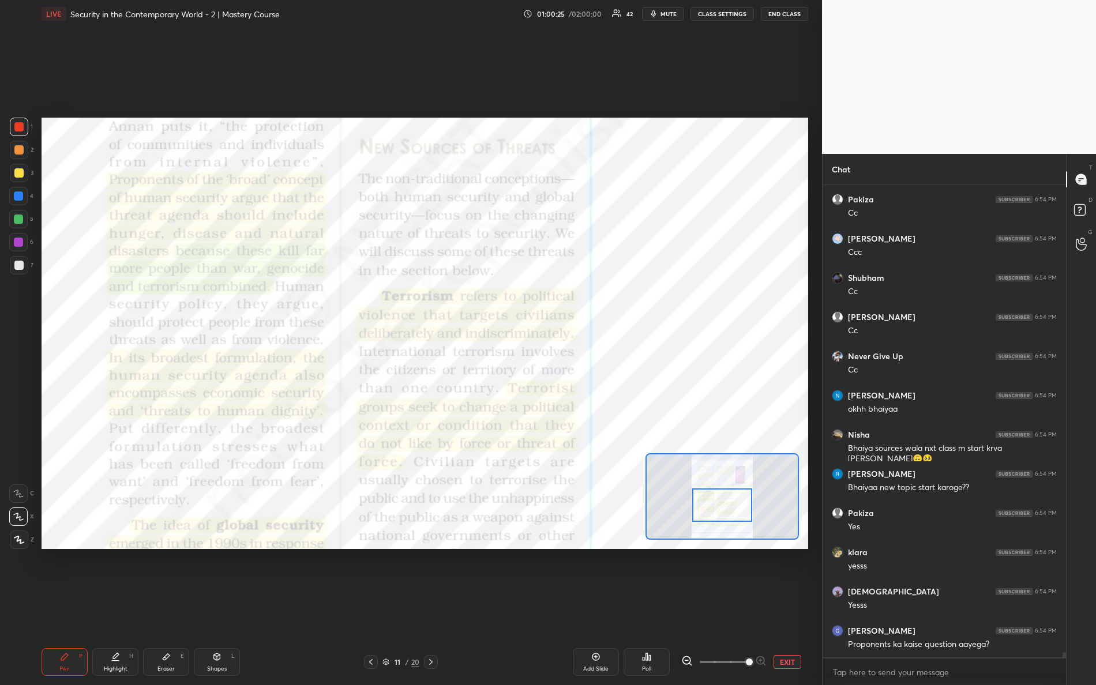
drag, startPoint x: 708, startPoint y: 491, endPoint x: 715, endPoint y: 497, distance: 9.0
click at [715, 497] on div at bounding box center [722, 505] width 61 height 33
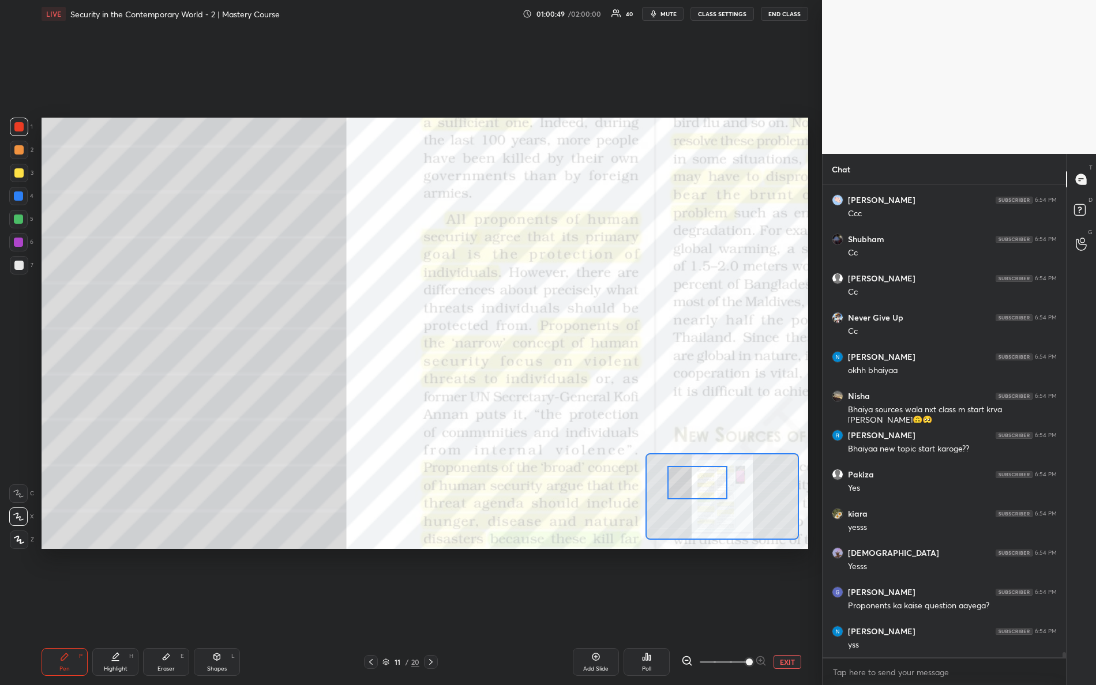
scroll to position [40469, 0]
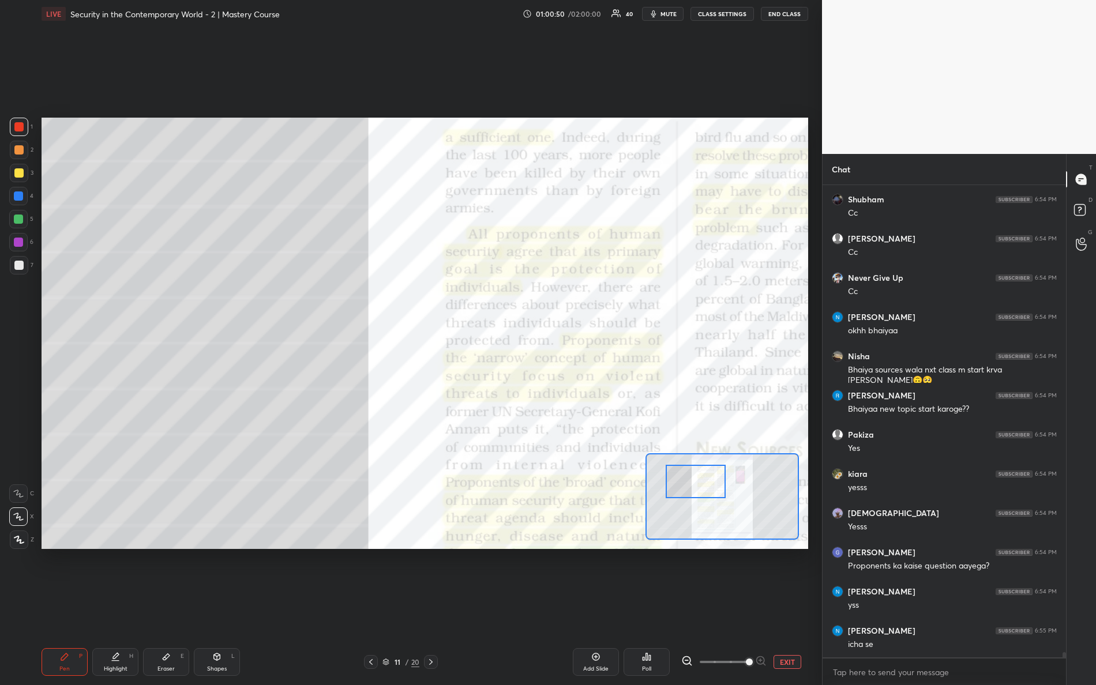
drag, startPoint x: 708, startPoint y: 493, endPoint x: 680, endPoint y: 469, distance: 37.3
click at [680, 469] on div at bounding box center [696, 481] width 61 height 33
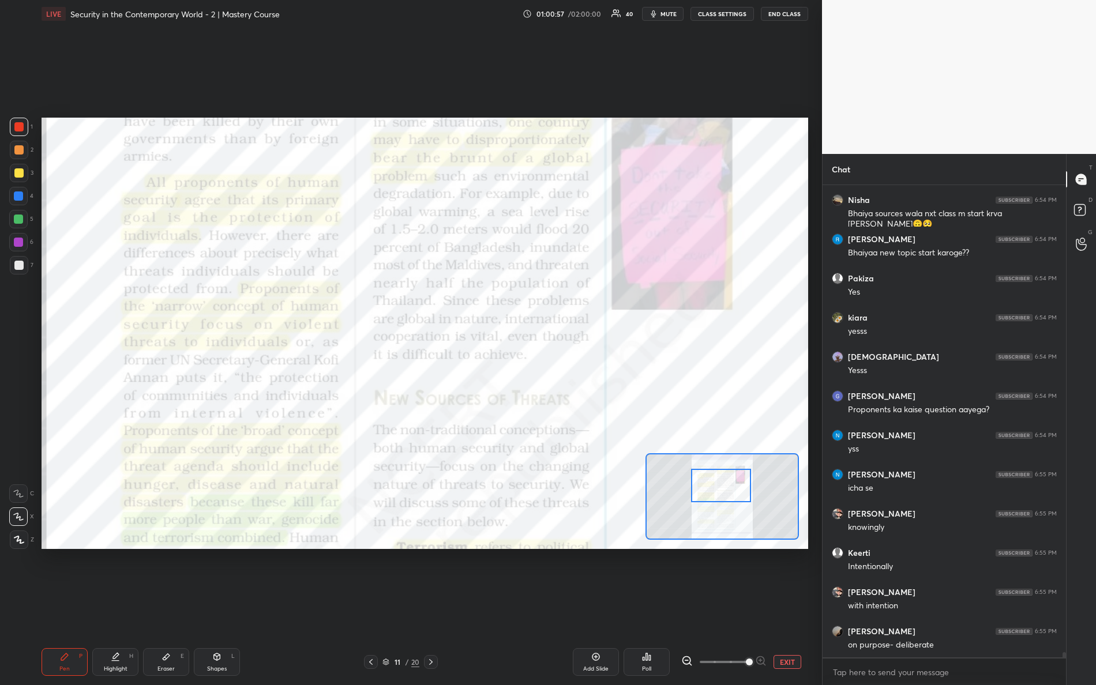
scroll to position [40665, 0]
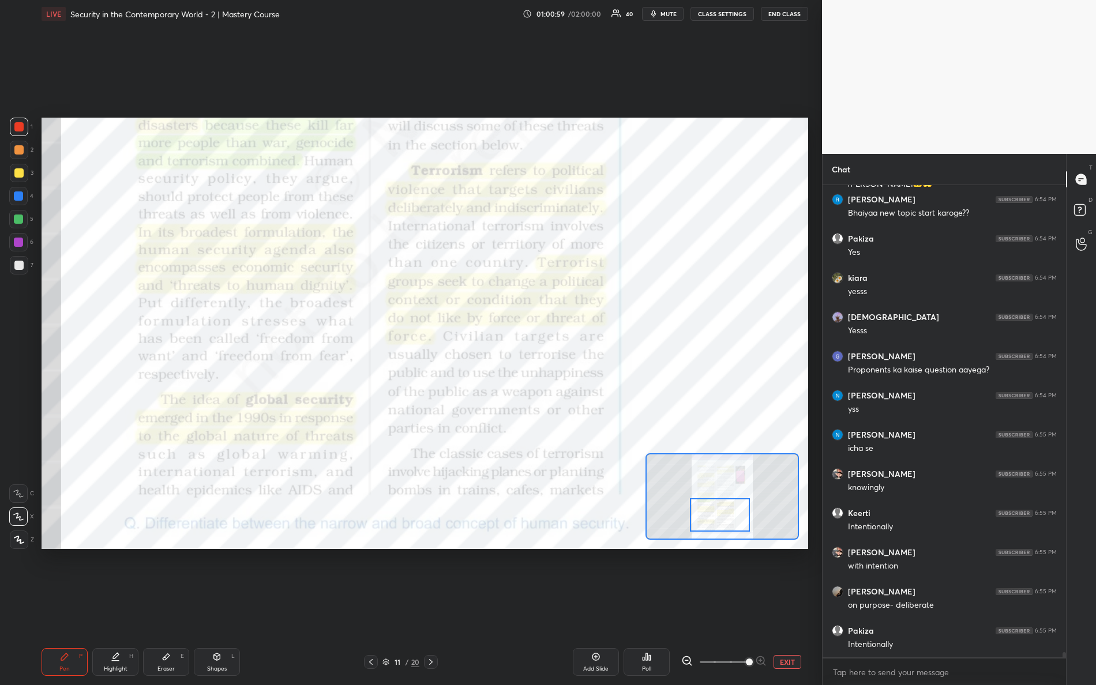
drag, startPoint x: 689, startPoint y: 479, endPoint x: 717, endPoint y: 504, distance: 37.2
click at [715, 512] on div at bounding box center [720, 514] width 61 height 33
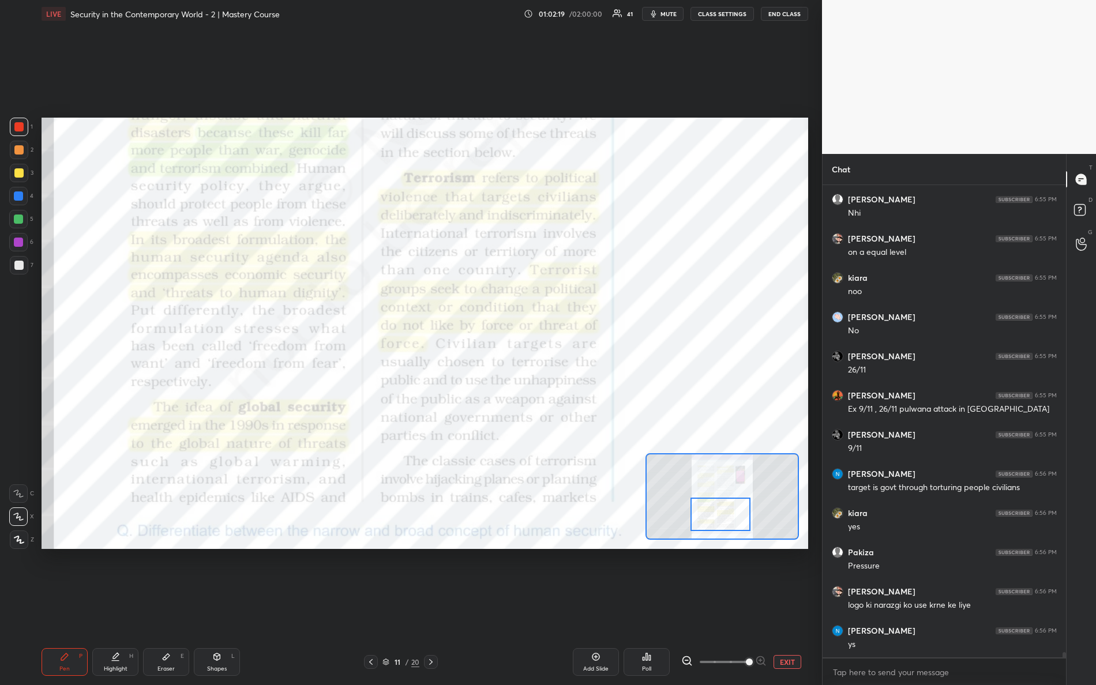
scroll to position [41489, 0]
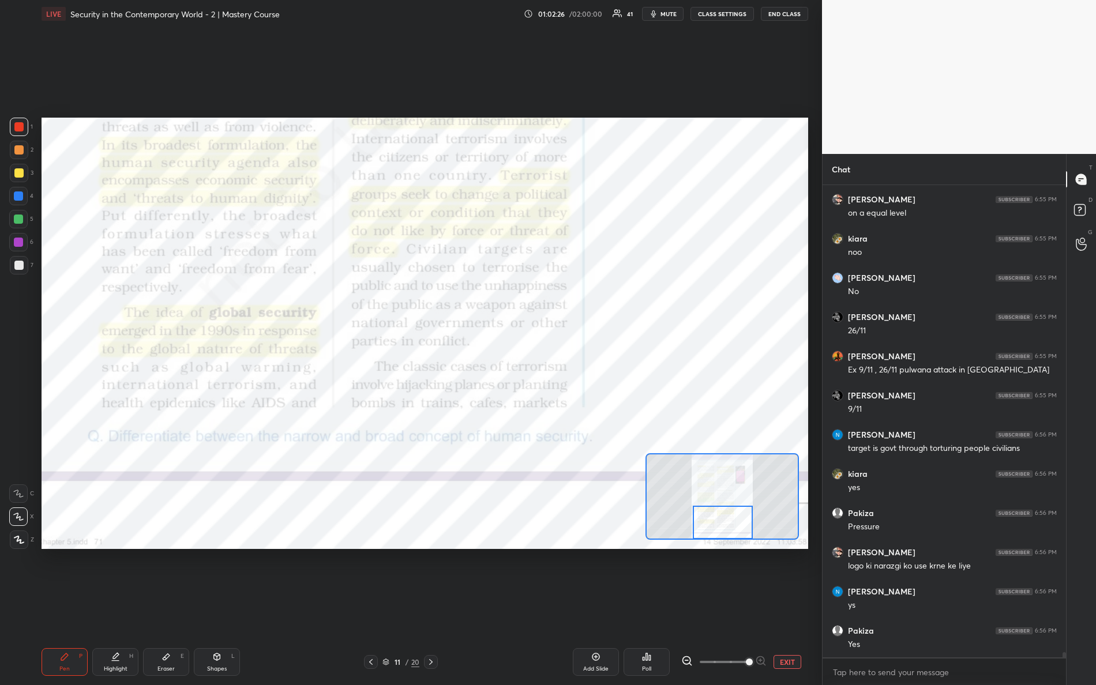
drag, startPoint x: 721, startPoint y: 511, endPoint x: 728, endPoint y: 525, distance: 16.0
click at [726, 524] on div at bounding box center [723, 522] width 61 height 33
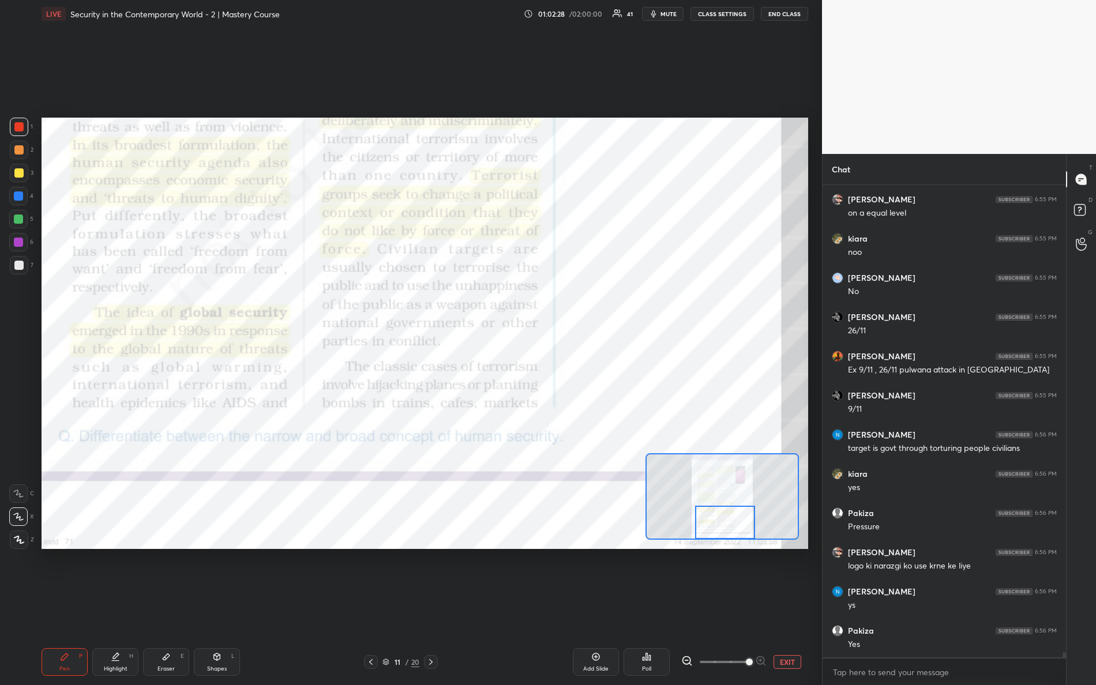
scroll to position [41528, 0]
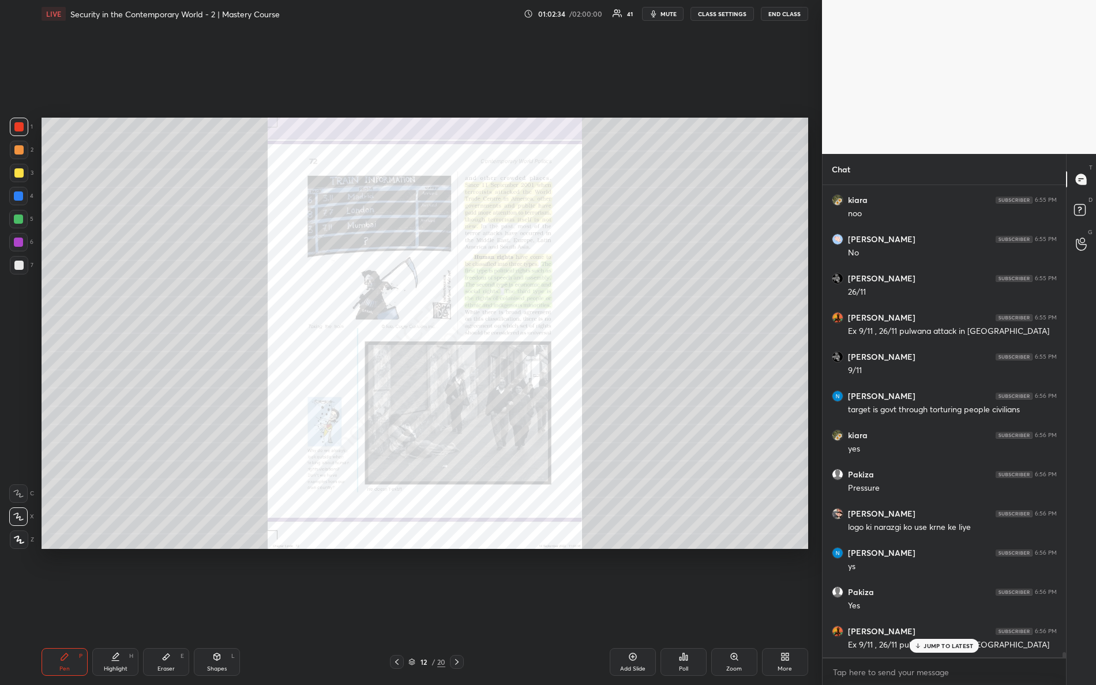
drag, startPoint x: 741, startPoint y: 659, endPoint x: 722, endPoint y: 621, distance: 42.0
click at [740, 606] on div "Zoom" at bounding box center [734, 662] width 46 height 28
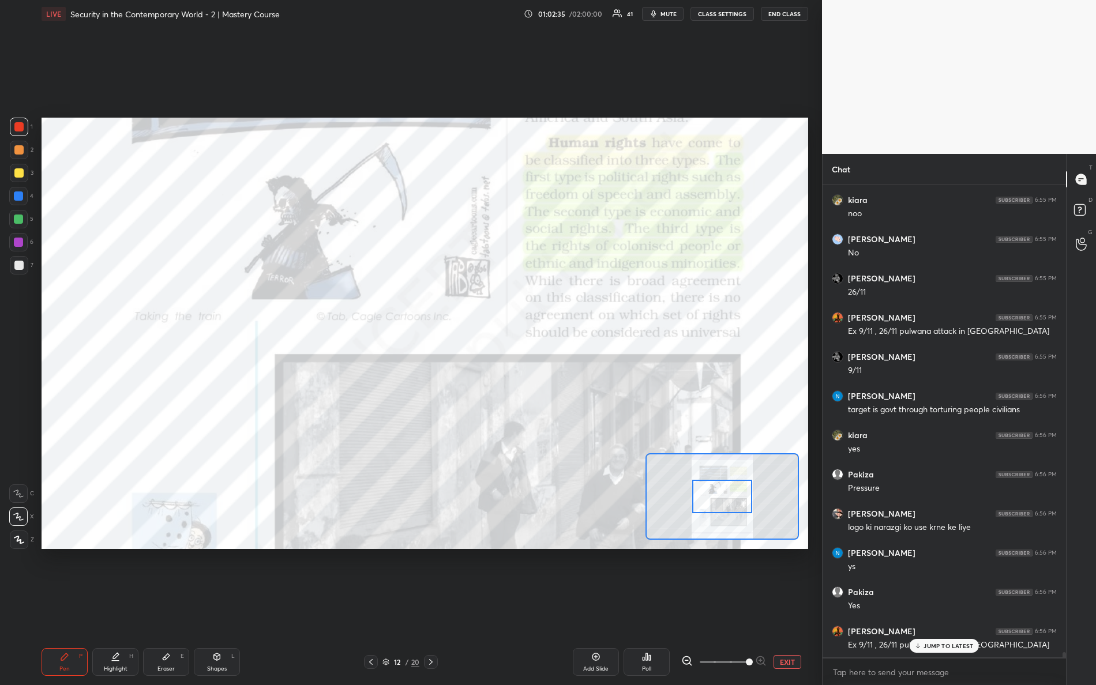
drag, startPoint x: 743, startPoint y: 667, endPoint x: 791, endPoint y: 624, distance: 64.5
click at [793, 606] on div "Pen P Highlight H Eraser E Shapes L 12 / 20 Add Slide Poll EXIT" at bounding box center [425, 662] width 767 height 46
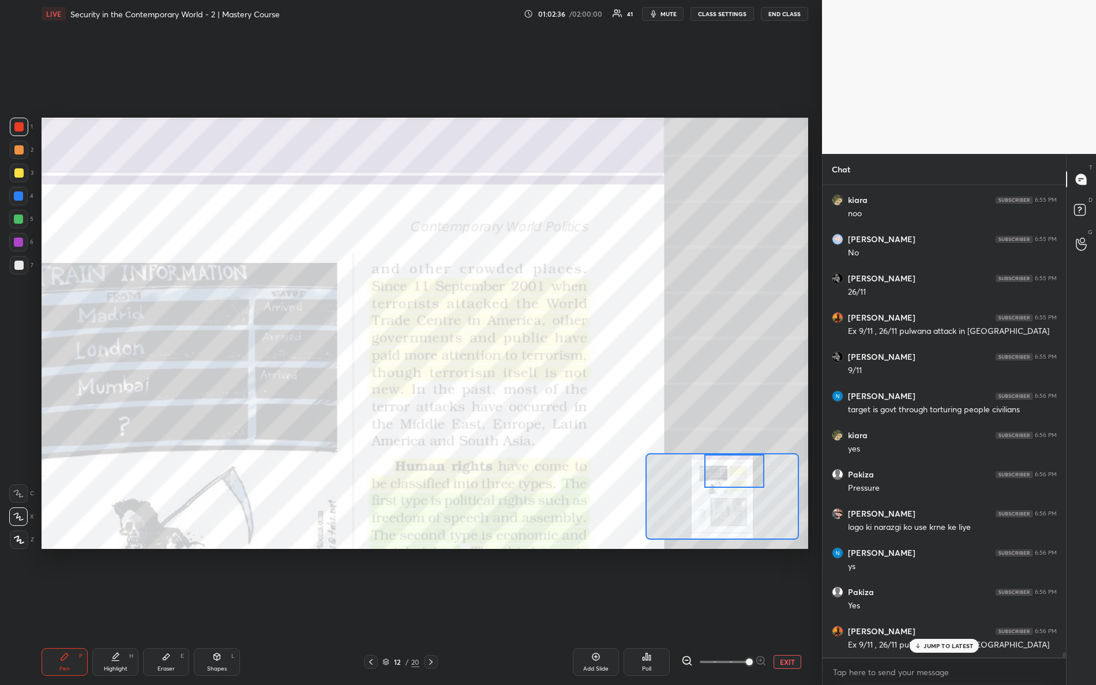
drag, startPoint x: 714, startPoint y: 491, endPoint x: 726, endPoint y: 462, distance: 31.5
click at [726, 462] on div at bounding box center [734, 471] width 61 height 33
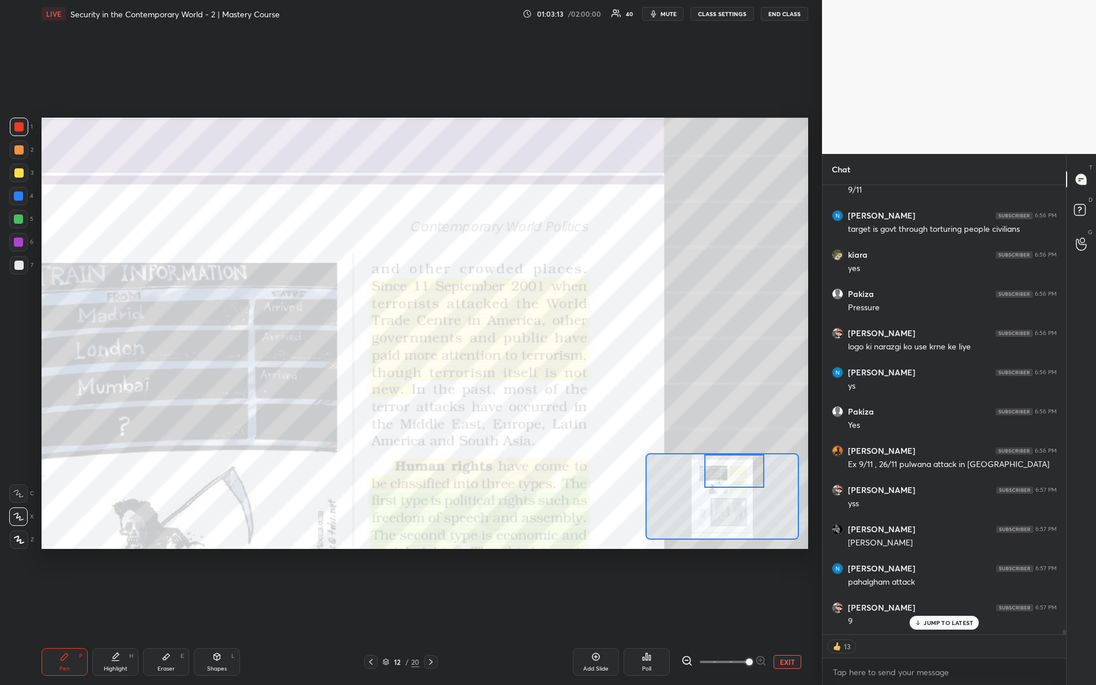
scroll to position [41747, 0]
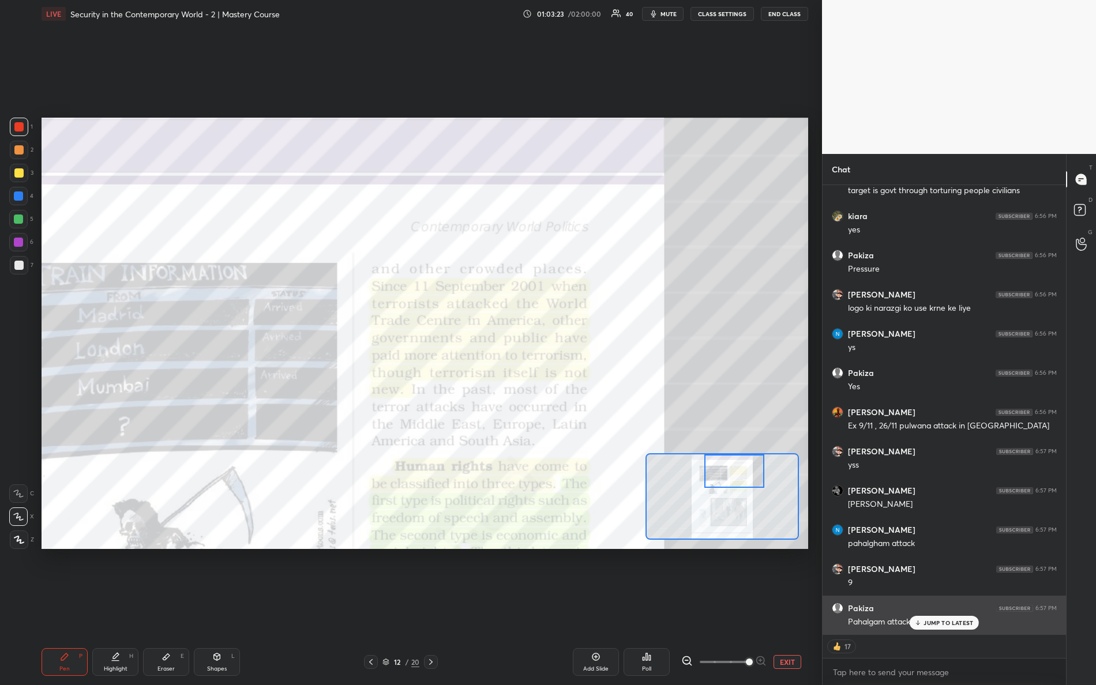
click at [922, 606] on div "JUMP TO LATEST" at bounding box center [944, 623] width 69 height 14
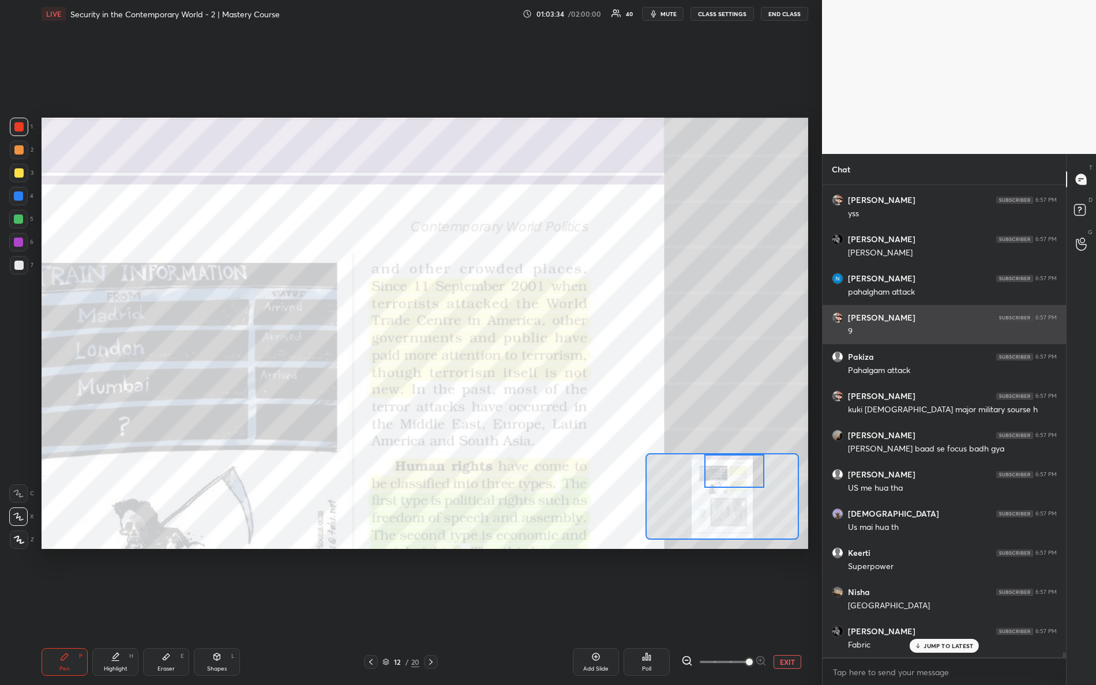
scroll to position [42038, 0]
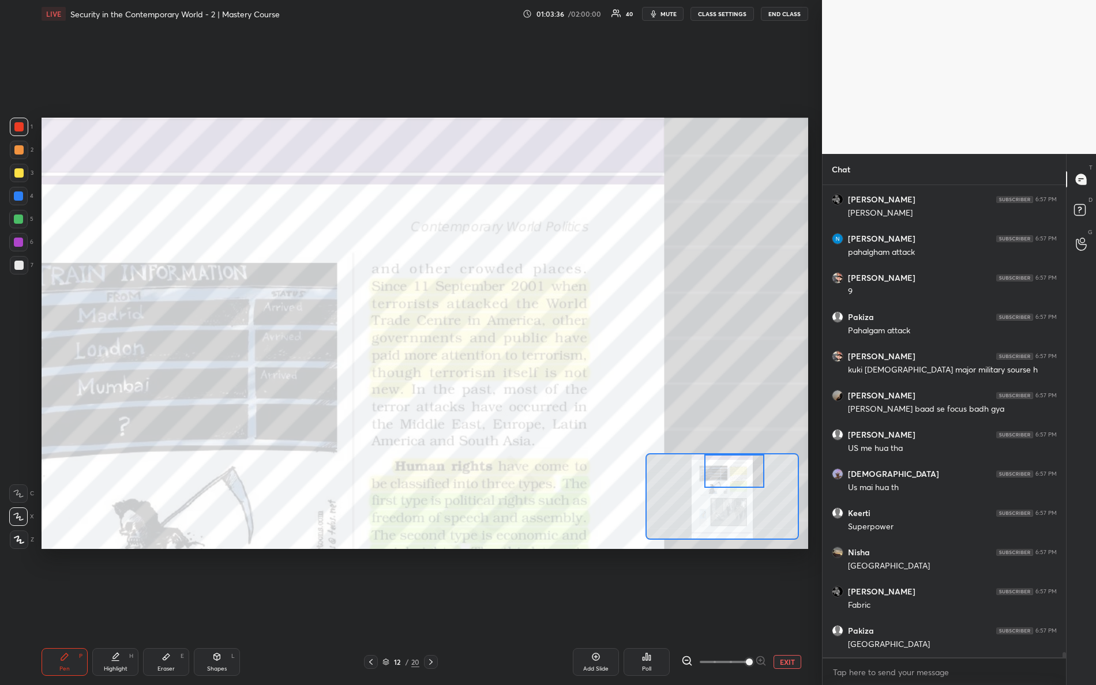
click at [276, 541] on div "Setting up your live class Poll for secs No correct answer Start poll" at bounding box center [425, 333] width 776 height 611
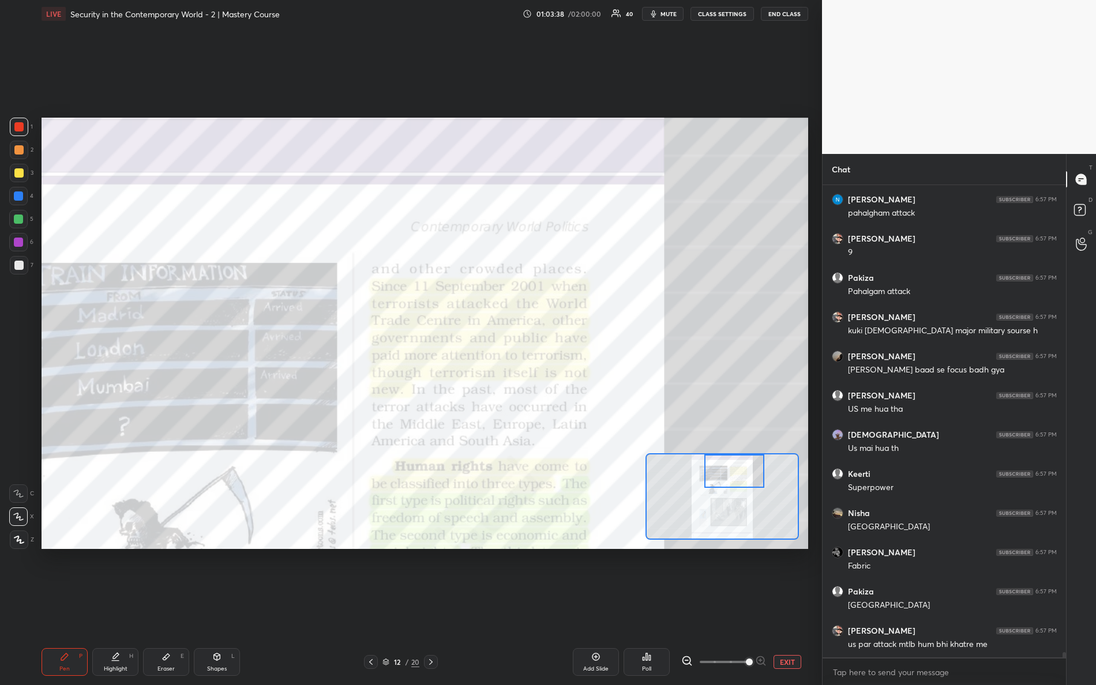
scroll to position [42116, 0]
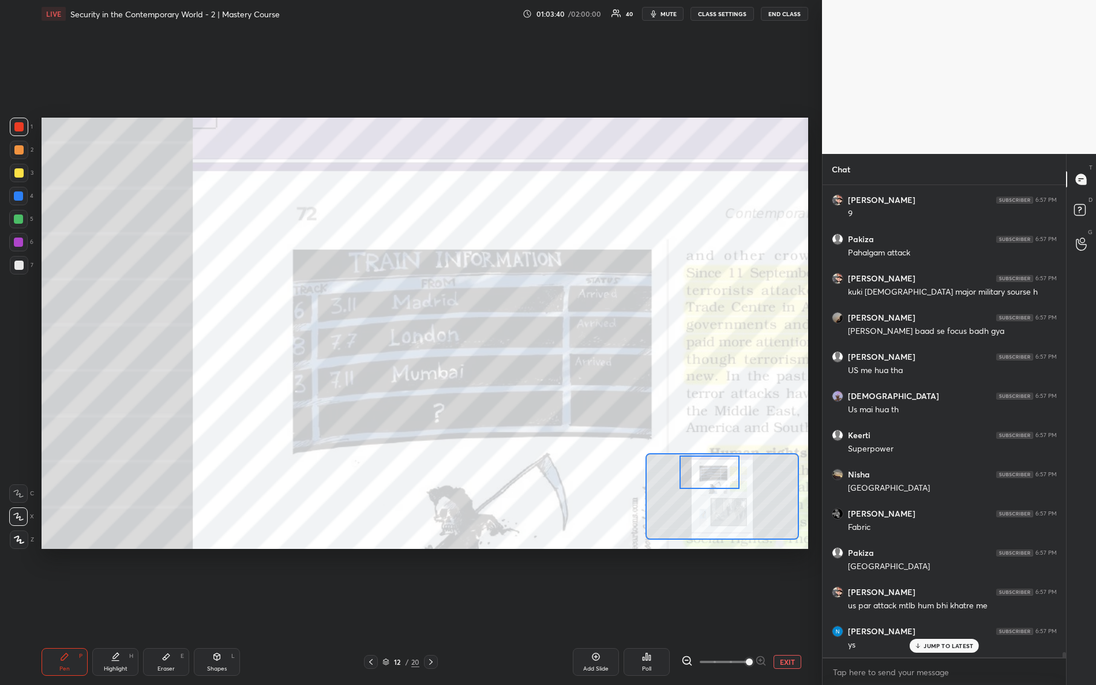
drag, startPoint x: 732, startPoint y: 485, endPoint x: 682, endPoint y: 463, distance: 55.0
click at [707, 488] on div at bounding box center [710, 472] width 61 height 33
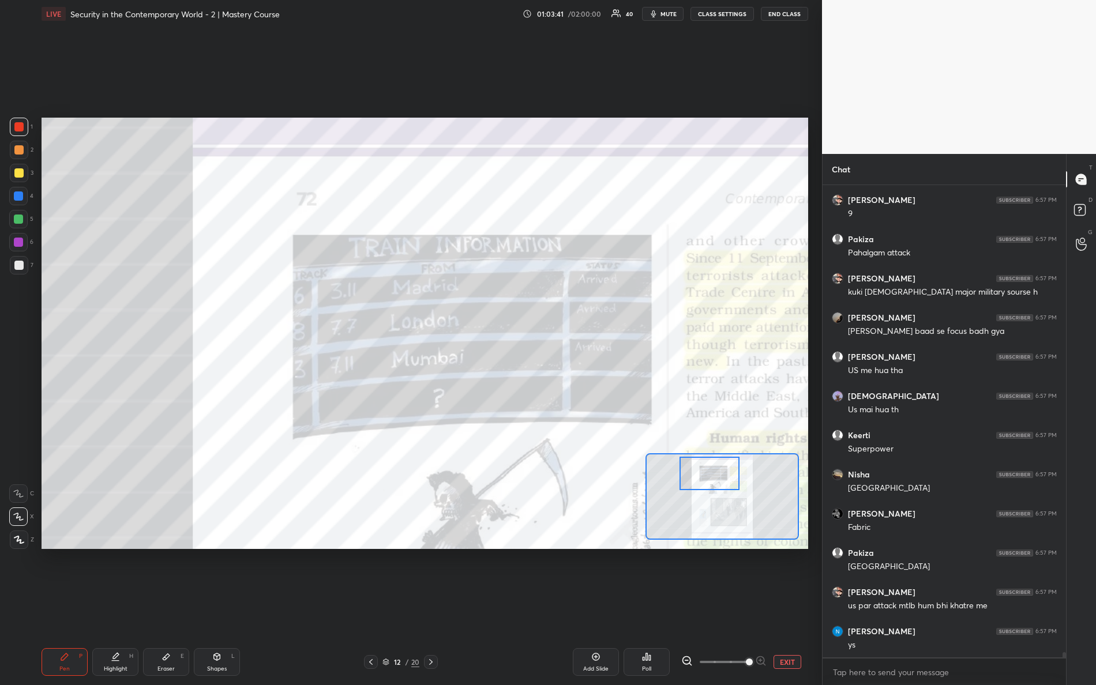
scroll to position [42156, 0]
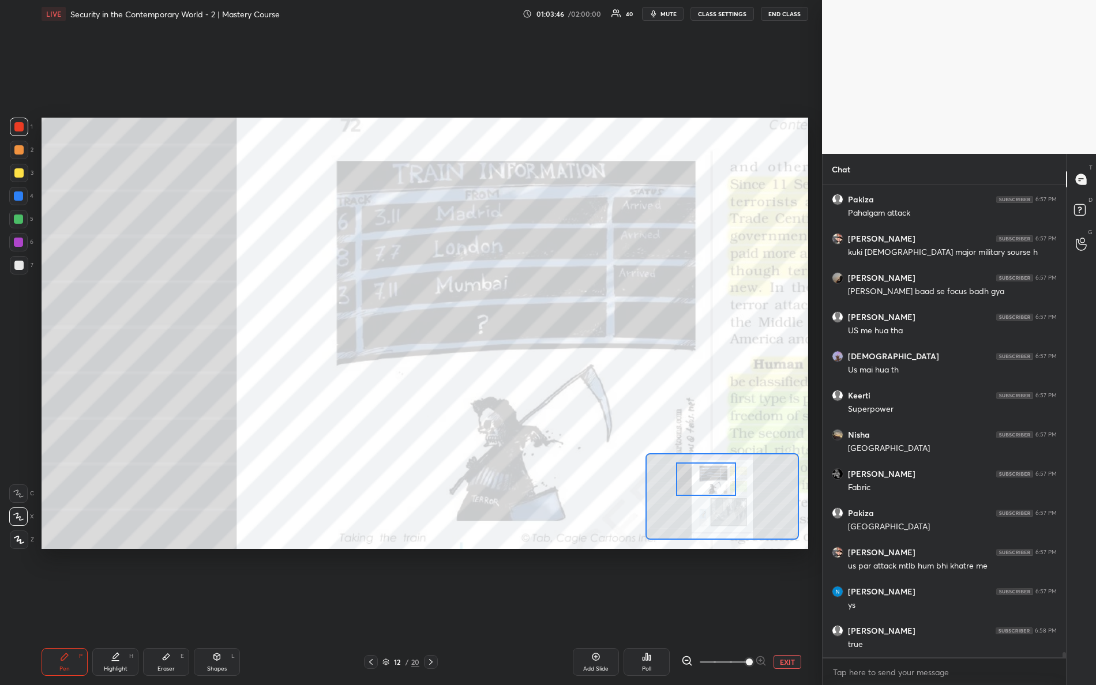
click at [692, 471] on div at bounding box center [706, 479] width 61 height 33
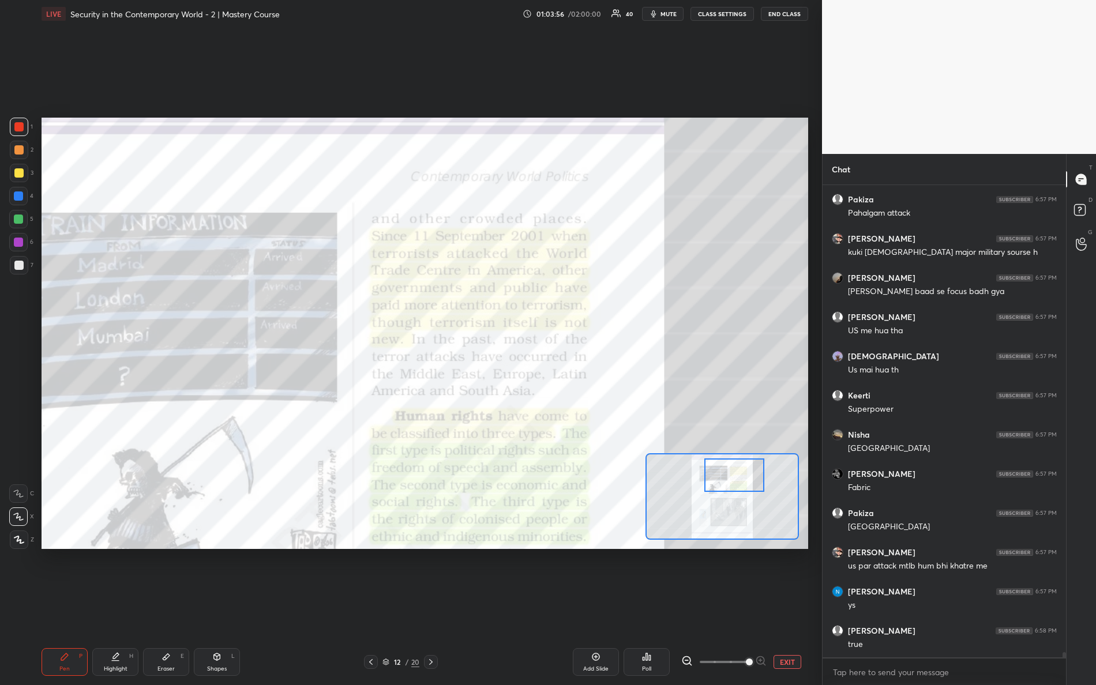
drag, startPoint x: 697, startPoint y: 472, endPoint x: 719, endPoint y: 459, distance: 26.1
click at [725, 470] on div at bounding box center [734, 475] width 61 height 33
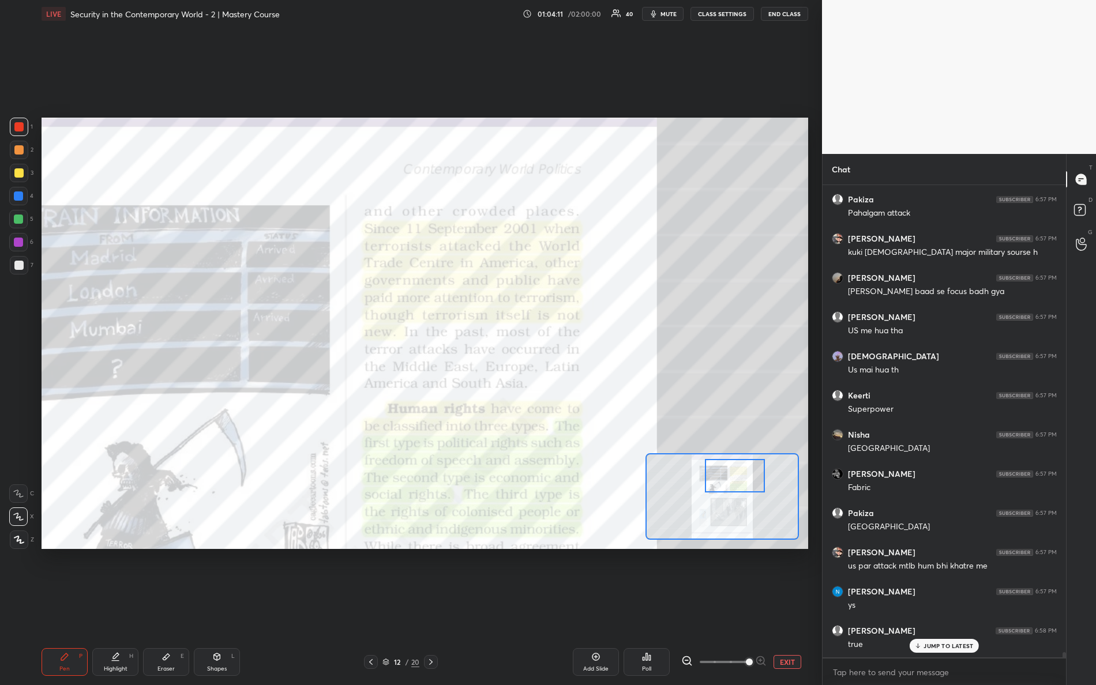
scroll to position [42194, 0]
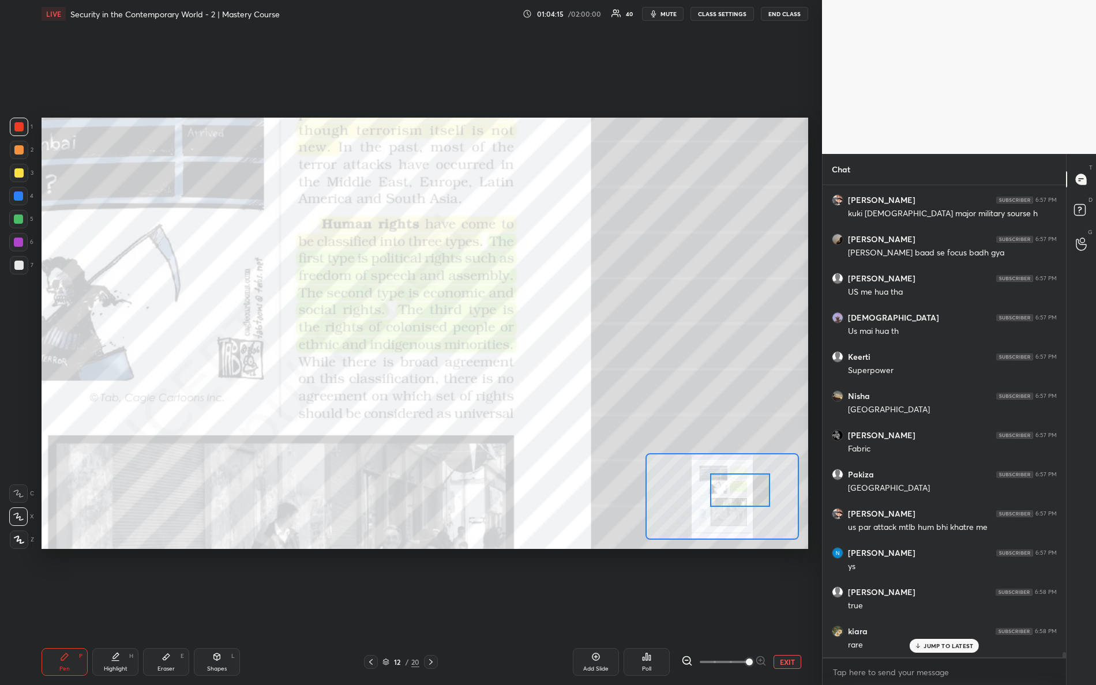
drag, startPoint x: 725, startPoint y: 475, endPoint x: 731, endPoint y: 489, distance: 15.8
click at [730, 489] on div at bounding box center [740, 490] width 61 height 33
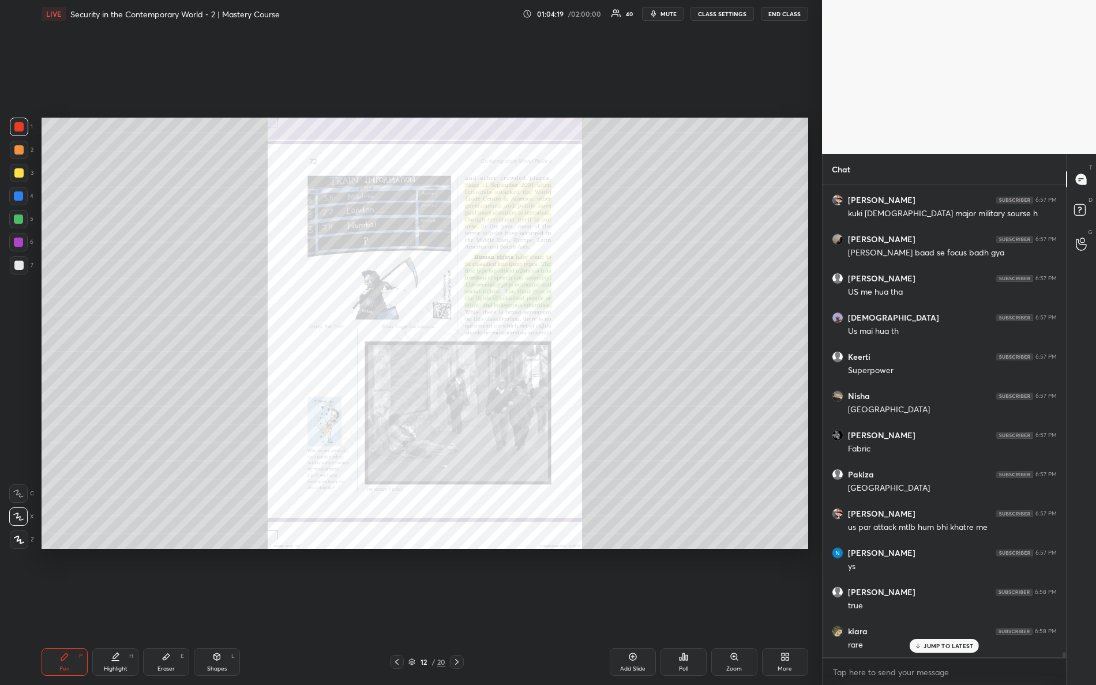
scroll to position [42234, 0]
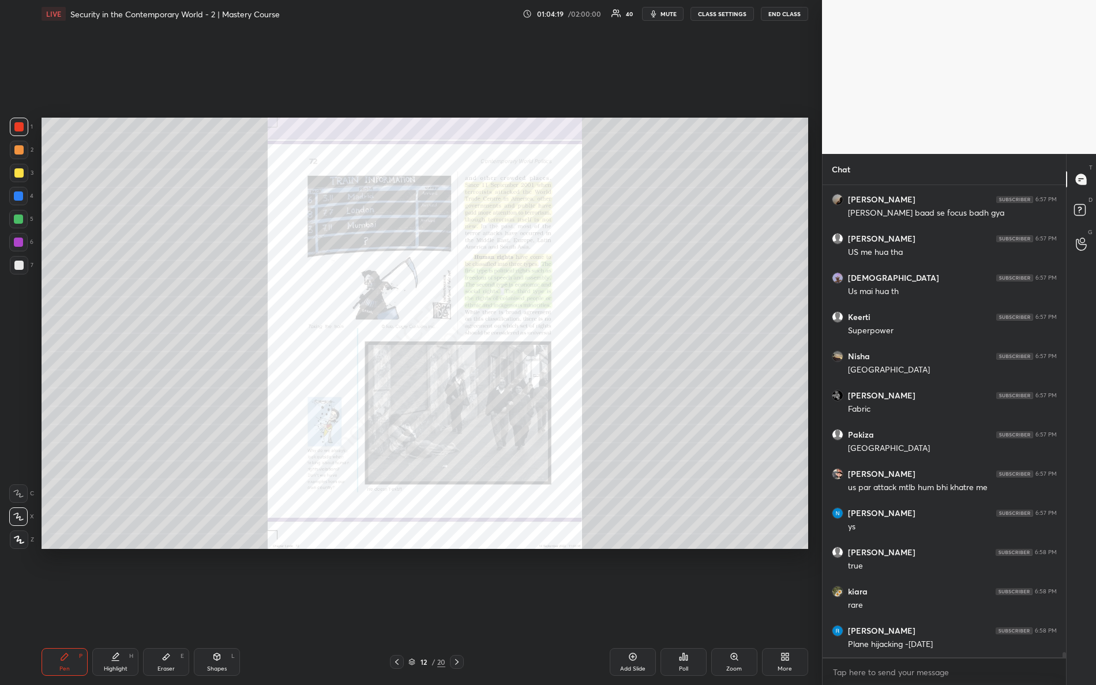
click at [727, 606] on div "Zoom" at bounding box center [734, 662] width 46 height 28
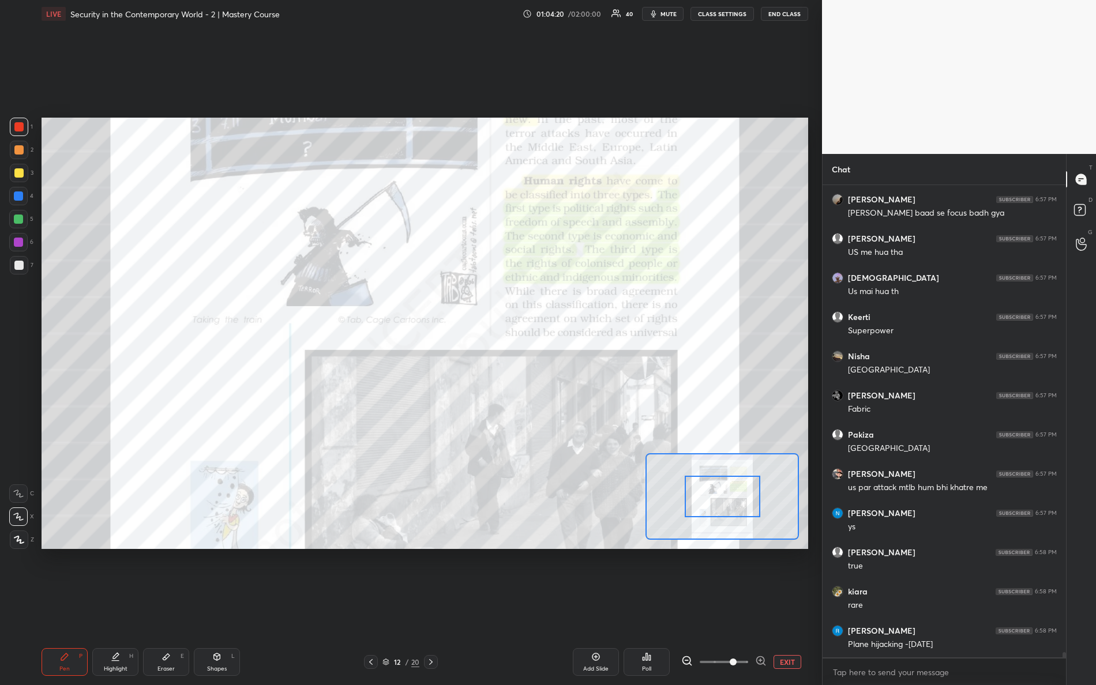
drag, startPoint x: 731, startPoint y: 660, endPoint x: 745, endPoint y: 549, distance: 111.6
click at [783, 606] on div "EXIT" at bounding box center [744, 662] width 127 height 14
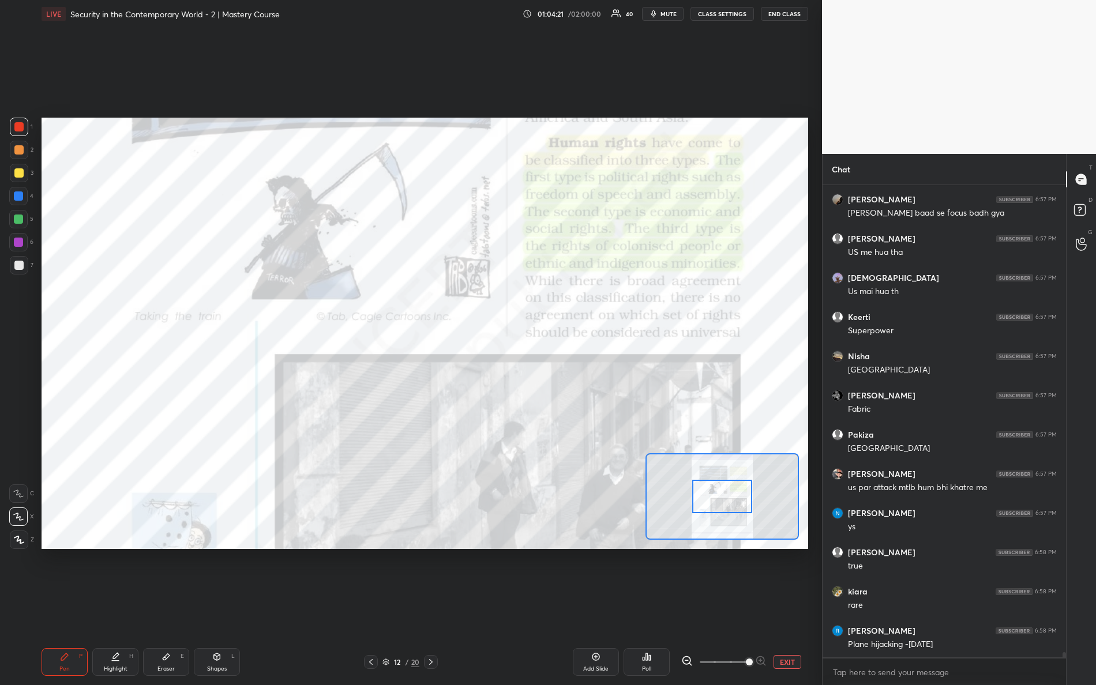
scroll to position [42273, 0]
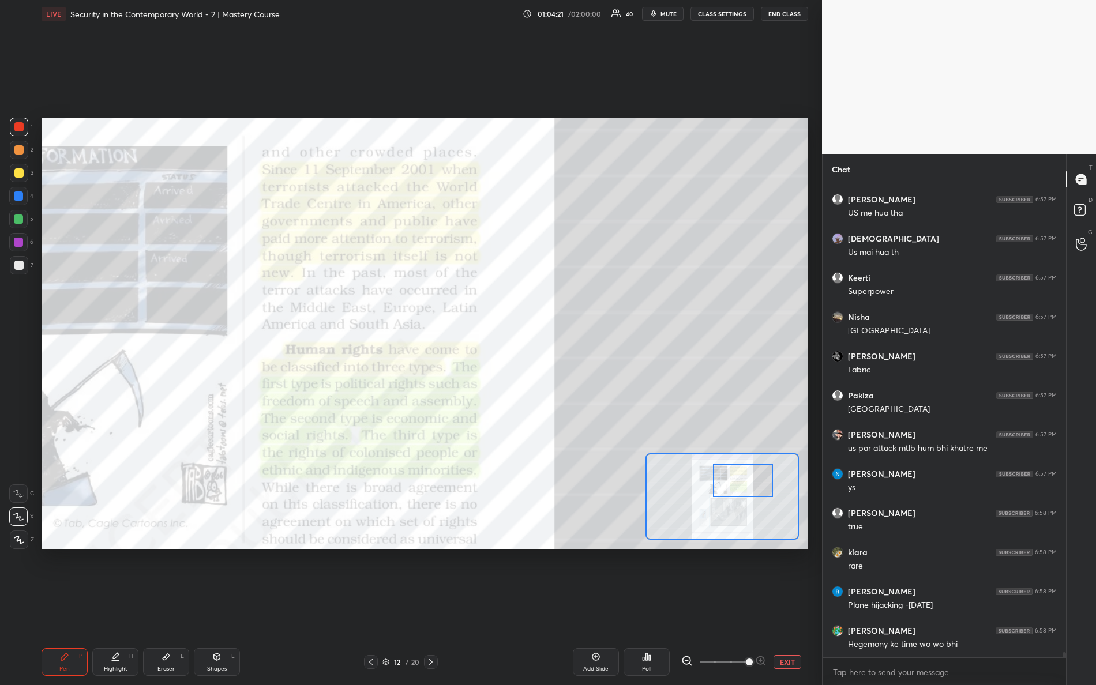
drag, startPoint x: 702, startPoint y: 496, endPoint x: 712, endPoint y: 472, distance: 25.3
click at [721, 482] on div at bounding box center [743, 480] width 61 height 33
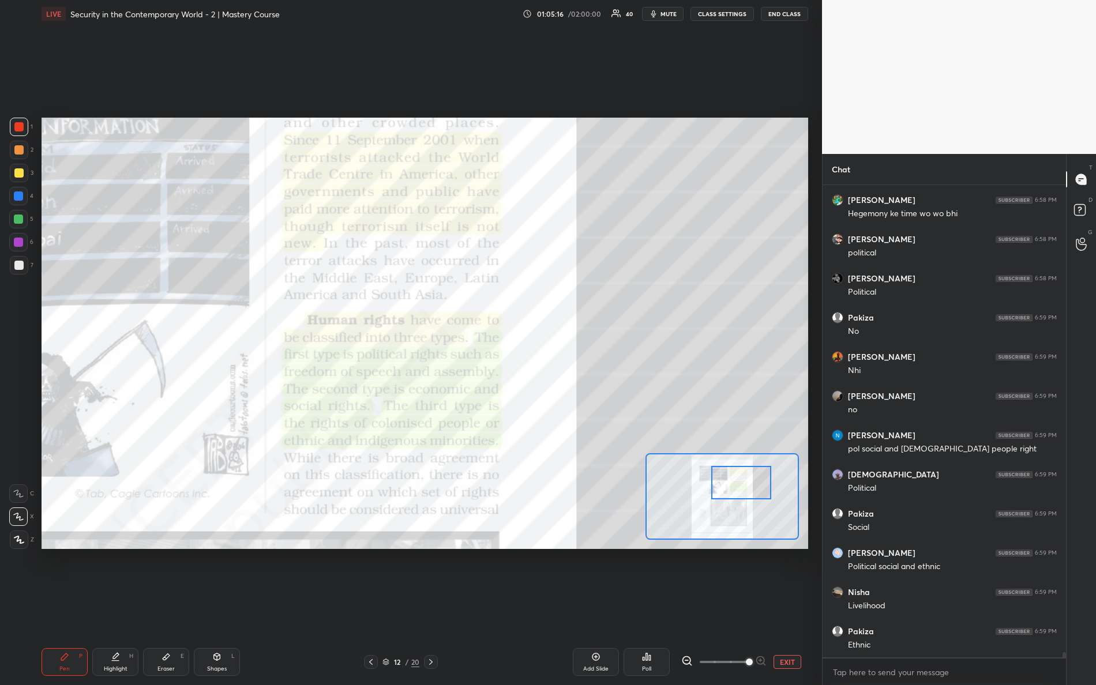
scroll to position [42744, 0]
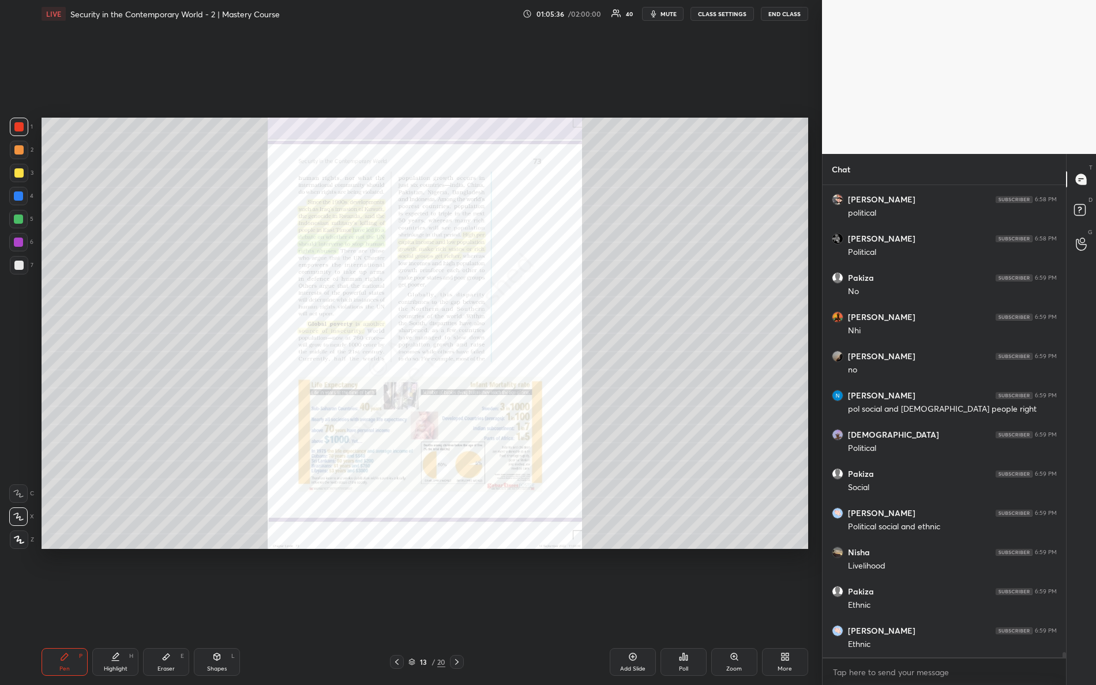
click at [732, 606] on icon at bounding box center [734, 656] width 9 height 9
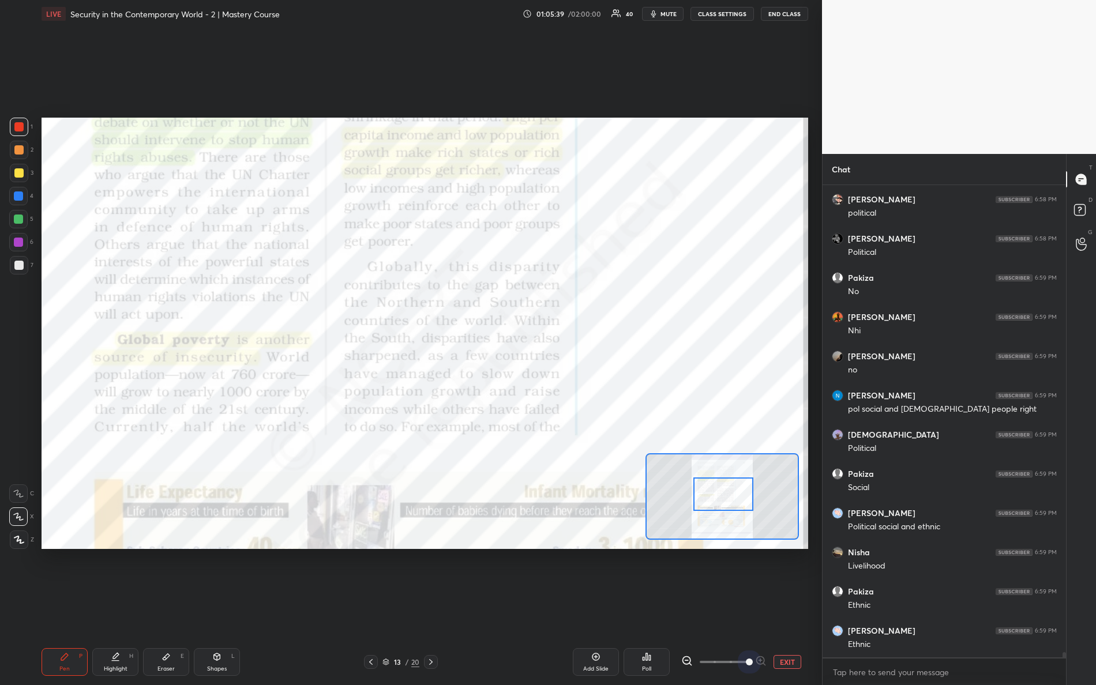
drag, startPoint x: 720, startPoint y: 657, endPoint x: 792, endPoint y: 659, distance: 71.5
click at [781, 606] on div "EXIT" at bounding box center [744, 662] width 127 height 14
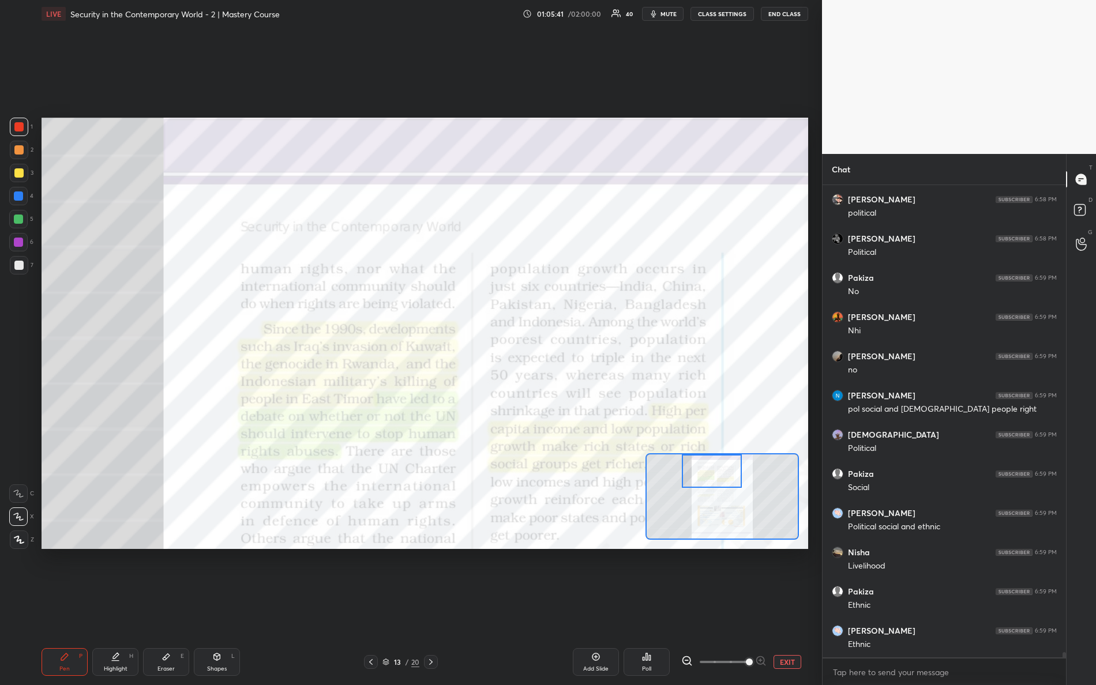
drag, startPoint x: 714, startPoint y: 496, endPoint x: 701, endPoint y: 464, distance: 33.6
click at [703, 464] on div at bounding box center [712, 471] width 61 height 33
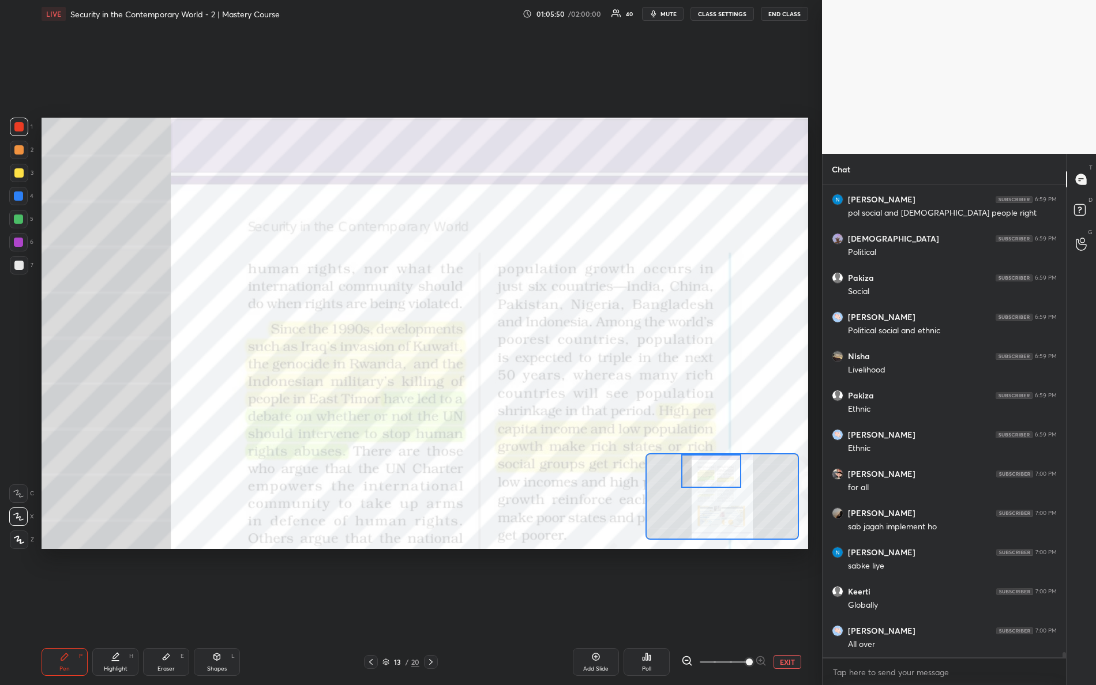
scroll to position [42979, 0]
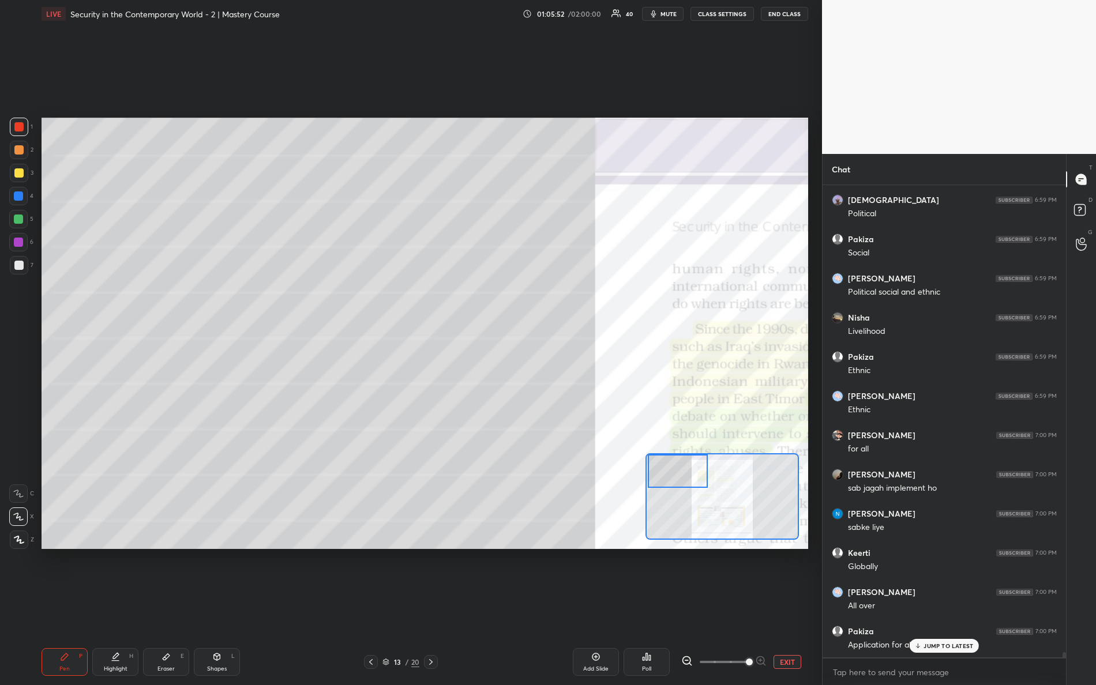
drag, startPoint x: 718, startPoint y: 468, endPoint x: 685, endPoint y: 459, distance: 34.2
click at [683, 466] on div at bounding box center [678, 471] width 61 height 33
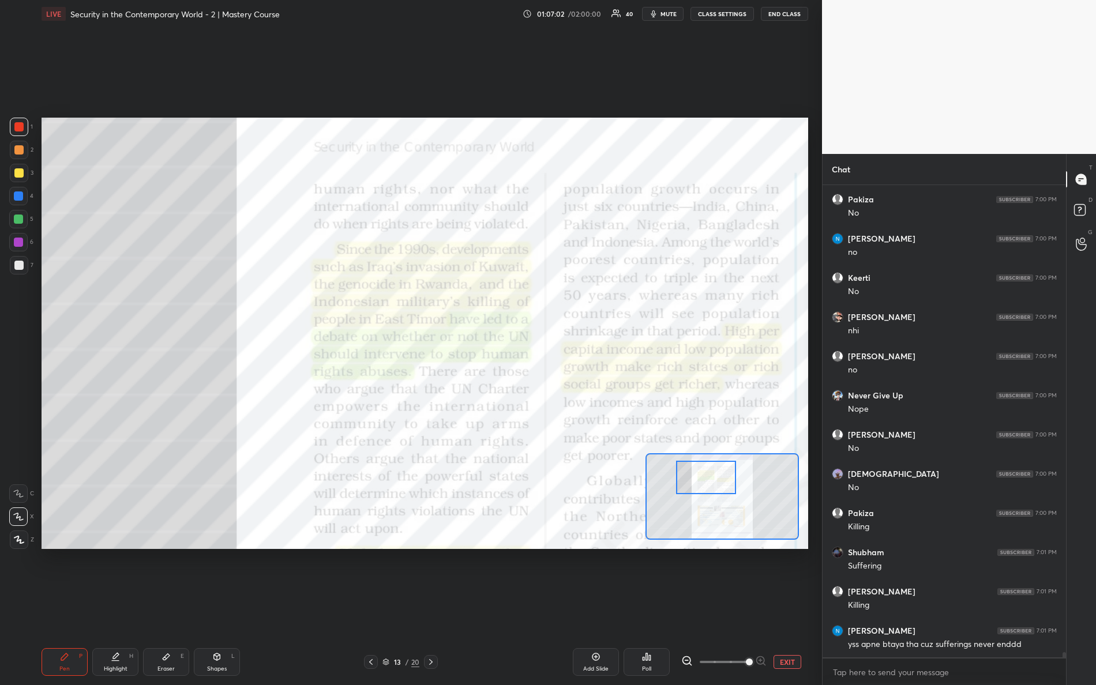
scroll to position [43646, 0]
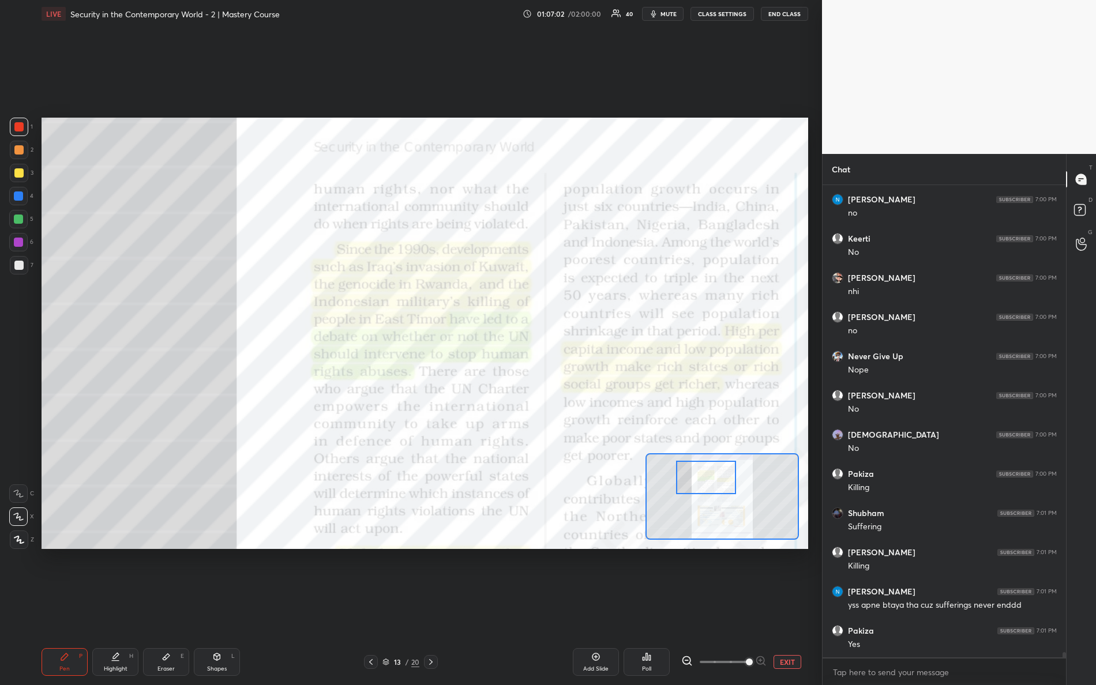
drag, startPoint x: 675, startPoint y: 468, endPoint x: 700, endPoint y: 466, distance: 24.9
click at [704, 475] on div at bounding box center [706, 477] width 61 height 33
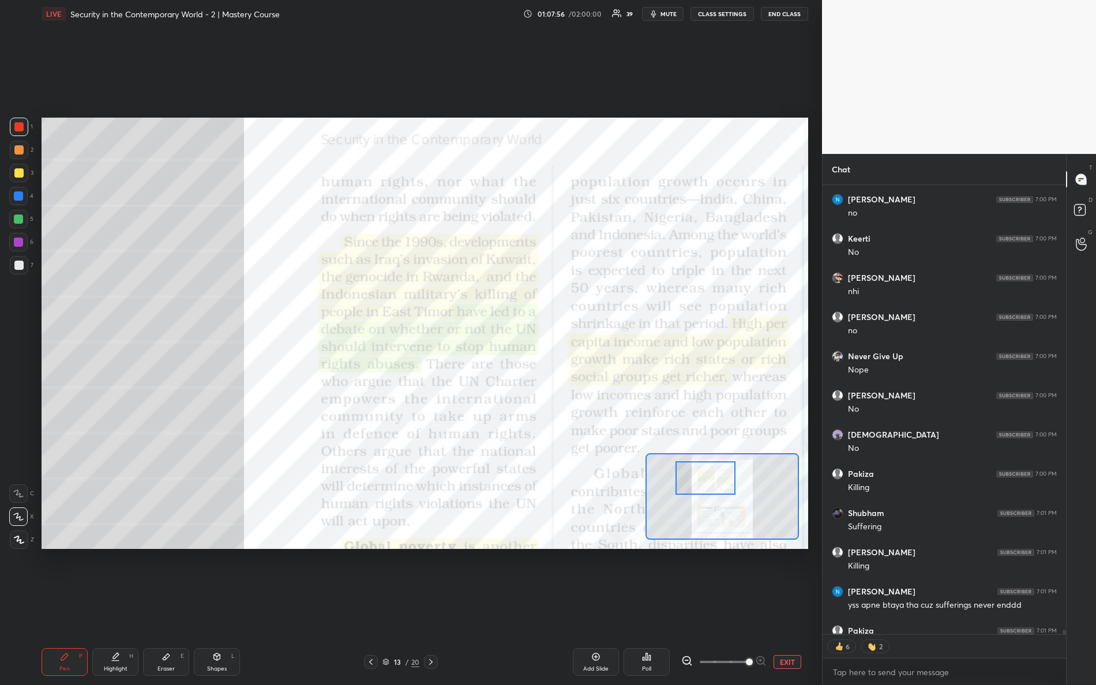
scroll to position [43708, 0]
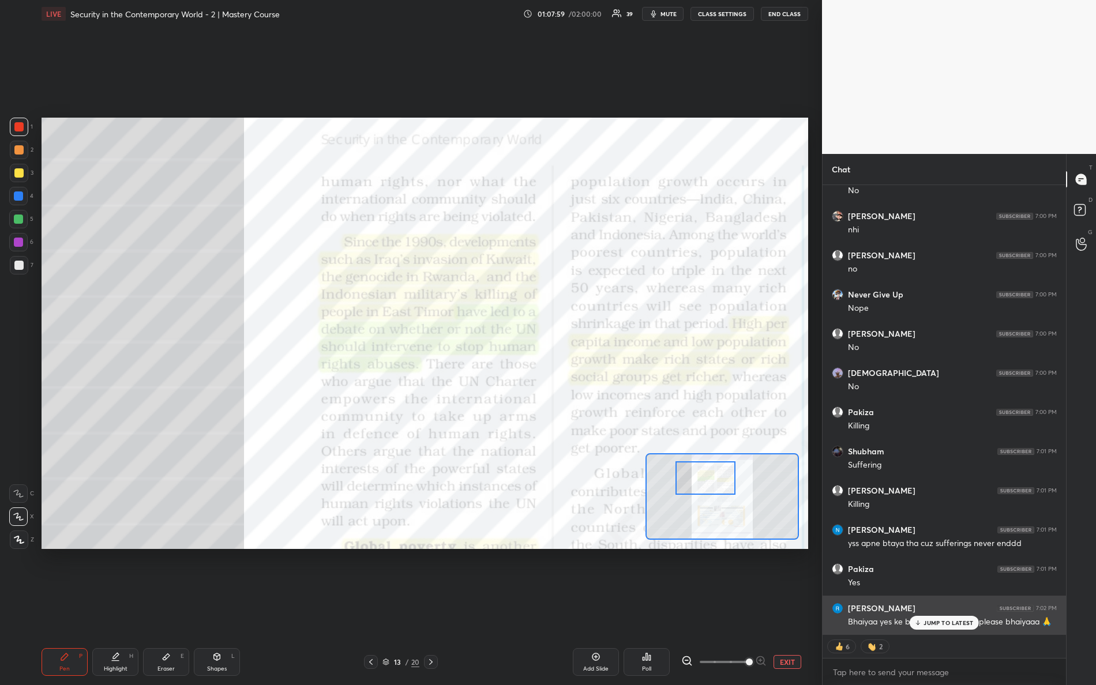
click at [917, 606] on icon at bounding box center [917, 623] width 7 height 7
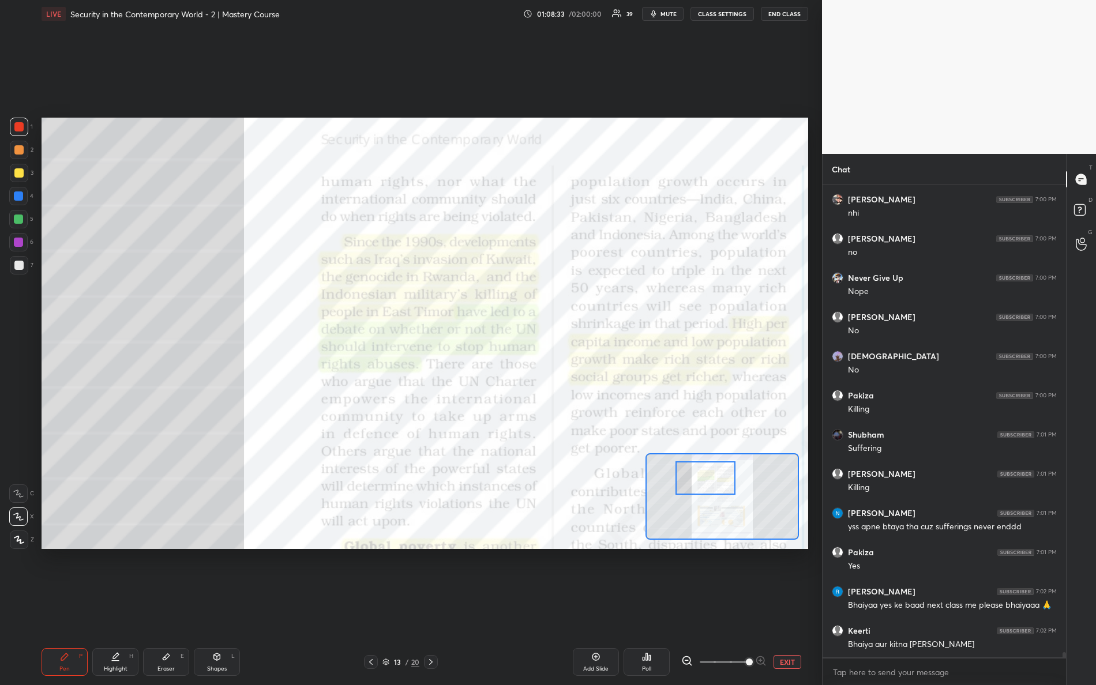
scroll to position [43763, 0]
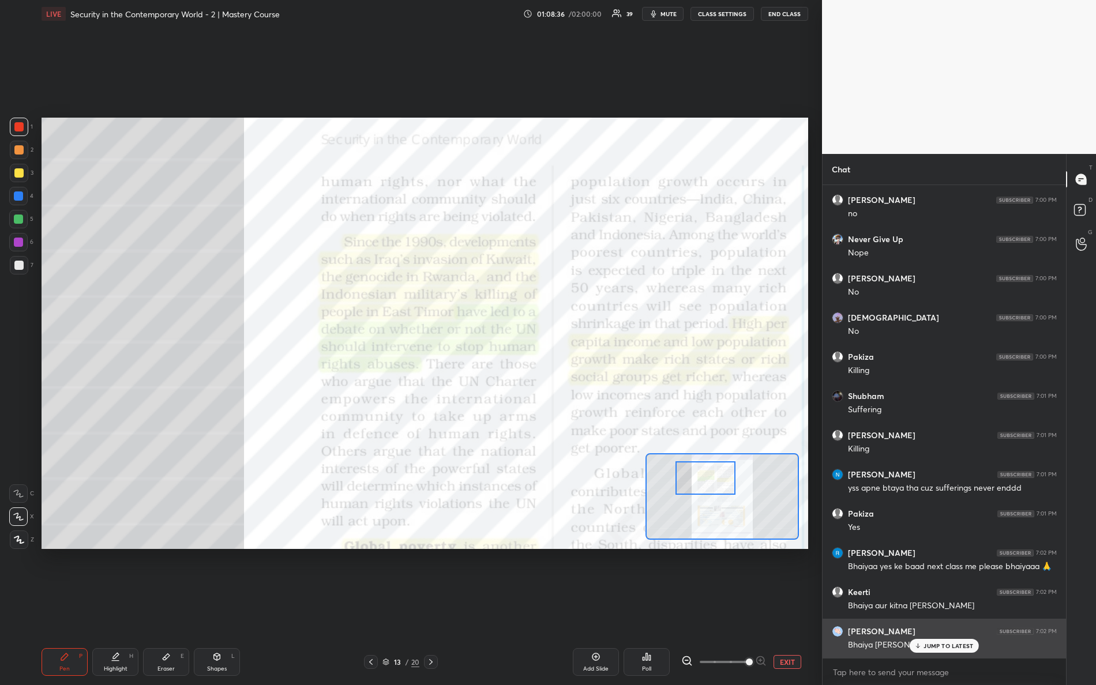
click at [926, 606] on div "JUMP TO LATEST" at bounding box center [944, 646] width 69 height 14
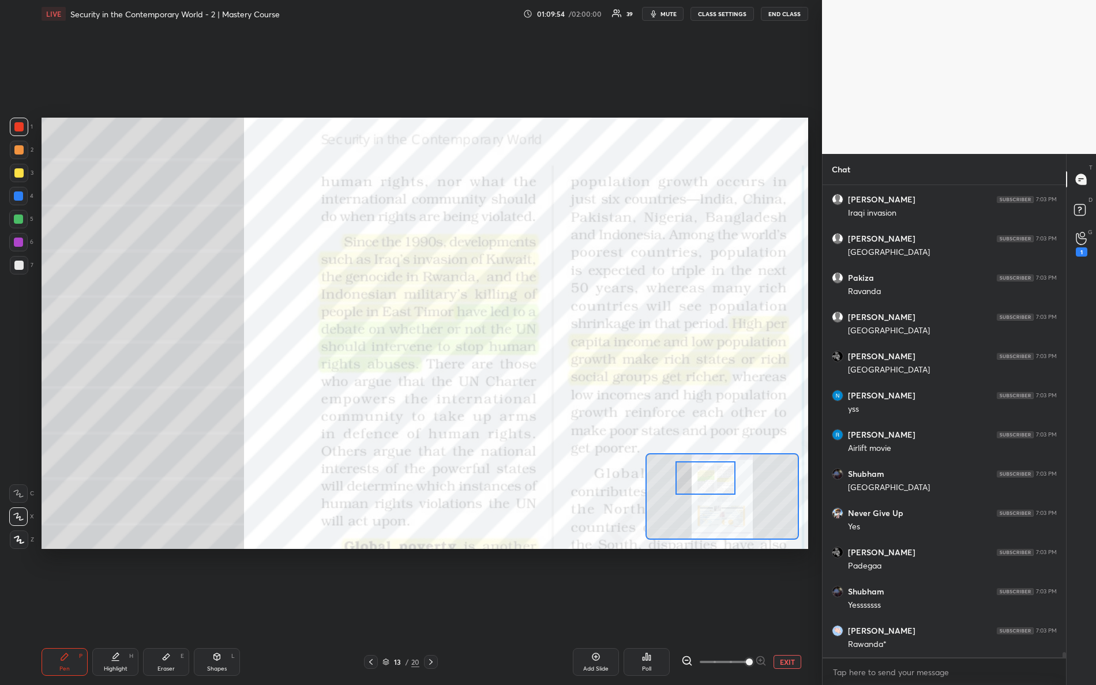
scroll to position [44469, 0]
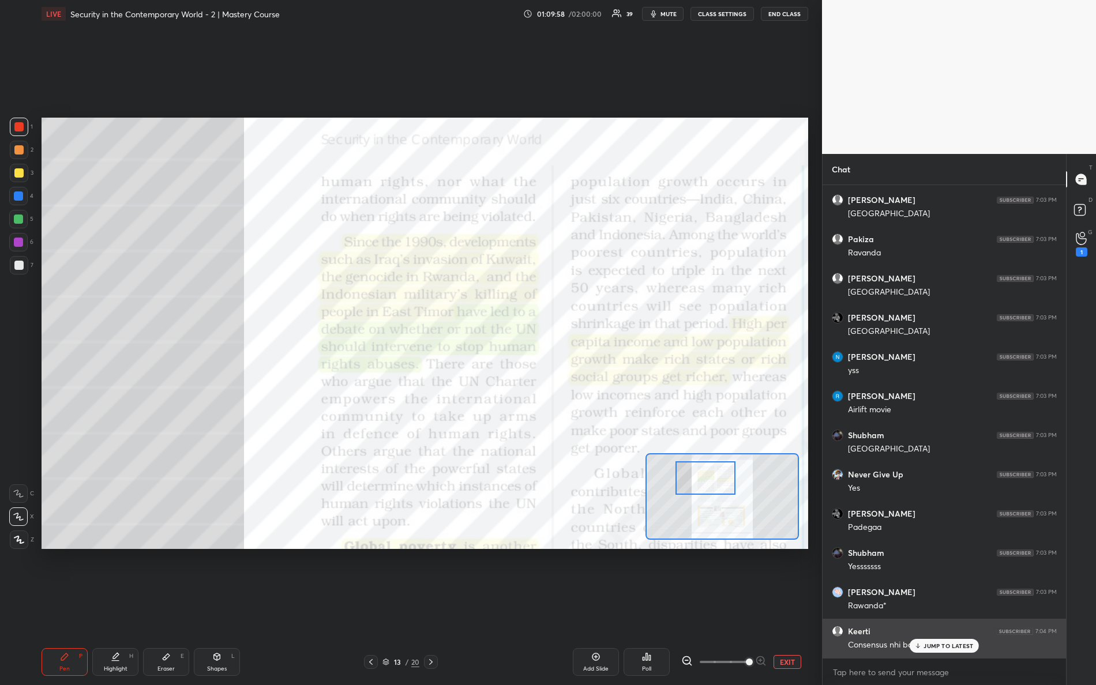
click at [925, 606] on p "JUMP TO LATEST" at bounding box center [949, 646] width 50 height 7
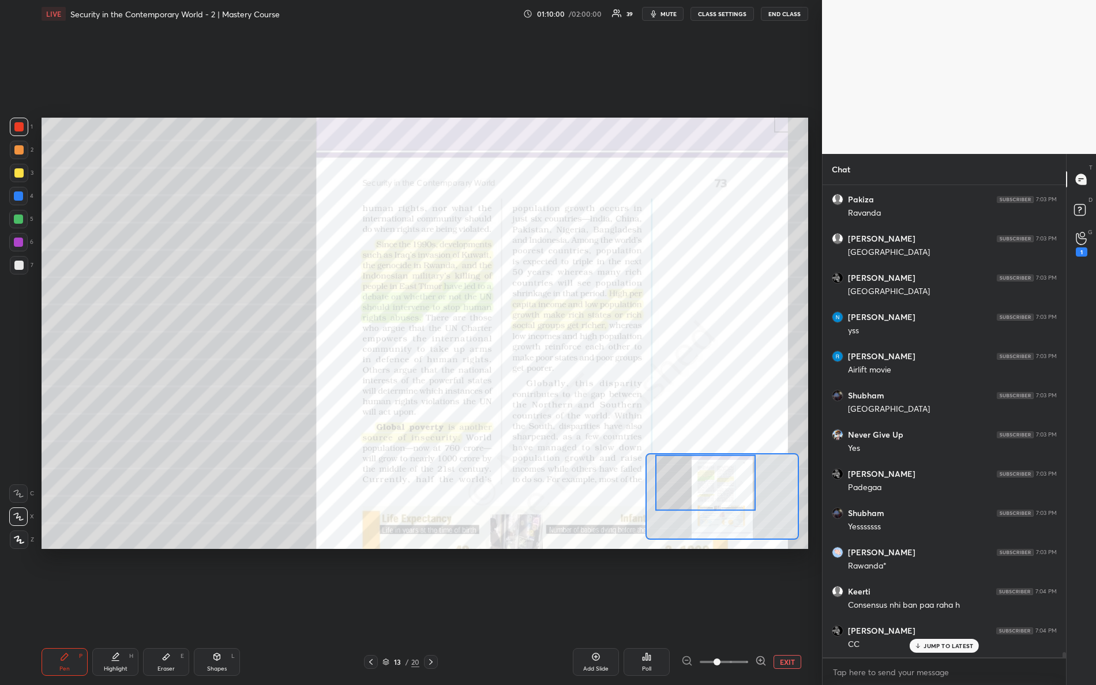
scroll to position [44548, 0]
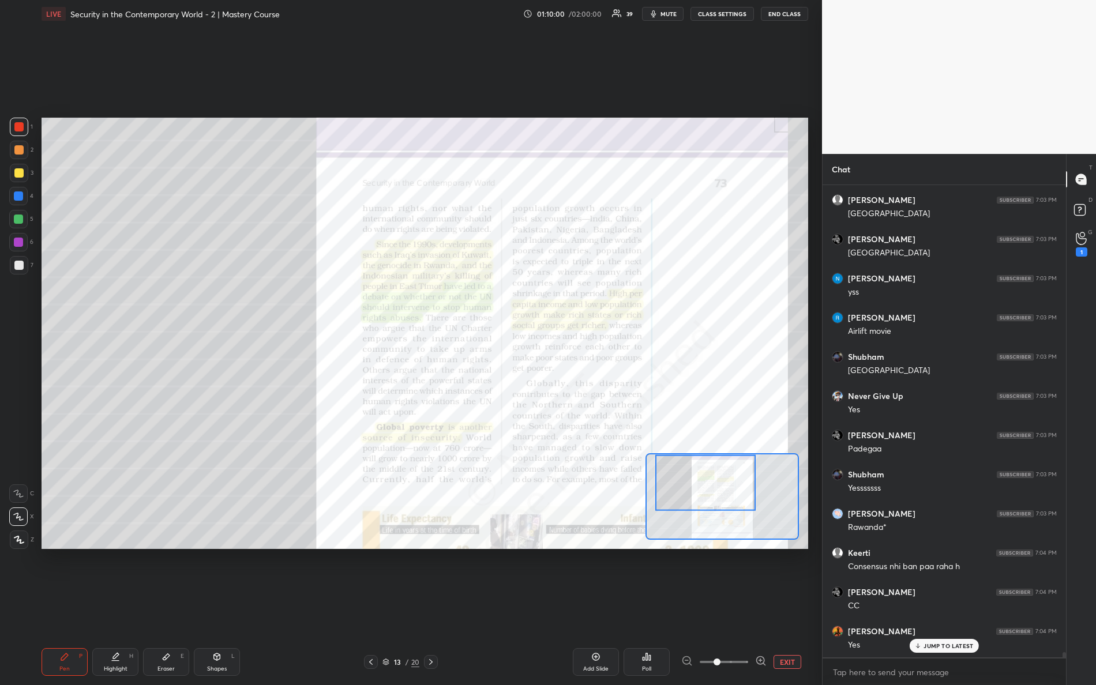
drag, startPoint x: 749, startPoint y: 661, endPoint x: 665, endPoint y: 639, distance: 86.5
click at [665, 606] on div "Pen P Highlight H Eraser E Shapes L 13 / 20 Add Slide Poll EXIT" at bounding box center [425, 662] width 767 height 46
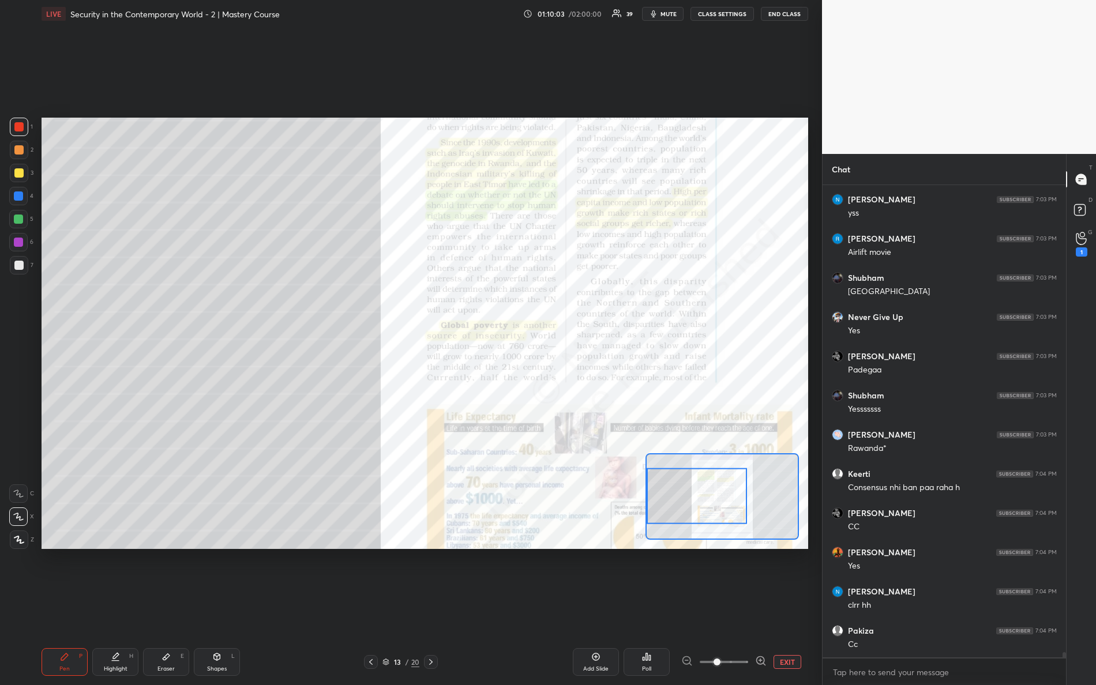
scroll to position [44666, 0]
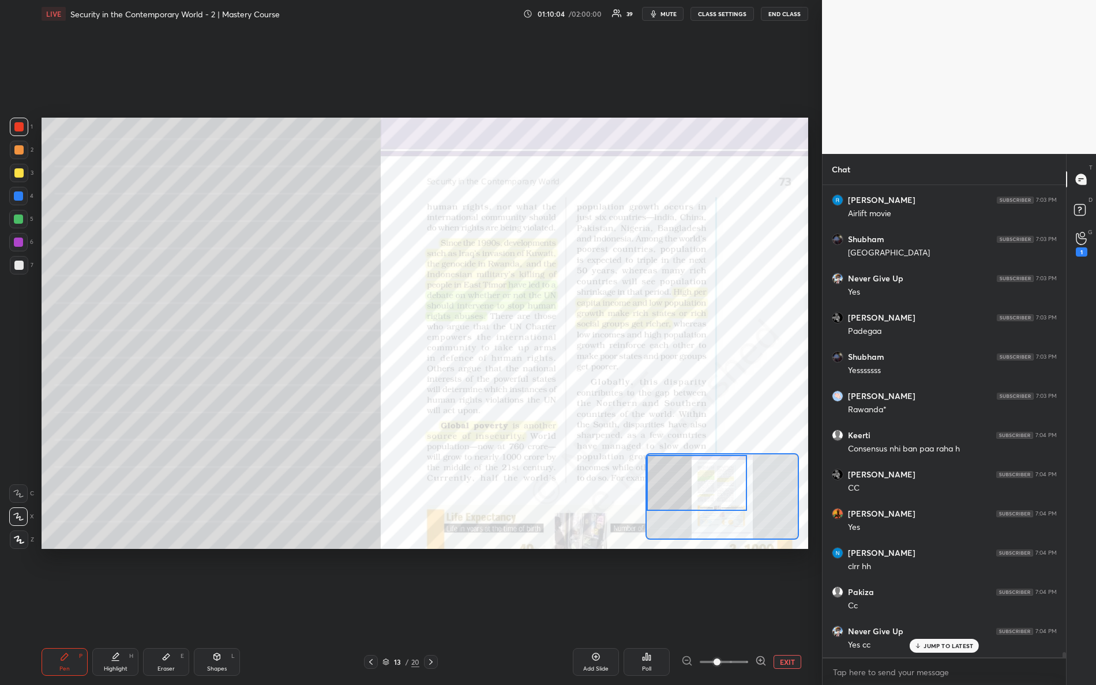
click at [675, 445] on div "Setting up your live class Poll for secs No correct answer Start poll" at bounding box center [425, 333] width 767 height 431
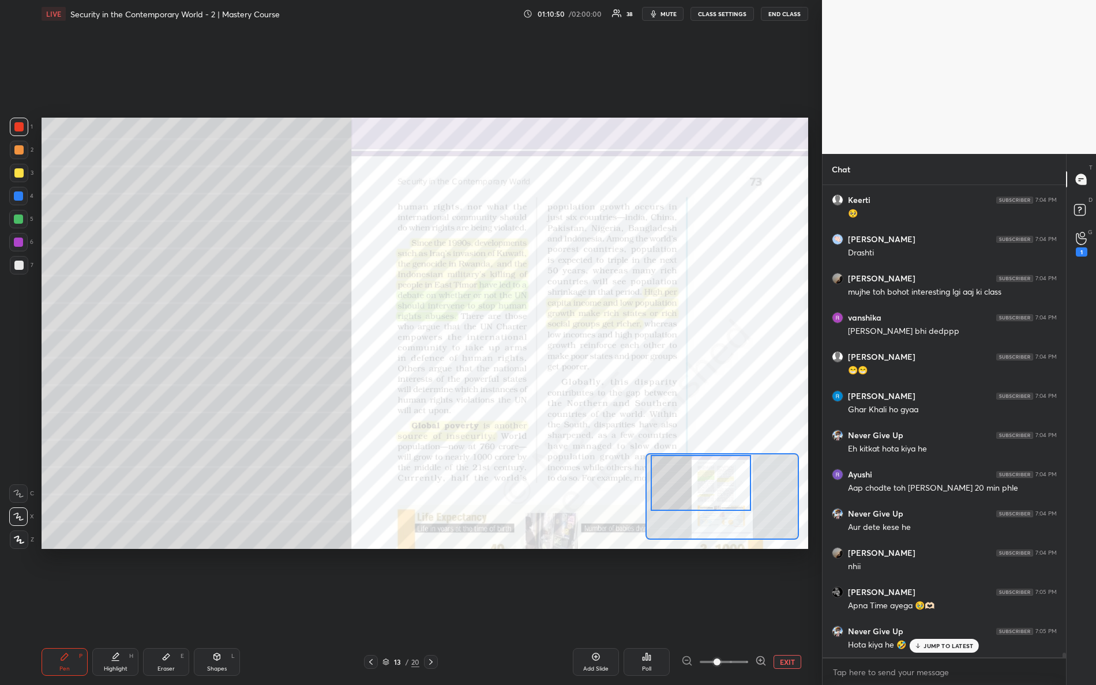
scroll to position [46128, 0]
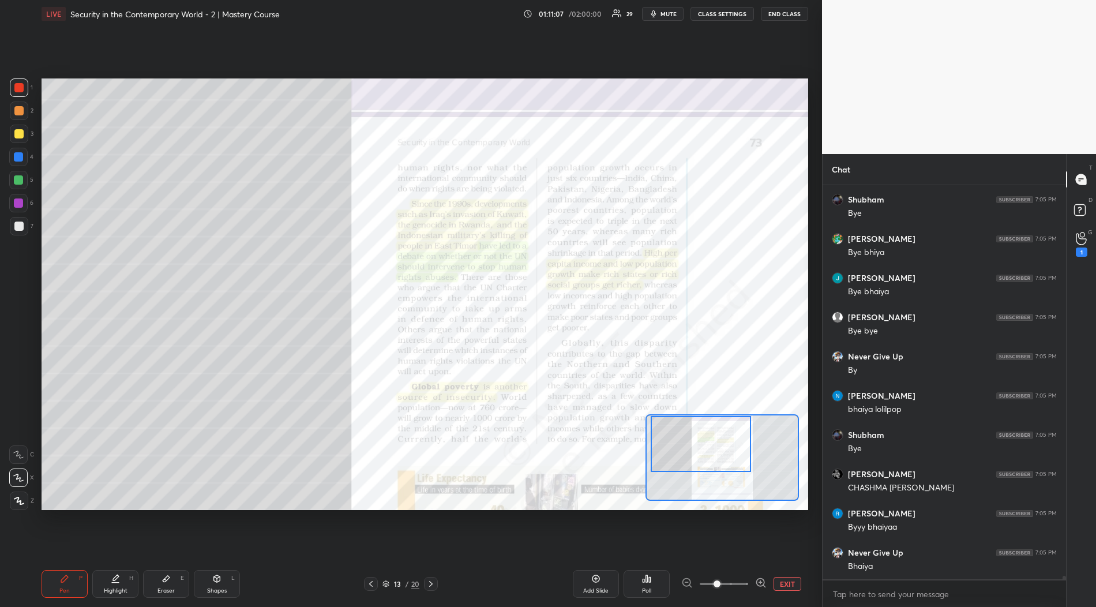
click at [780, 16] on button "END CLASS" at bounding box center [784, 14] width 47 height 14
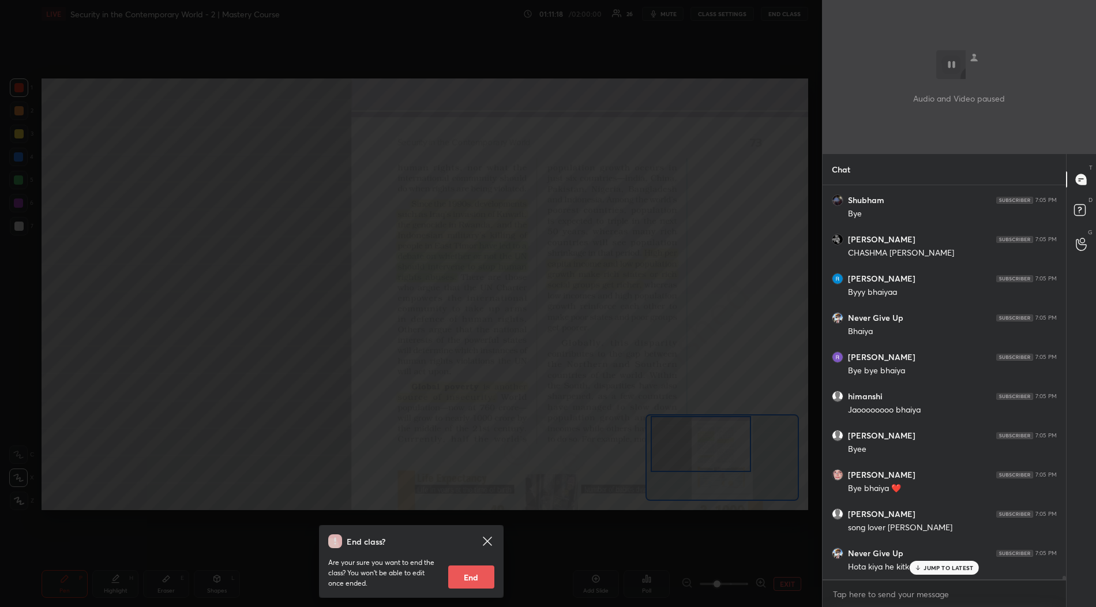
click at [470, 579] on button "End" at bounding box center [471, 576] width 46 height 23
type textarea "x"
